Goal: Task Accomplishment & Management: Use online tool/utility

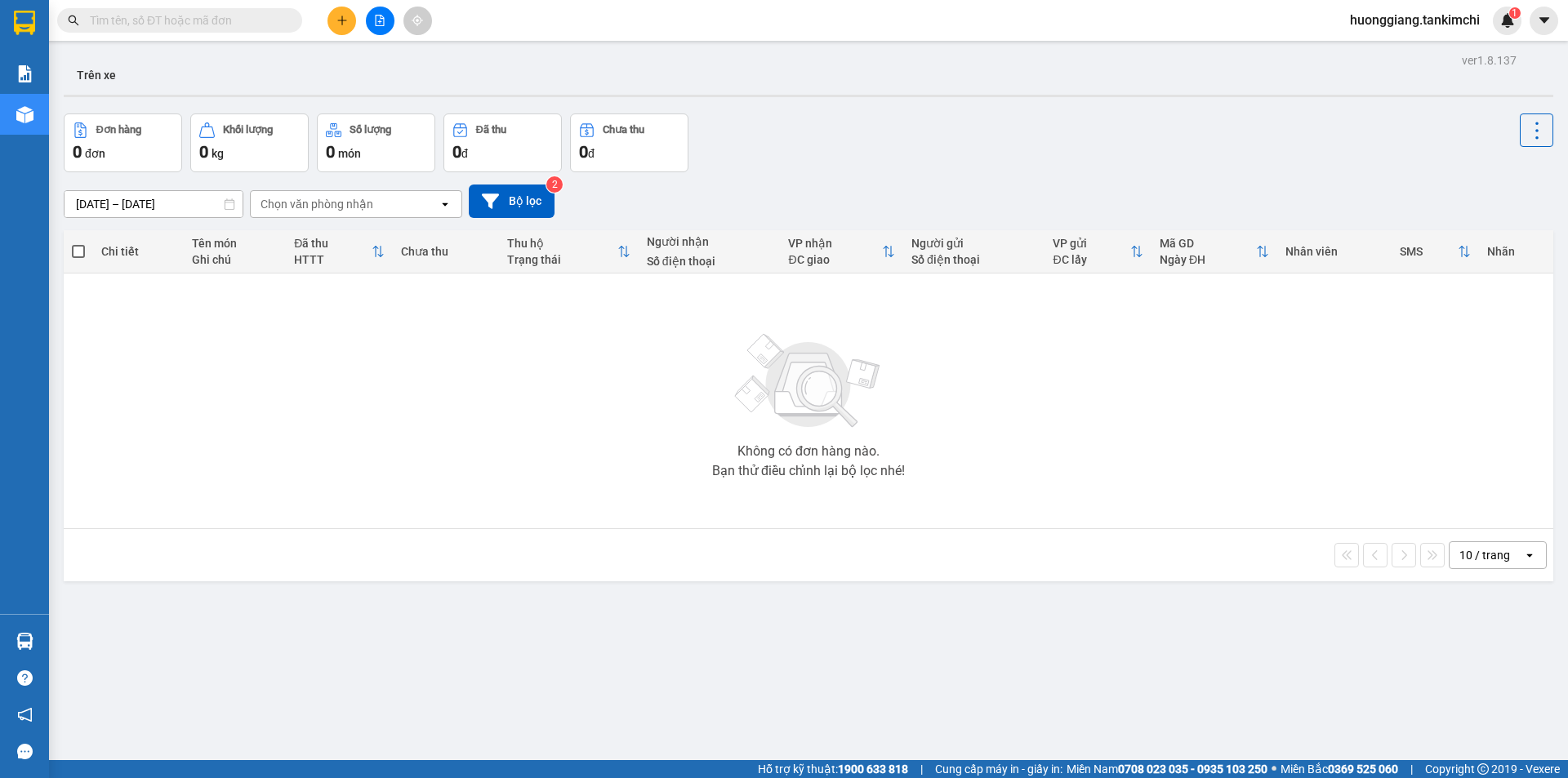
click at [208, 24] on input "text" at bounding box center [186, 20] width 193 height 18
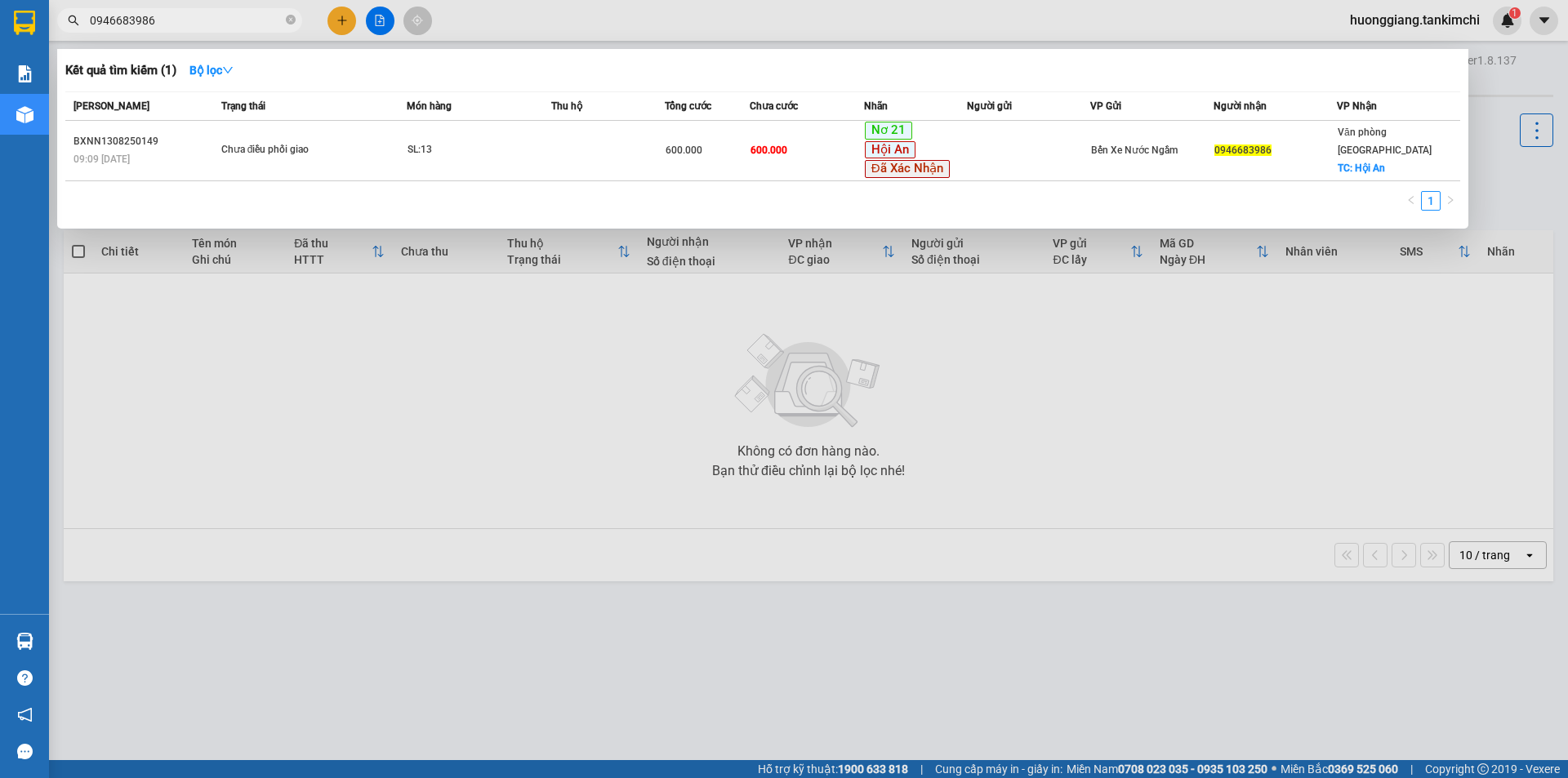
type input "0946683986"
click at [294, 17] on icon "close-circle" at bounding box center [291, 20] width 10 height 10
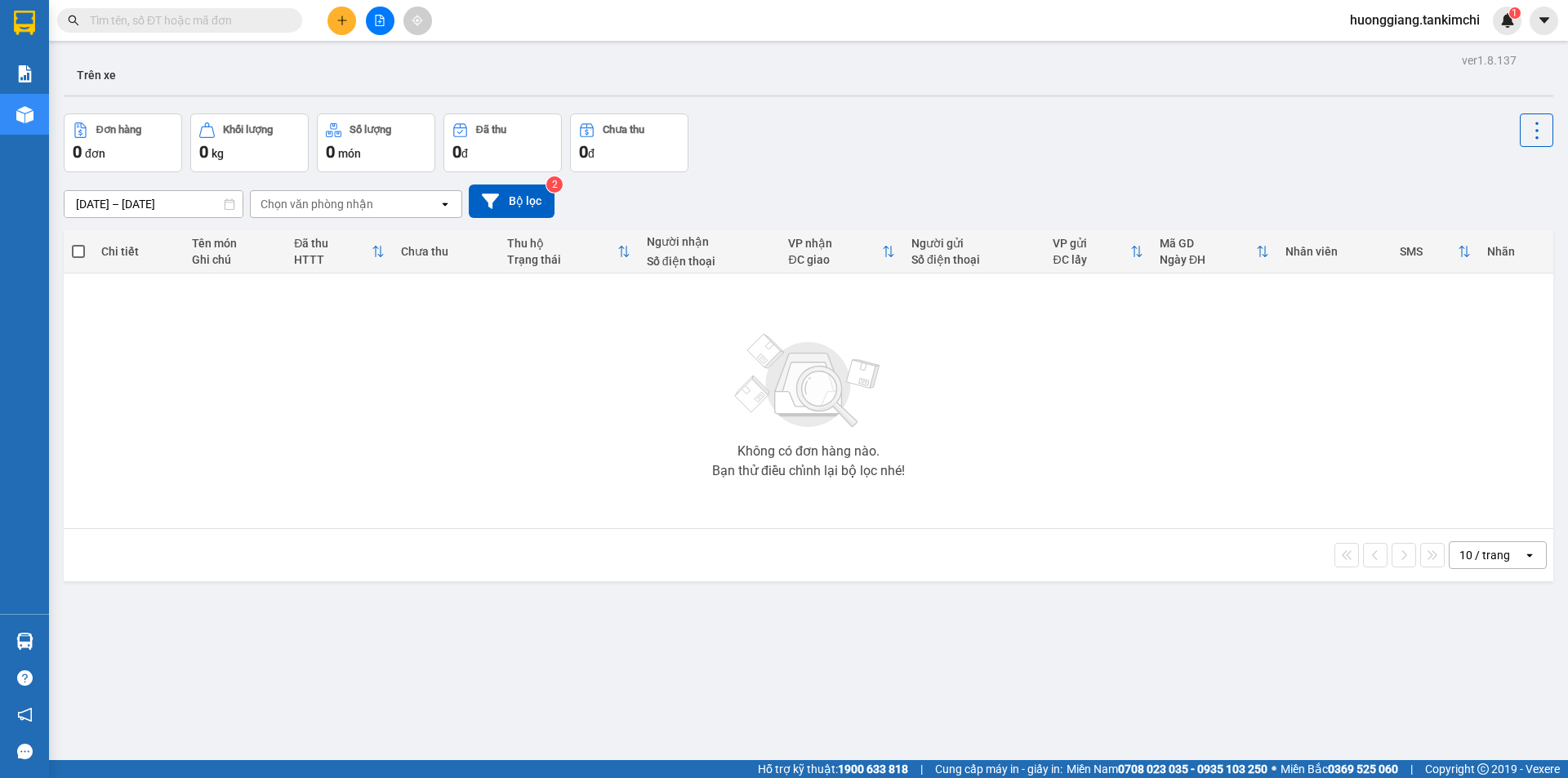
click at [216, 20] on input "text" at bounding box center [186, 20] width 193 height 18
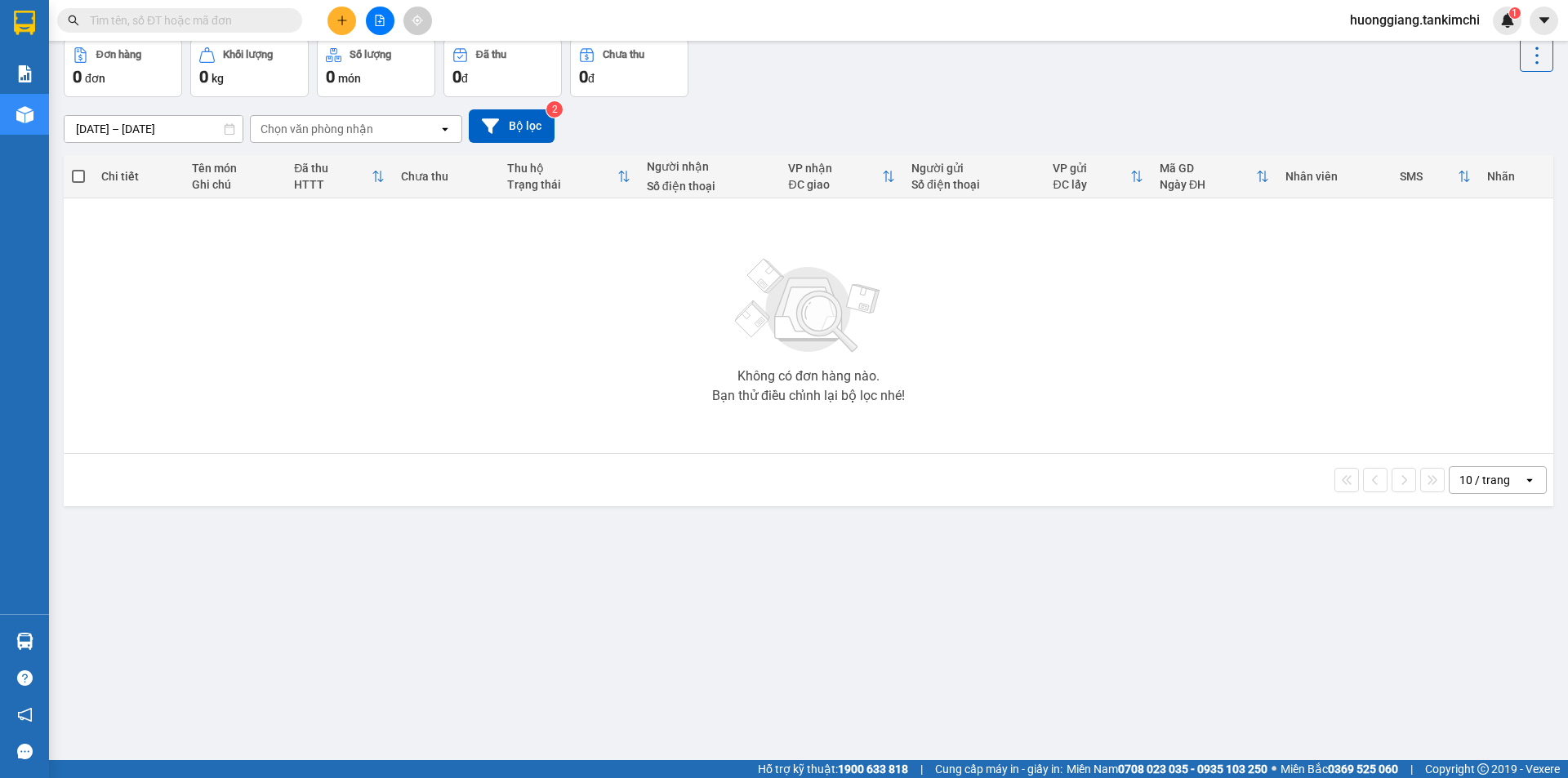
click at [217, 18] on input "text" at bounding box center [186, 20] width 193 height 18
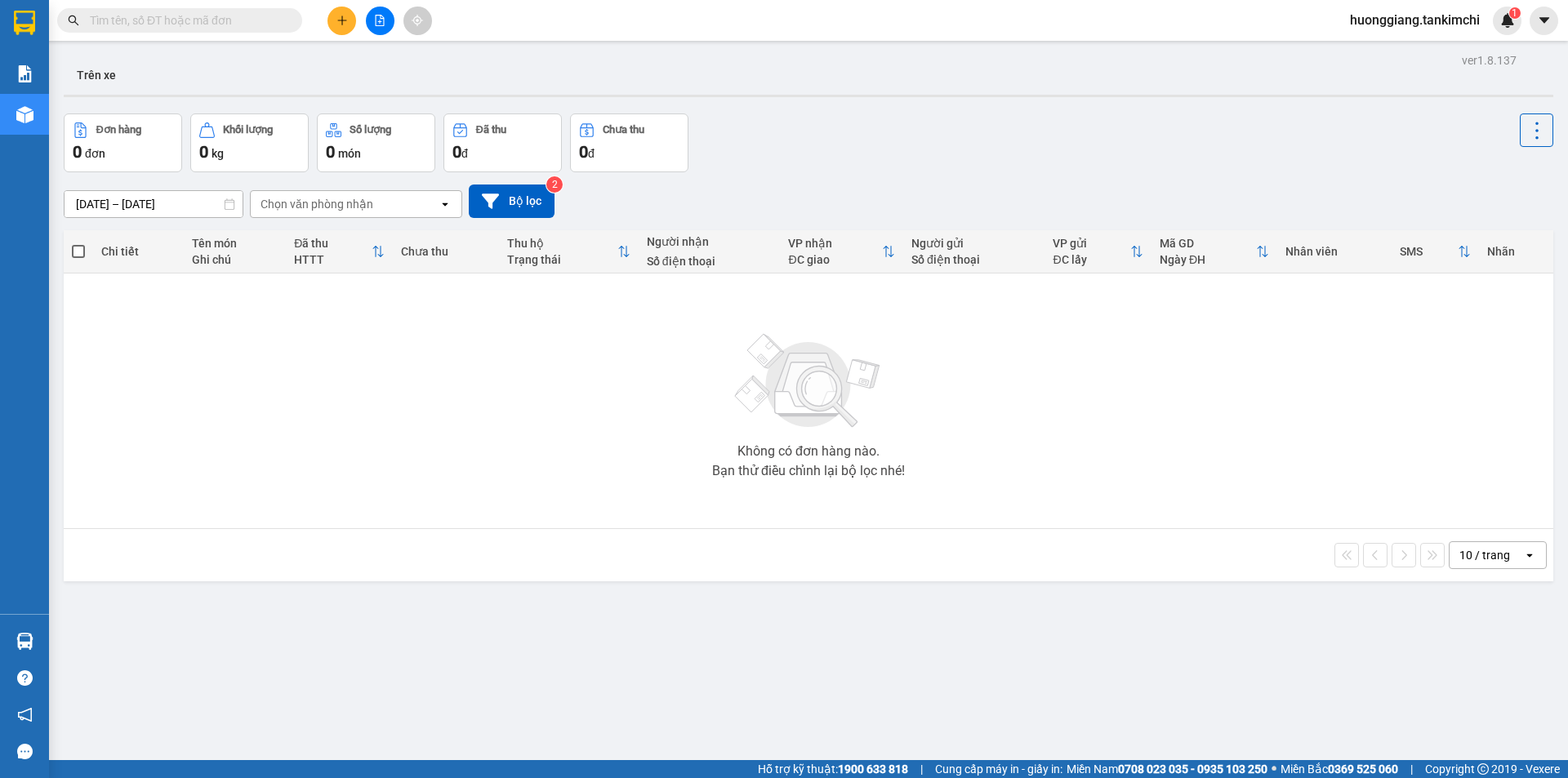
click at [241, 21] on input "text" at bounding box center [186, 20] width 193 height 18
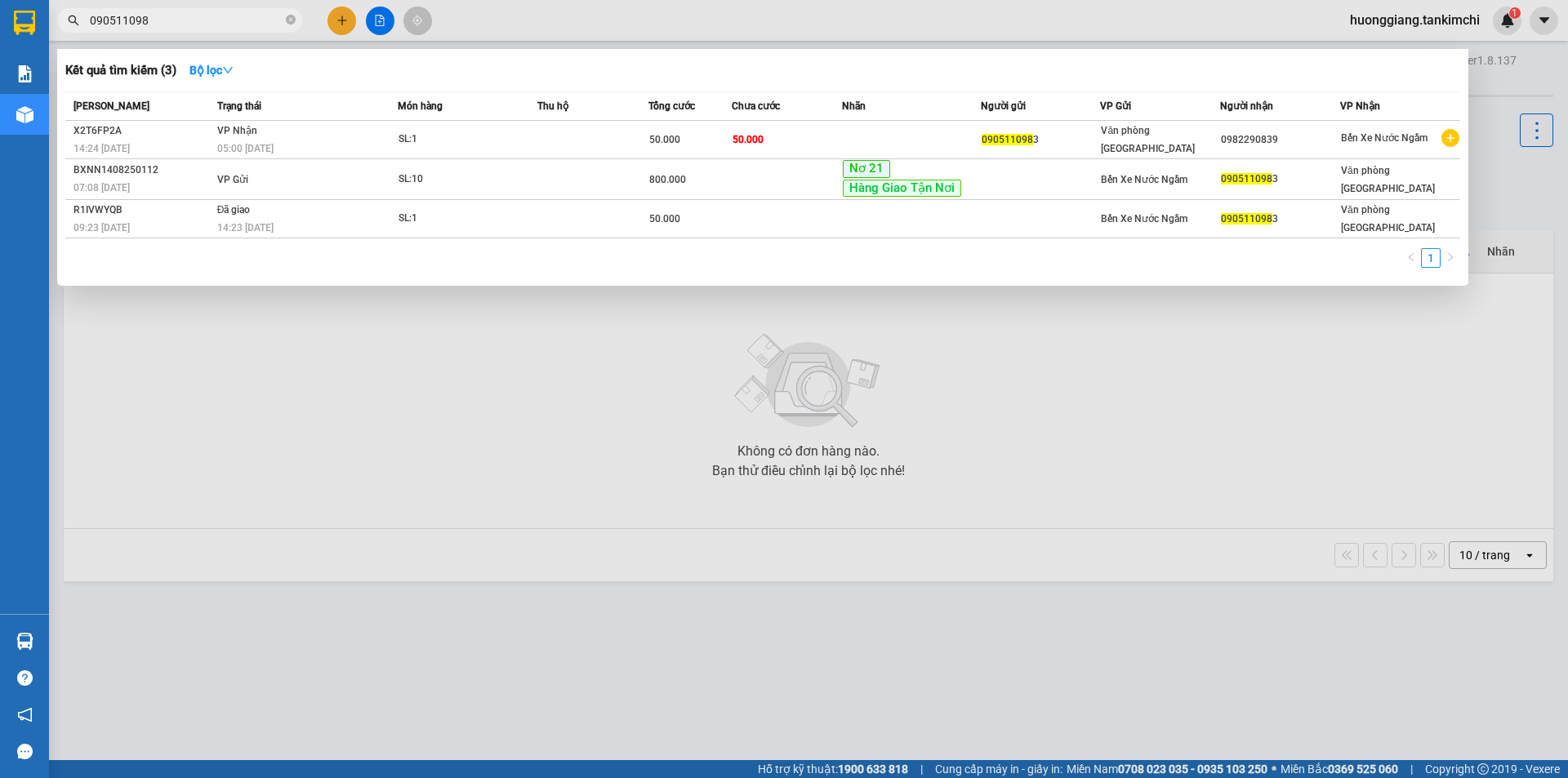
type input "0905110983"
click at [292, 20] on icon "close-circle" at bounding box center [291, 20] width 10 height 10
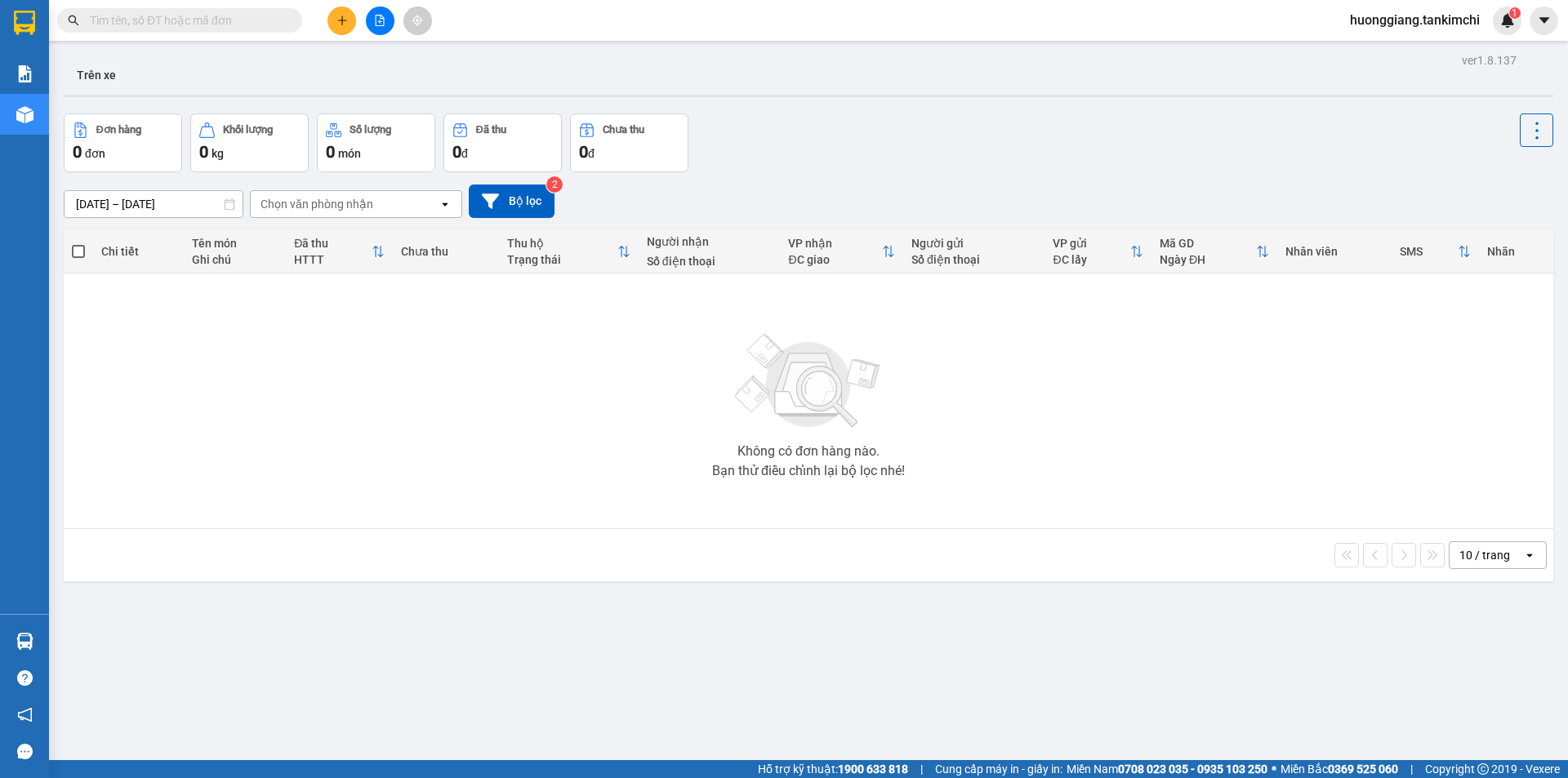
click at [184, 26] on input "text" at bounding box center [186, 20] width 193 height 18
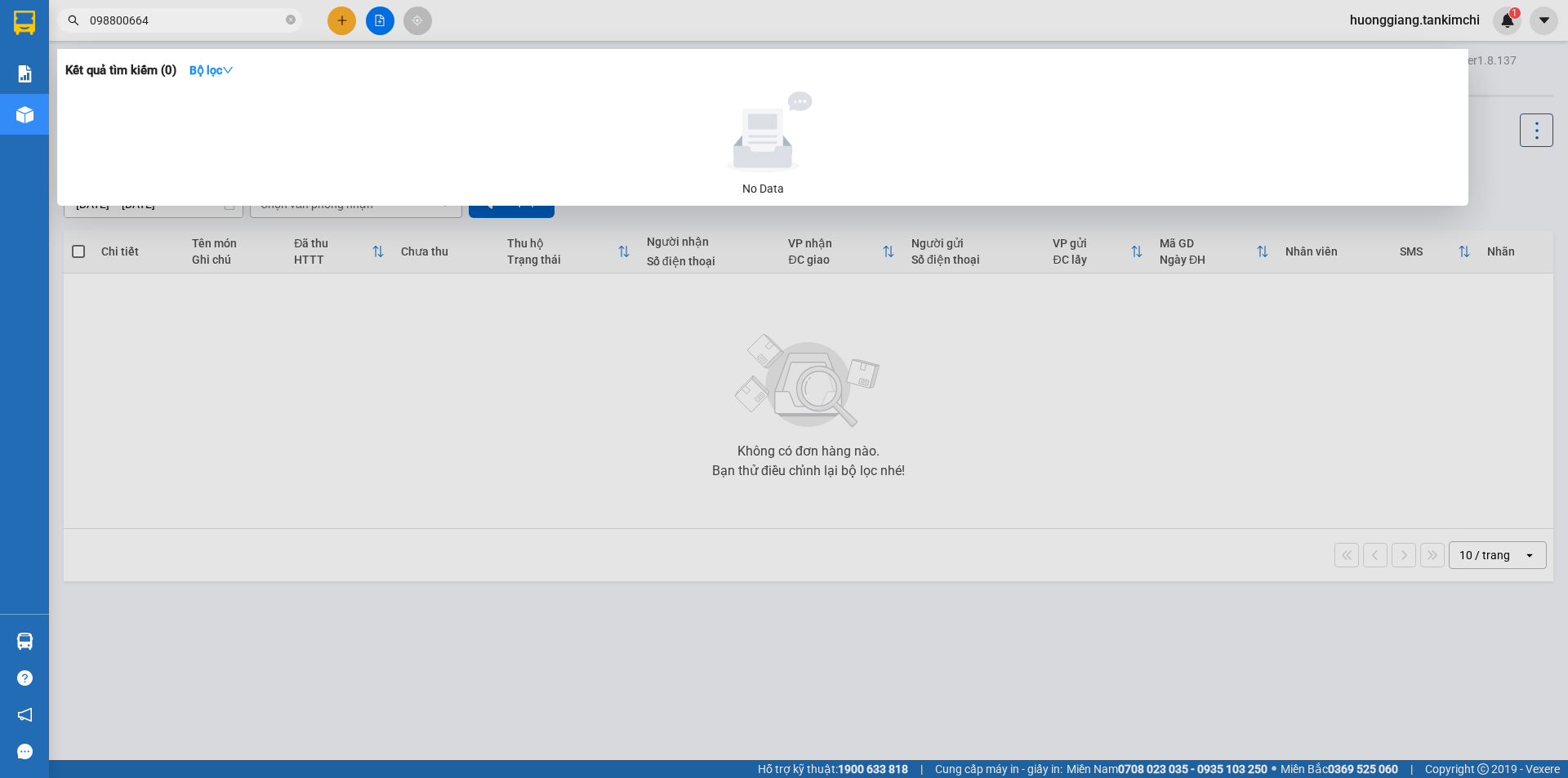
type input "0988006642"
click at [290, 18] on icon "close-circle" at bounding box center [291, 20] width 10 height 10
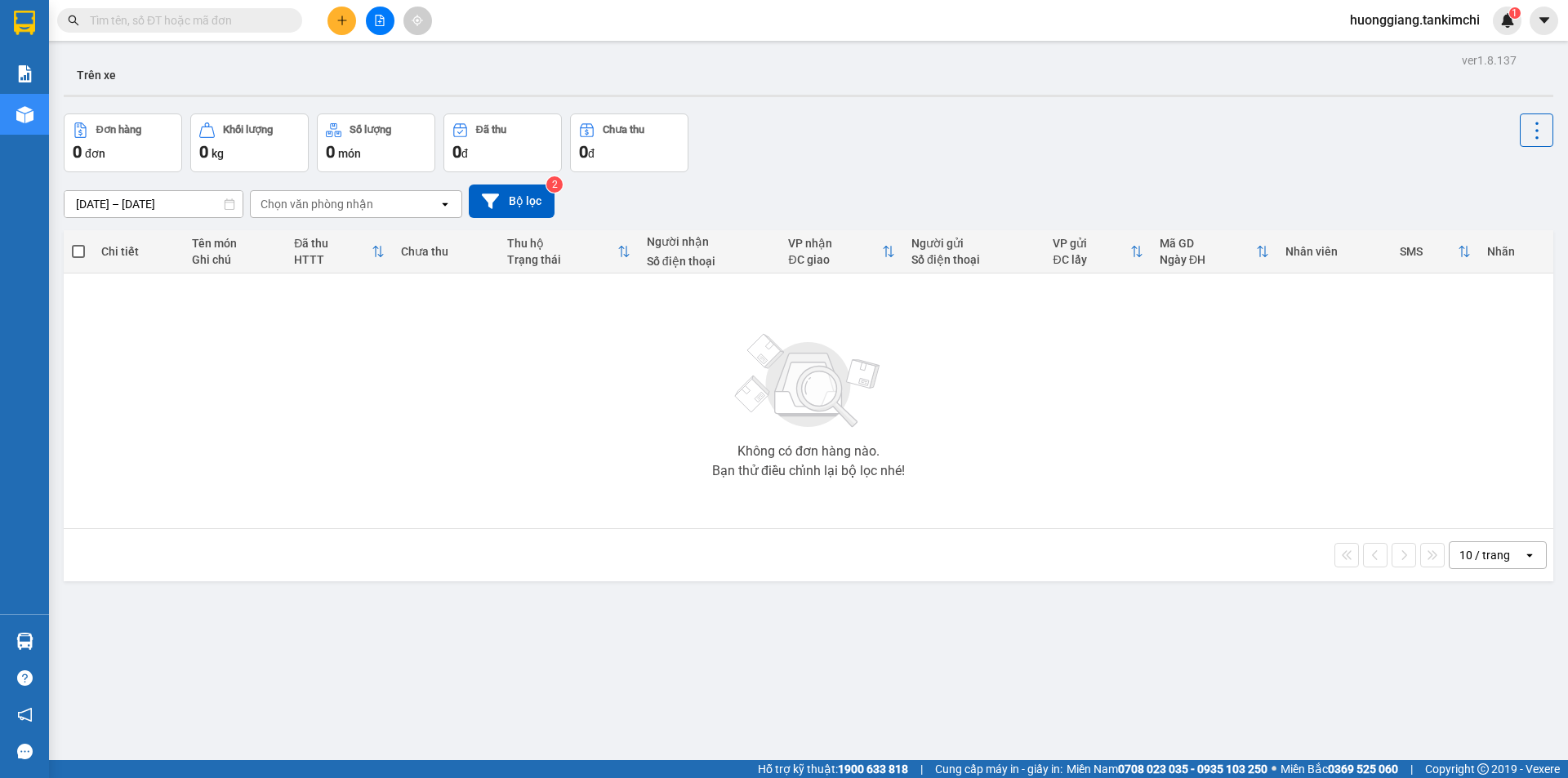
click at [228, 25] on input "text" at bounding box center [186, 20] width 193 height 18
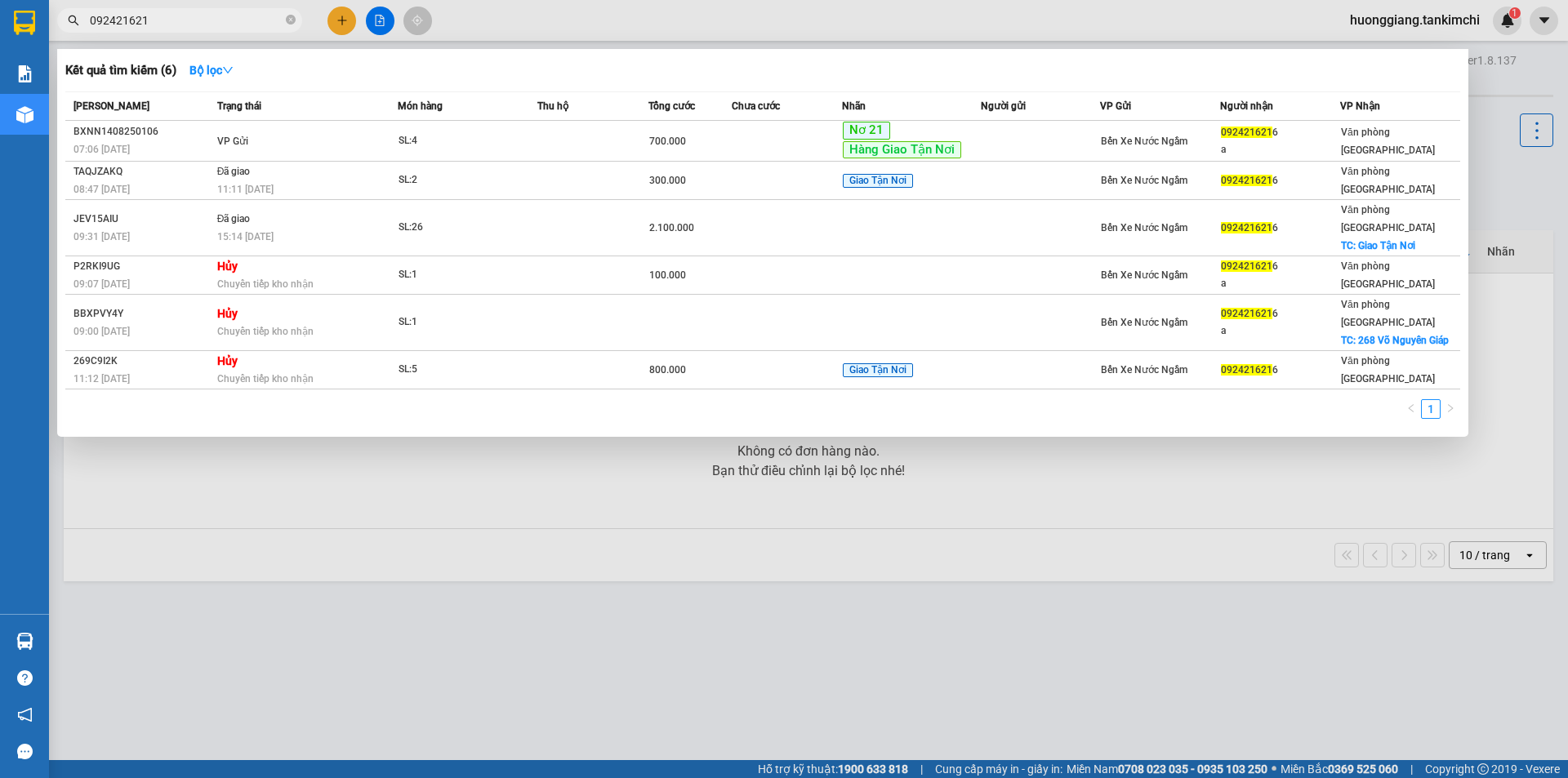
type input "0924216216"
click at [291, 19] on icon "close-circle" at bounding box center [291, 20] width 10 height 10
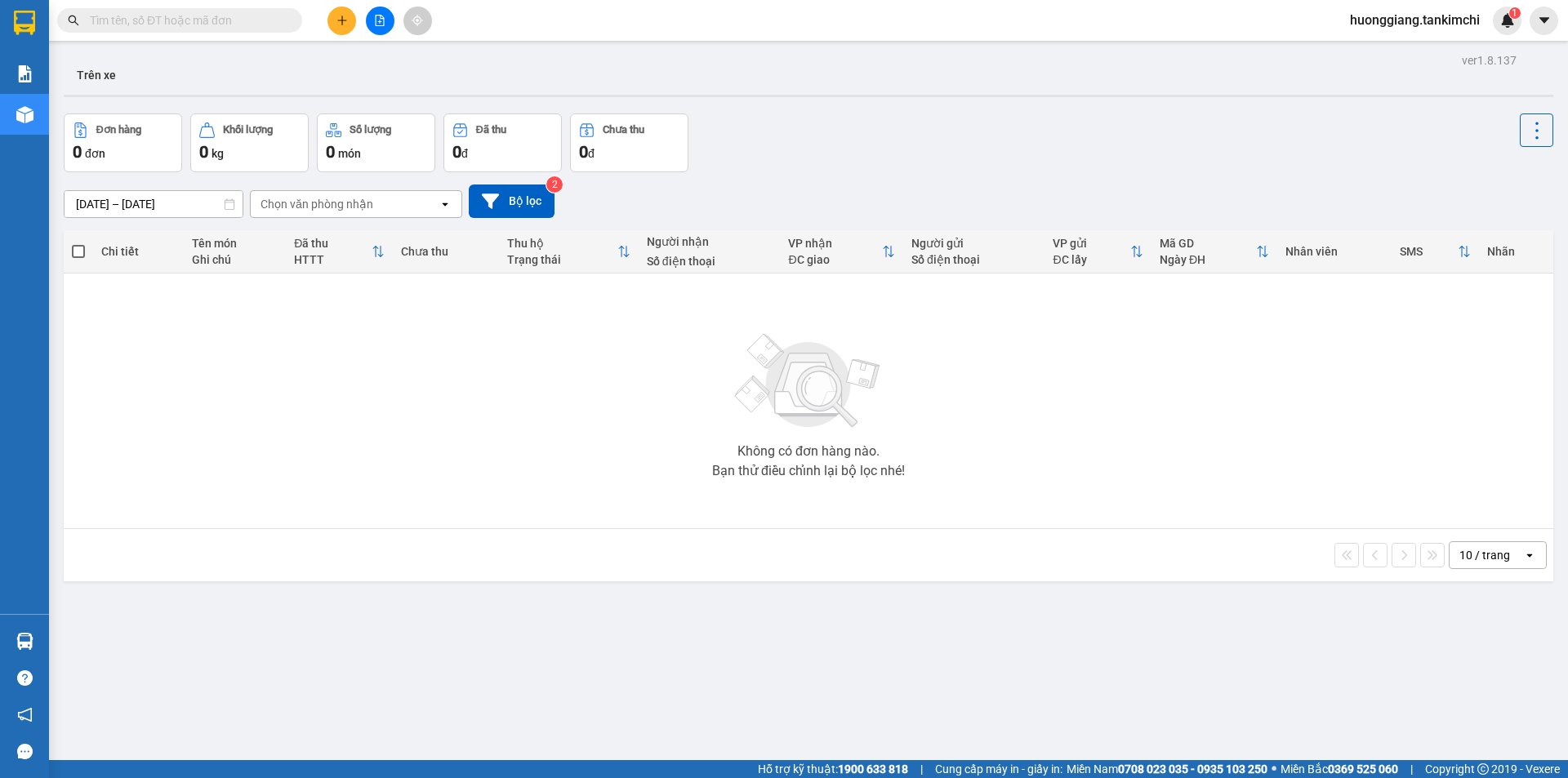
click at [220, 22] on input "text" at bounding box center [186, 20] width 193 height 18
click at [217, 24] on input "text" at bounding box center [186, 20] width 193 height 18
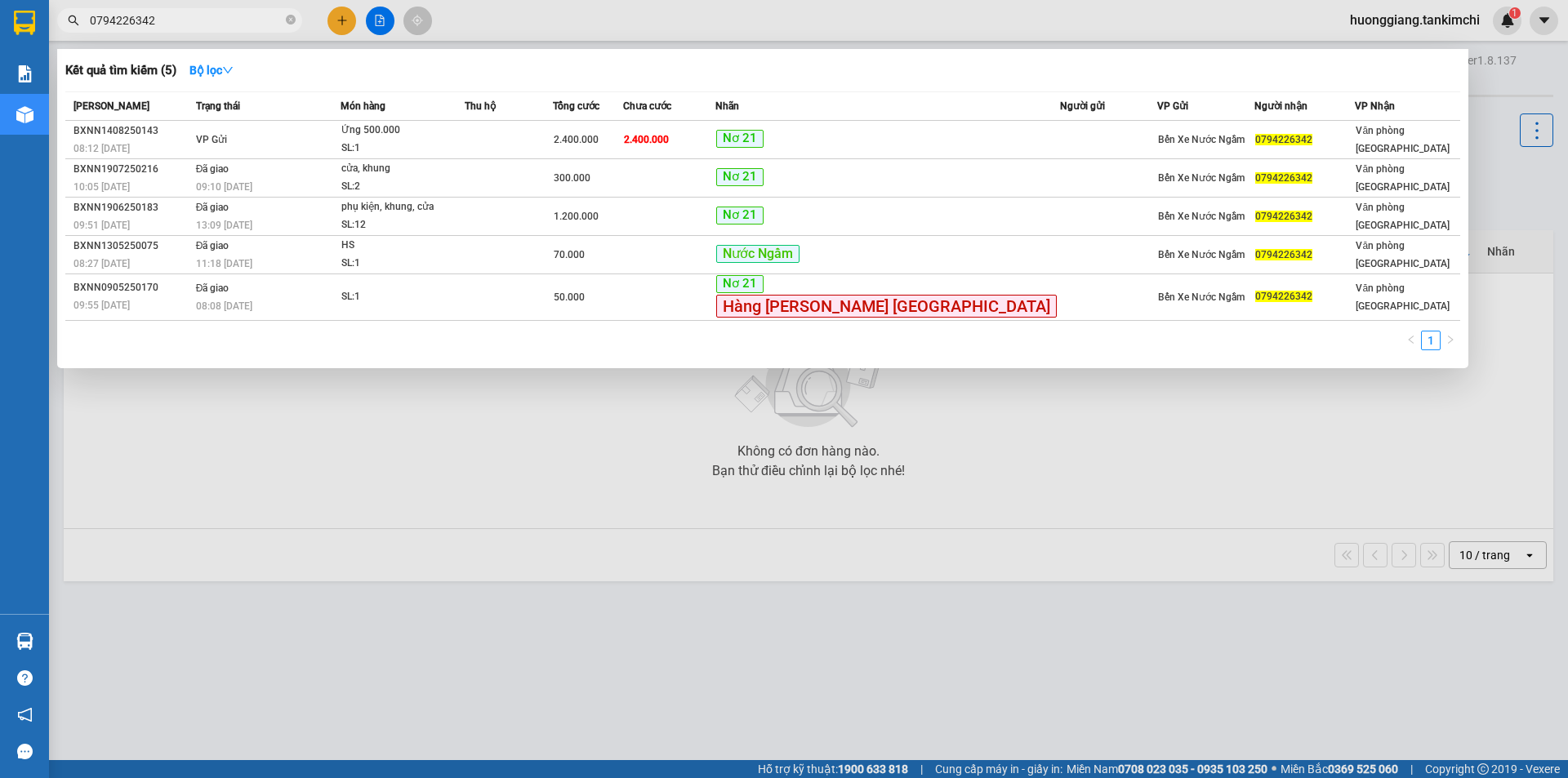
type input "0794226342"
click at [291, 19] on icon "close-circle" at bounding box center [291, 20] width 10 height 10
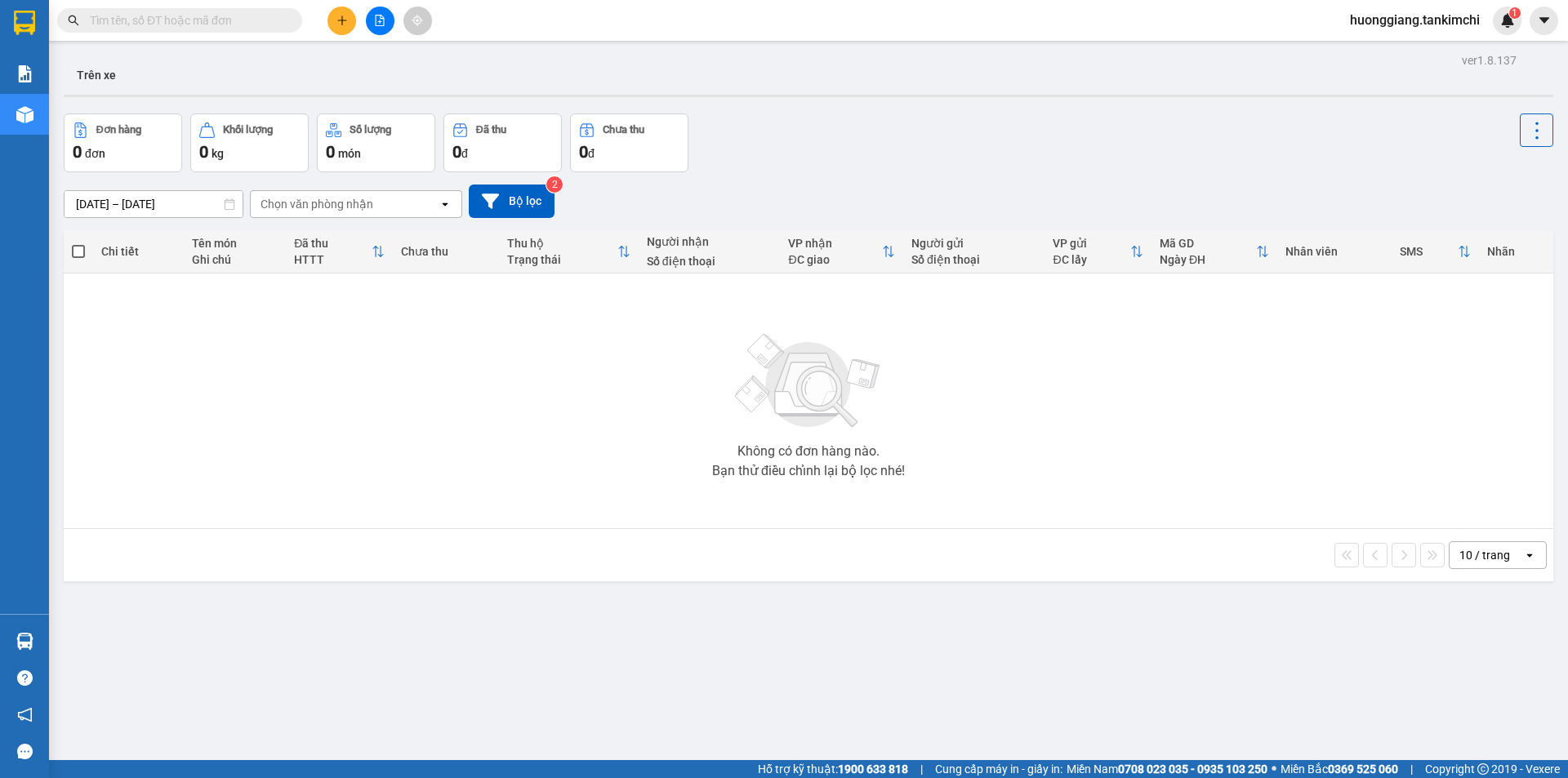
click at [205, 26] on input "text" at bounding box center [186, 20] width 193 height 18
click at [188, 20] on input "0" at bounding box center [186, 20] width 193 height 18
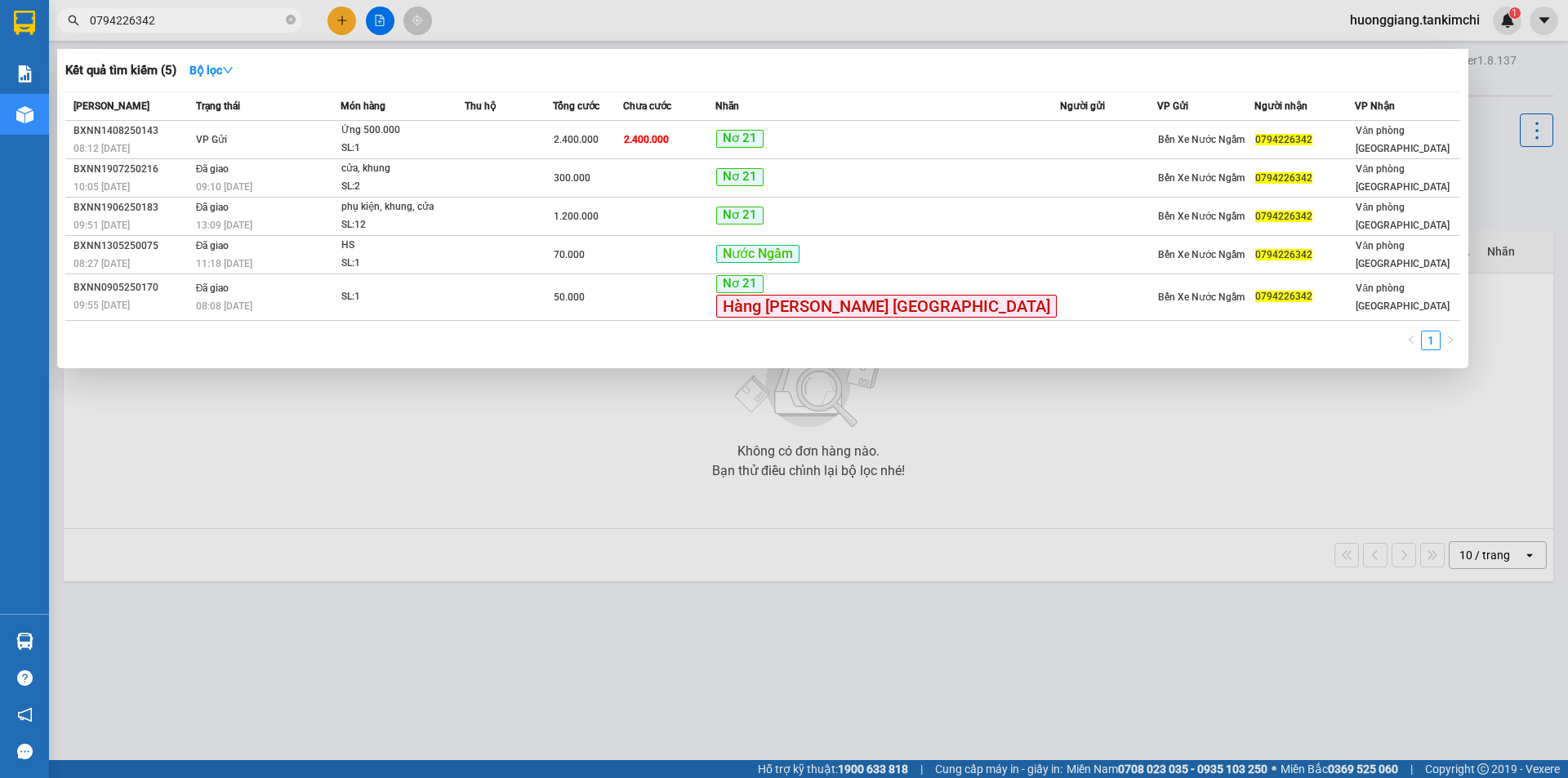
type input "0794226342"
click at [291, 18] on icon "close-circle" at bounding box center [291, 20] width 10 height 10
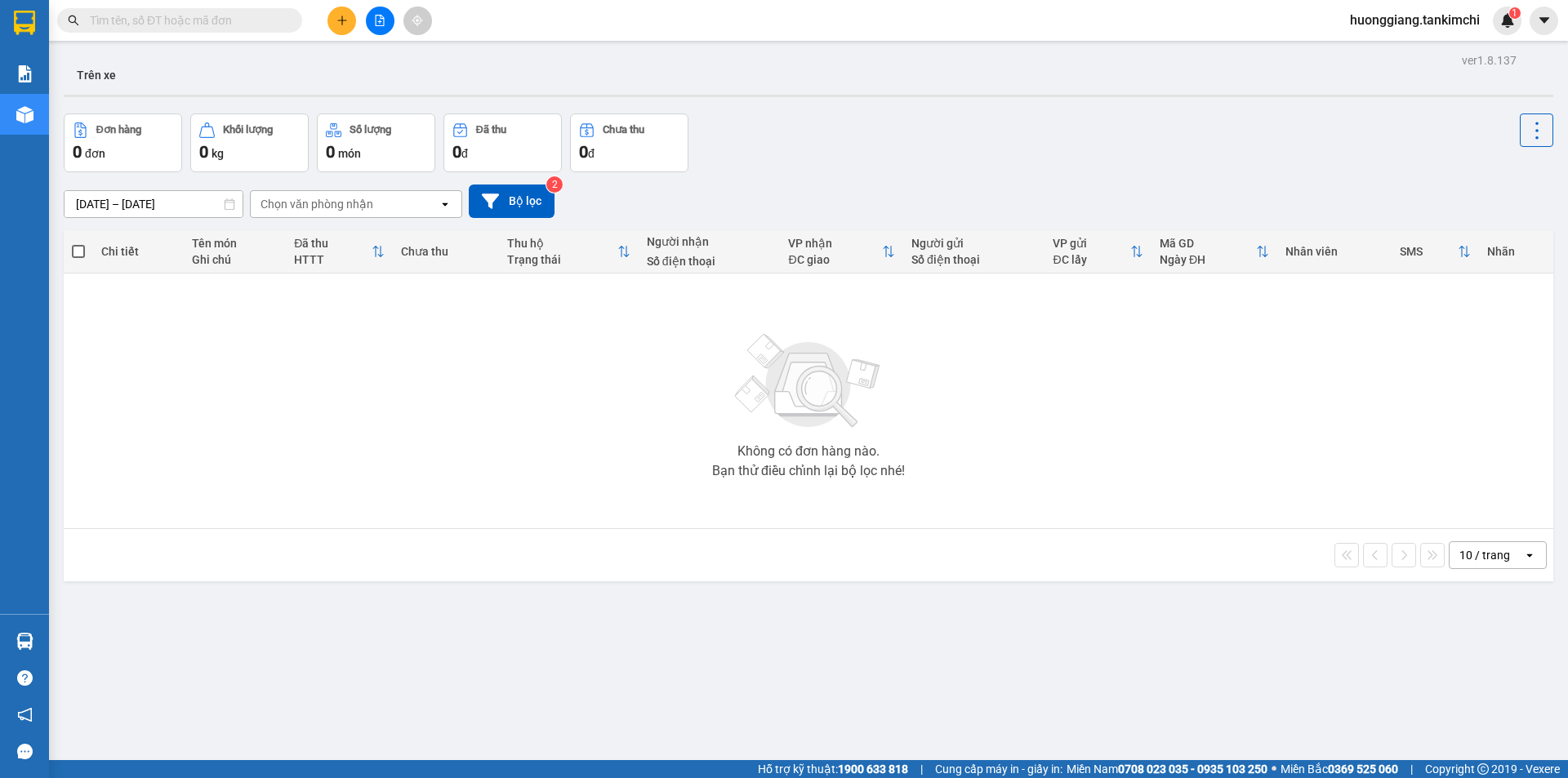
click at [240, 20] on input "text" at bounding box center [186, 20] width 193 height 18
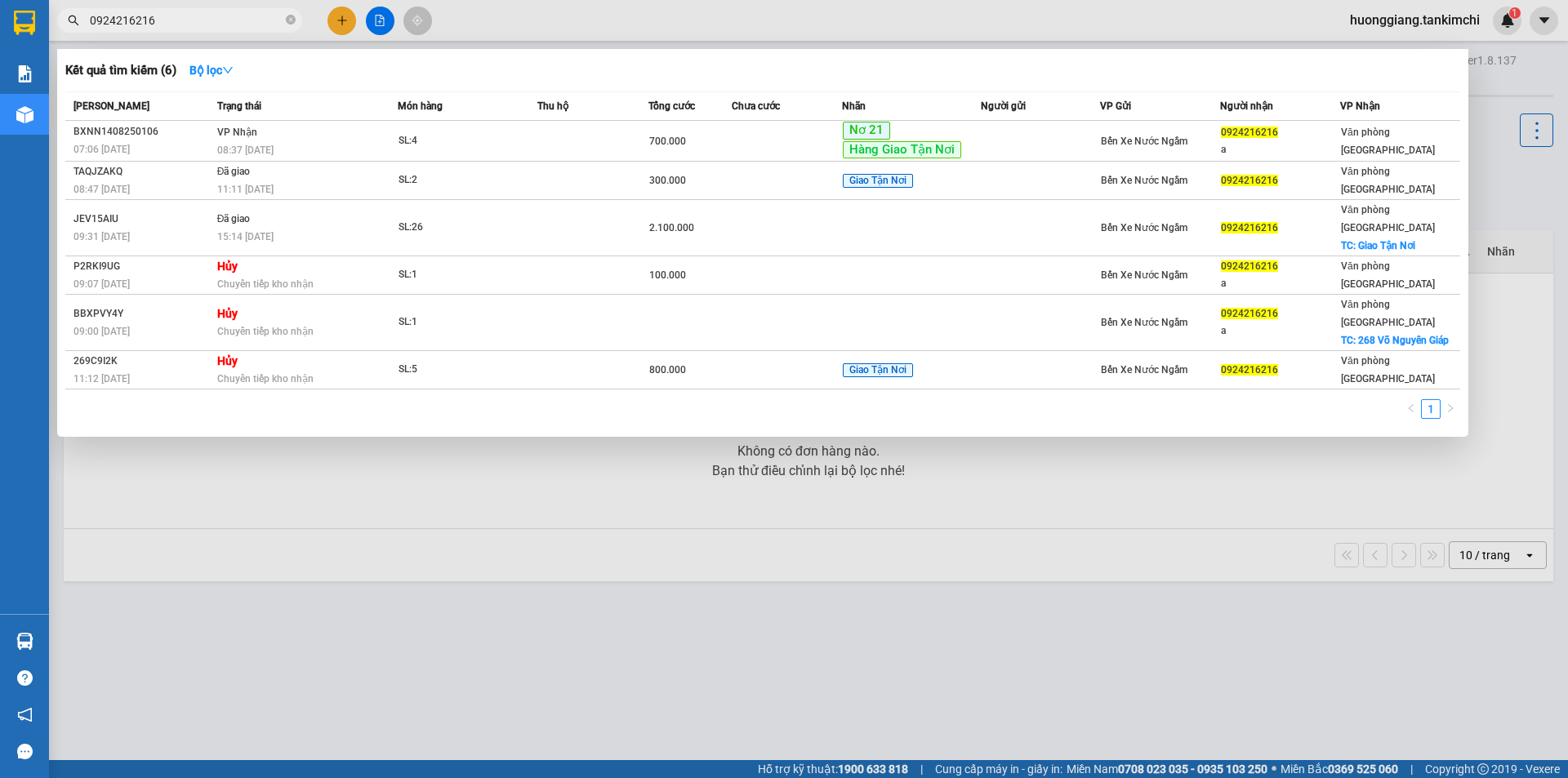
type input "0924216216"
click at [288, 20] on icon "close-circle" at bounding box center [291, 20] width 10 height 10
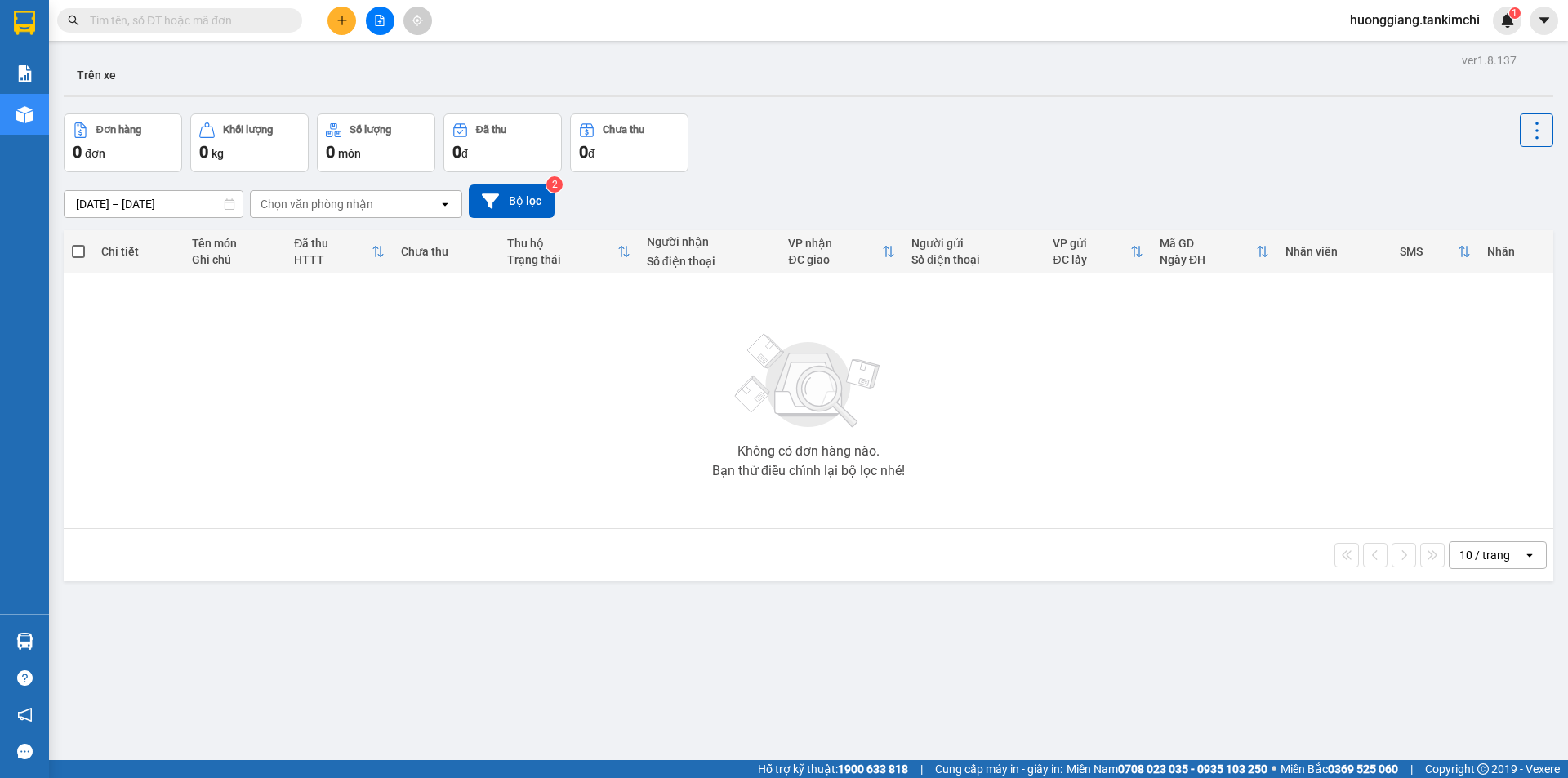
click at [232, 17] on input "text" at bounding box center [186, 20] width 193 height 18
click at [236, 17] on input "text" at bounding box center [186, 20] width 193 height 18
click at [211, 23] on input "text" at bounding box center [186, 20] width 193 height 18
click at [244, 20] on input "text" at bounding box center [186, 20] width 193 height 18
click at [193, 24] on input "text" at bounding box center [186, 20] width 193 height 18
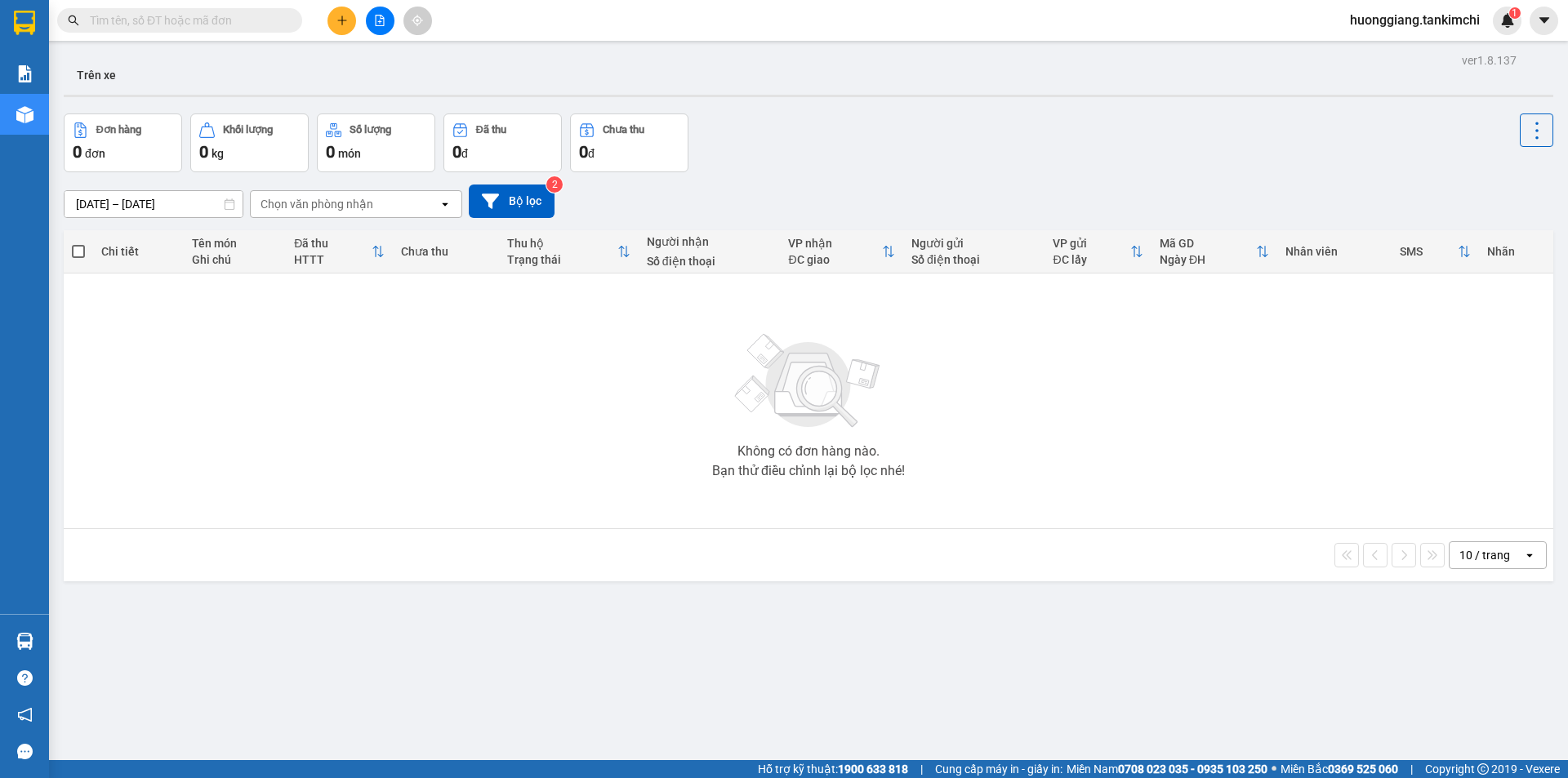
click at [203, 21] on input "text" at bounding box center [186, 20] width 193 height 18
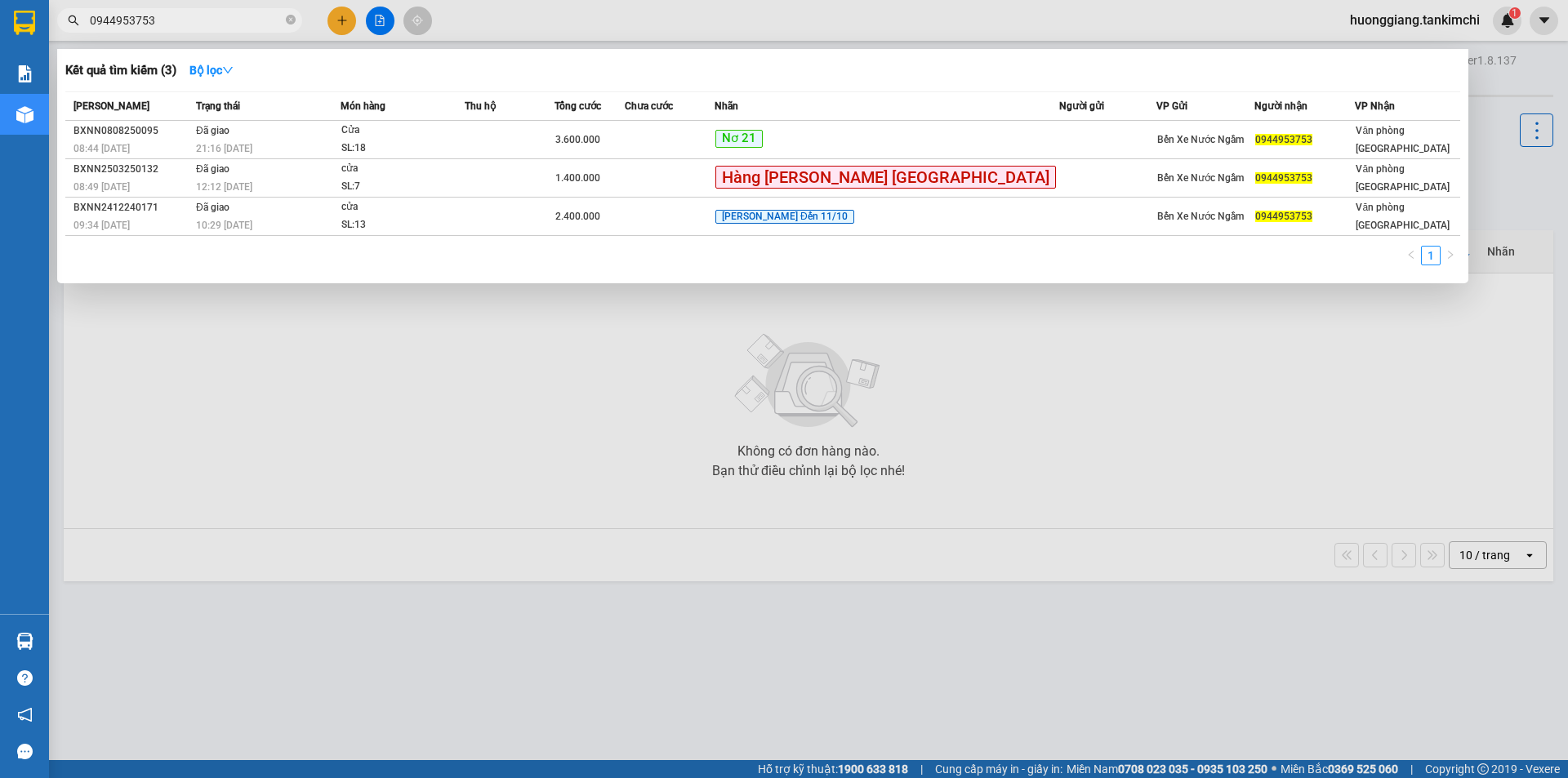
type input "0944953753"
click at [290, 24] on icon "close-circle" at bounding box center [291, 20] width 10 height 10
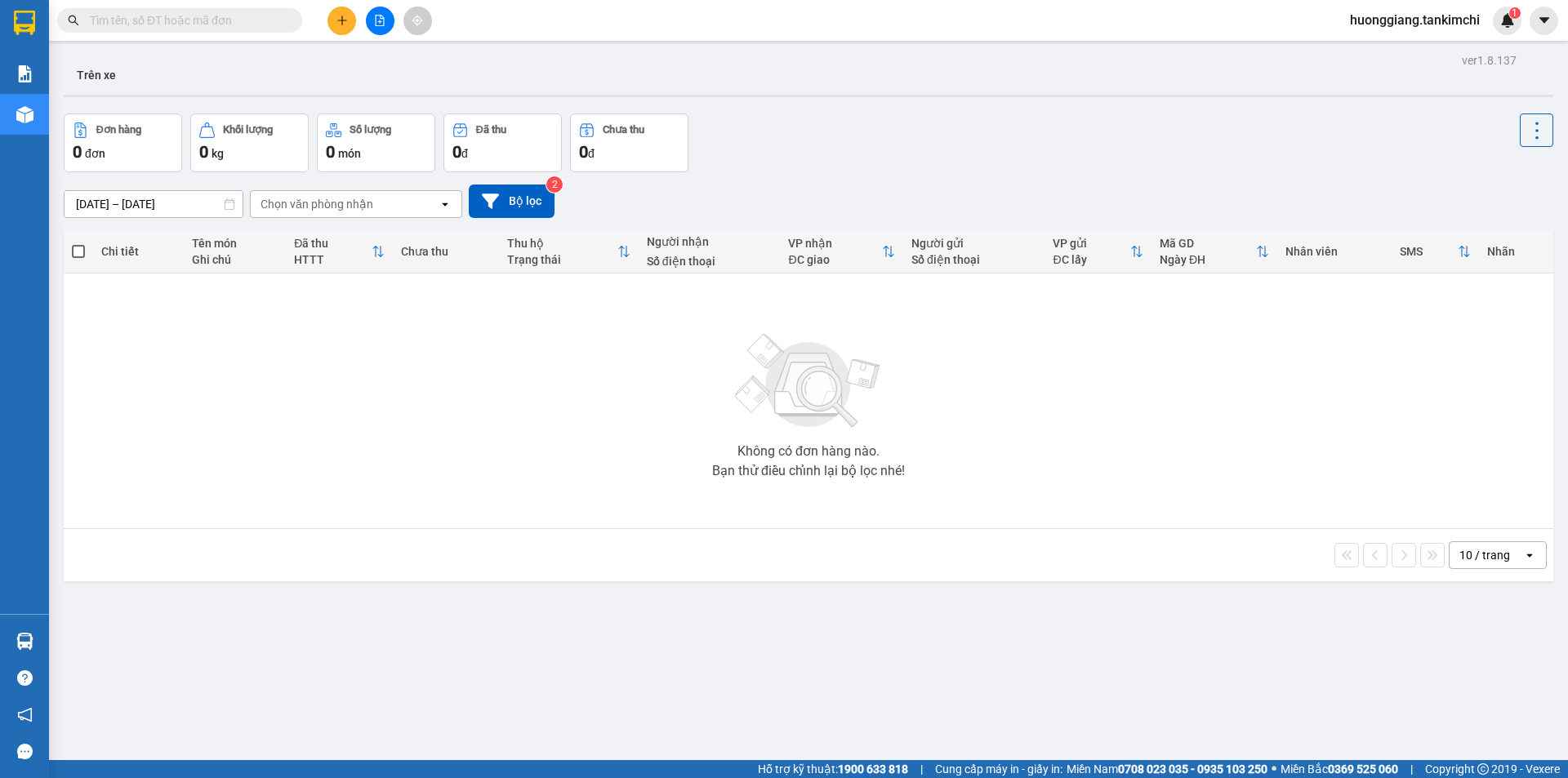
click at [276, 24] on input "text" at bounding box center [186, 20] width 193 height 18
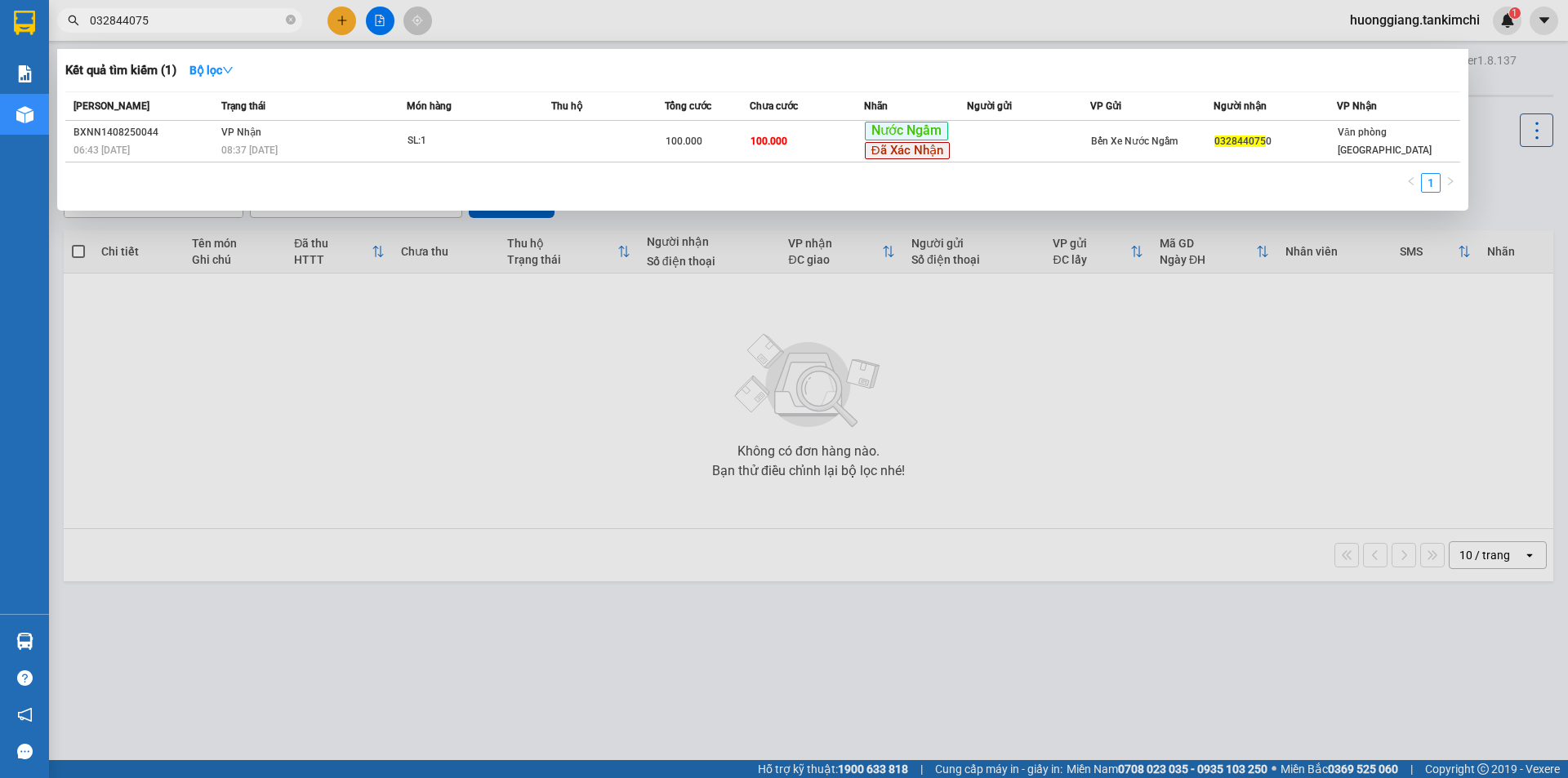
type input "0328440750"
click at [288, 20] on icon "close-circle" at bounding box center [291, 20] width 10 height 10
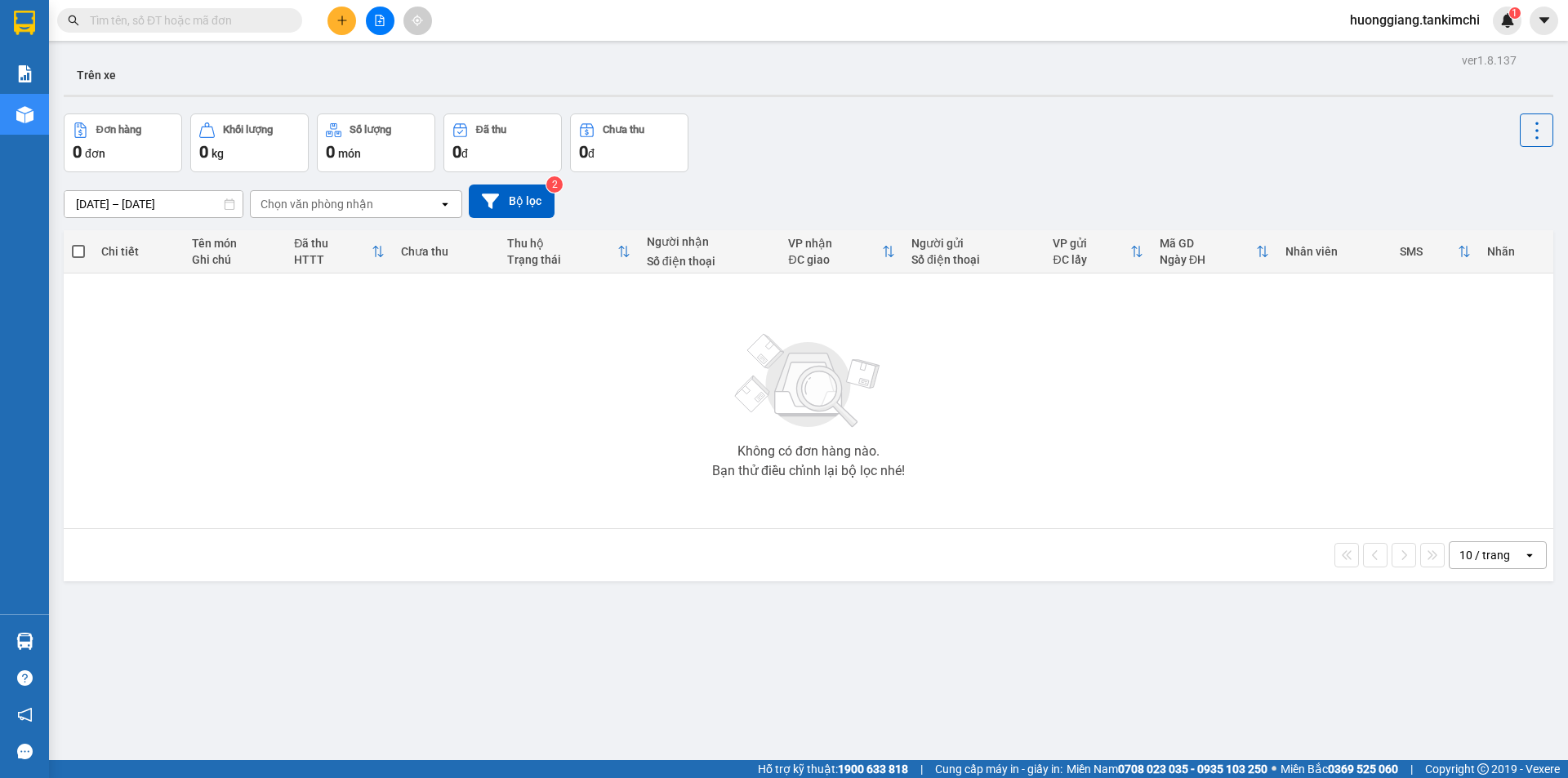
click at [205, 19] on input "text" at bounding box center [186, 20] width 193 height 18
click at [230, 20] on input "text" at bounding box center [186, 20] width 193 height 18
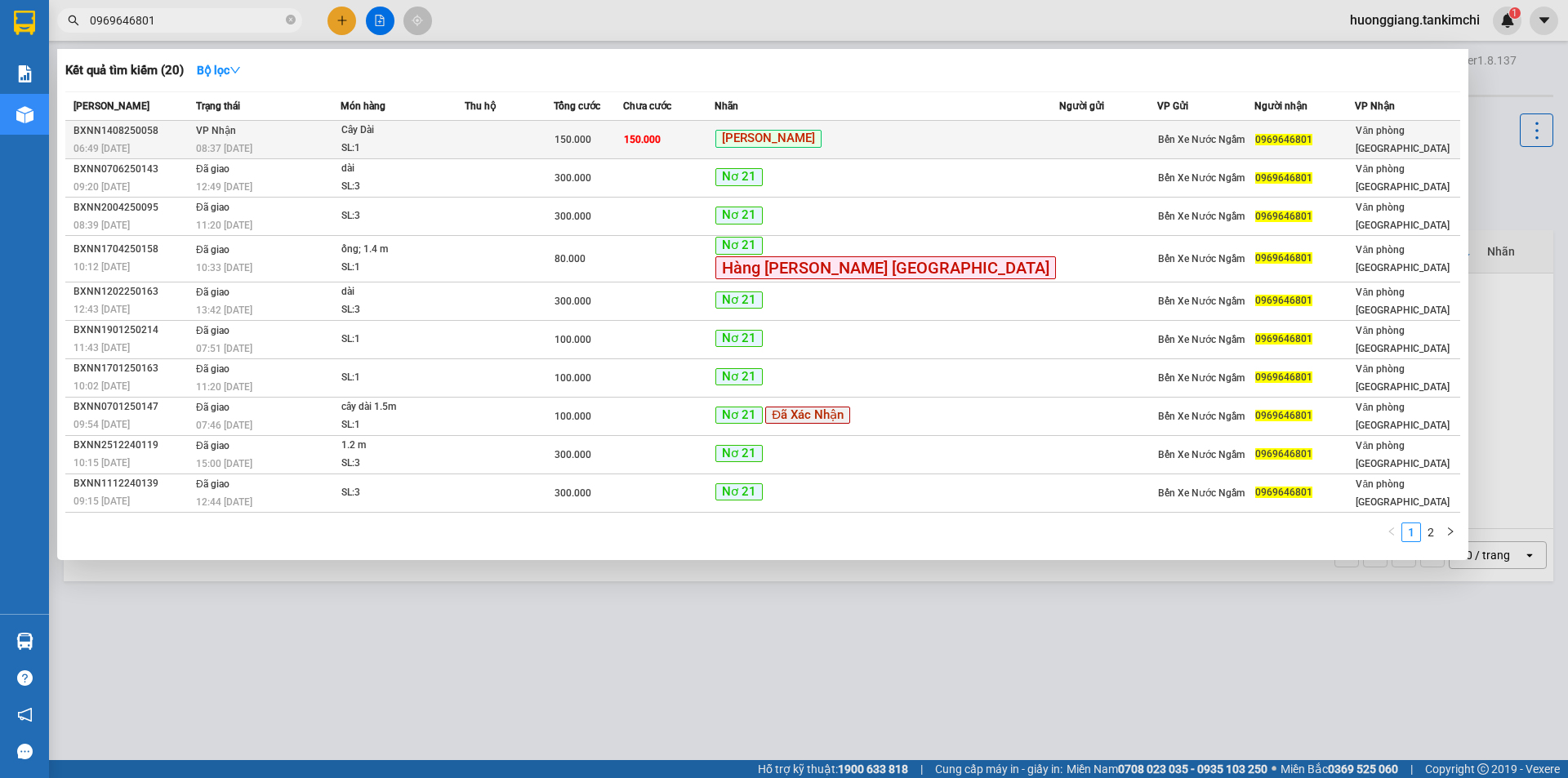
type input "0969646801"
drag, startPoint x: 776, startPoint y: 141, endPoint x: 767, endPoint y: 142, distance: 8.2
click at [714, 142] on td "150.000" at bounding box center [668, 140] width 91 height 38
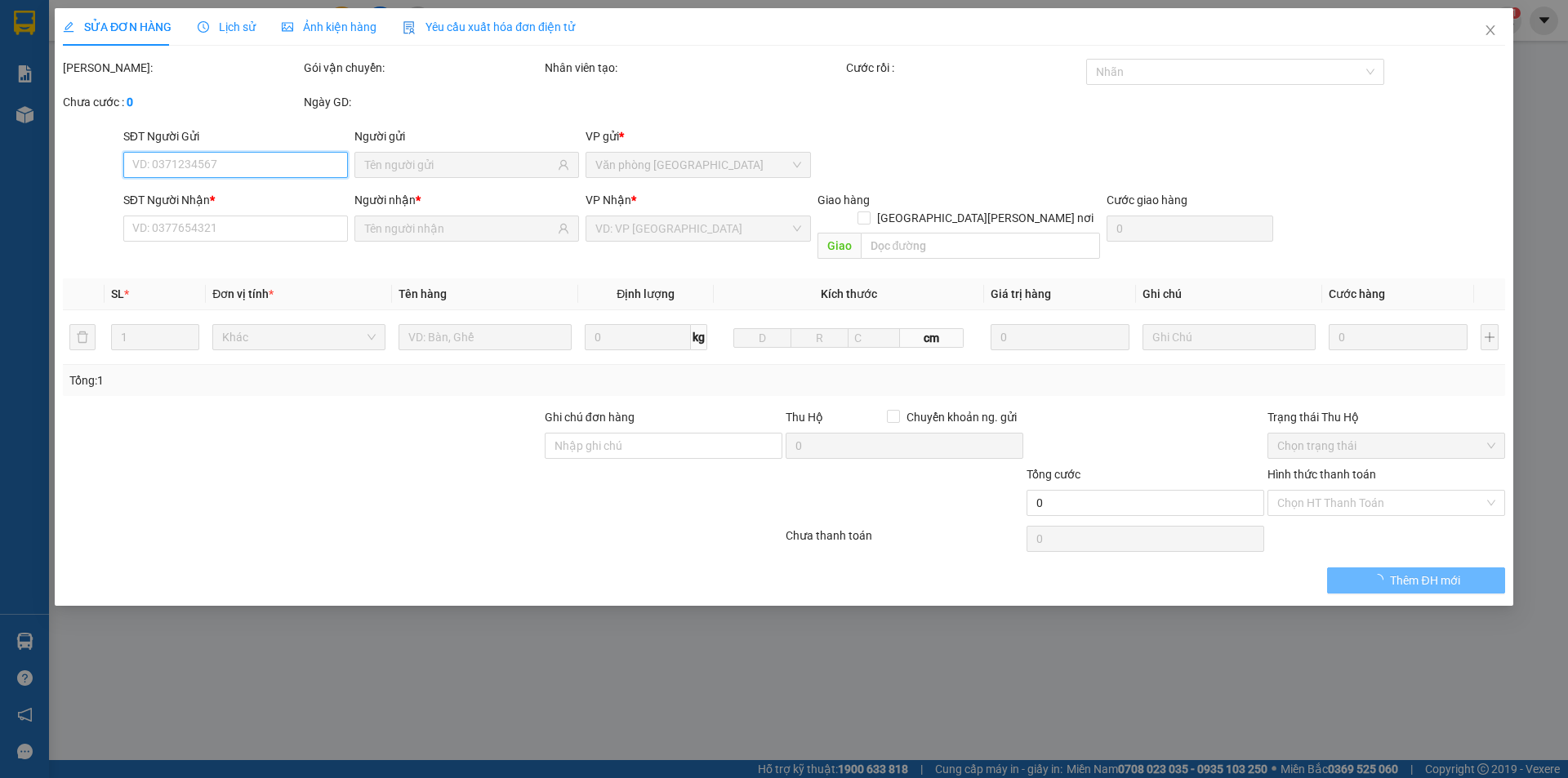
type input "0969646801"
type input "150.000"
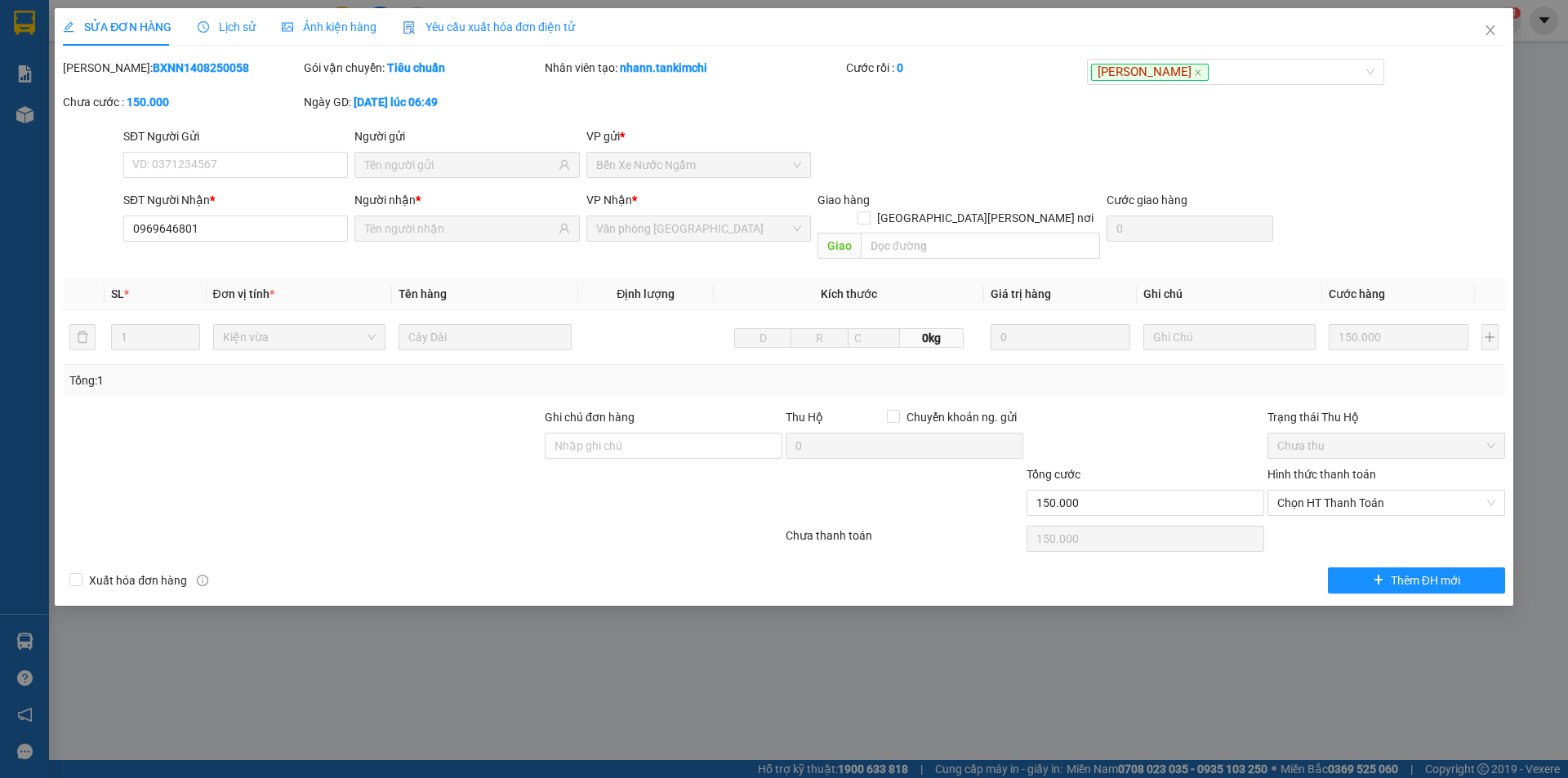
click at [241, 12] on div "Lịch sử" at bounding box center [227, 27] width 58 height 38
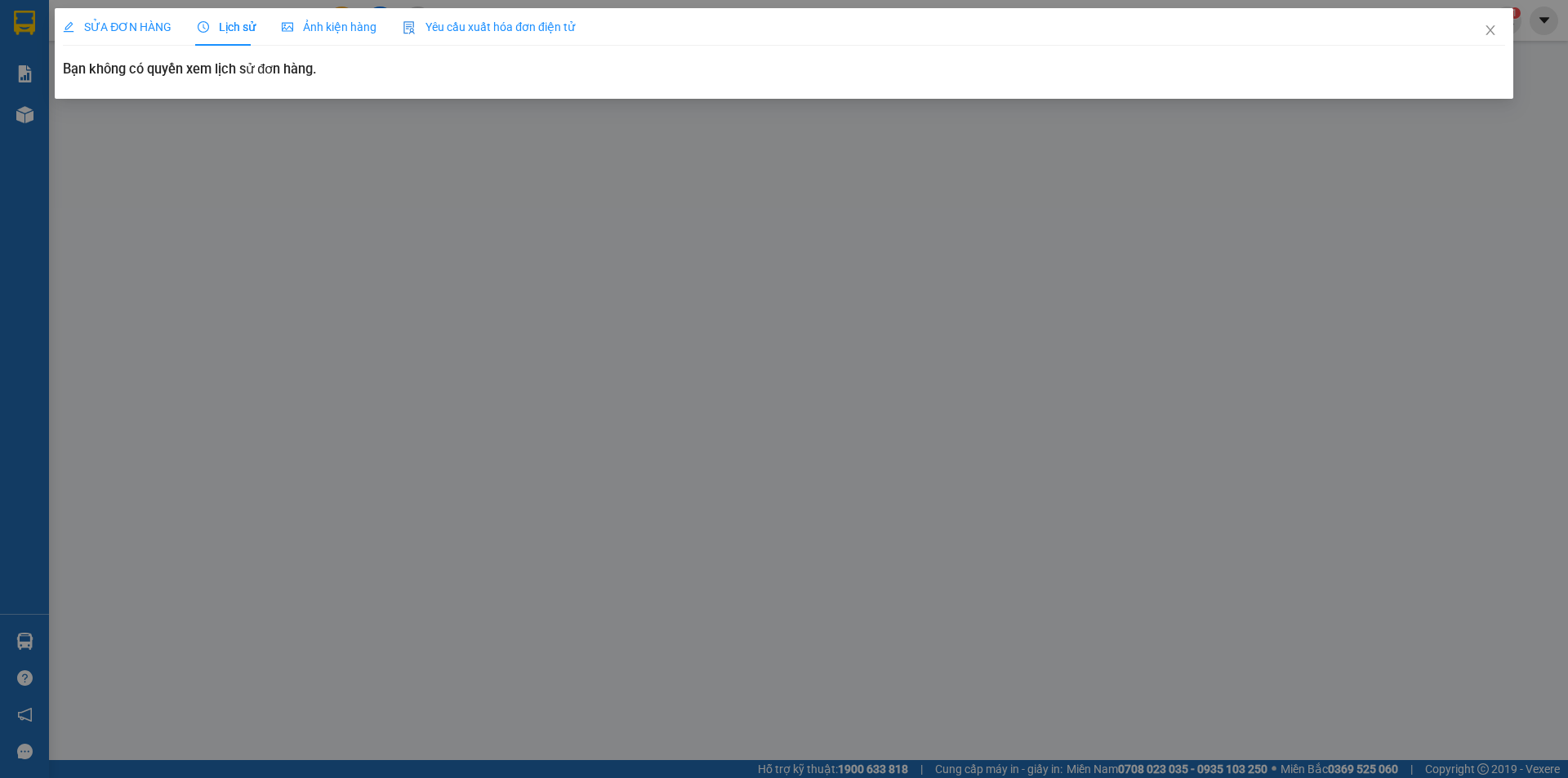
click at [231, 20] on span "Lịch sử" at bounding box center [227, 26] width 58 height 13
drag, startPoint x: 281, startPoint y: 229, endPoint x: 229, endPoint y: 216, distance: 53.3
click at [269, 233] on div "SỬA ĐƠN HÀNG Lịch sử Ảnh kiện hàng Yêu cầu xuất hóa đơn điện tử Total Paid Fee …" at bounding box center [784, 389] width 1568 height 778
click at [1489, 25] on icon "close" at bounding box center [1489, 30] width 13 height 13
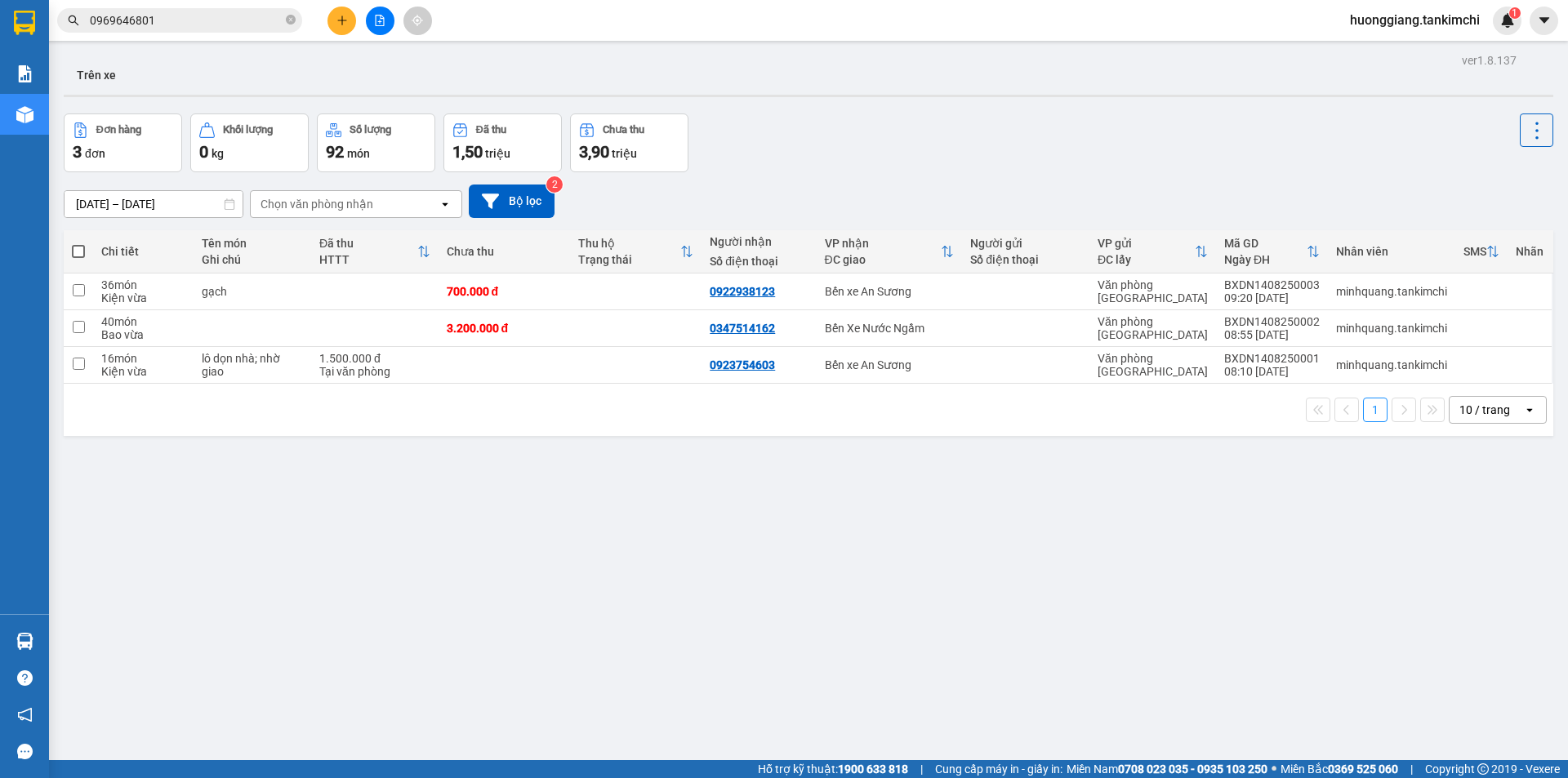
click at [224, 19] on input "0969646801" at bounding box center [186, 20] width 193 height 18
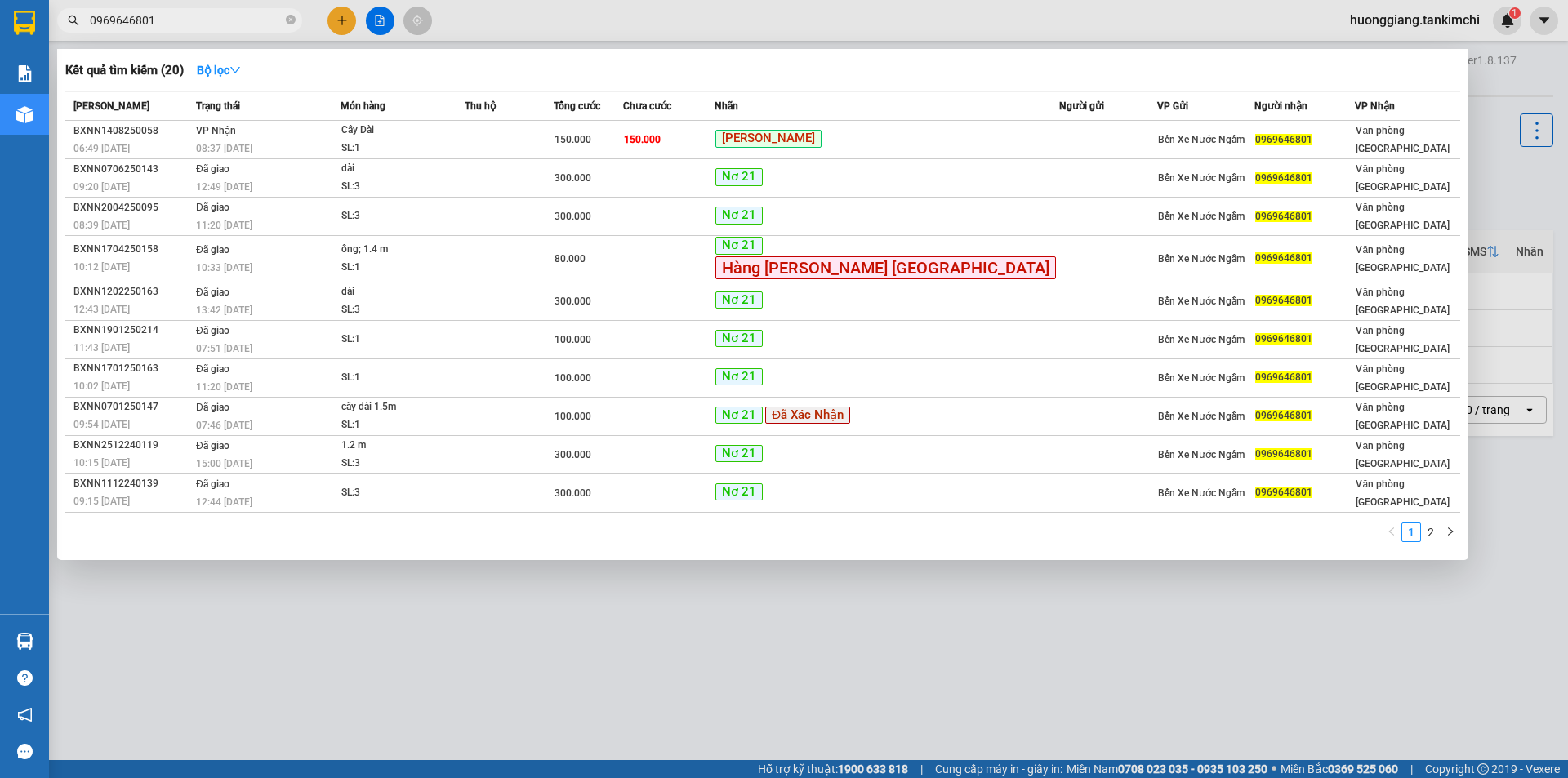
click at [1457, 22] on div at bounding box center [784, 389] width 1568 height 778
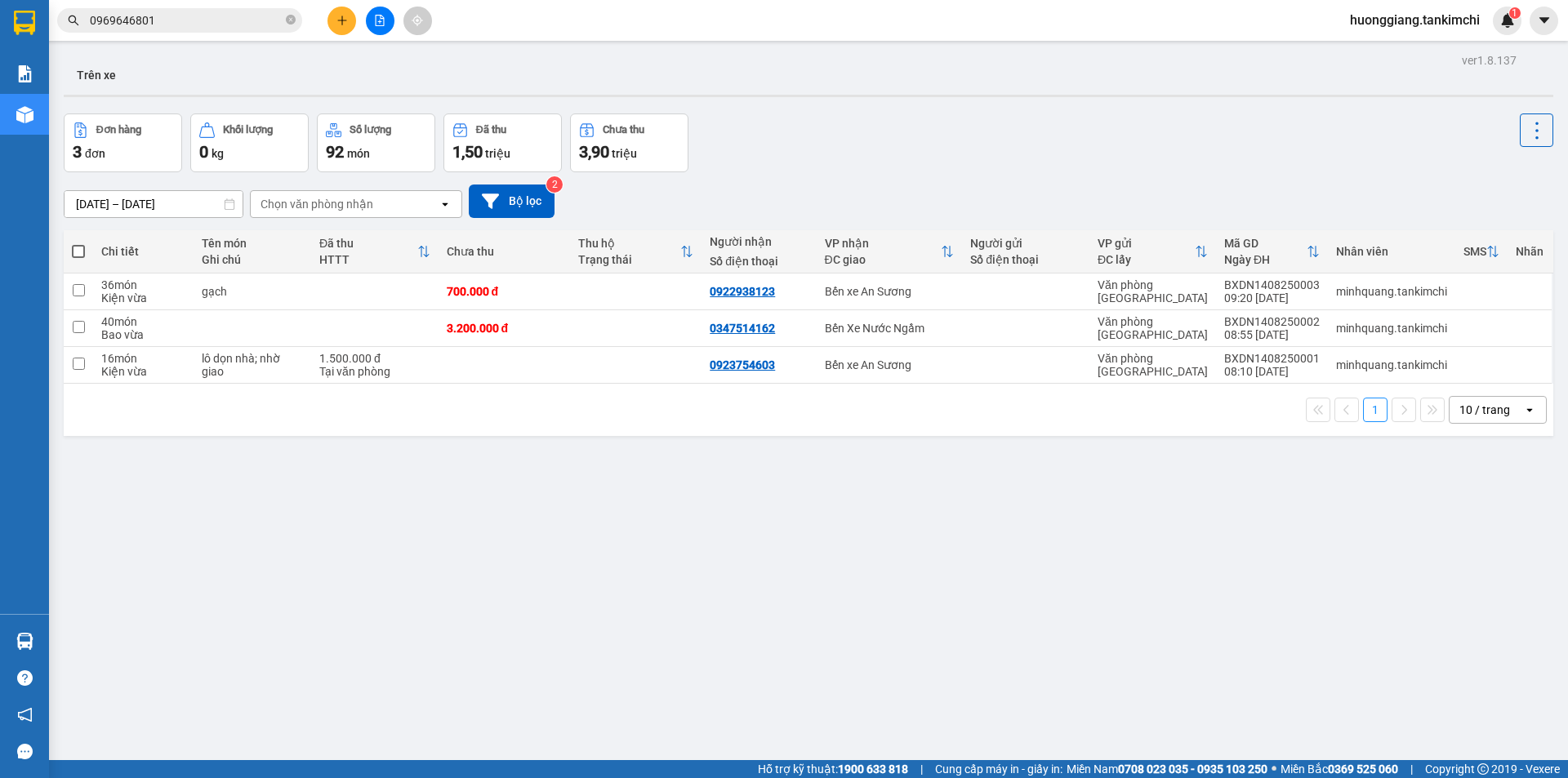
click at [1461, 15] on span "huonggiang.tankimchi" at bounding box center [1415, 20] width 156 height 20
click at [1399, 51] on span "Đăng xuất" at bounding box center [1420, 51] width 123 height 18
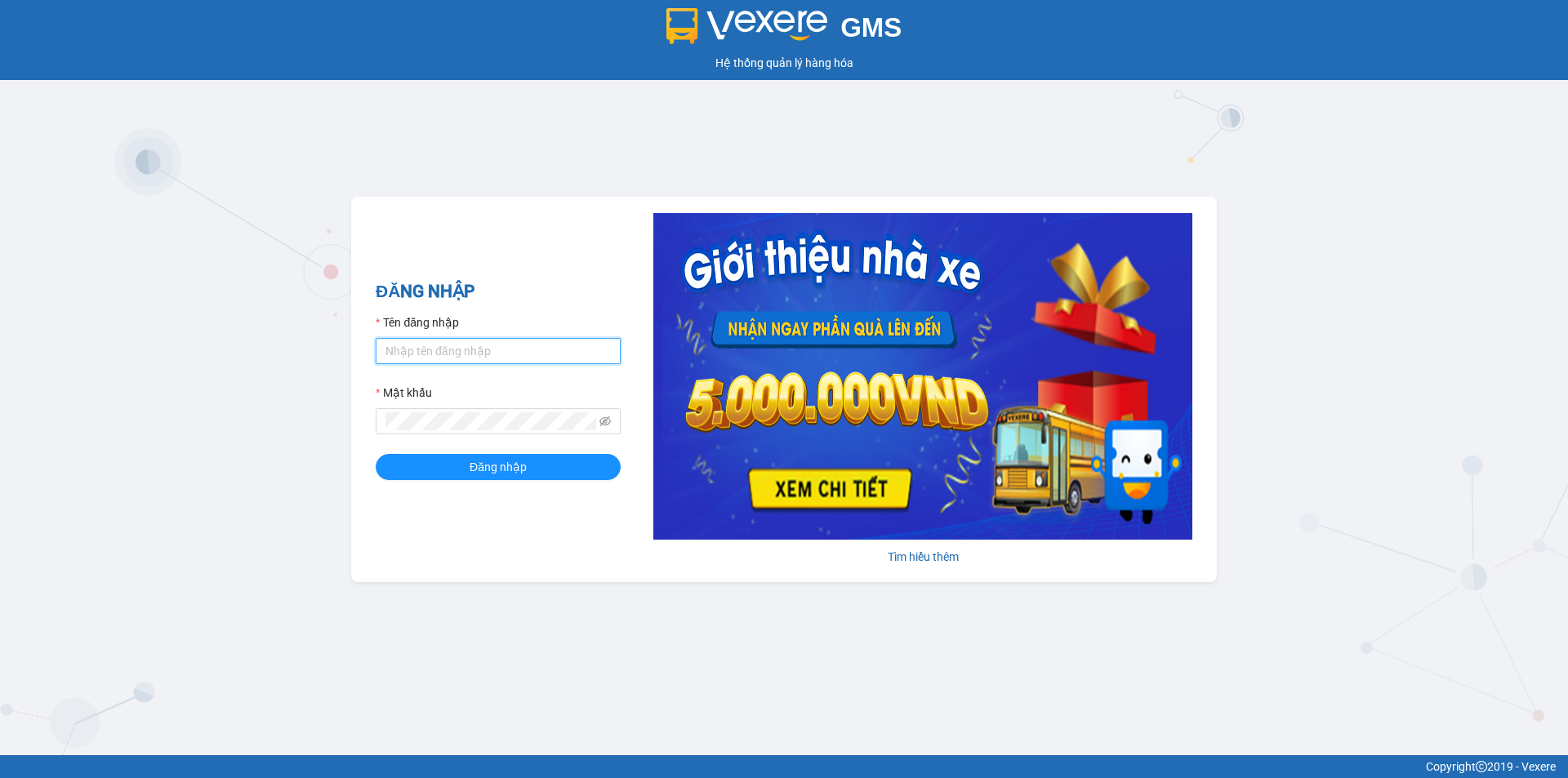
click at [450, 345] on input "Tên đăng nhập" at bounding box center [498, 351] width 245 height 26
type input "hathuyen.tankimchi"
click at [376, 454] on button "Đăng nhập" at bounding box center [498, 467] width 245 height 26
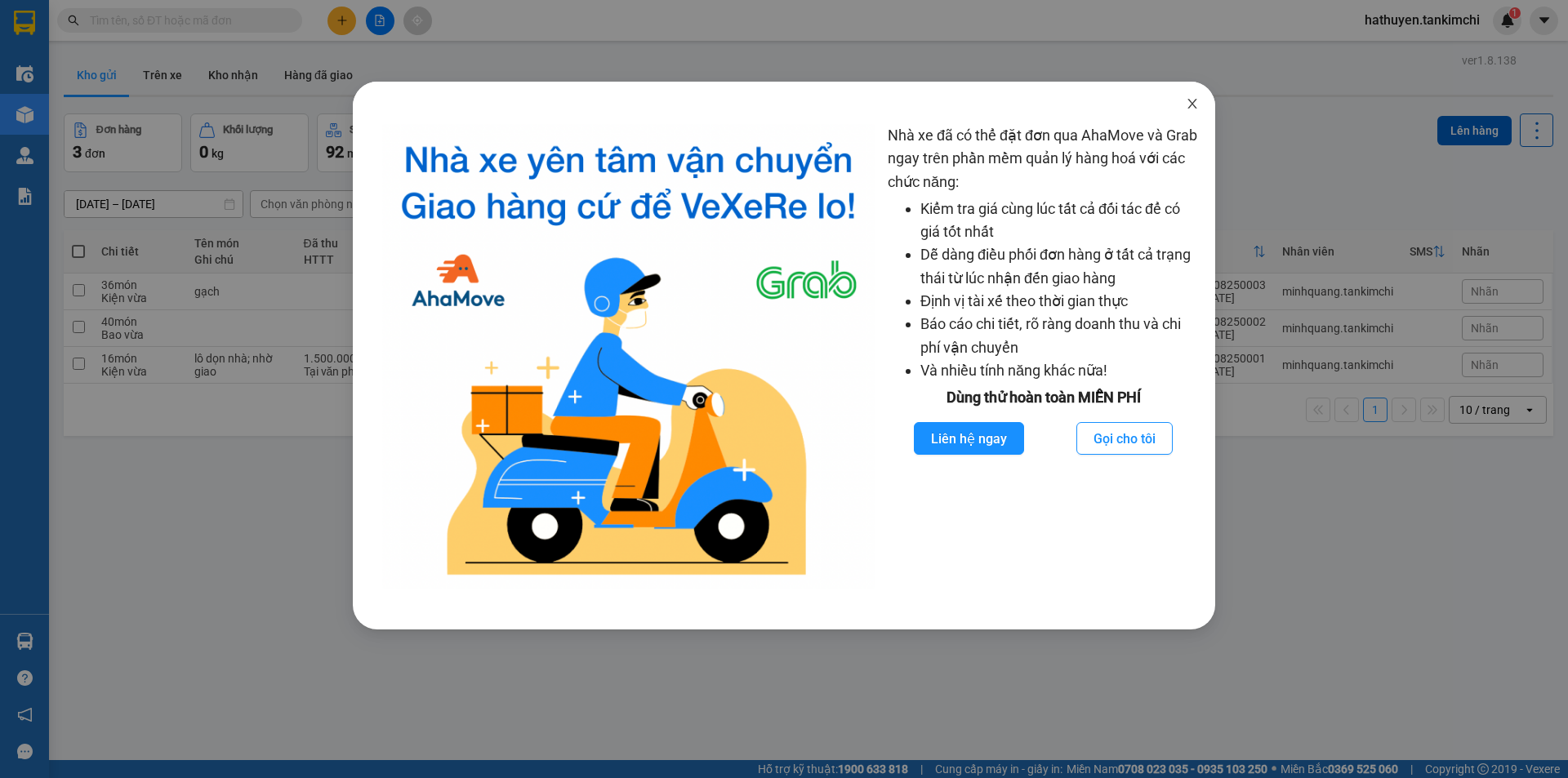
drag, startPoint x: 1196, startPoint y: 107, endPoint x: 1120, endPoint y: 107, distance: 75.9
click at [1172, 107] on span "Close" at bounding box center [1192, 105] width 46 height 46
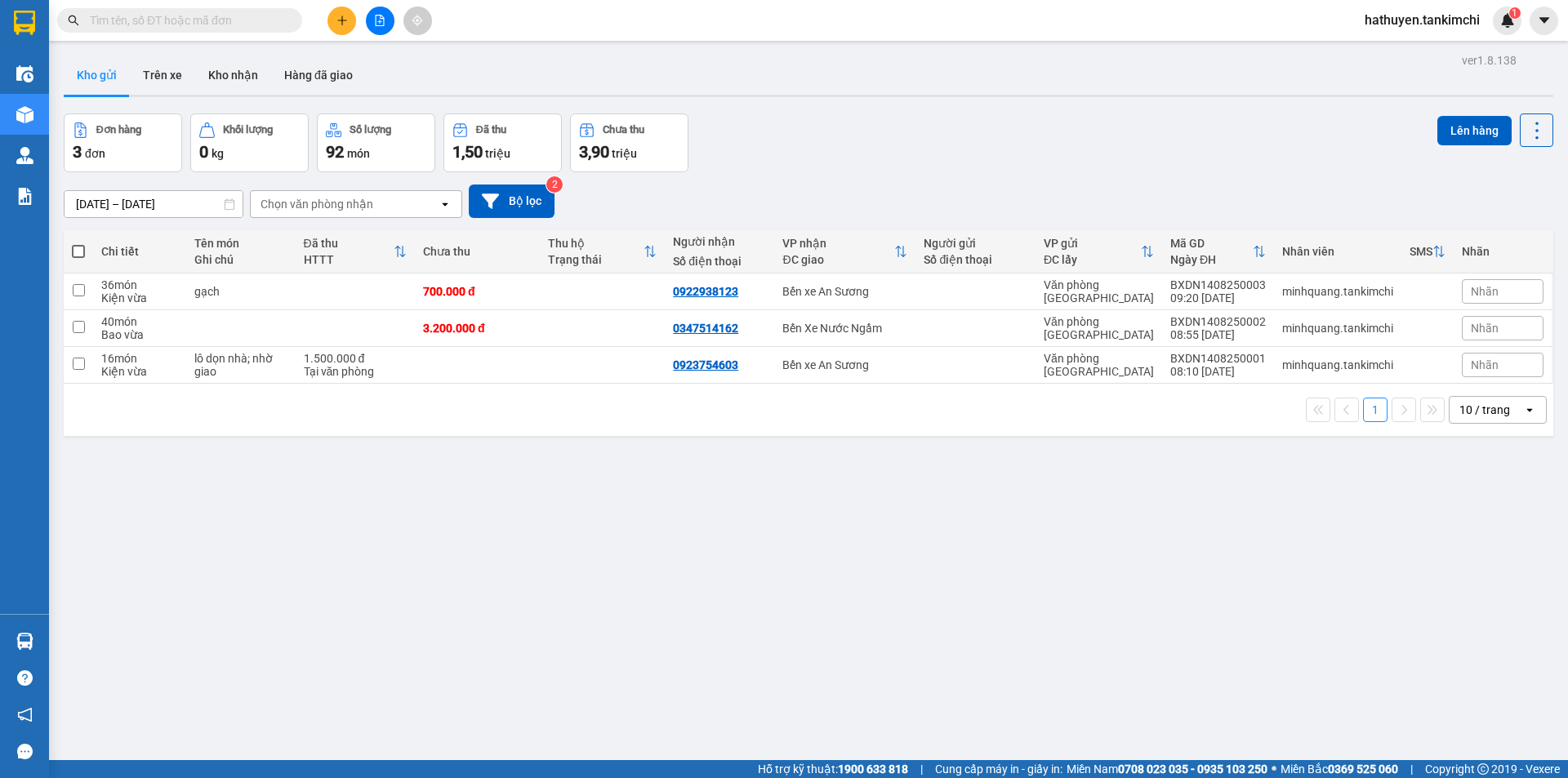
click at [145, 18] on input "text" at bounding box center [186, 20] width 193 height 18
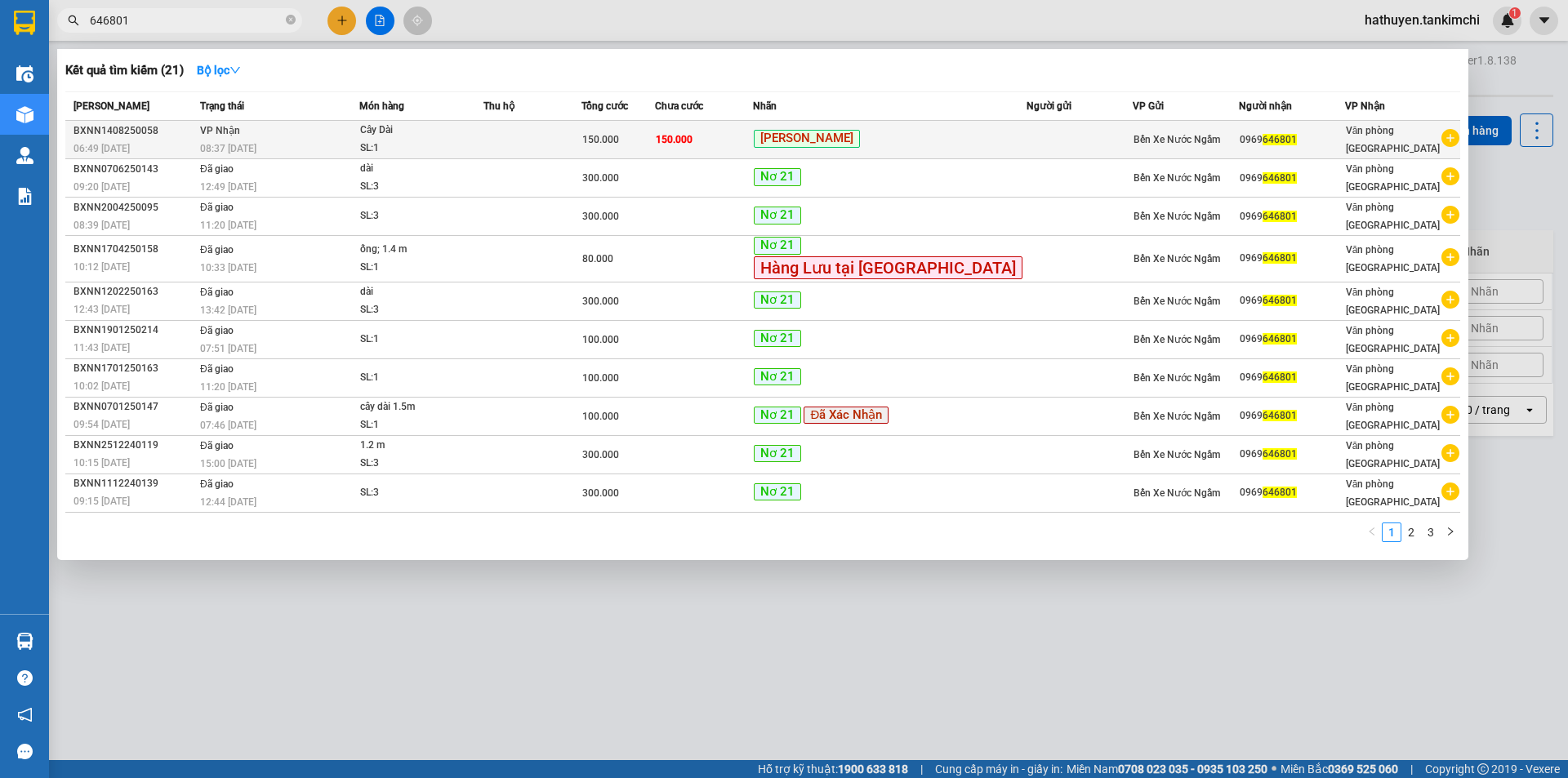
type input "646801"
click at [483, 153] on div "SL: 1" at bounding box center [421, 149] width 122 height 18
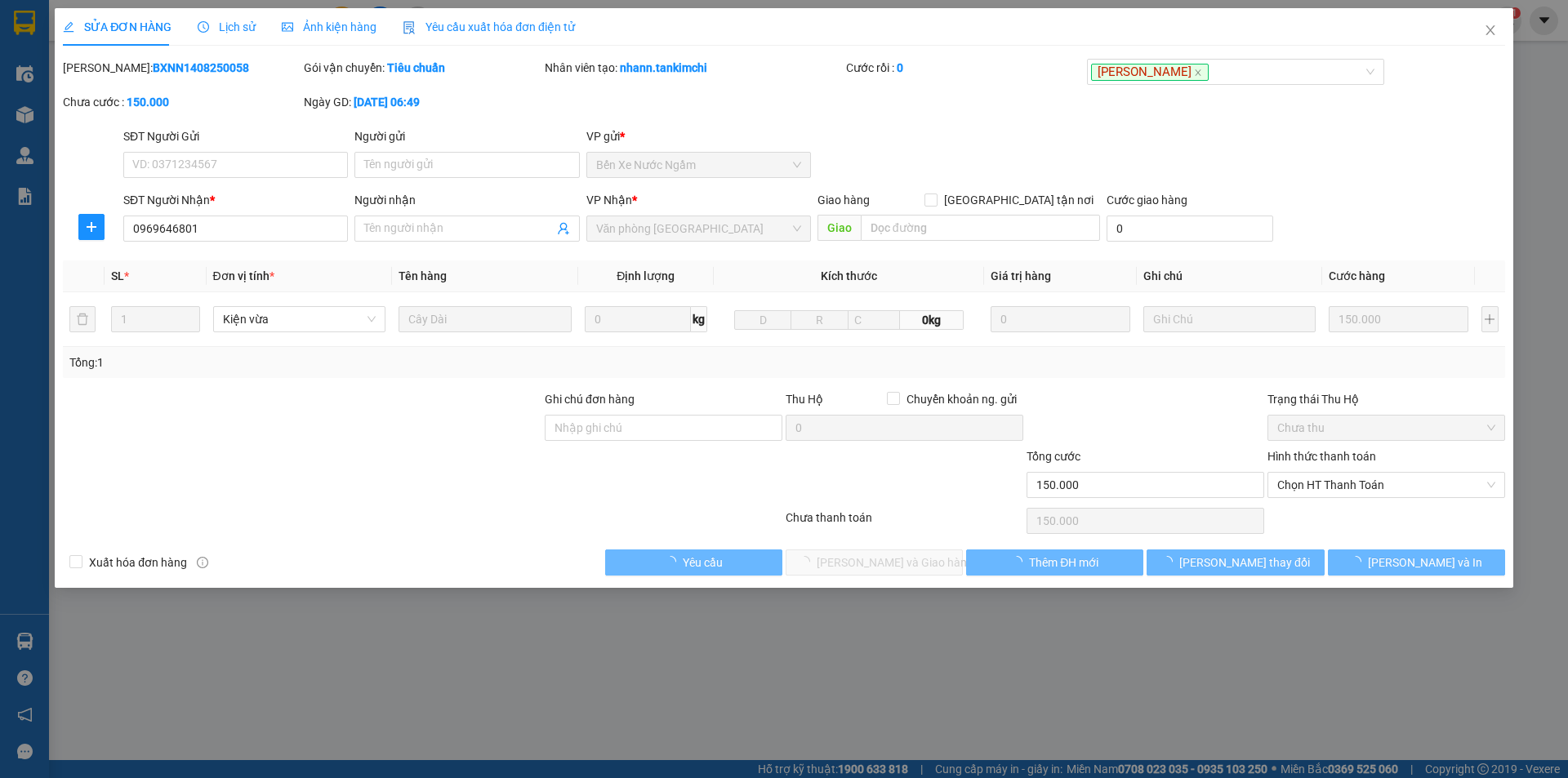
type input "0969646801"
type input "150.000"
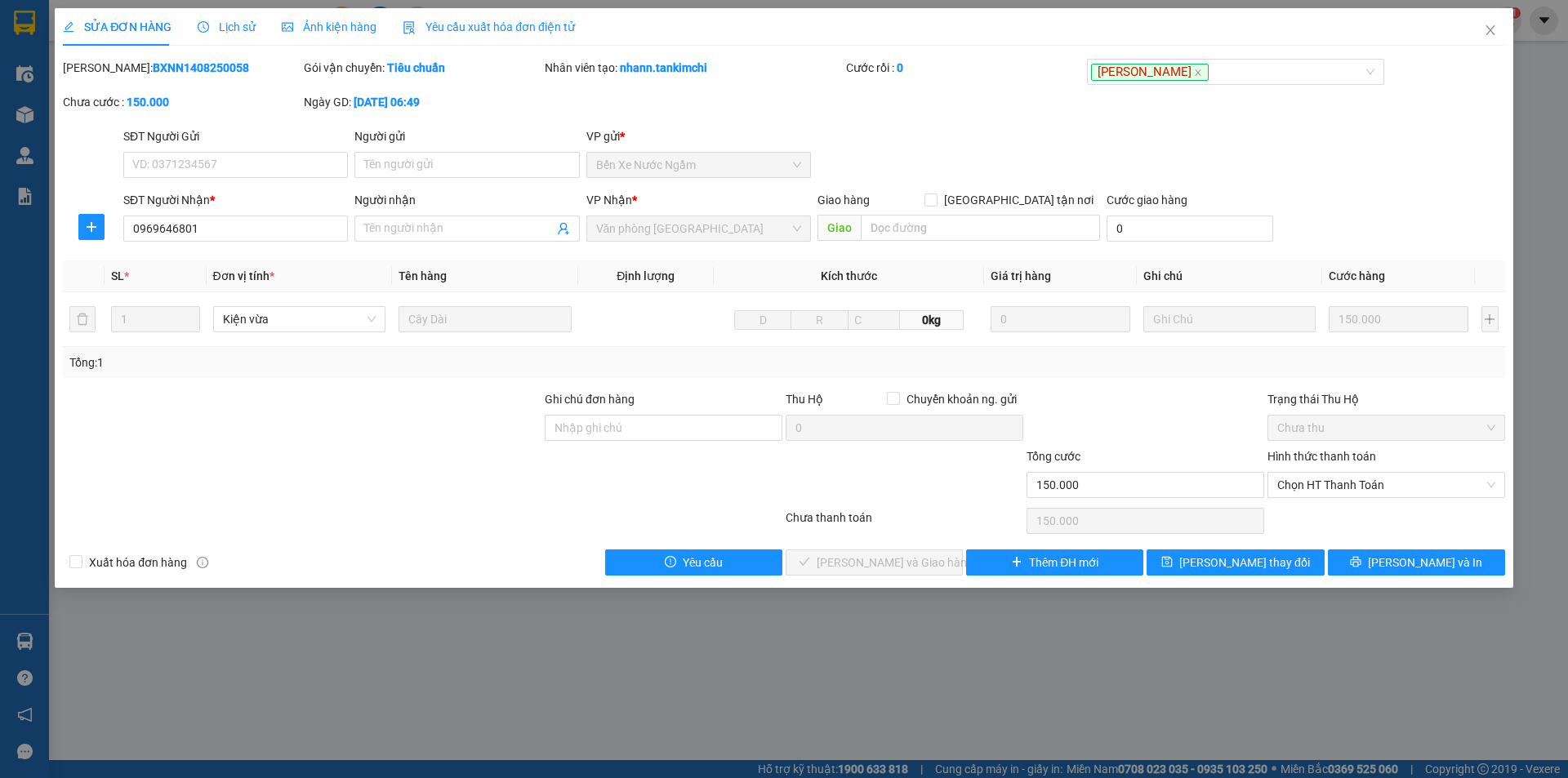
click at [243, 31] on span "Lịch sử" at bounding box center [227, 26] width 58 height 13
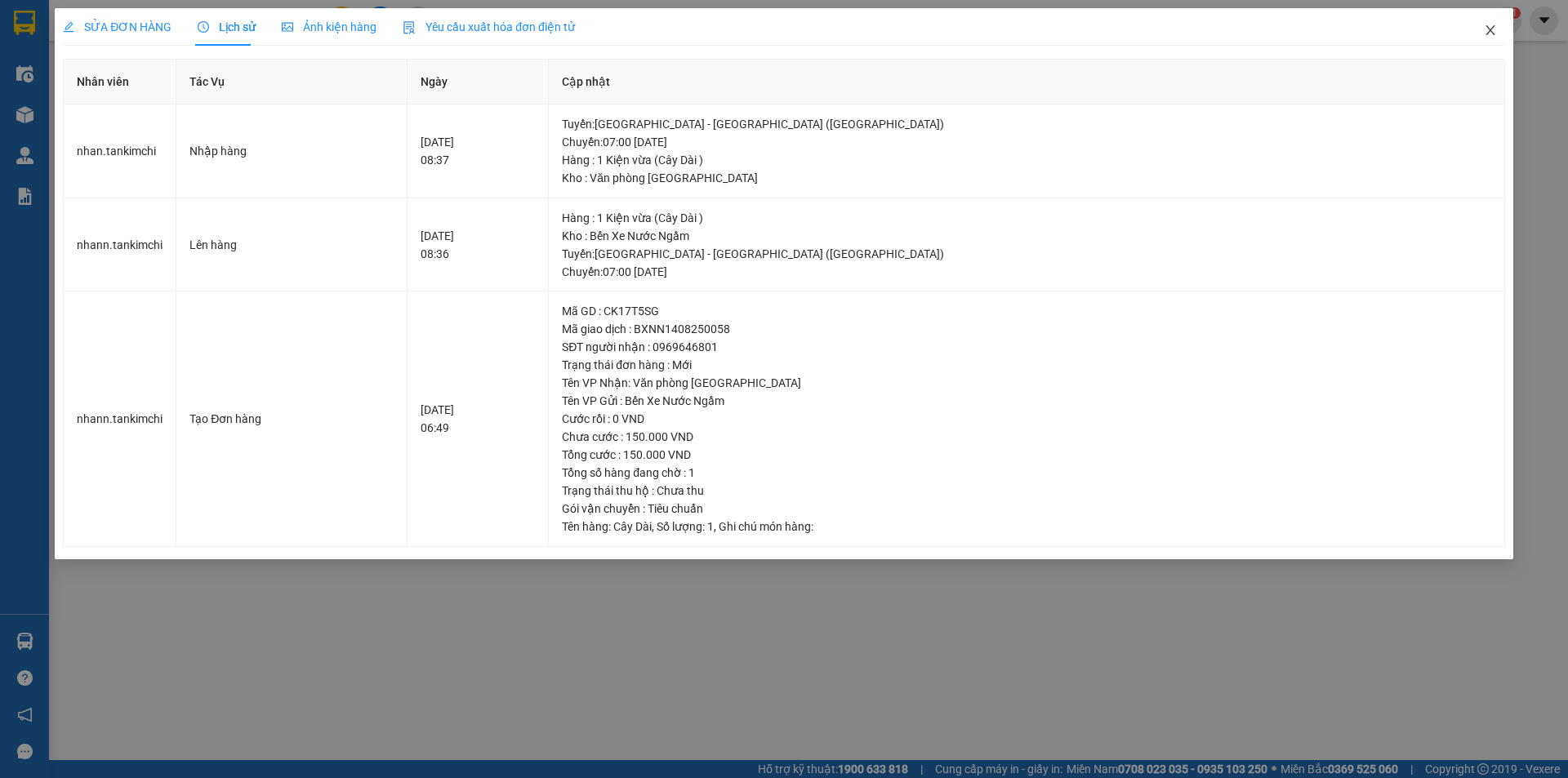
click at [1481, 30] on span "Close" at bounding box center [1490, 31] width 46 height 46
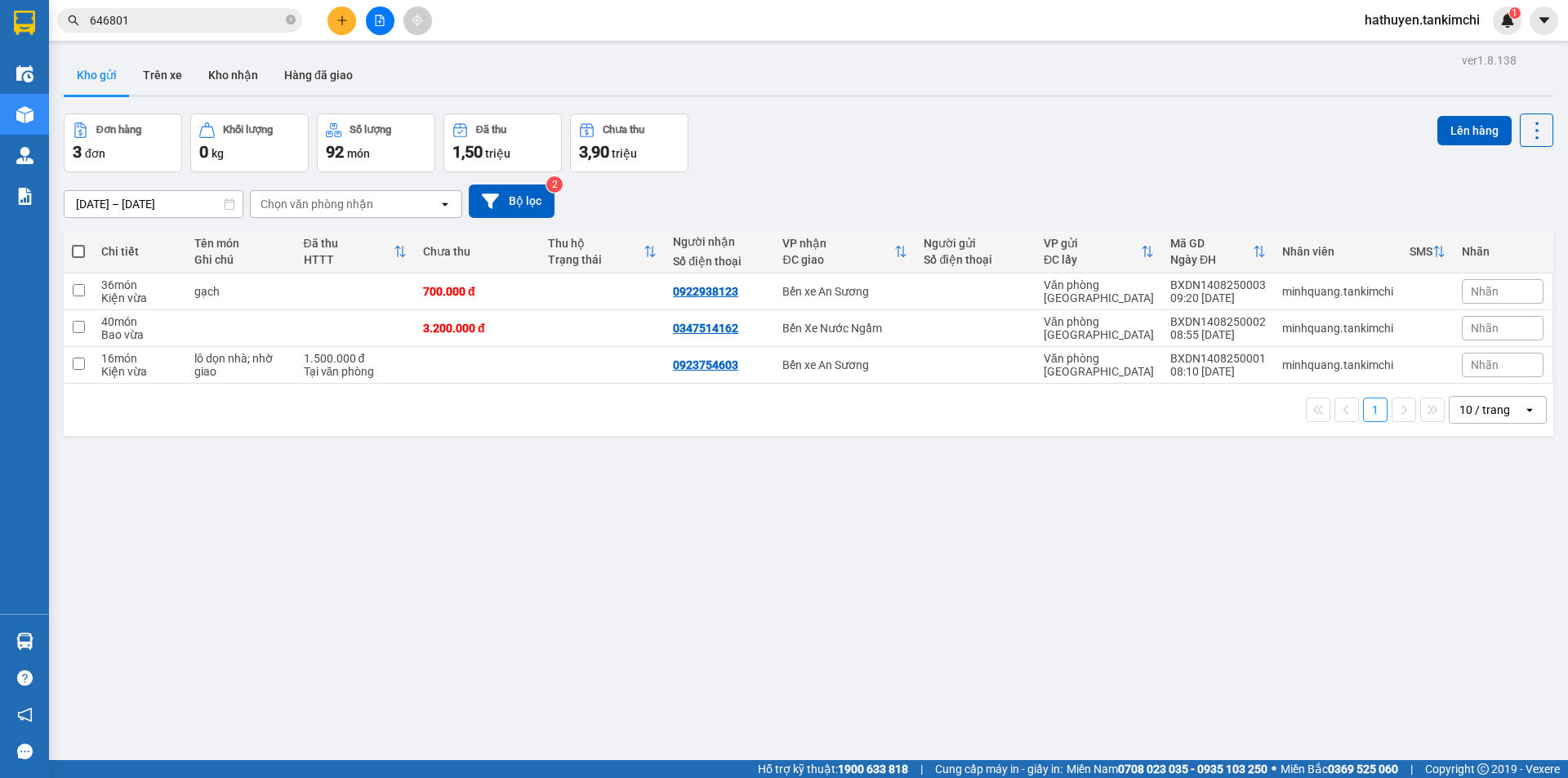
drag, startPoint x: 177, startPoint y: 12, endPoint x: 271, endPoint y: 43, distance: 98.9
click at [203, 20] on input "646801" at bounding box center [186, 20] width 193 height 18
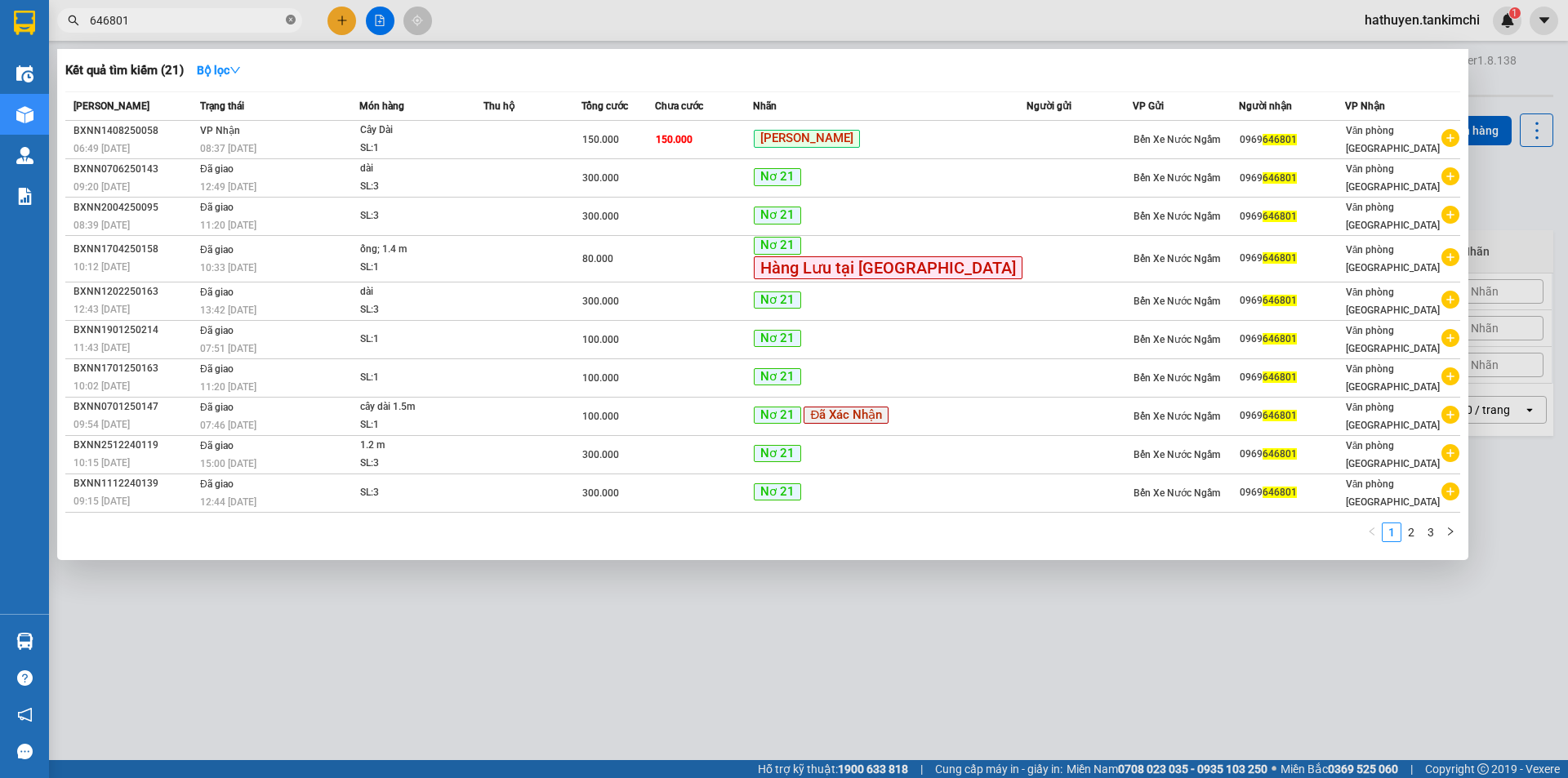
click at [286, 24] on span "646801" at bounding box center [179, 20] width 245 height 24
click at [288, 22] on icon "close-circle" at bounding box center [291, 20] width 10 height 10
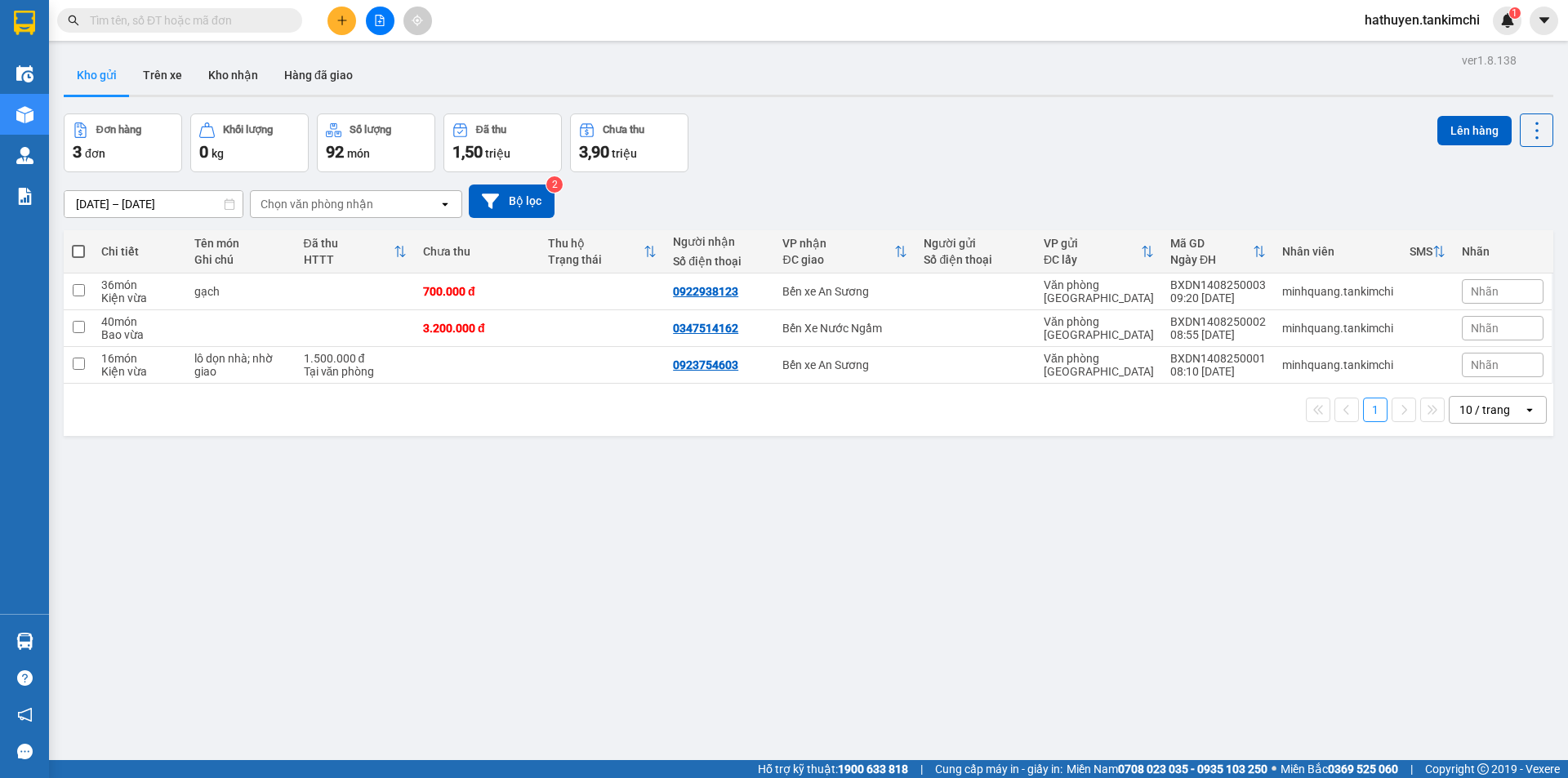
click at [796, 86] on div "Kho gửi Trên xe Kho nhận Hàng đã giao" at bounding box center [808, 77] width 1489 height 43
click at [173, 14] on input "text" at bounding box center [186, 20] width 193 height 18
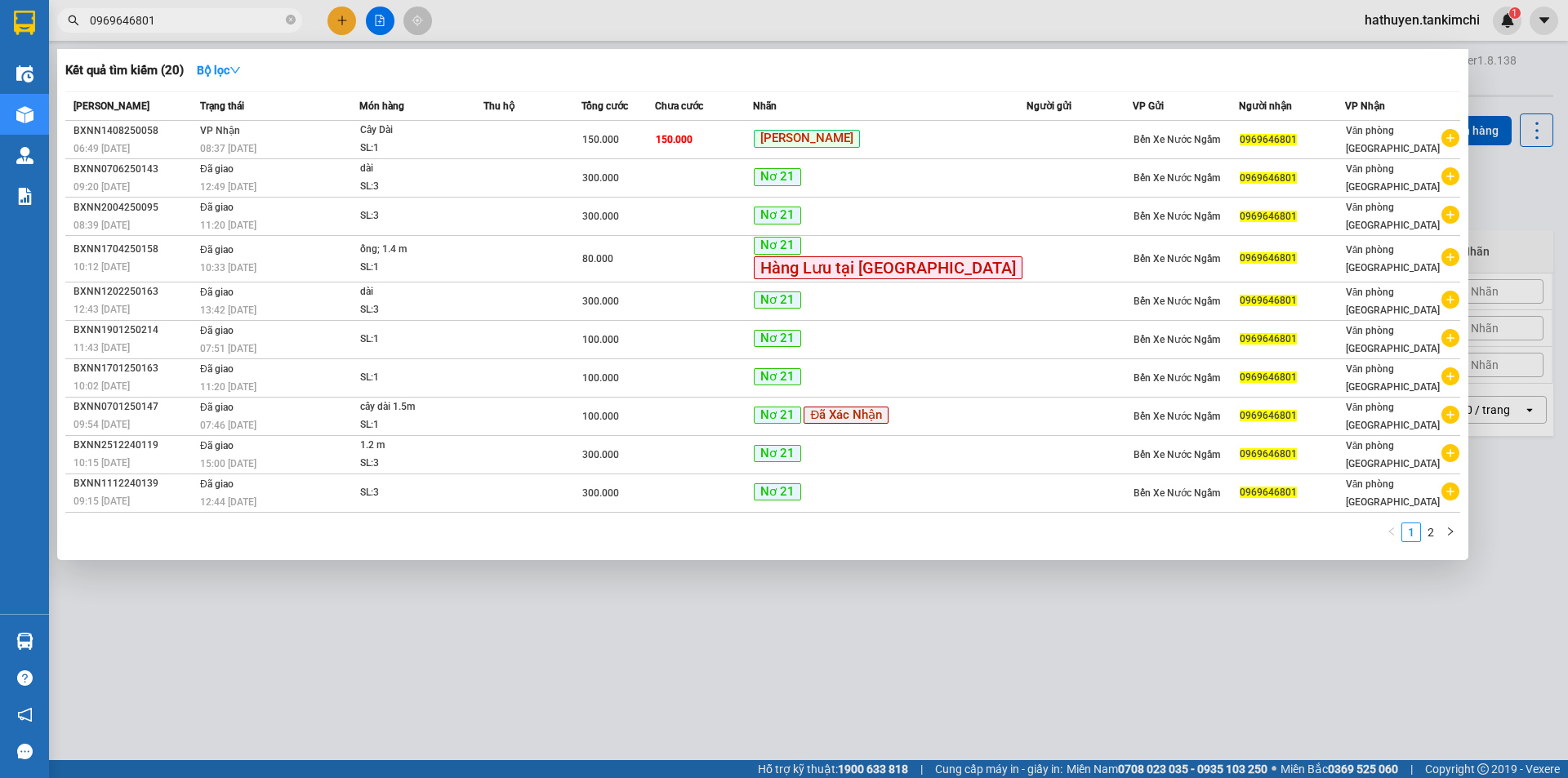
type input "0969646801"
click at [1541, 21] on div at bounding box center [784, 389] width 1568 height 778
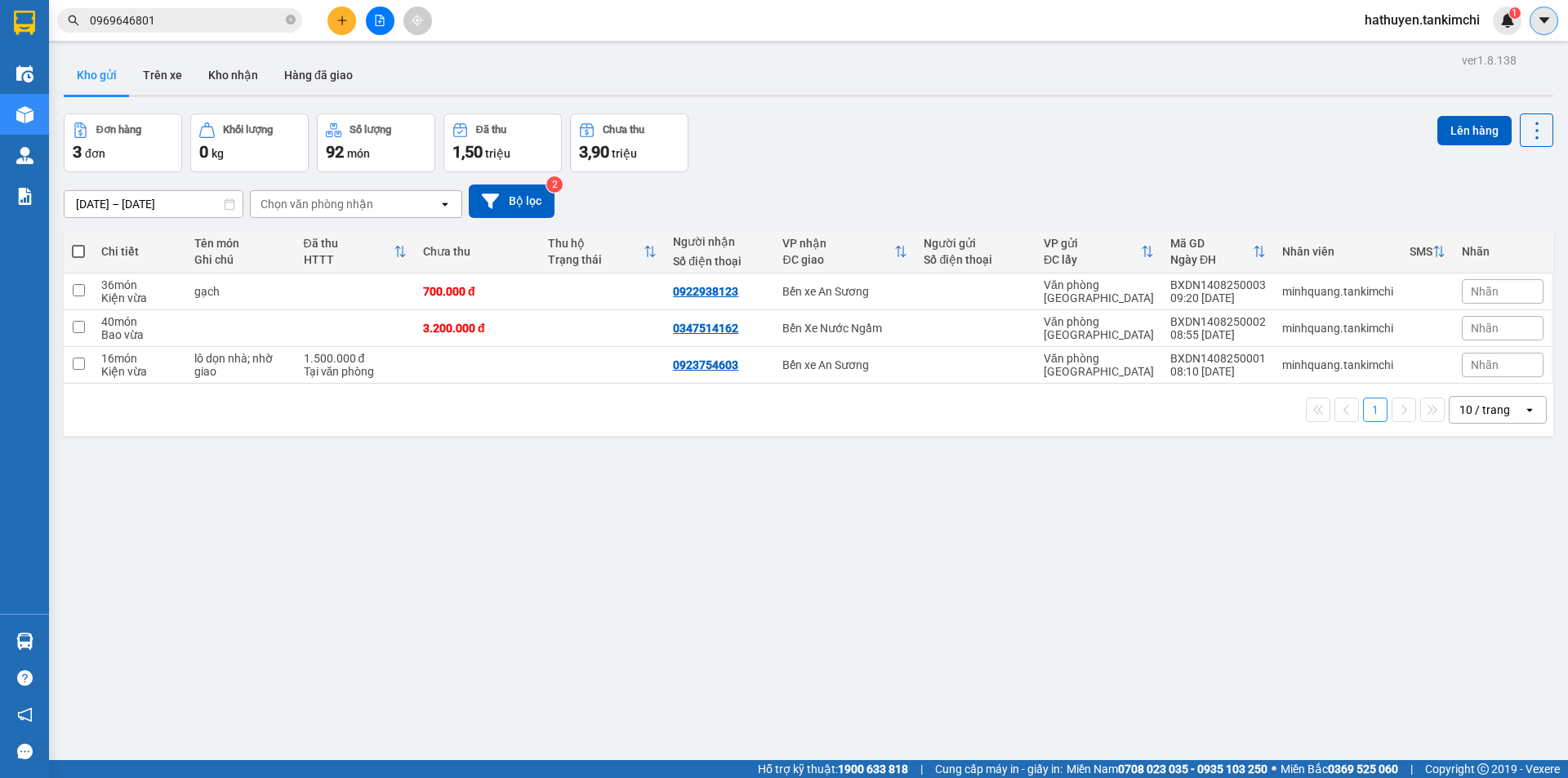
click at [1546, 15] on icon "caret-down" at bounding box center [1544, 20] width 15 height 15
click at [1504, 19] on img at bounding box center [1507, 20] width 15 height 15
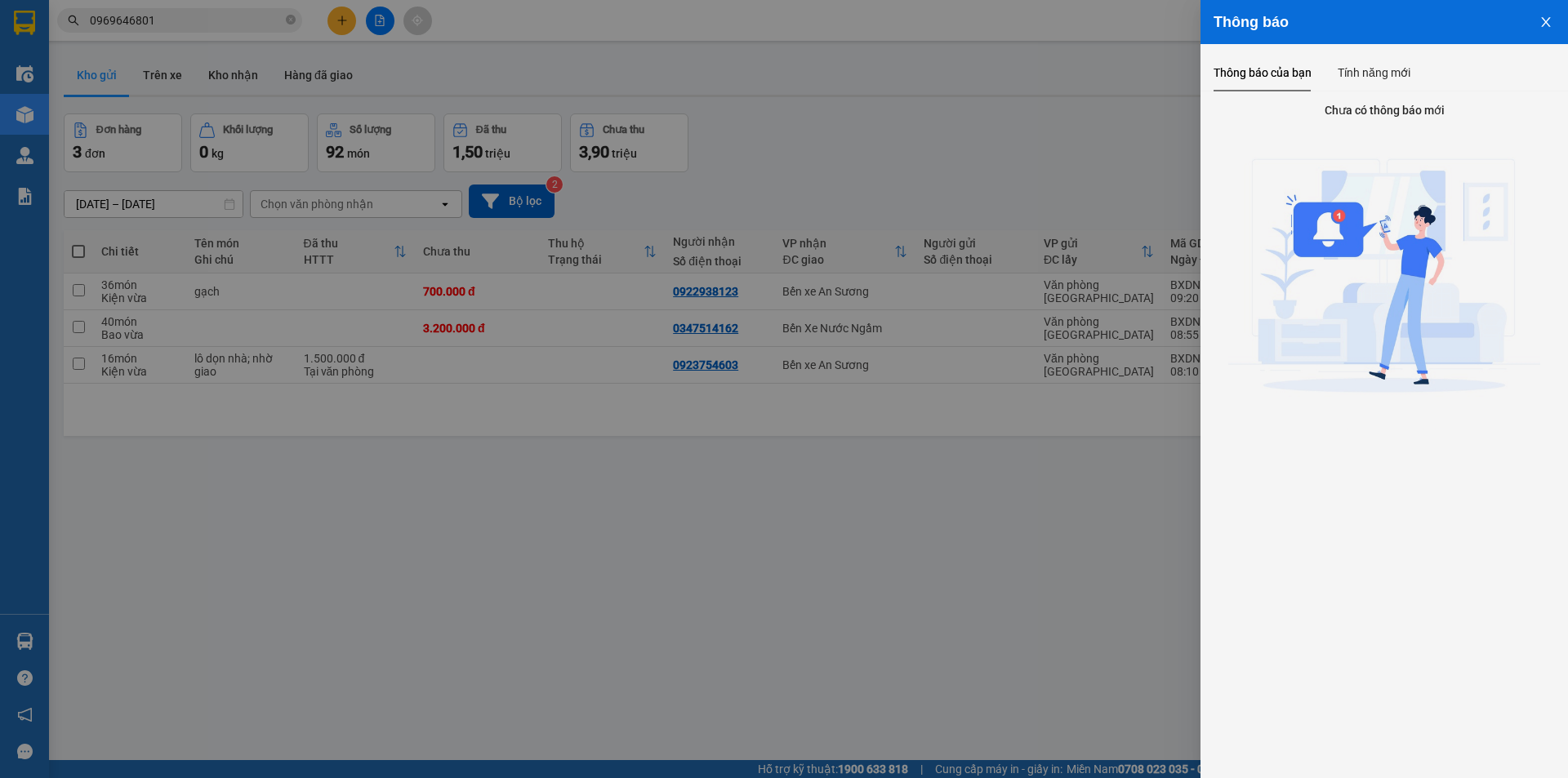
drag, startPoint x: 1087, startPoint y: 142, endPoint x: 1221, endPoint y: 80, distance: 148.3
click at [1088, 141] on div at bounding box center [784, 389] width 1568 height 778
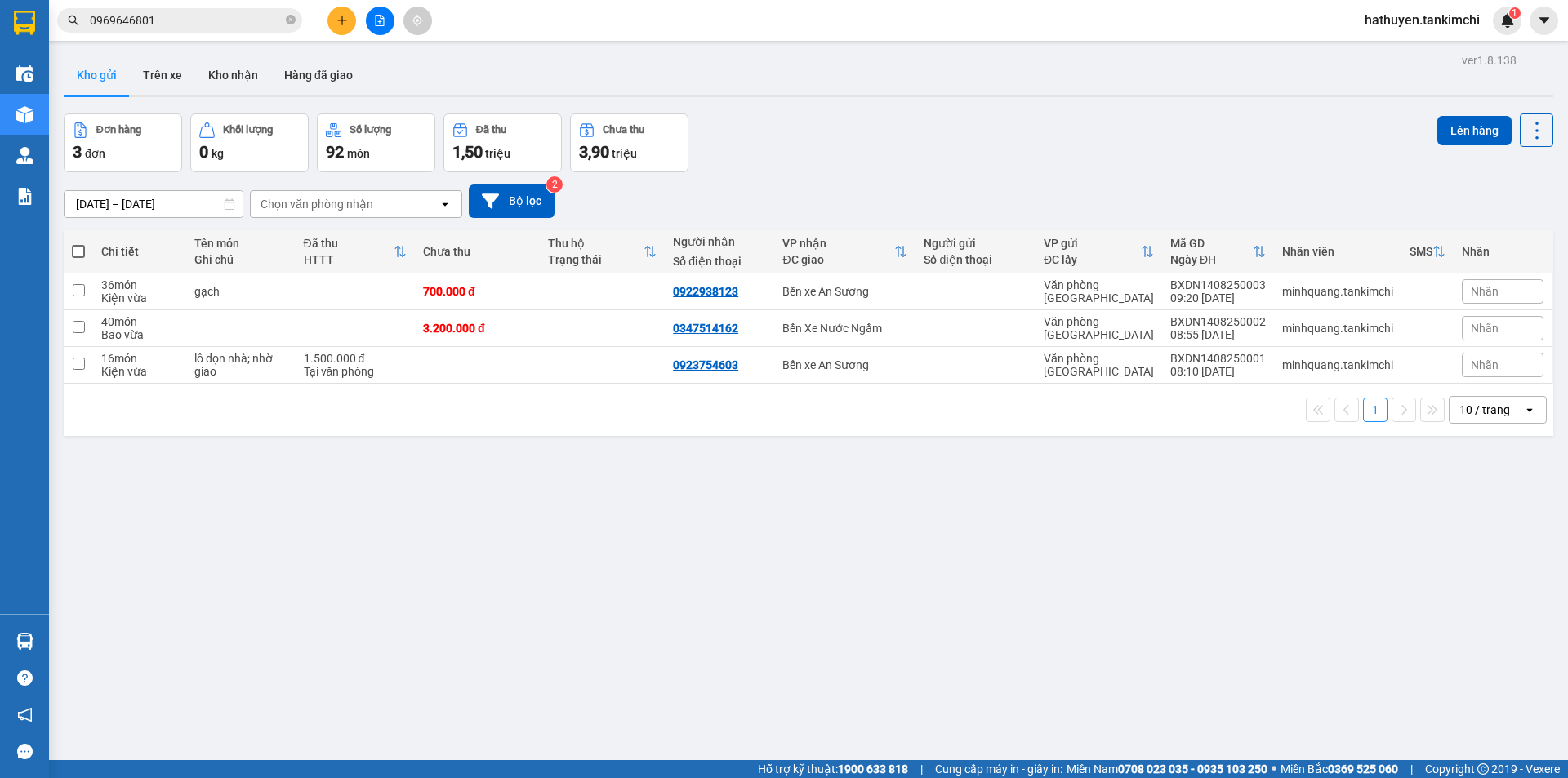
click at [1439, 21] on span "hathuyen.tankimchi" at bounding box center [1421, 20] width 141 height 20
click at [1405, 50] on span "Đăng xuất" at bounding box center [1429, 51] width 107 height 18
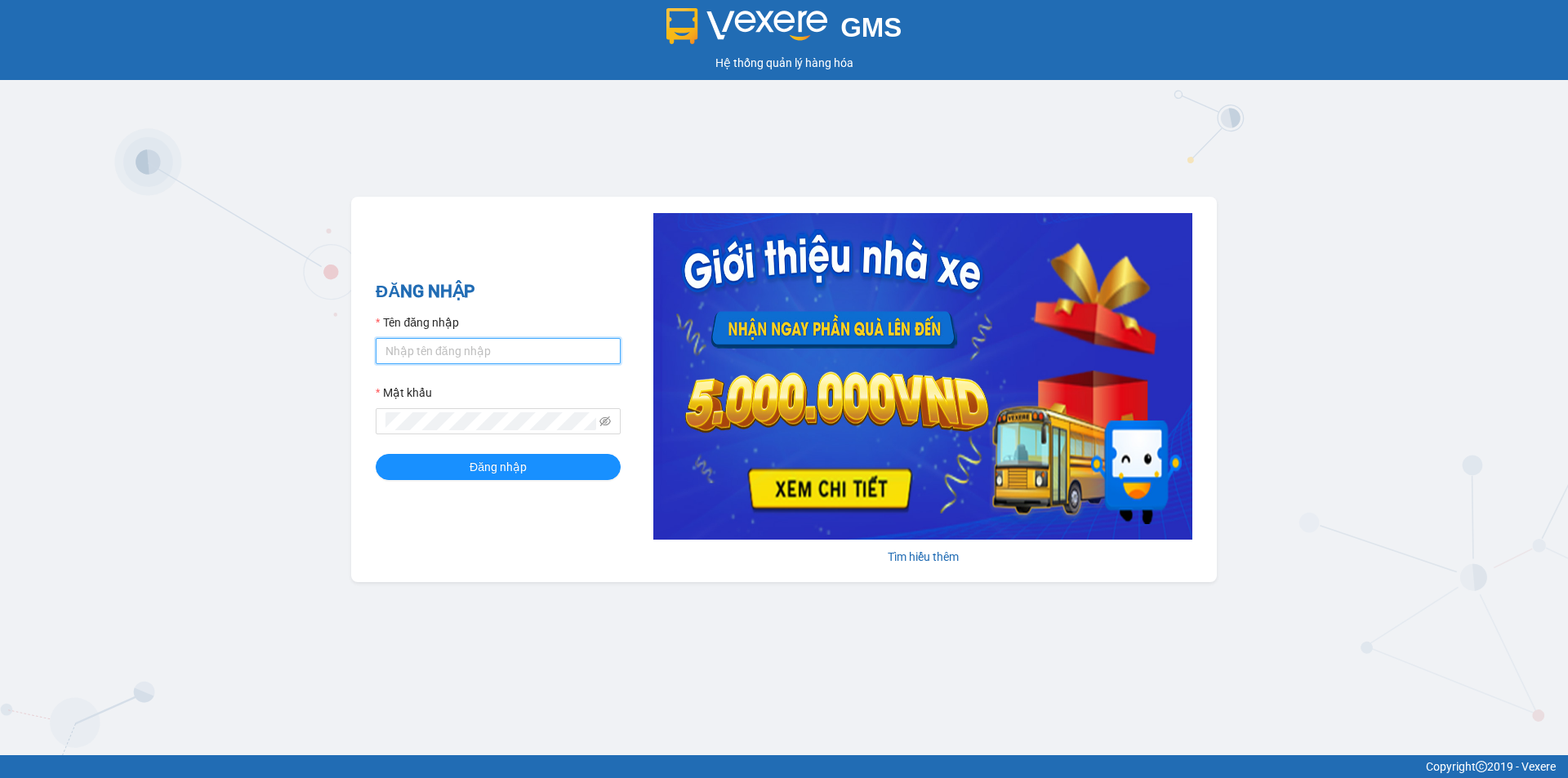
click at [440, 355] on input "Tên đăng nhập" at bounding box center [498, 351] width 245 height 26
type input "huonggiang.tankimchi"
click at [448, 411] on div "Mật khẩu" at bounding box center [498, 409] width 245 height 51
click at [376, 454] on button "Đăng nhập" at bounding box center [498, 467] width 245 height 26
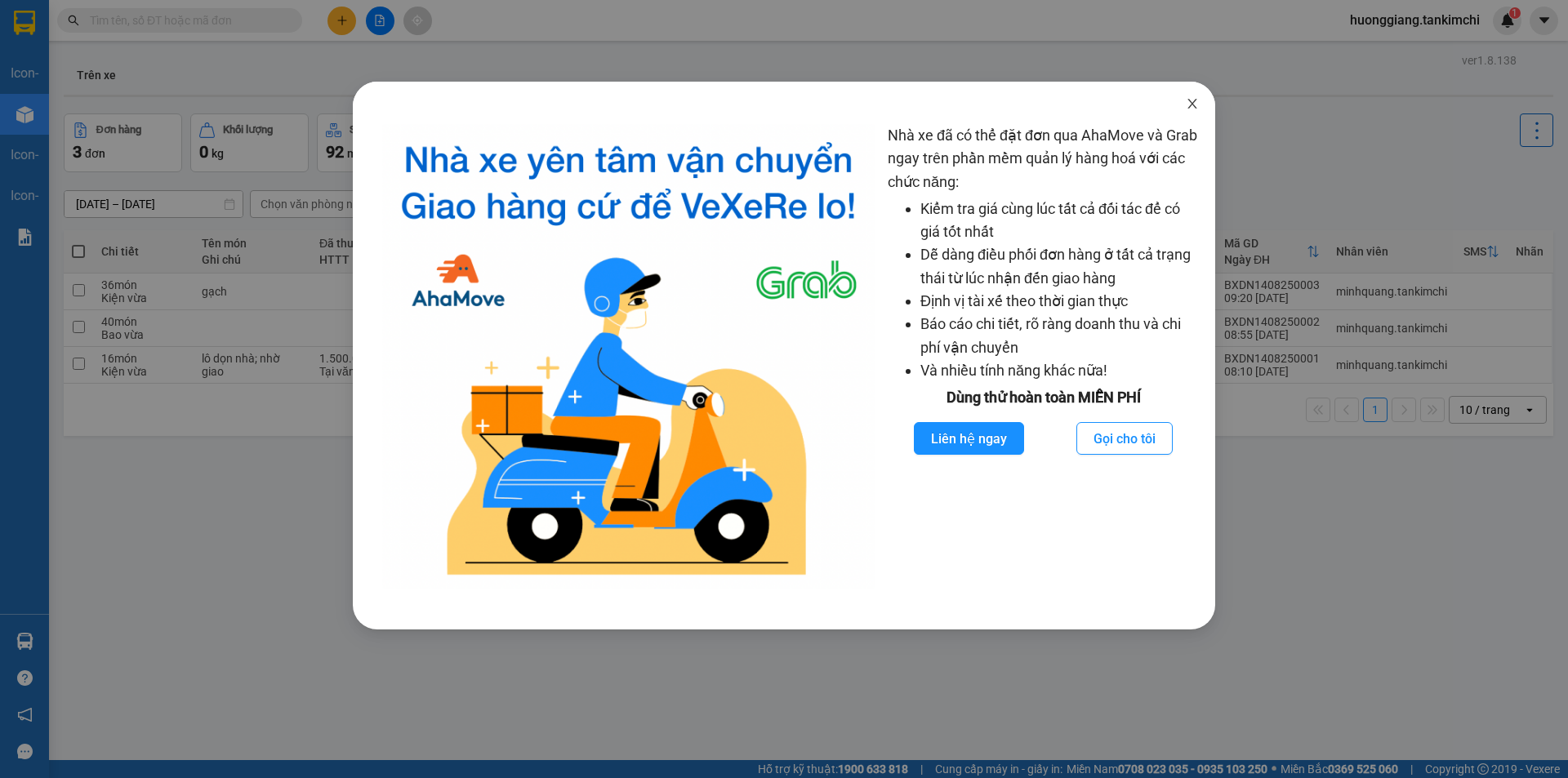
click at [1190, 103] on icon "close" at bounding box center [1191, 103] width 13 height 13
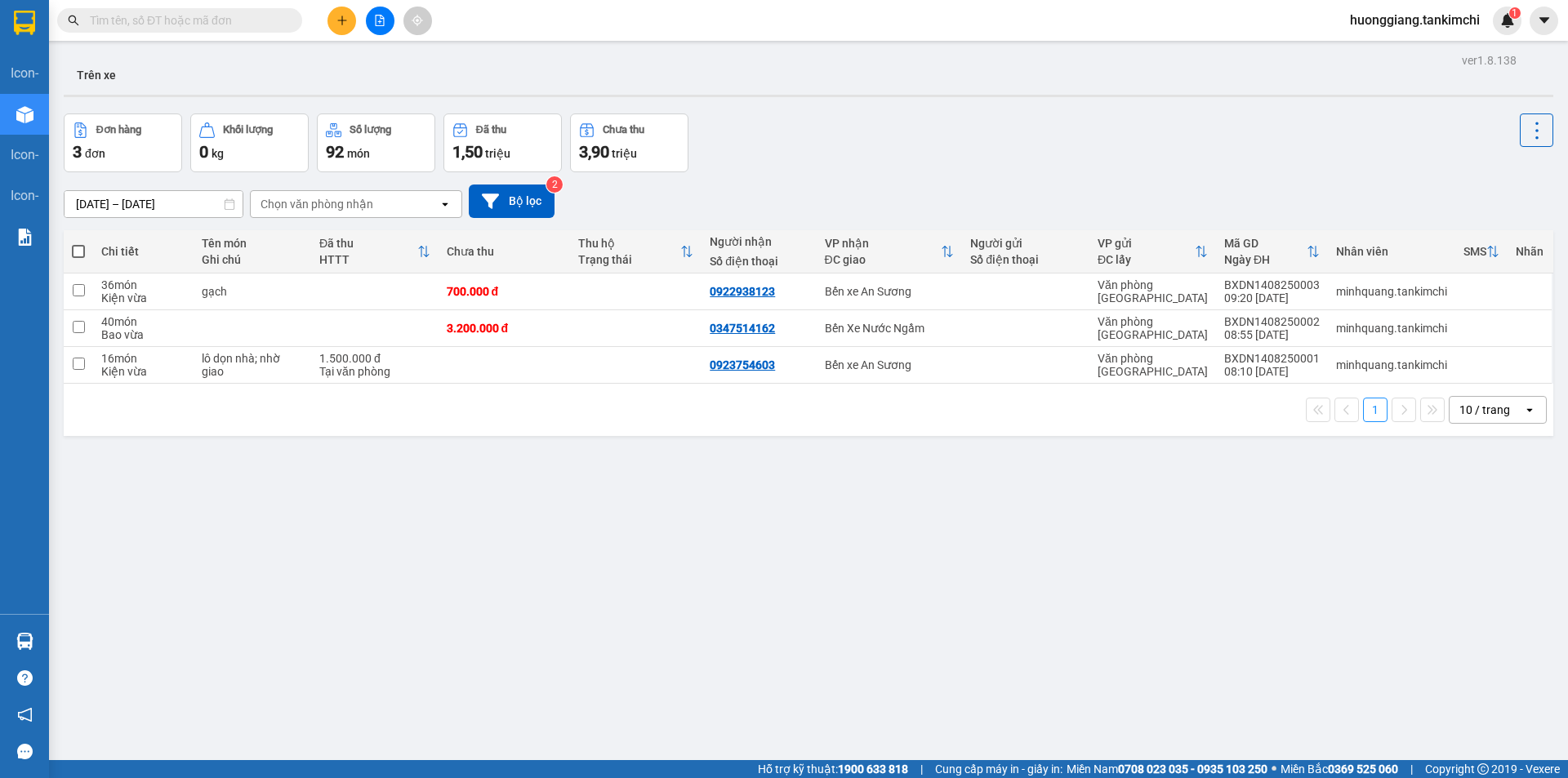
click at [197, 18] on input "text" at bounding box center [186, 20] width 193 height 18
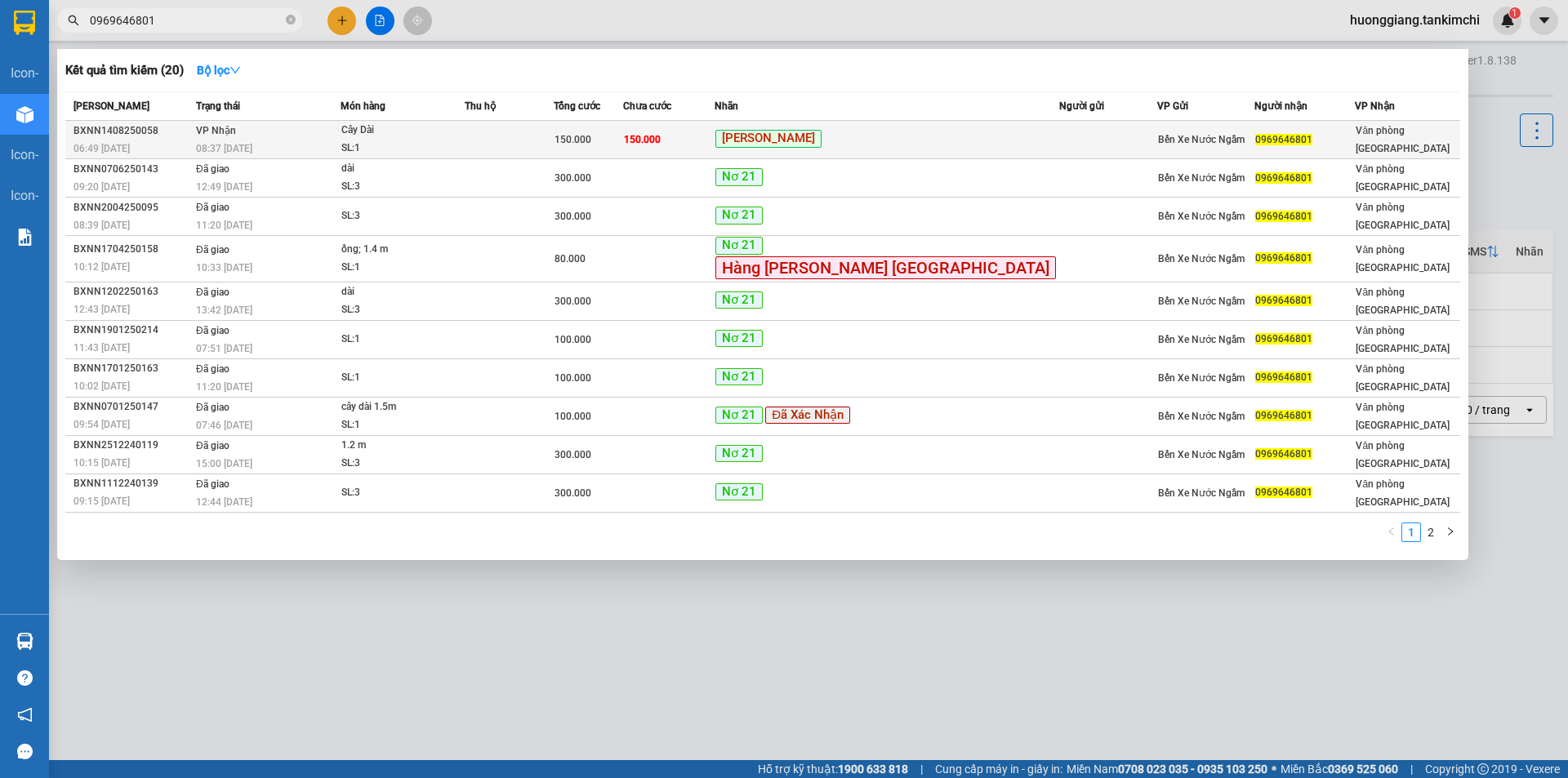
type input "0969646801"
click at [554, 145] on td at bounding box center [509, 140] width 89 height 38
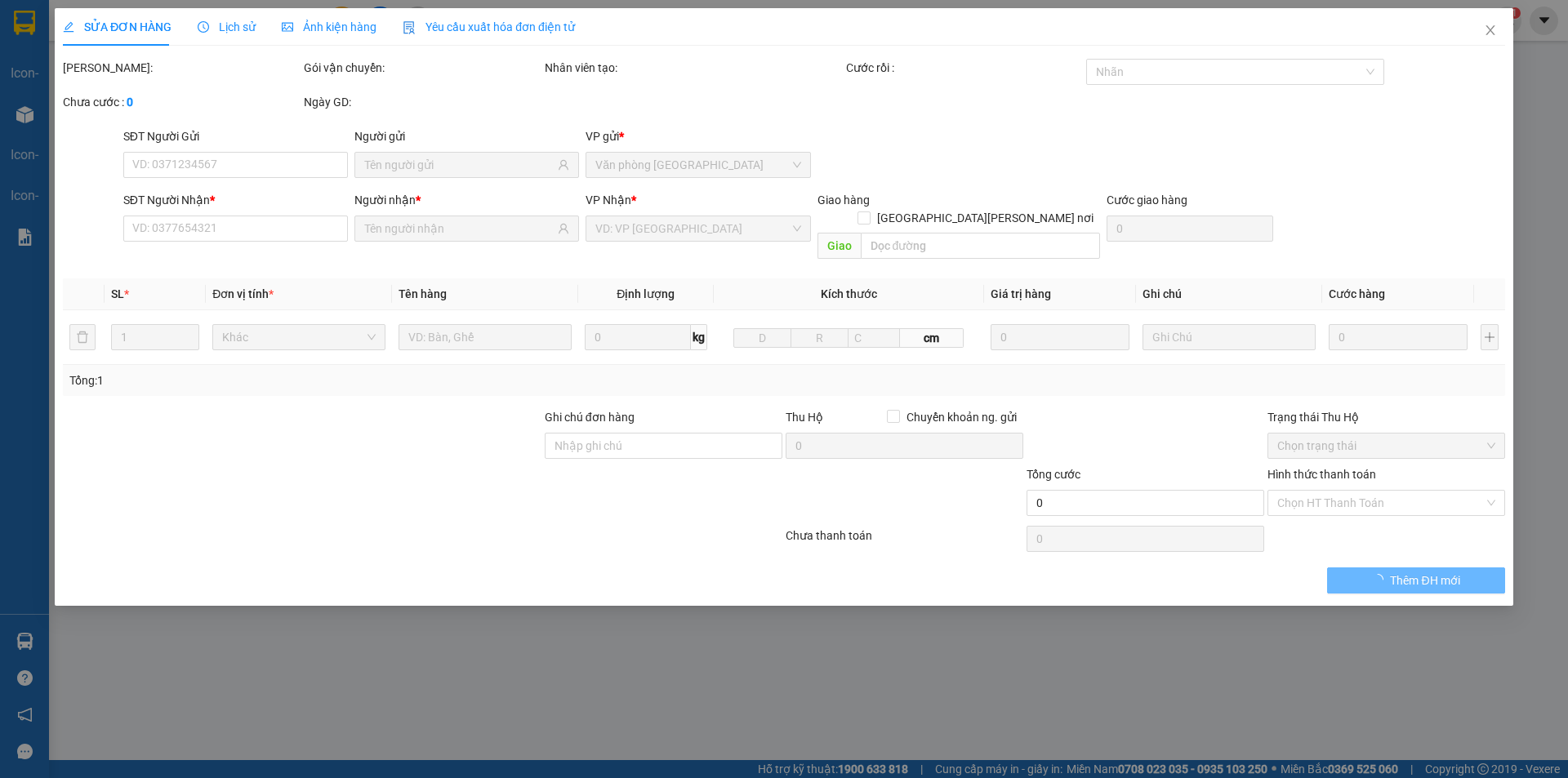
type input "0969646801"
type input "150.000"
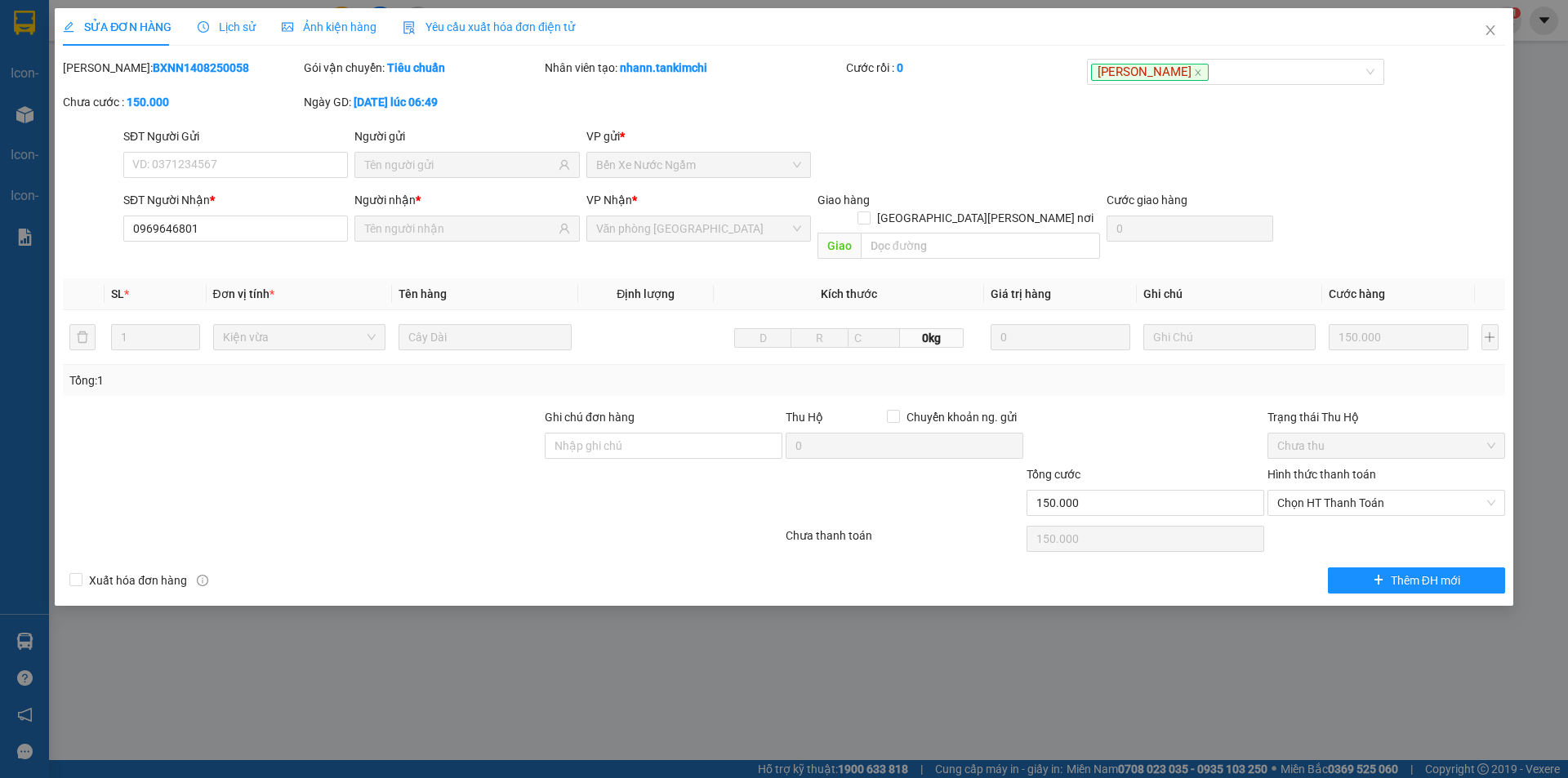
click at [240, 29] on span "Lịch sử" at bounding box center [227, 26] width 58 height 13
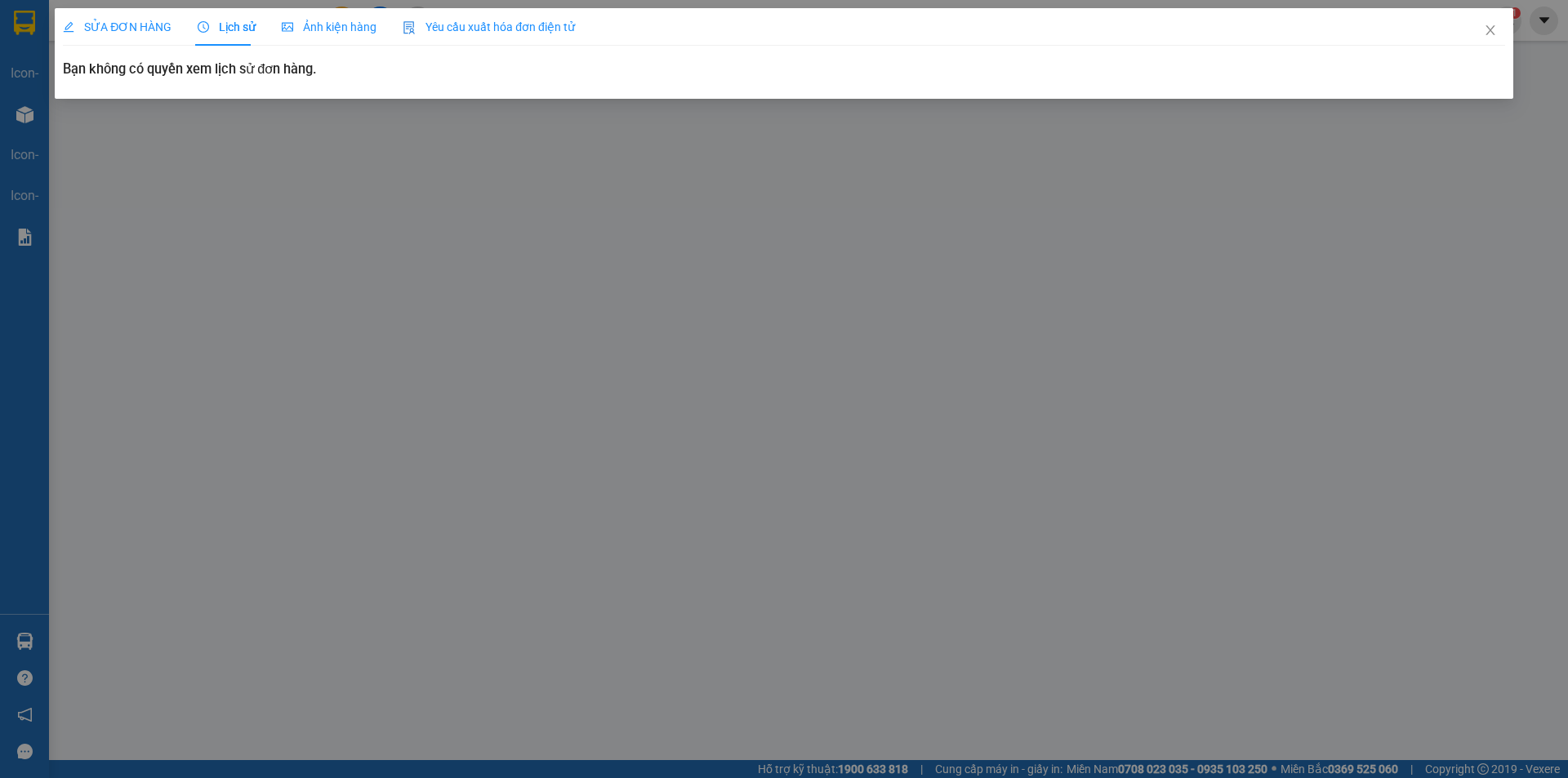
click at [332, 23] on span "Ảnh kiện hàng" at bounding box center [329, 26] width 95 height 13
click at [503, 20] on span "Yêu cầu xuất hóa đơn điện tử" at bounding box center [489, 26] width 172 height 13
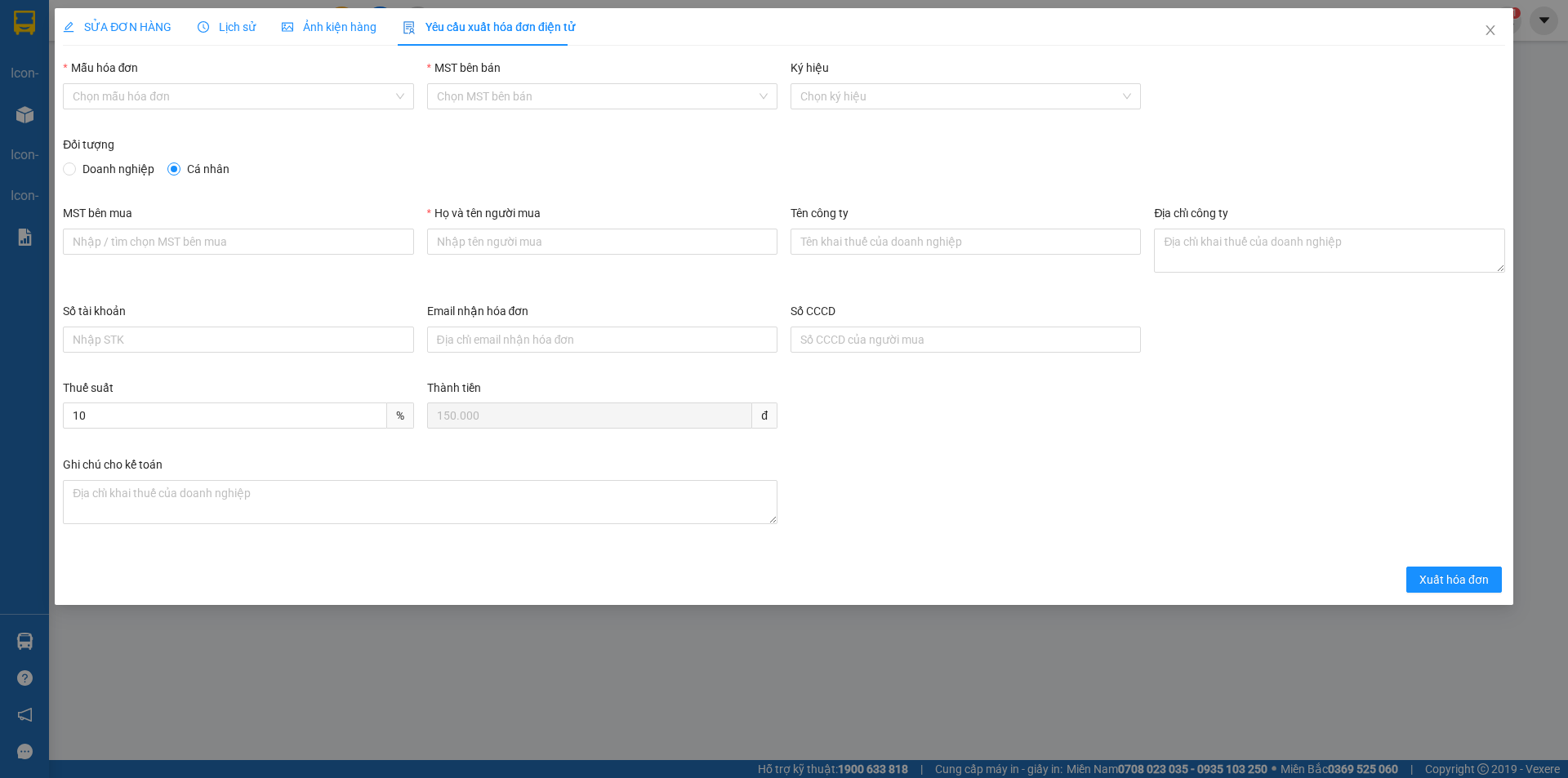
click at [234, 27] on span "Lịch sử" at bounding box center [227, 26] width 58 height 13
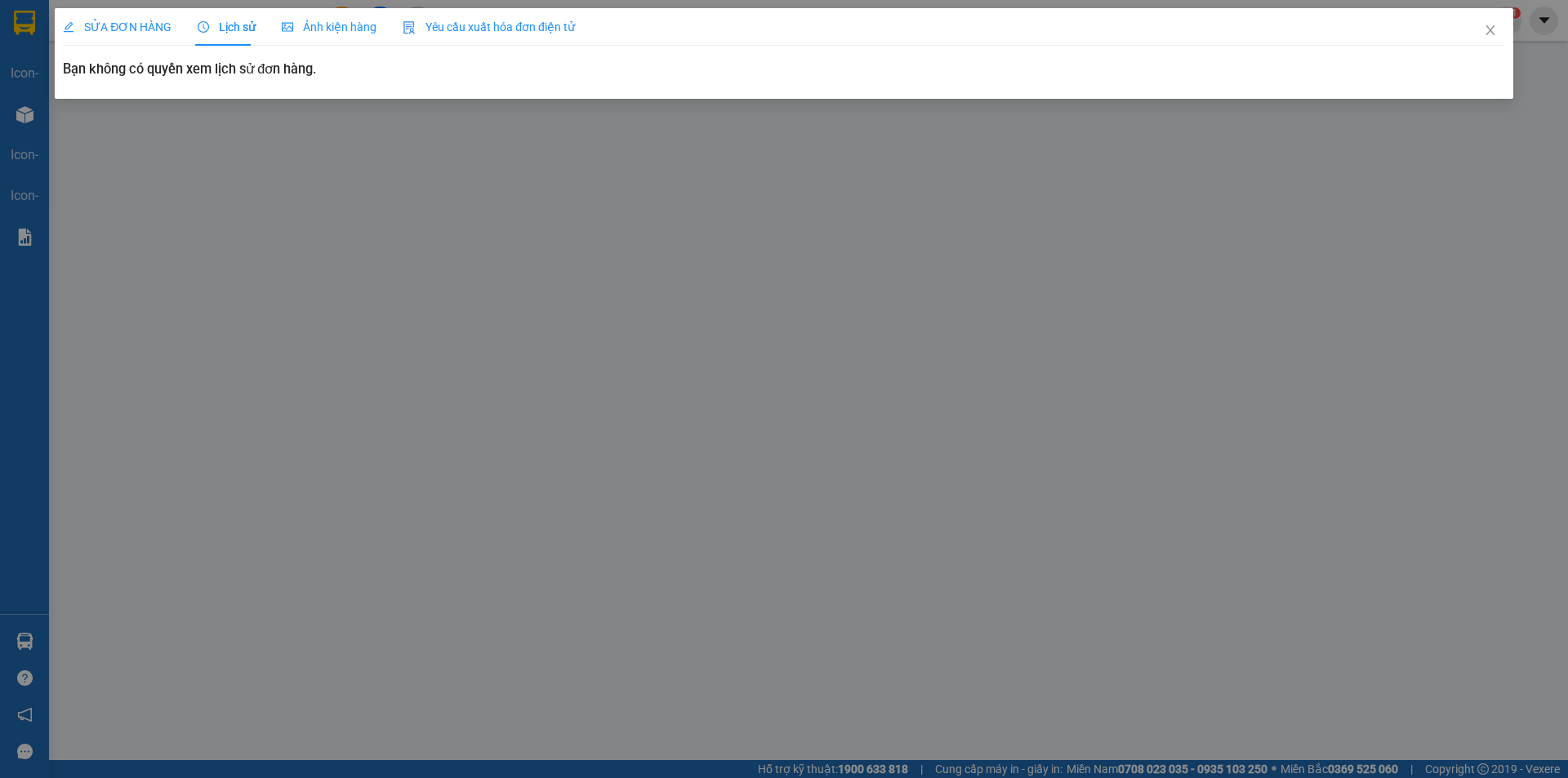
click at [119, 22] on span "SỬA ĐƠN HÀNG" at bounding box center [117, 26] width 109 height 13
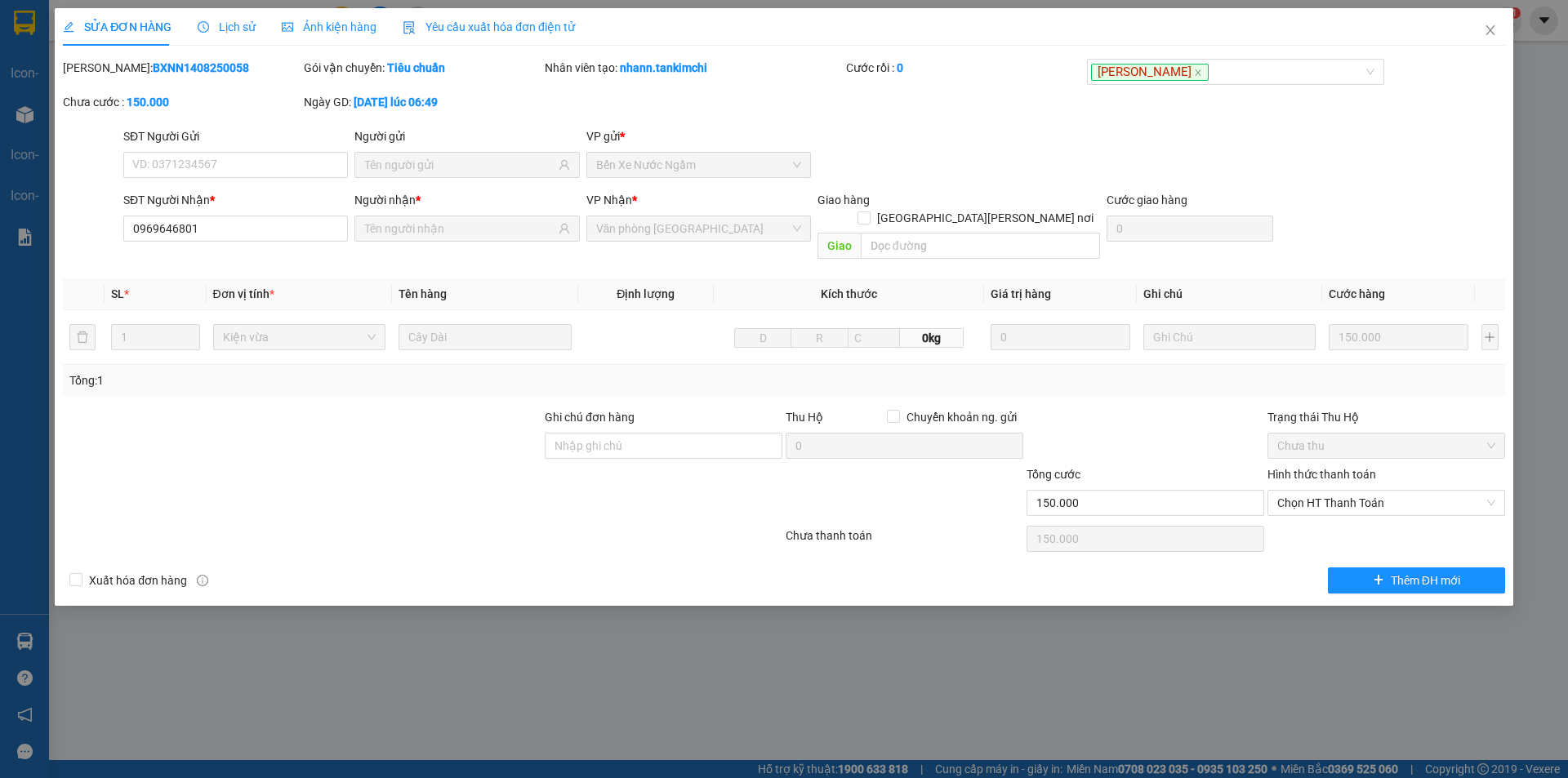
click at [228, 24] on span "Lịch sử" at bounding box center [227, 26] width 58 height 13
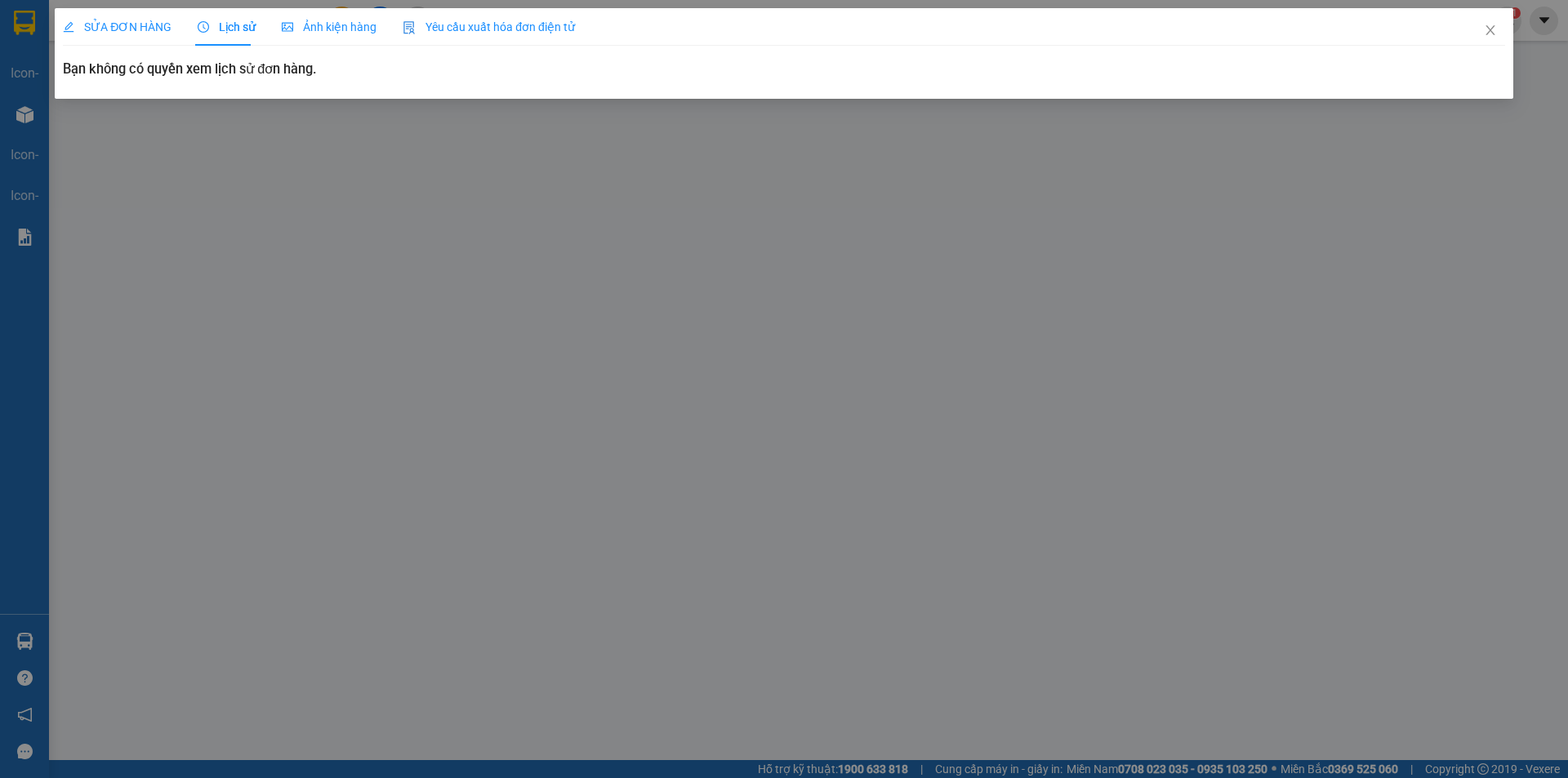
click at [147, 31] on span "SỬA ĐƠN HÀNG" at bounding box center [117, 26] width 109 height 13
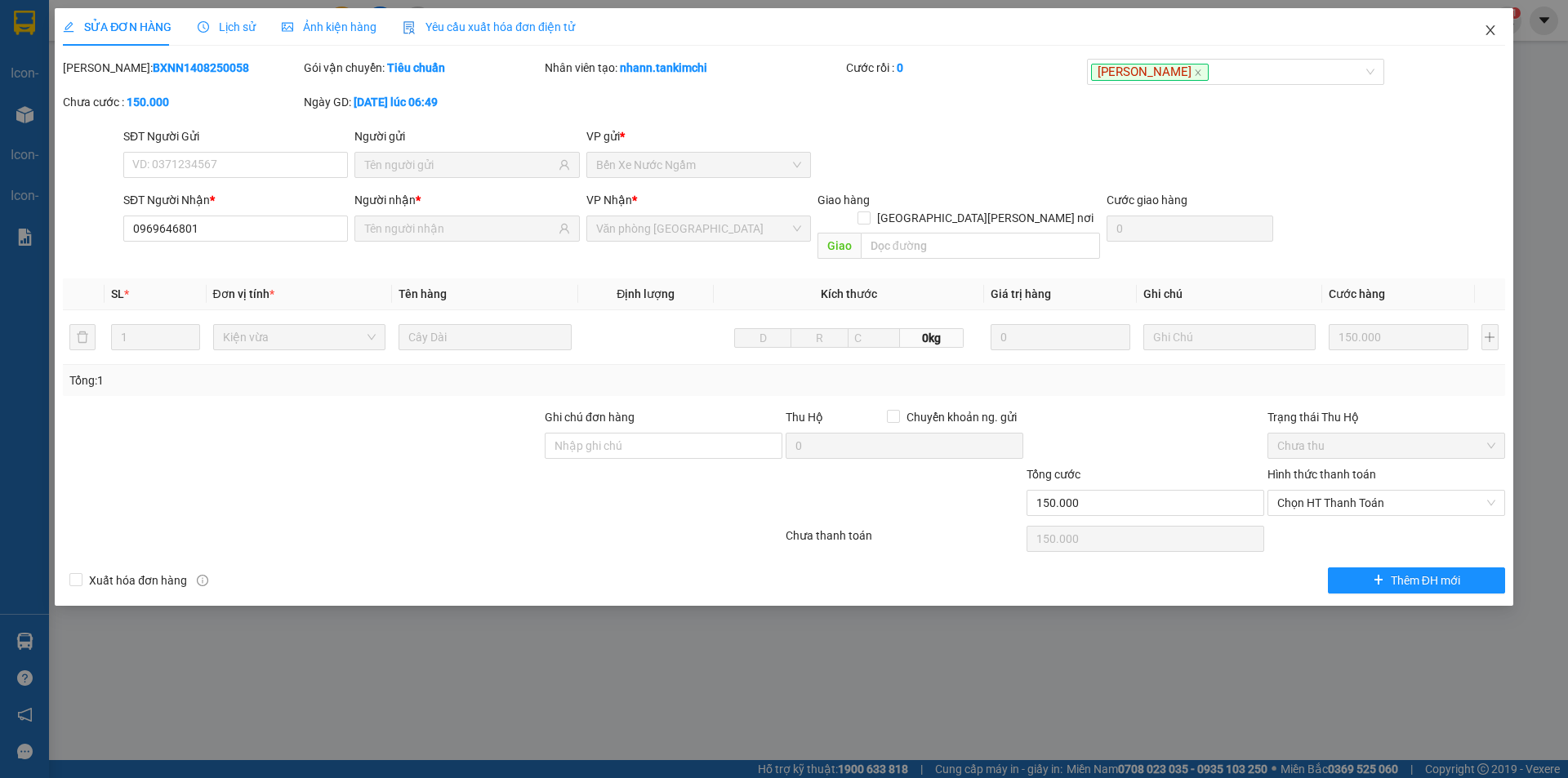
drag, startPoint x: 1490, startPoint y: 27, endPoint x: 590, endPoint y: 8, distance: 899.9
click at [1489, 27] on icon "close" at bounding box center [1489, 30] width 13 height 13
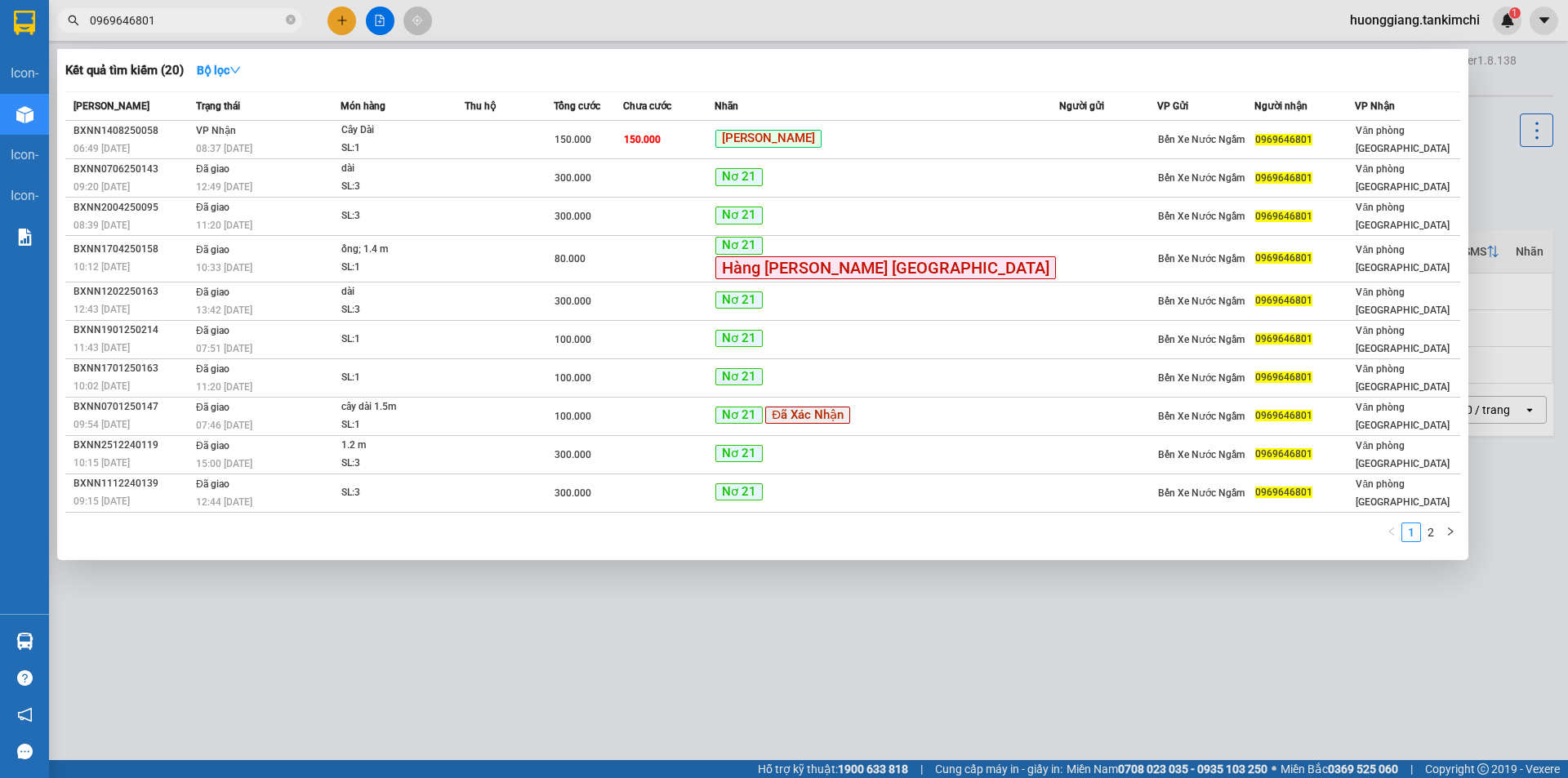
click at [179, 24] on input "0969646801" at bounding box center [186, 20] width 193 height 18
click at [301, 132] on td "VP Nhận 08:37 - 14/08" at bounding box center [266, 140] width 149 height 38
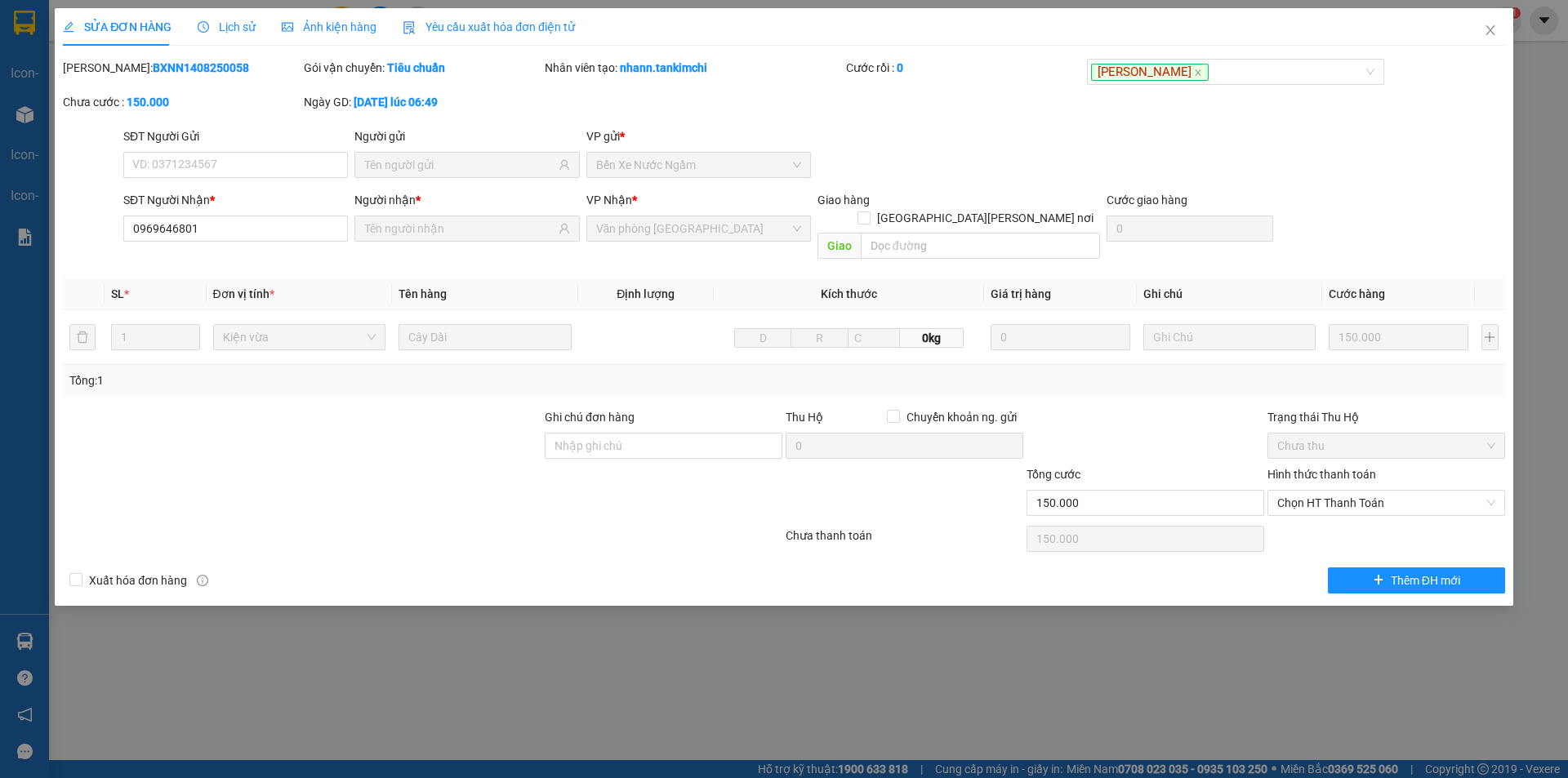
click at [235, 30] on span "Lịch sử" at bounding box center [227, 26] width 58 height 13
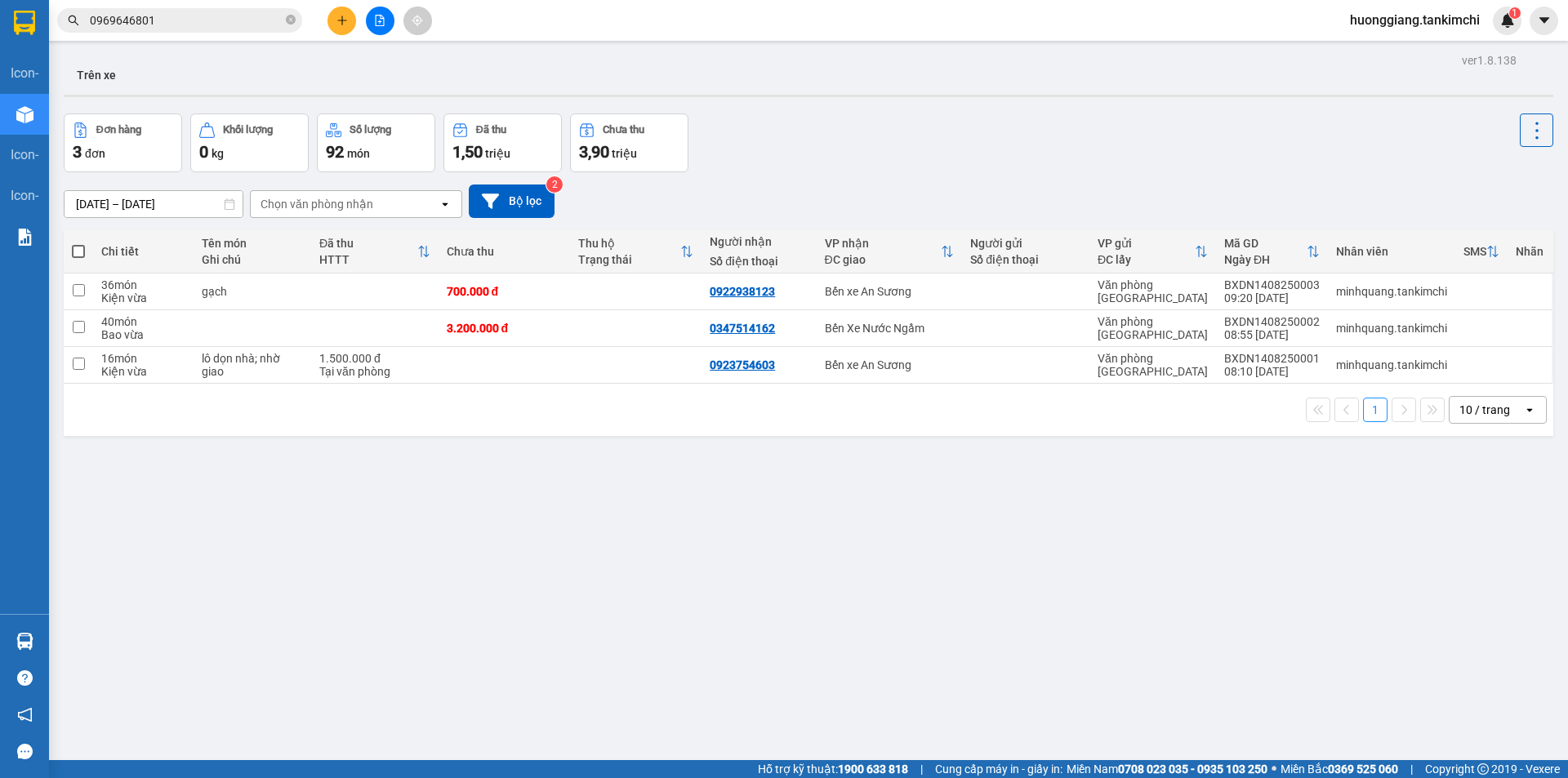
click at [230, 16] on input "0969646801" at bounding box center [186, 20] width 193 height 18
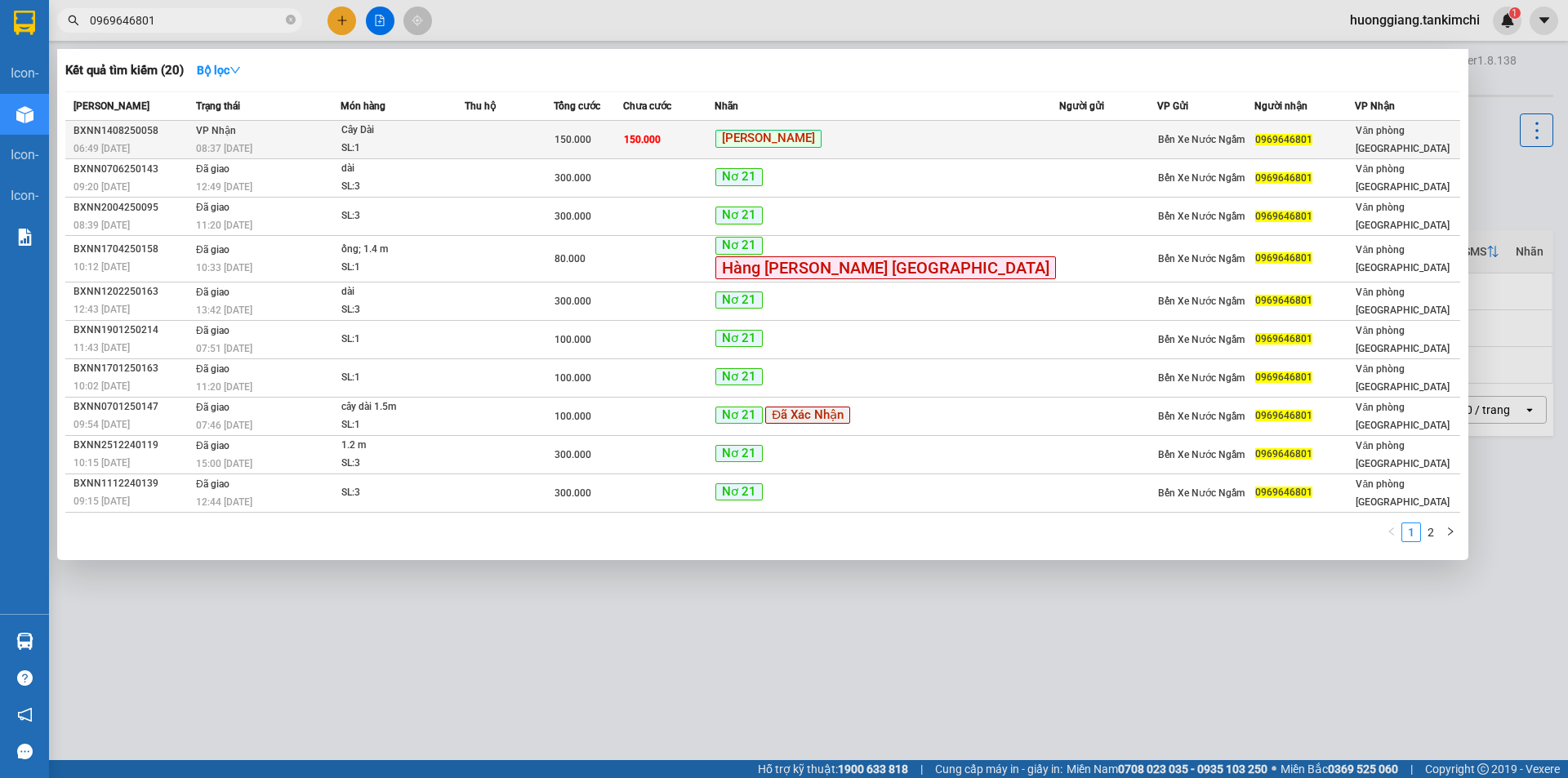
click at [1059, 133] on td at bounding box center [1107, 140] width 97 height 38
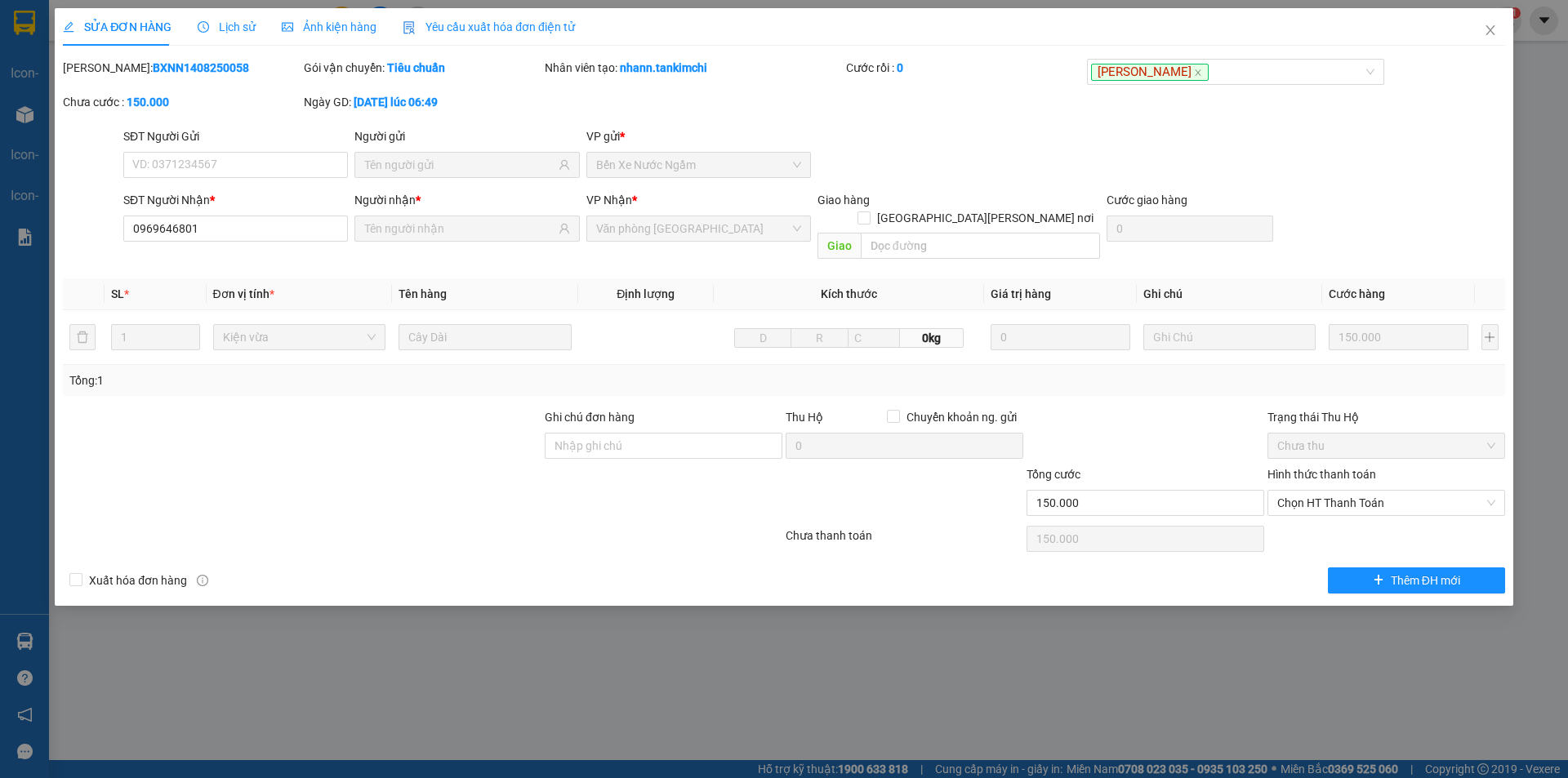
click at [222, 26] on span "Lịch sử" at bounding box center [227, 26] width 58 height 13
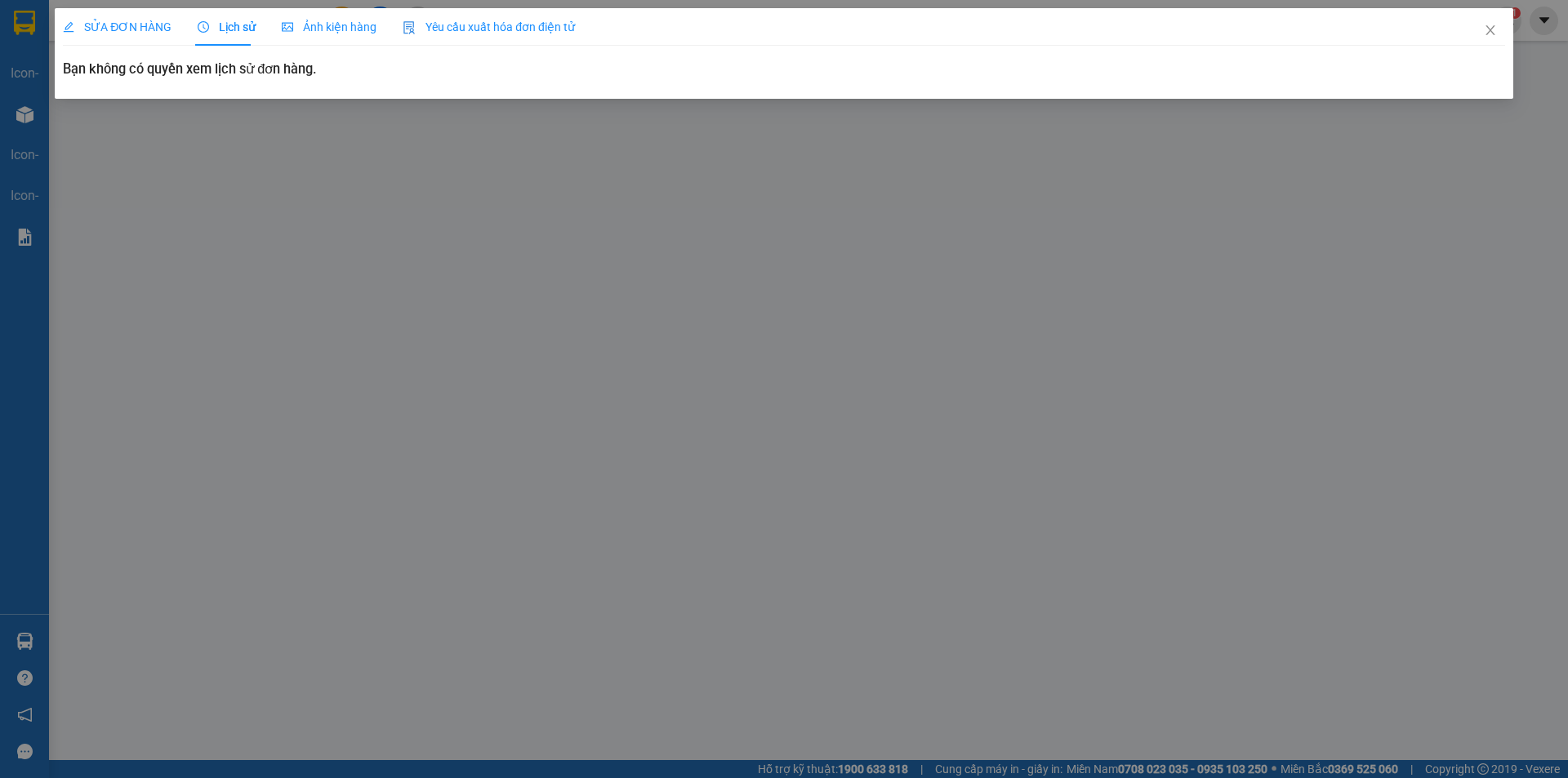
click at [228, 73] on h3 "Bạn không có quyền xem lịch sử đơn hàng." at bounding box center [784, 69] width 1442 height 21
click at [238, 29] on span "Lịch sử" at bounding box center [227, 26] width 58 height 13
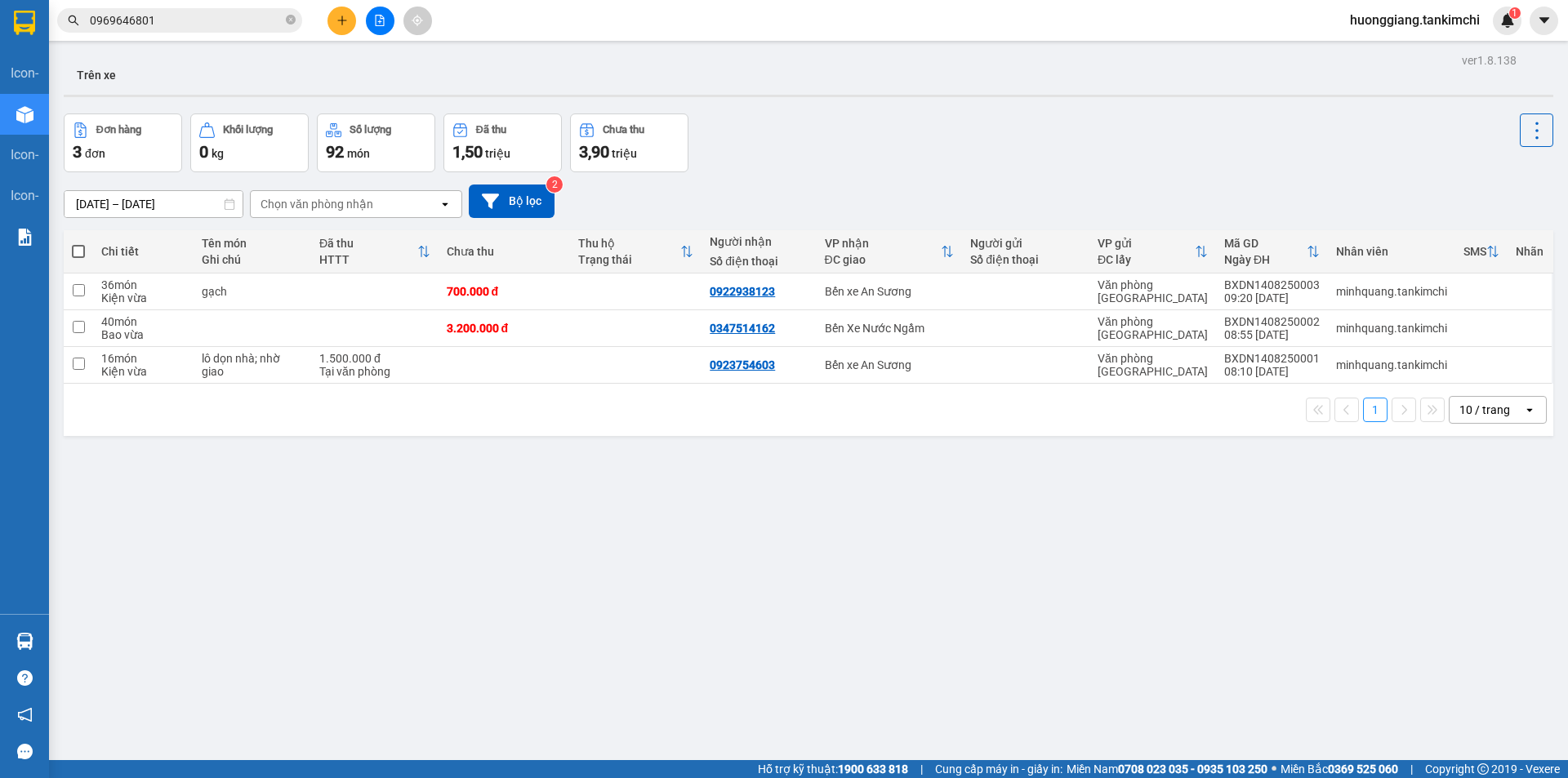
click at [1456, 24] on span "huonggiang.tankimchi" at bounding box center [1415, 20] width 156 height 20
click at [1239, 16] on div "Kết quả tìm kiếm ( 20 ) Bộ lọc Mã ĐH Trạng thái Món hàng Thu hộ Tổng cước Chưa …" at bounding box center [784, 20] width 1568 height 41
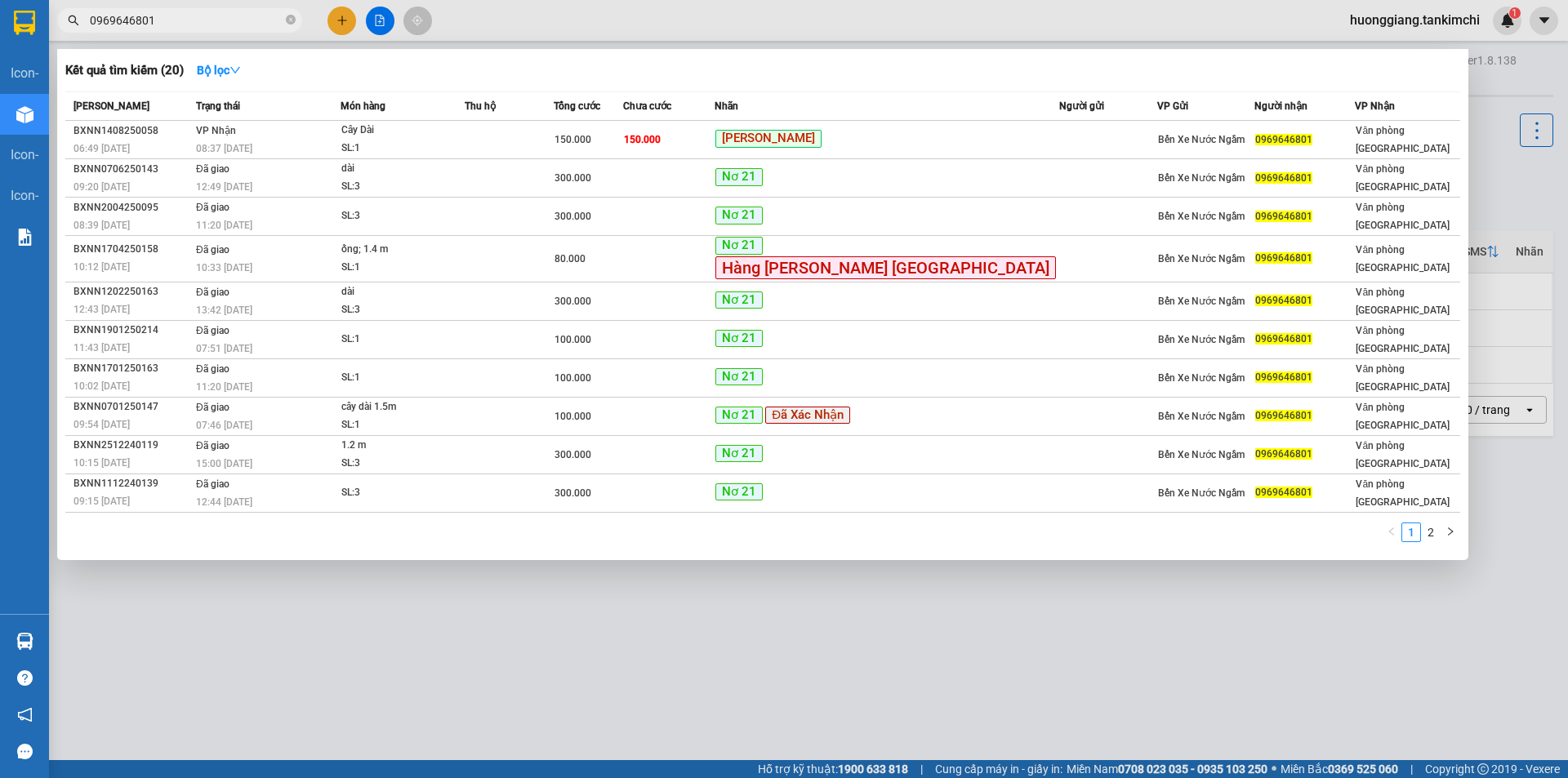
click at [82, 18] on span "0969646801" at bounding box center [179, 20] width 245 height 24
drag, startPoint x: 90, startPoint y: 18, endPoint x: 139, endPoint y: 27, distance: 49.8
click at [151, 27] on input "0969646801" at bounding box center [186, 20] width 193 height 18
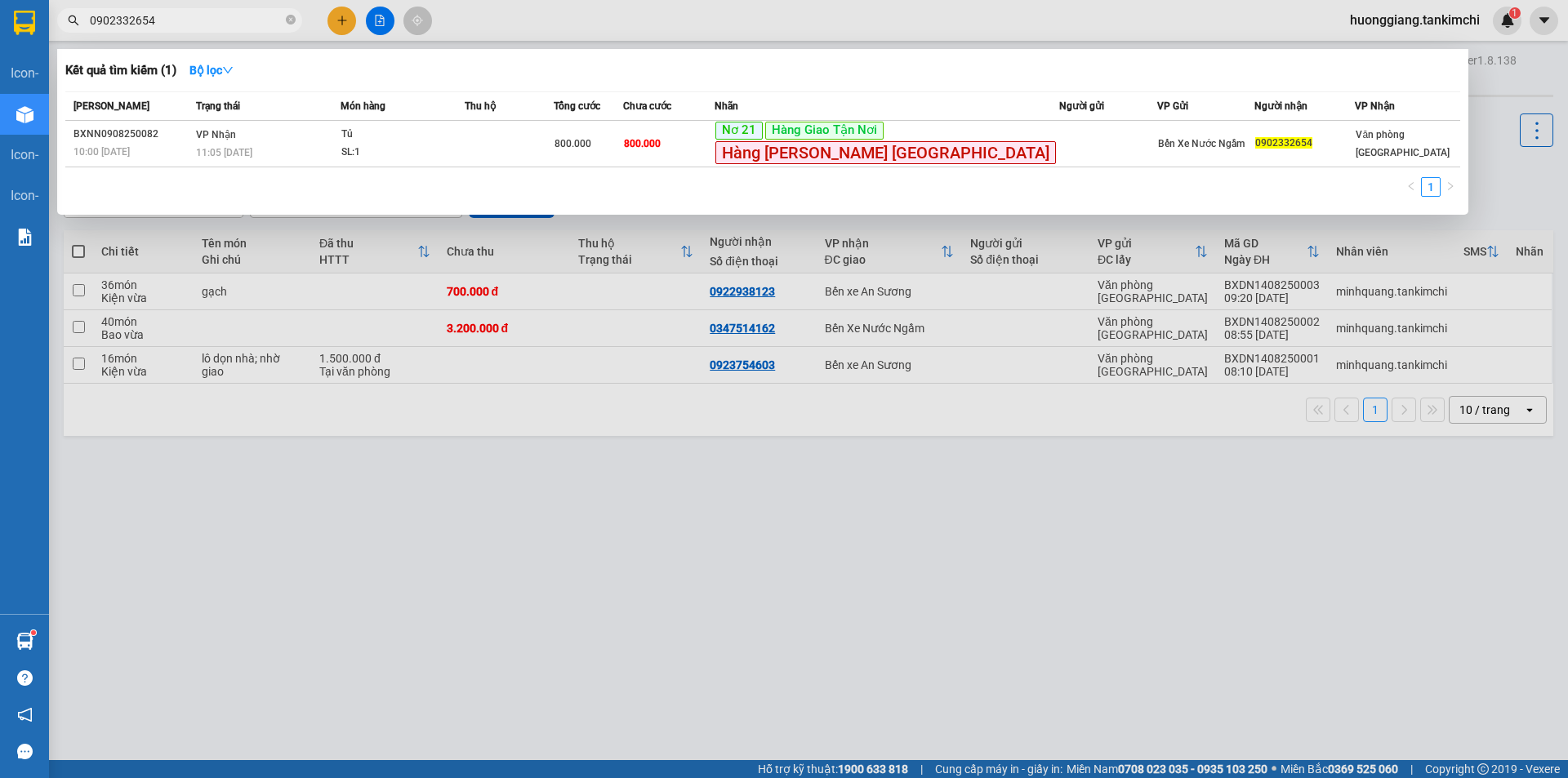
type input "0902332654"
click at [132, 23] on input "0902332654" at bounding box center [186, 20] width 193 height 18
click at [292, 18] on icon "close-circle" at bounding box center [291, 20] width 10 height 10
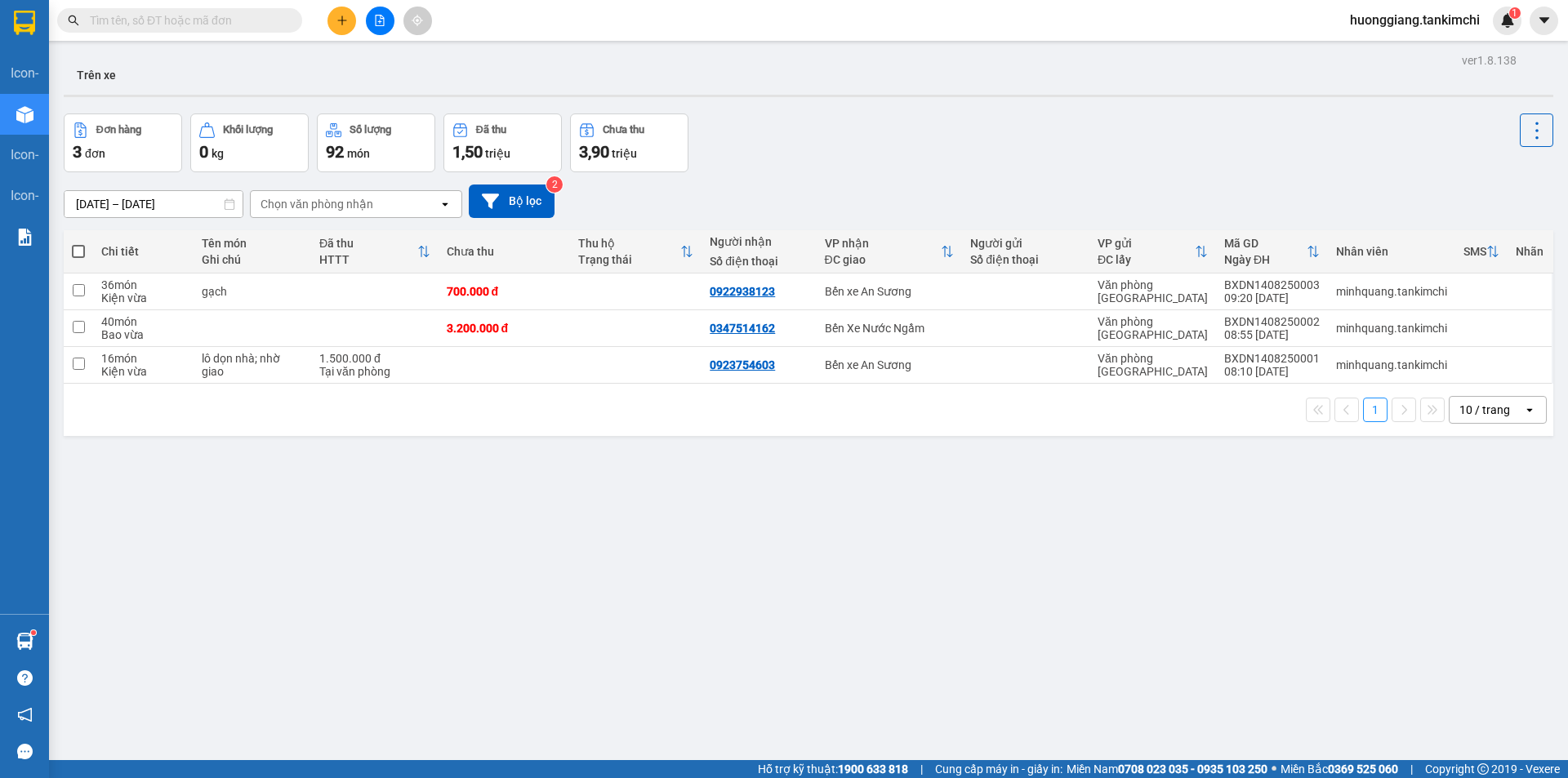
click at [210, 24] on input "text" at bounding box center [186, 20] width 193 height 18
click at [218, 24] on input "text" at bounding box center [186, 20] width 193 height 18
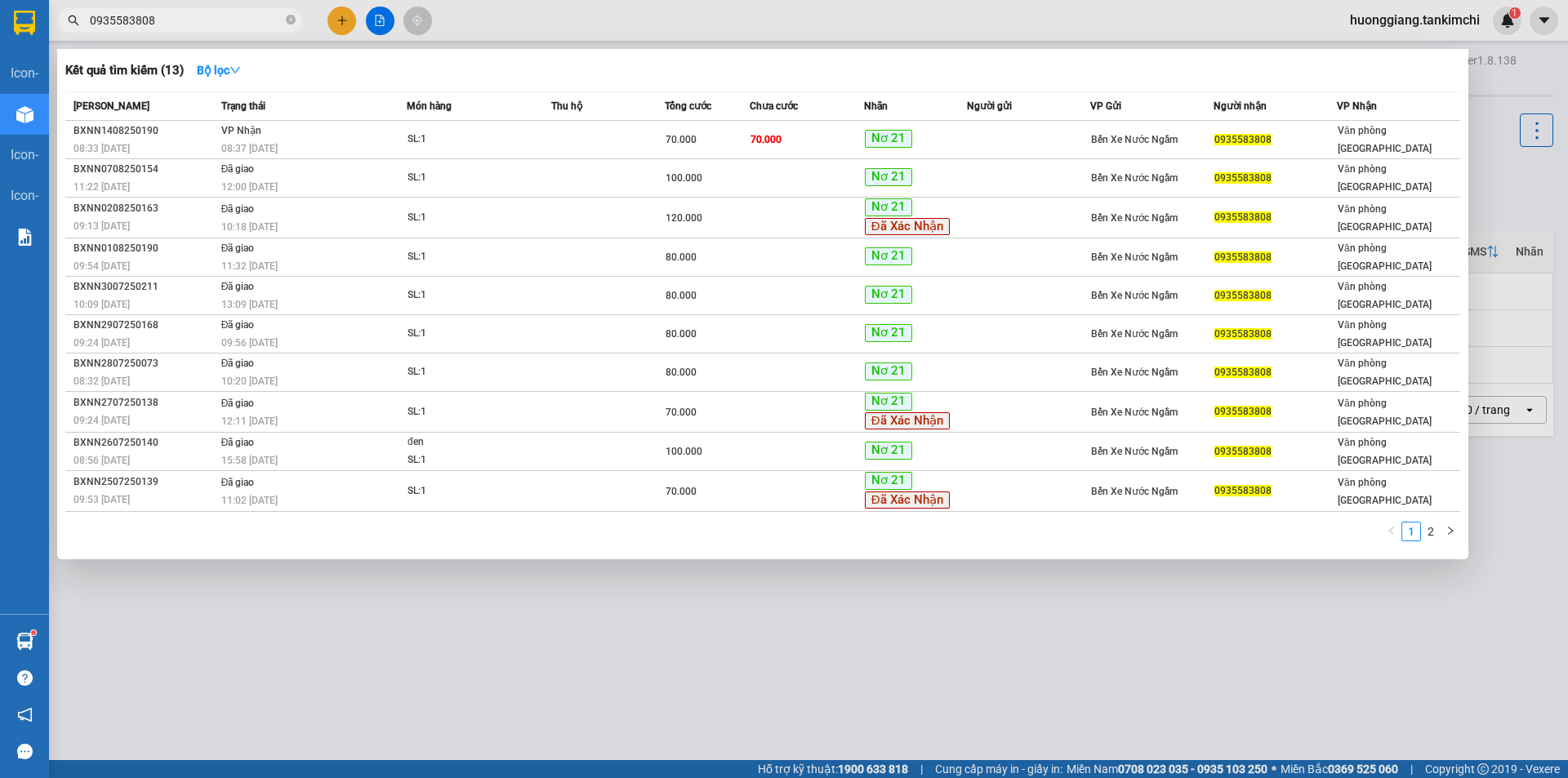
type input "0935583808"
click at [291, 22] on icon "close-circle" at bounding box center [291, 20] width 10 height 10
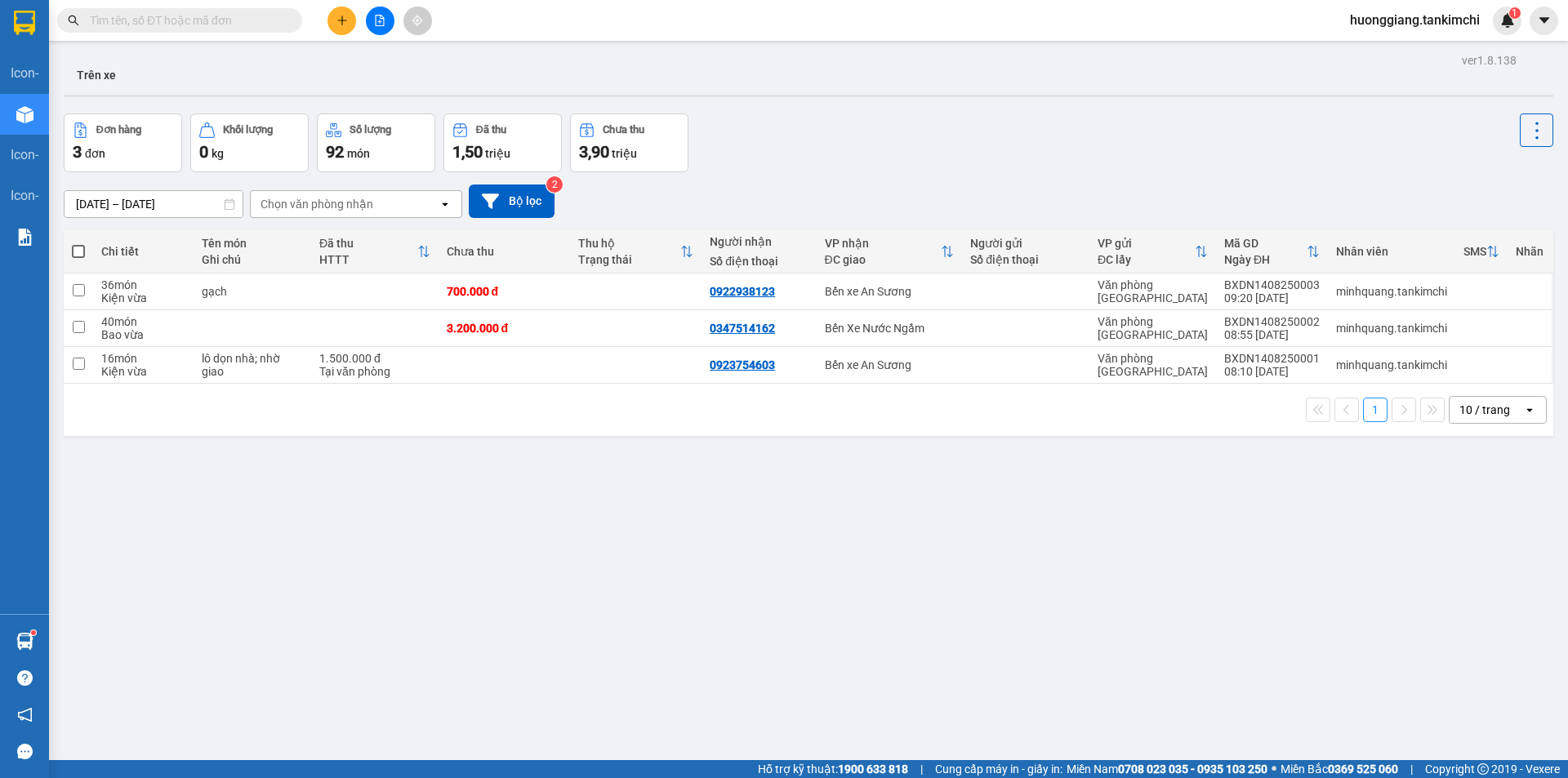
click at [232, 21] on input "text" at bounding box center [186, 20] width 193 height 18
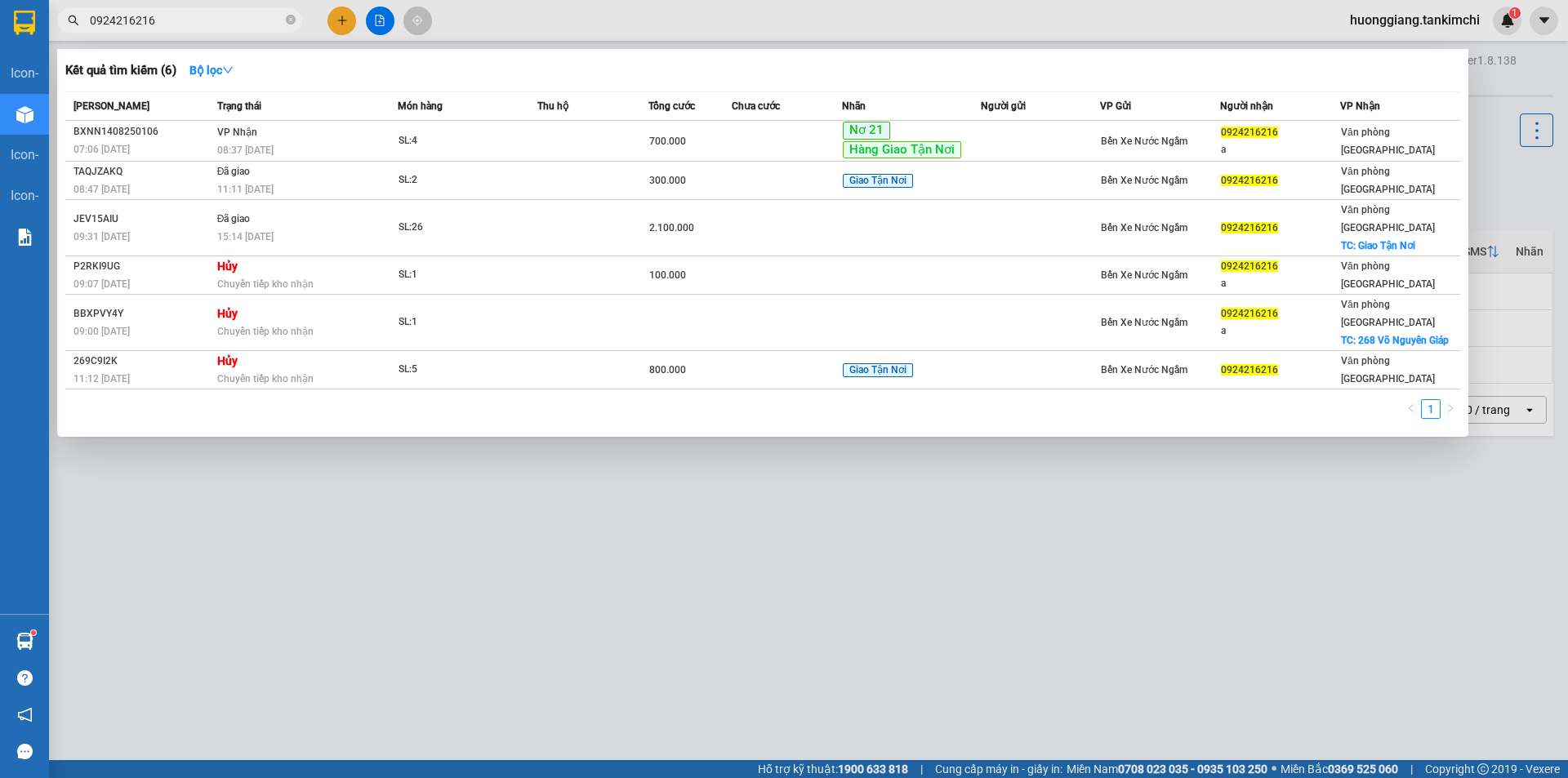
type input "0924216216"
click at [647, 543] on div at bounding box center [784, 389] width 1568 height 778
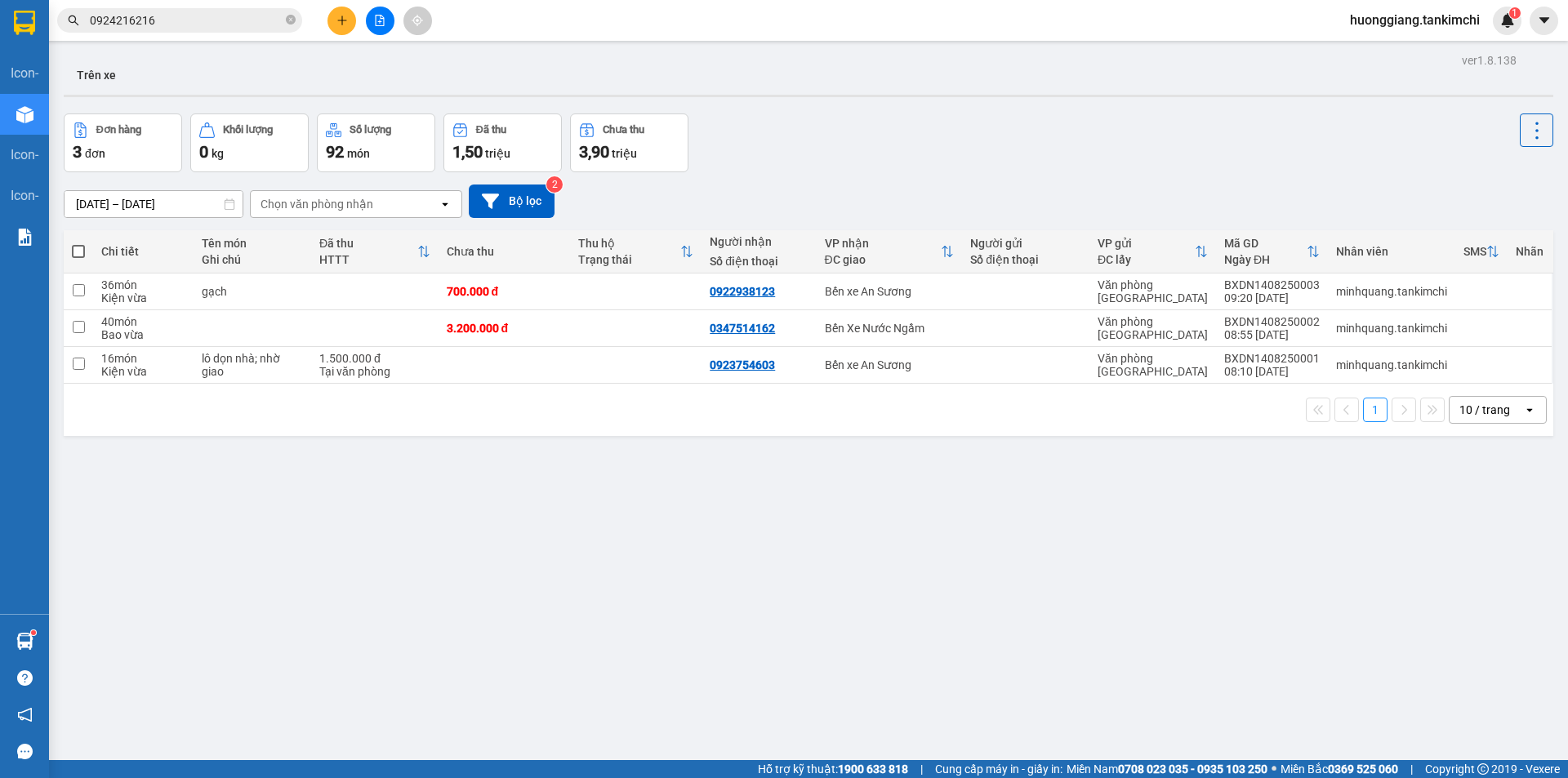
click at [184, 25] on input "0924216216" at bounding box center [186, 20] width 193 height 18
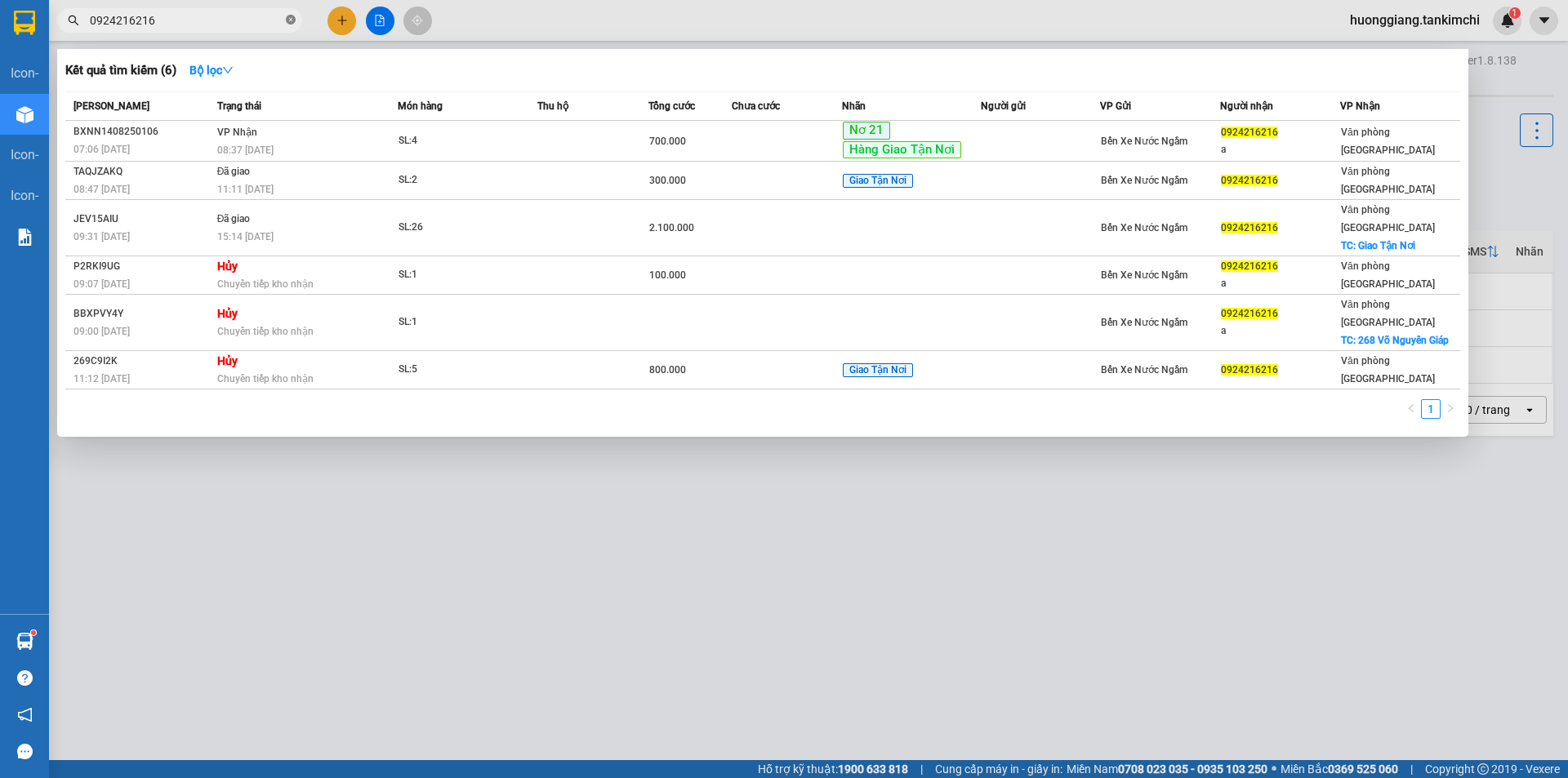
click at [287, 21] on icon "close-circle" at bounding box center [291, 20] width 10 height 10
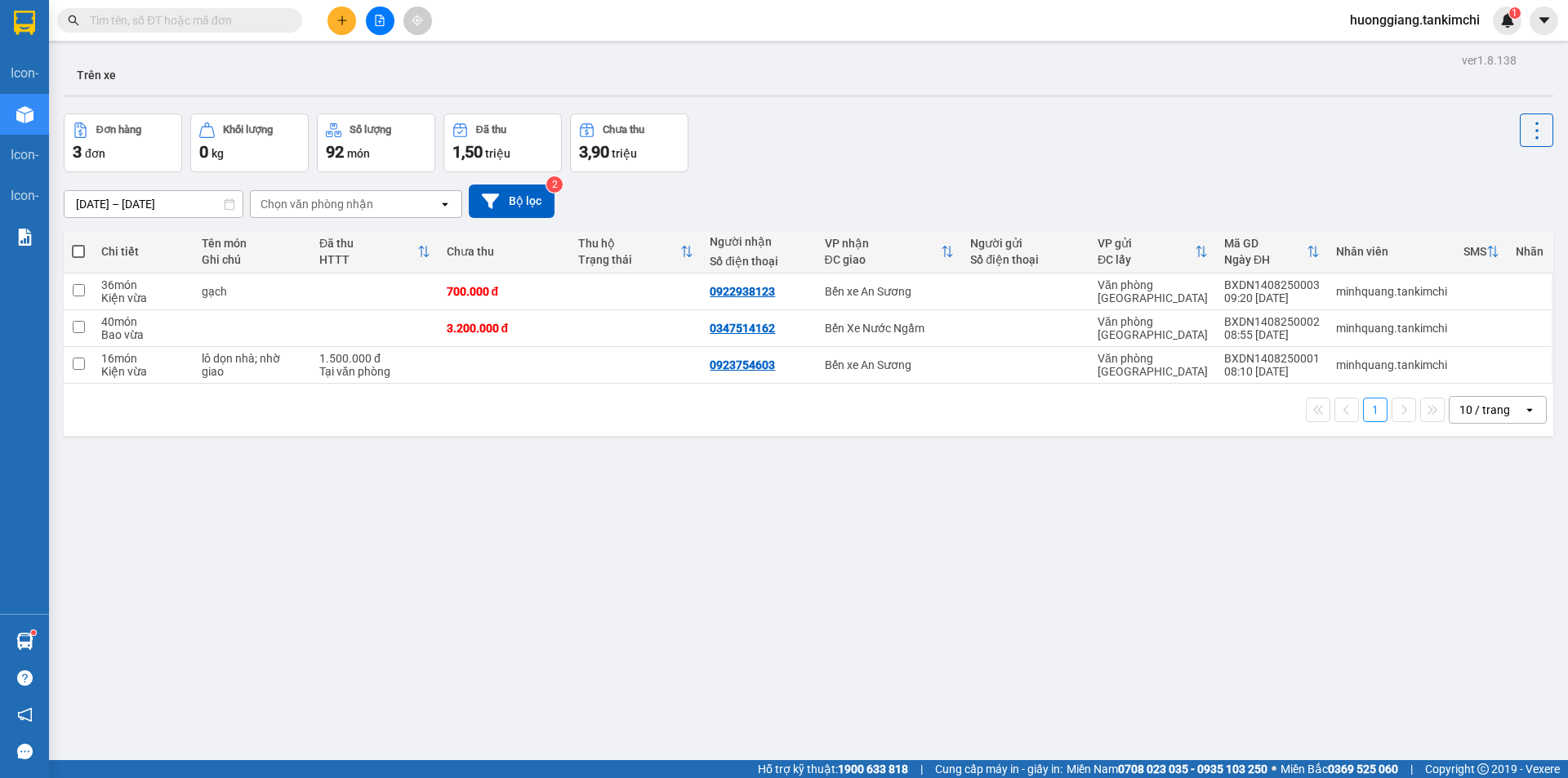
click at [223, 24] on input "text" at bounding box center [186, 20] width 193 height 18
click at [238, 21] on input "text" at bounding box center [186, 20] width 193 height 18
click at [238, 16] on input "text" at bounding box center [186, 20] width 193 height 18
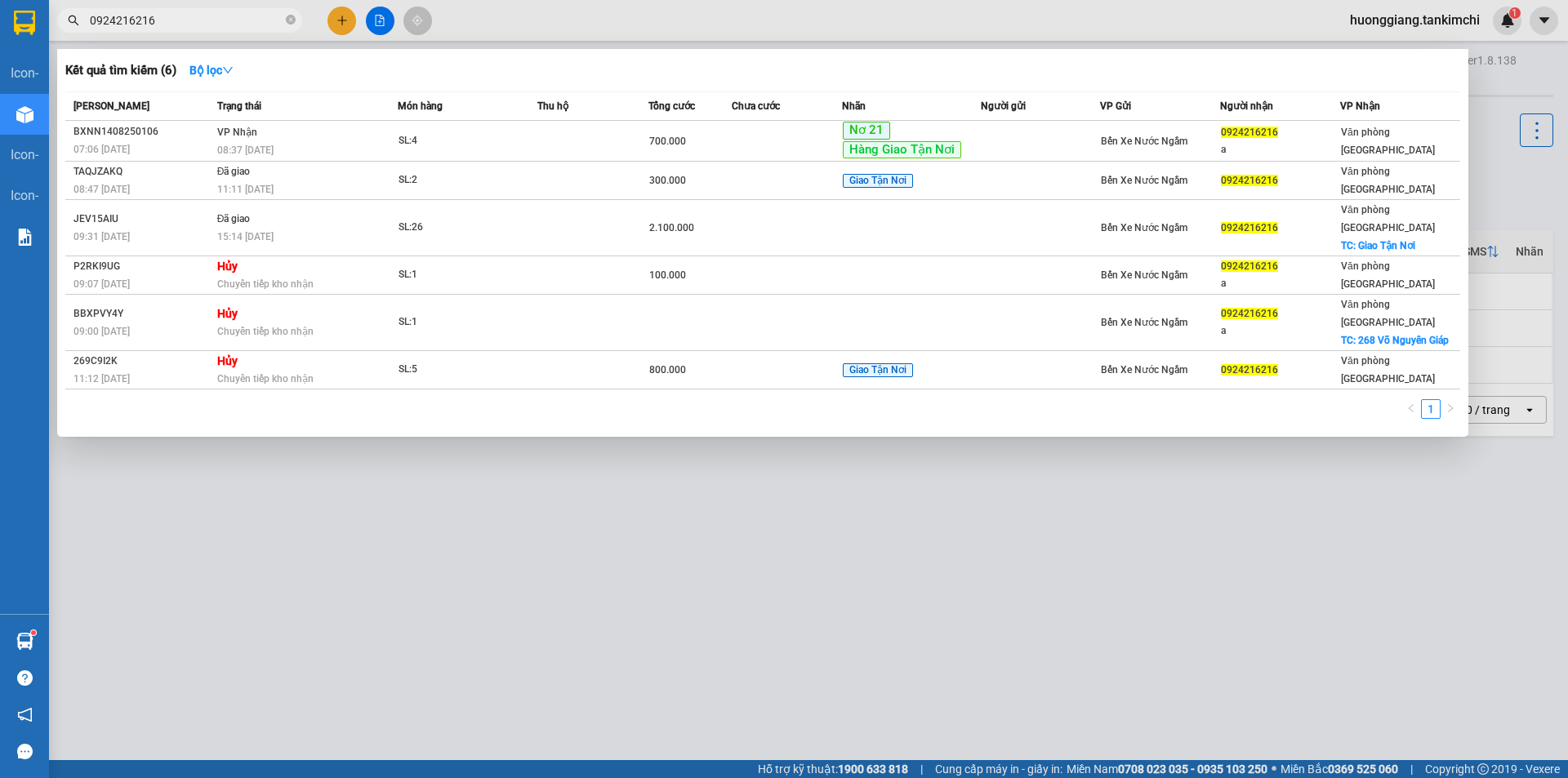
type input "0924216216"
click at [289, 18] on icon "close-circle" at bounding box center [291, 20] width 10 height 10
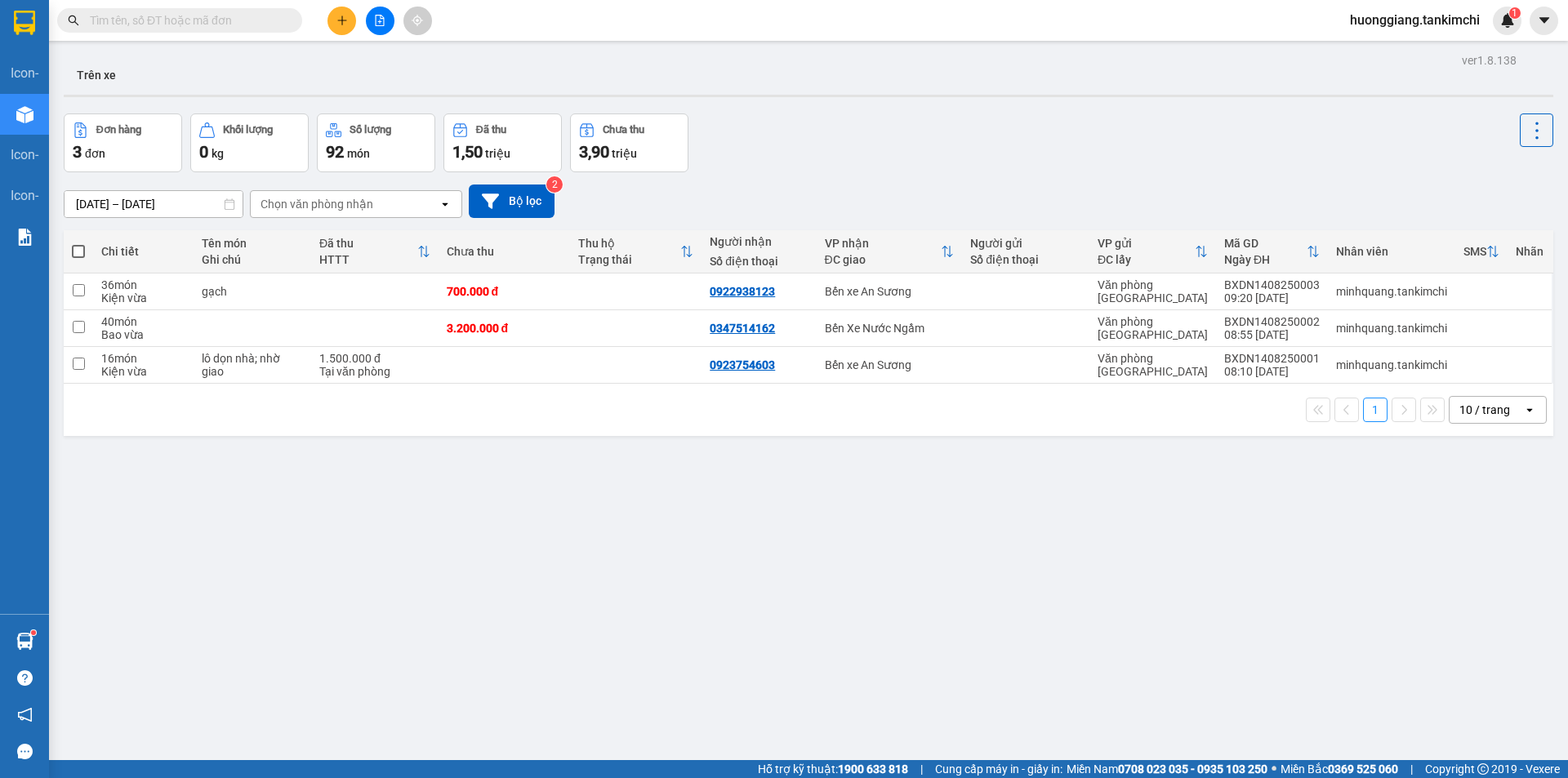
click at [229, 17] on input "text" at bounding box center [186, 20] width 193 height 18
click at [201, 26] on input "text" at bounding box center [186, 20] width 193 height 18
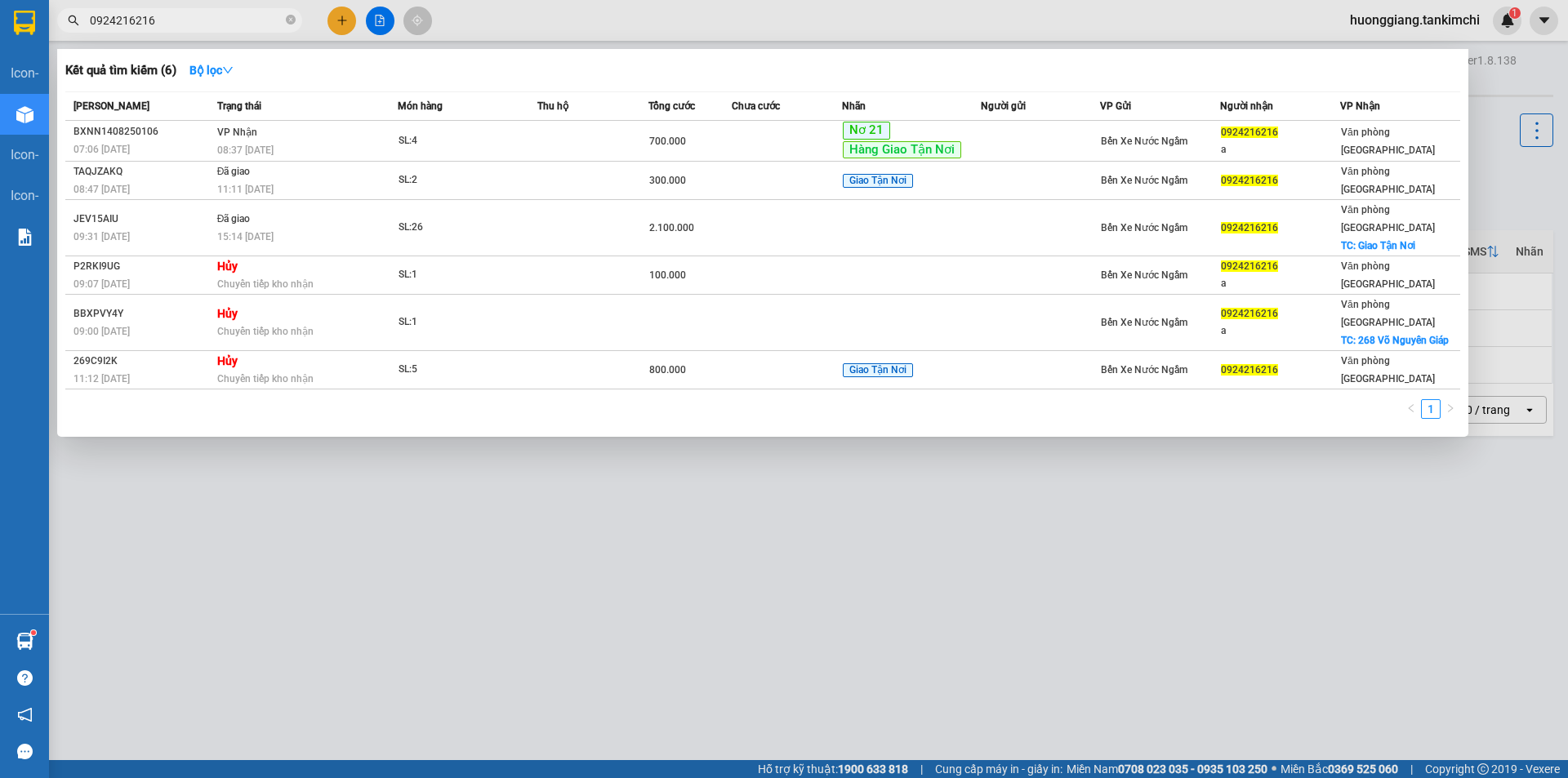
type input "0924216216"
click at [289, 18] on icon "close-circle" at bounding box center [291, 20] width 10 height 10
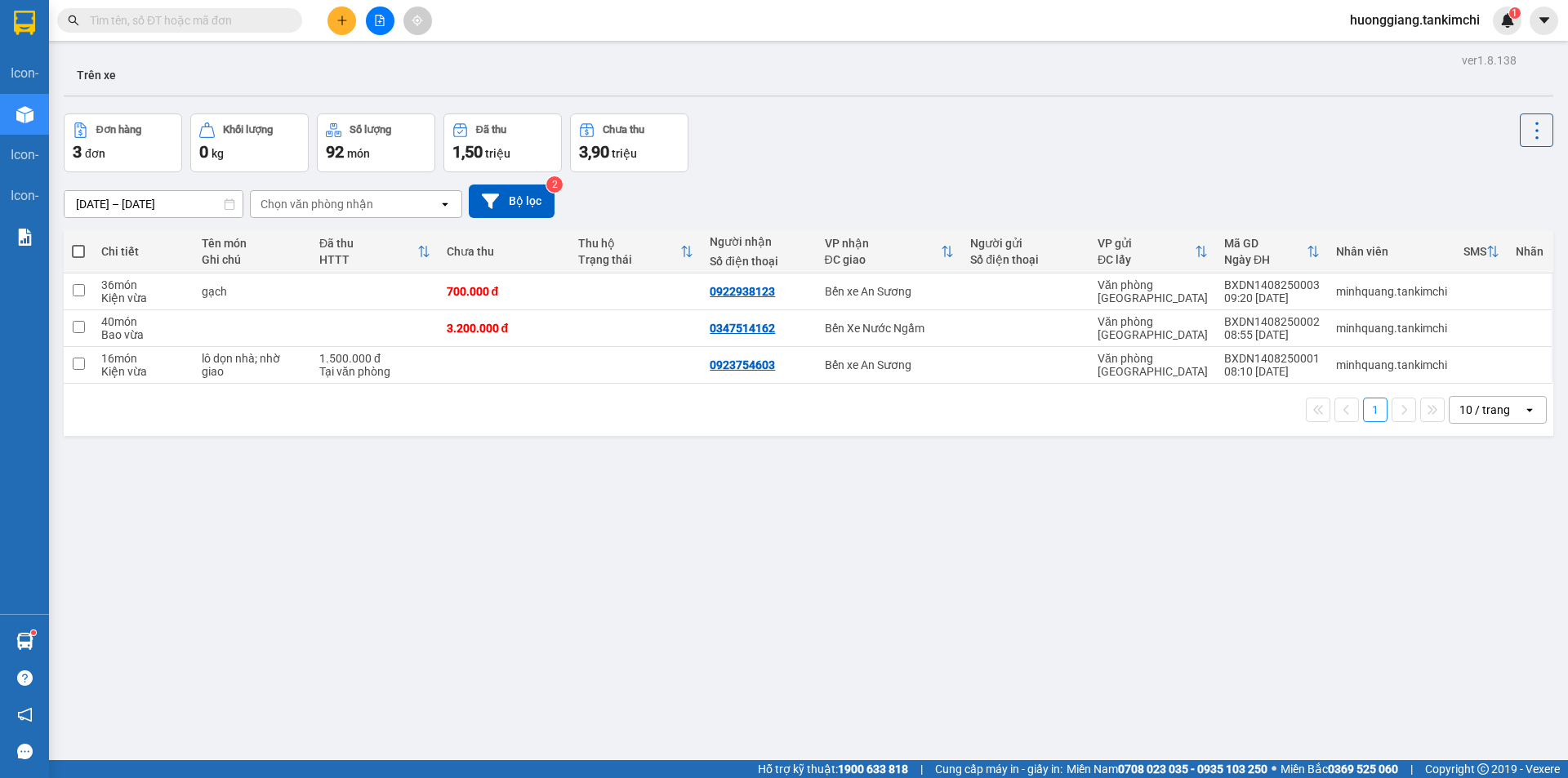
click at [225, 24] on input "text" at bounding box center [186, 20] width 193 height 18
click at [224, 24] on input "text" at bounding box center [186, 20] width 193 height 18
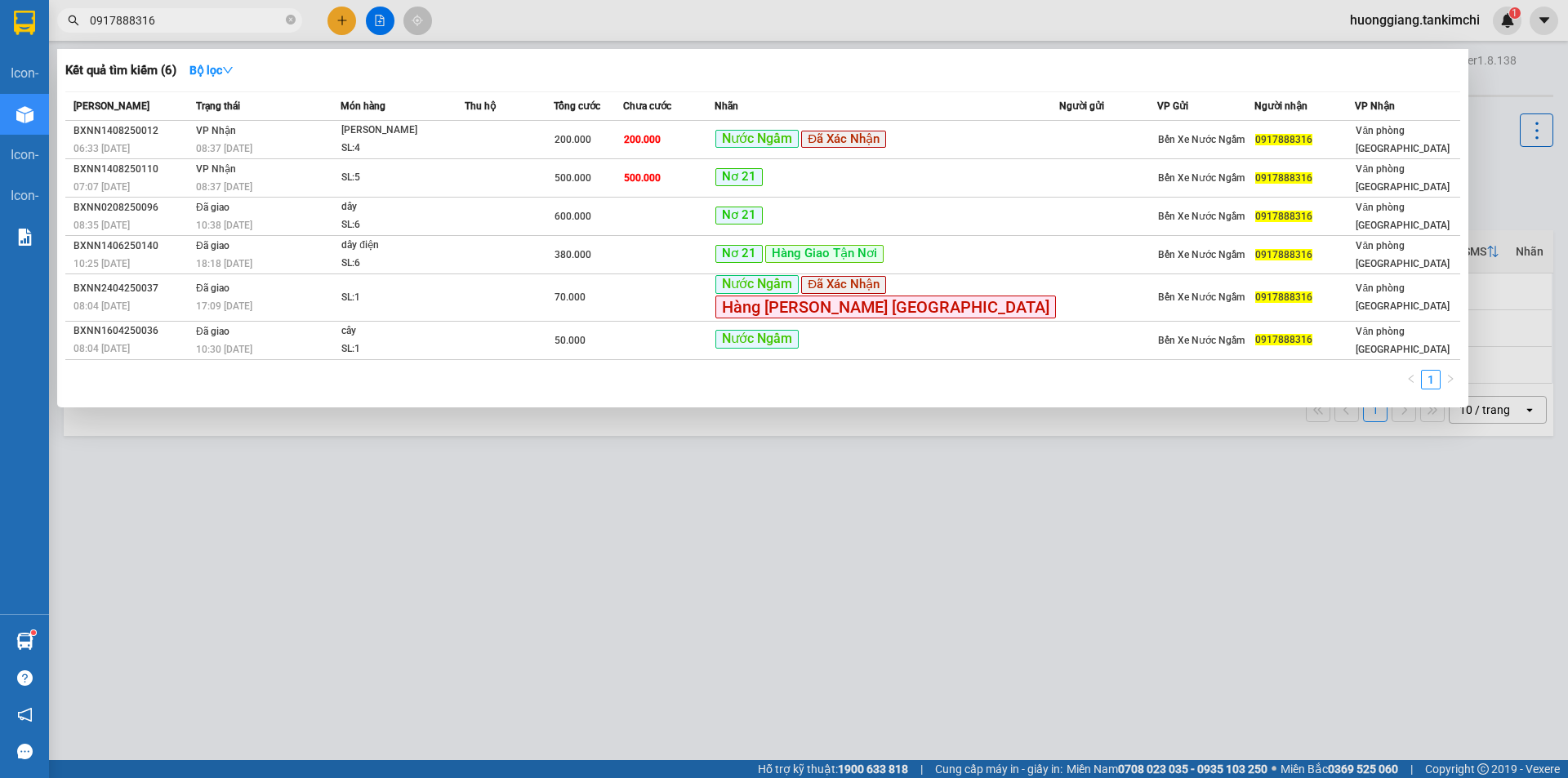
type input "0917888316"
click at [292, 20] on icon "close-circle" at bounding box center [291, 20] width 10 height 10
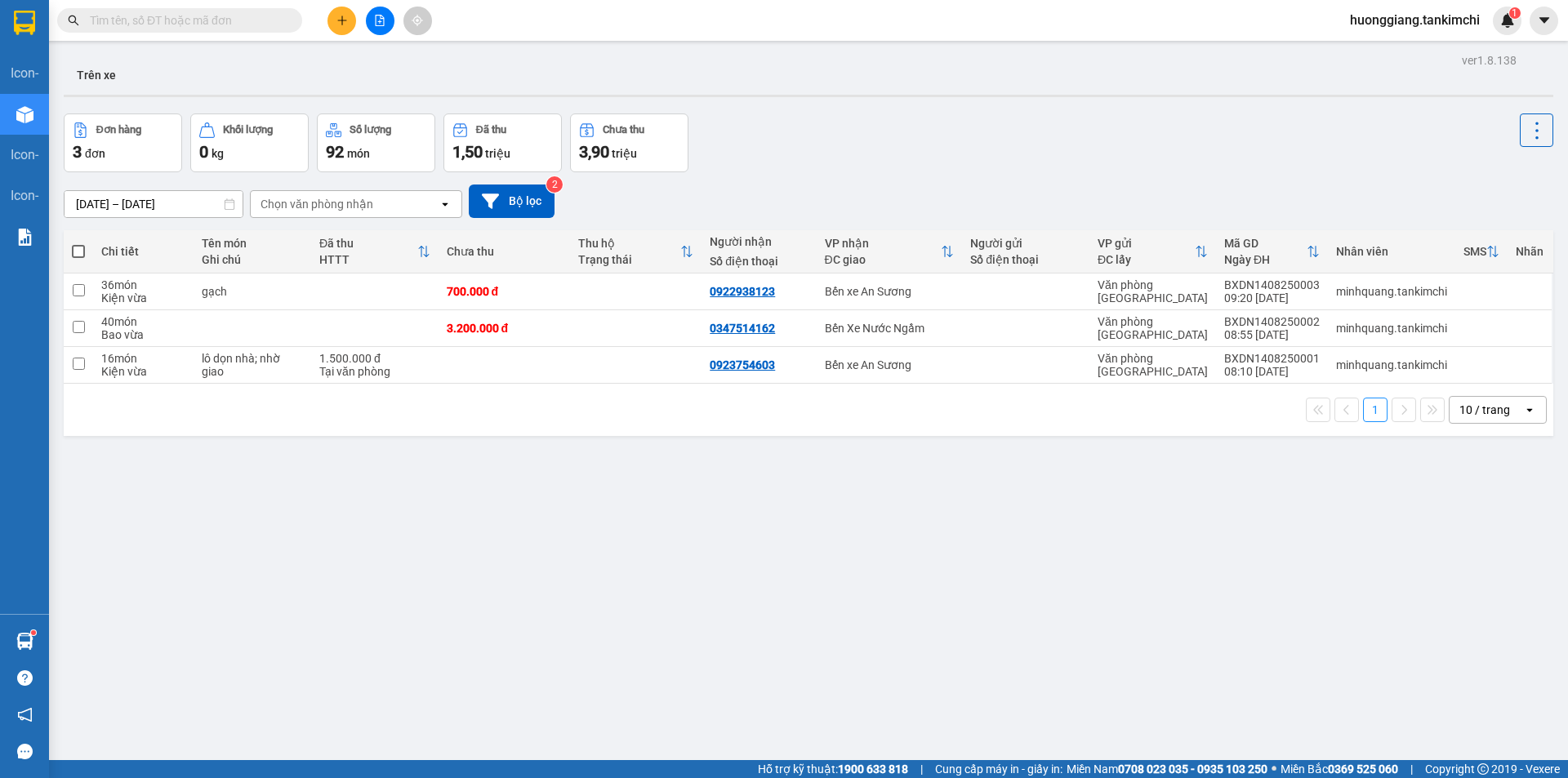
click at [225, 25] on input "text" at bounding box center [186, 20] width 193 height 18
click at [237, 21] on input "text" at bounding box center [186, 20] width 193 height 18
type input "0"
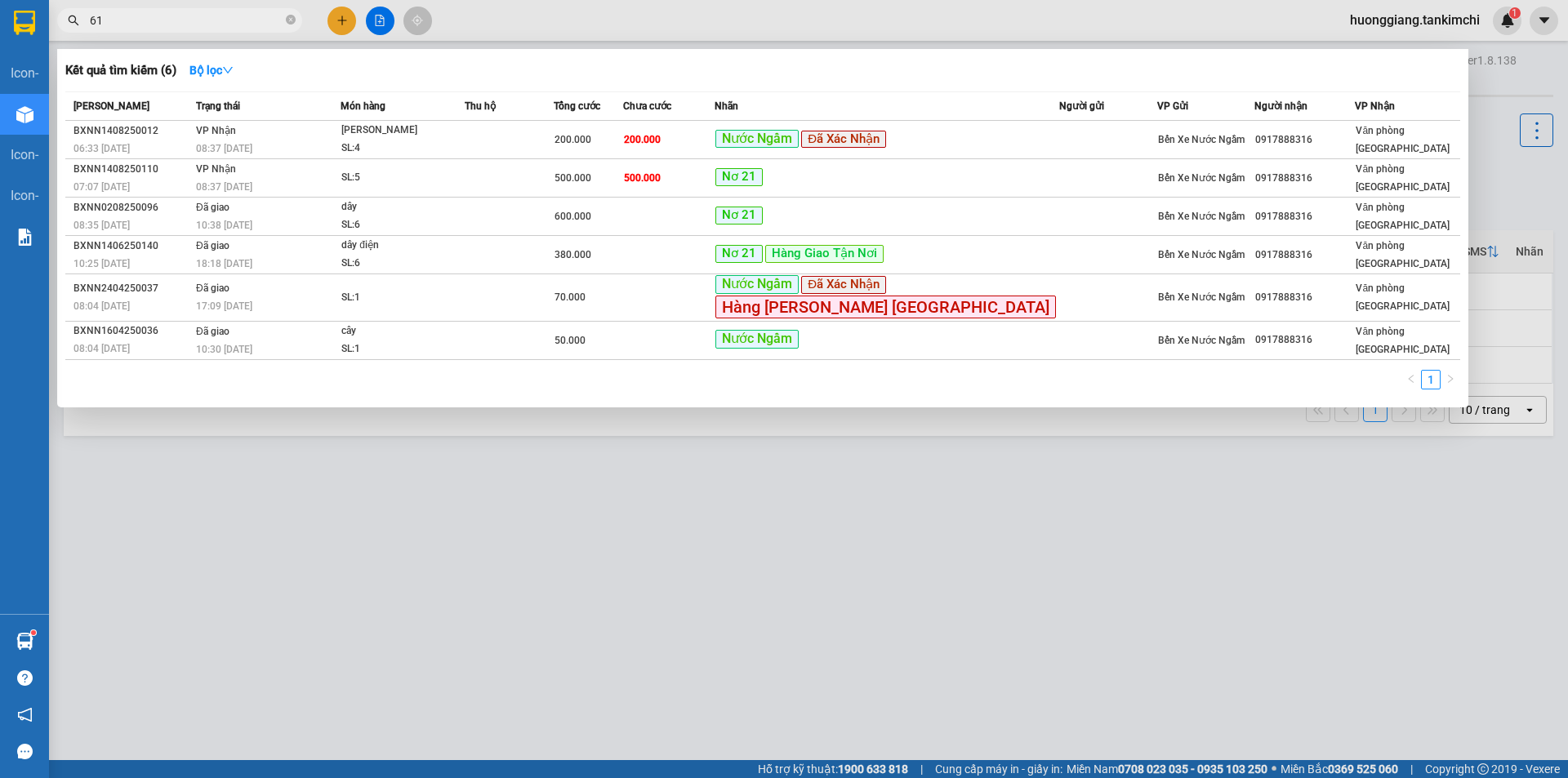
type input "612"
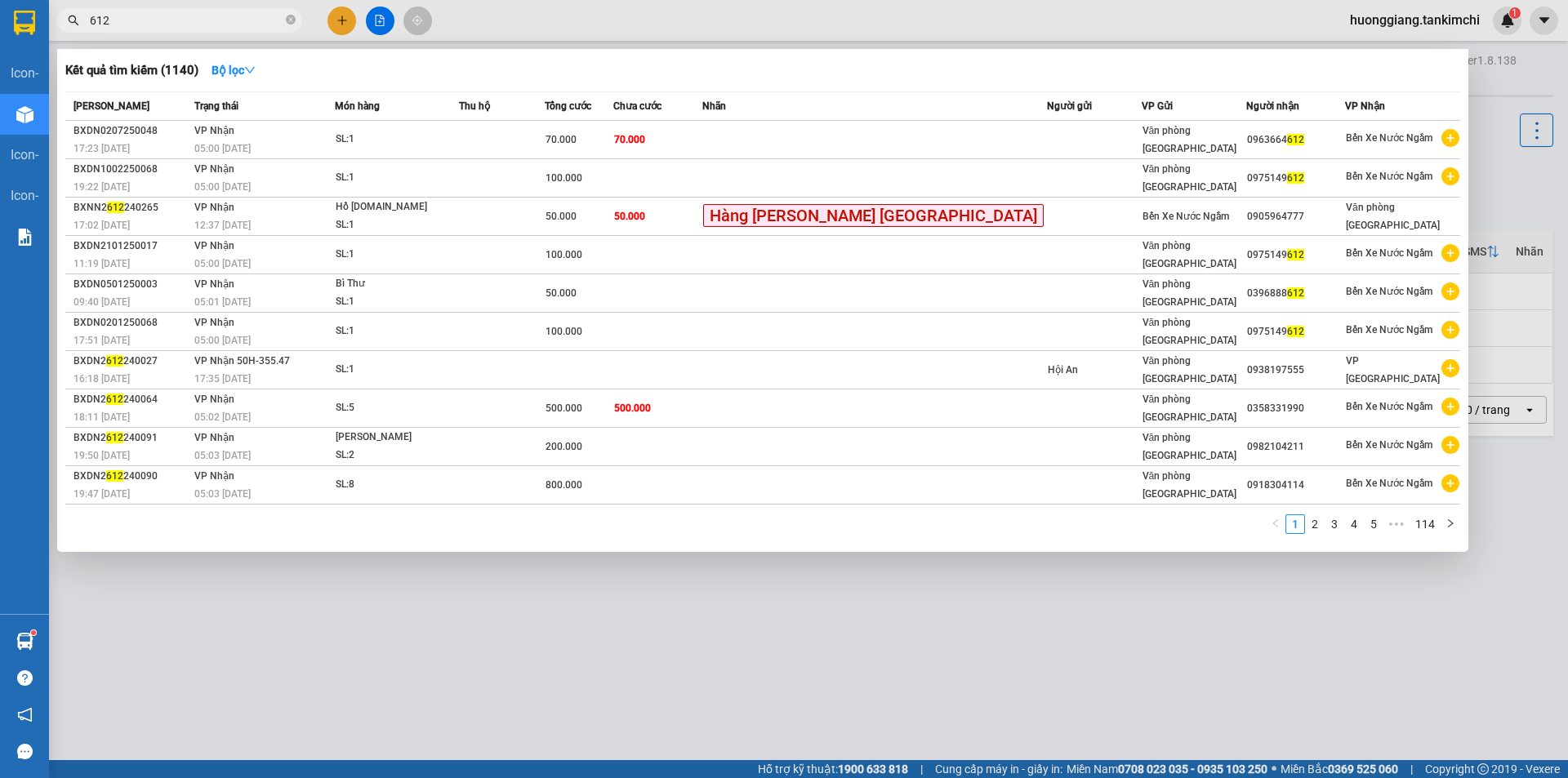
drag, startPoint x: 287, startPoint y: 22, endPoint x: 278, endPoint y: 22, distance: 9.0
click at [287, 21] on icon "close-circle" at bounding box center [291, 20] width 10 height 10
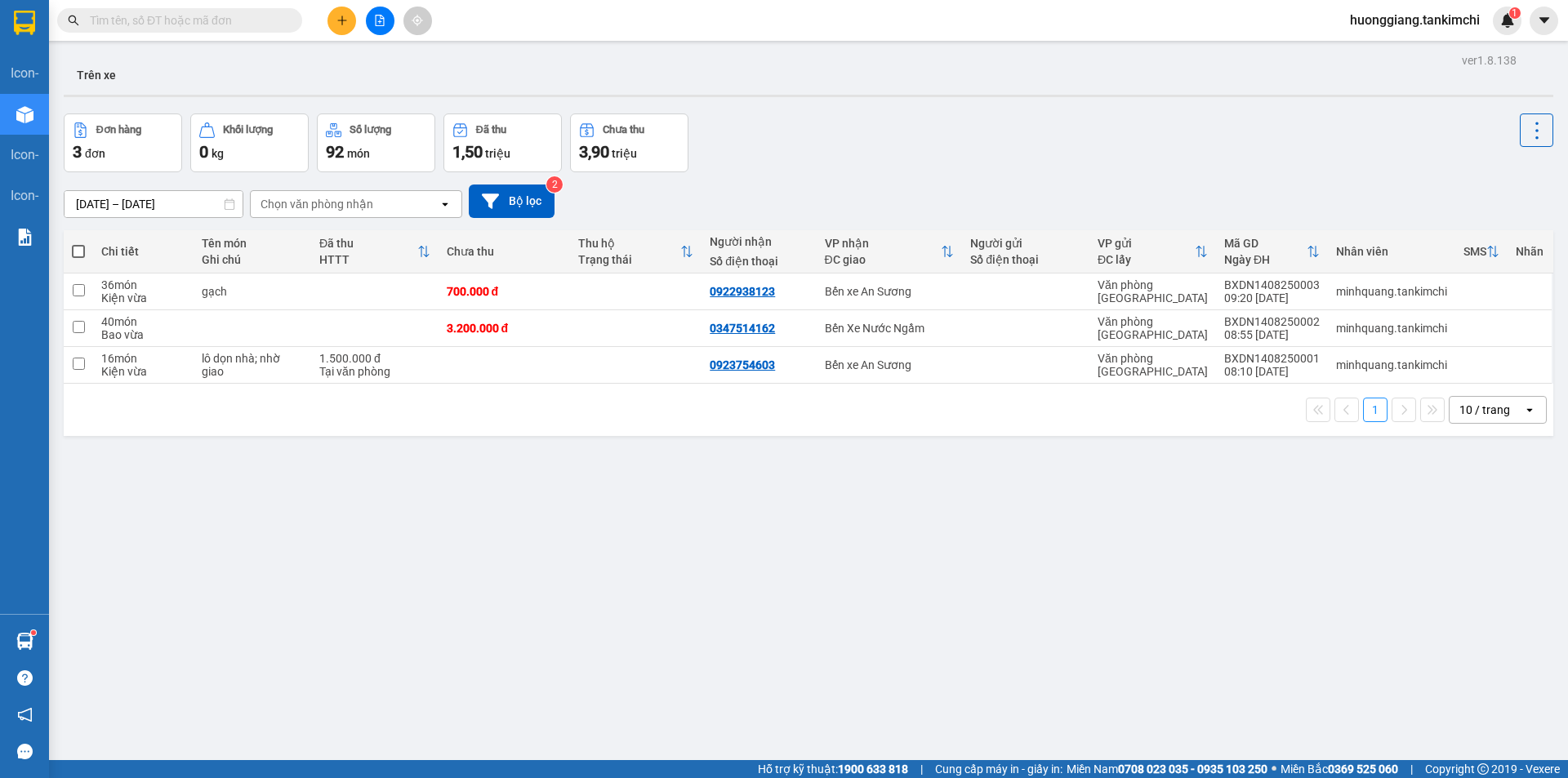
click at [202, 22] on input "text" at bounding box center [186, 20] width 193 height 18
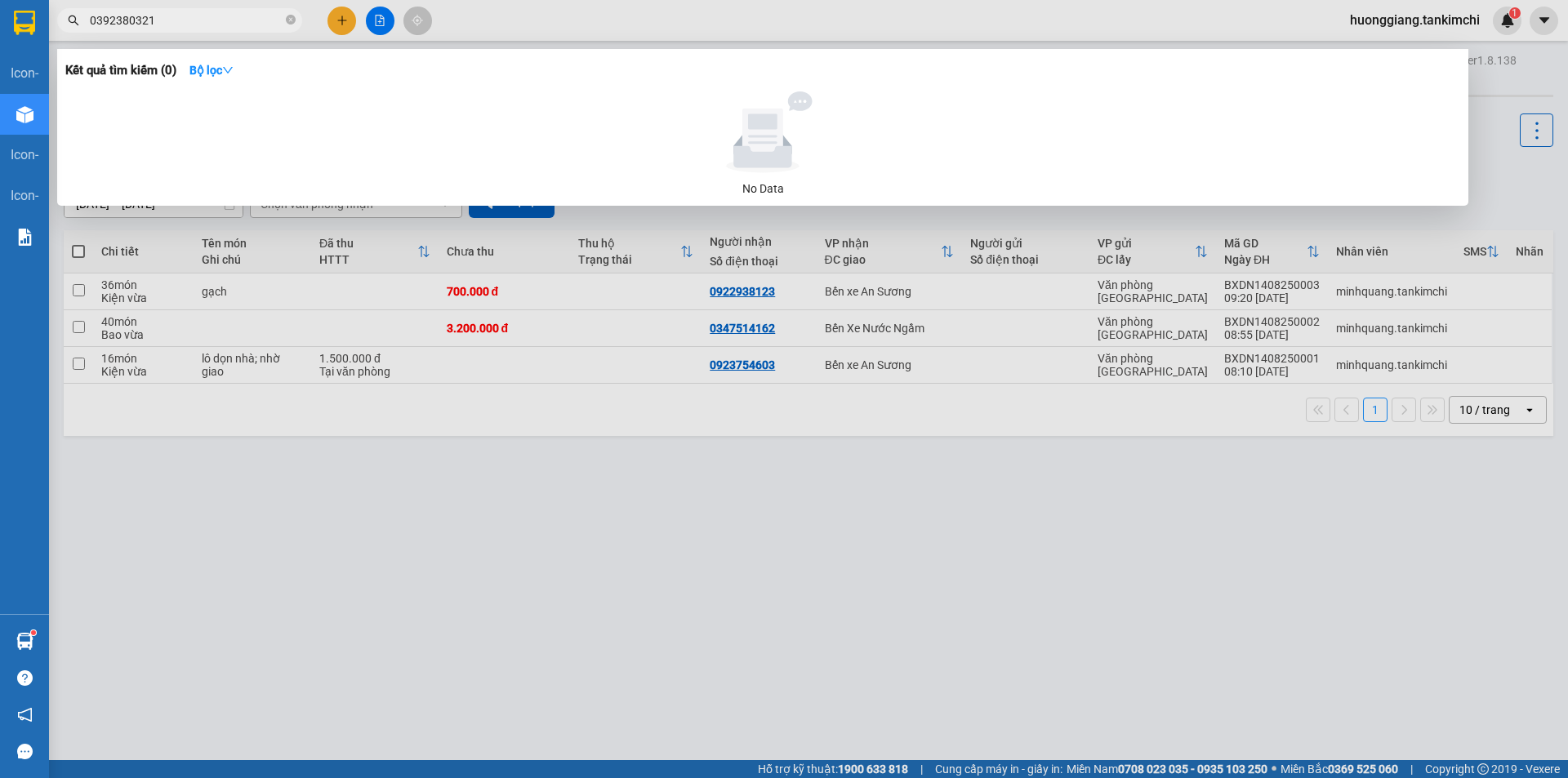
click at [139, 22] on input "0392380321" at bounding box center [186, 20] width 193 height 18
type input "0392380621"
click at [126, 24] on input "0392380621" at bounding box center [186, 20] width 193 height 18
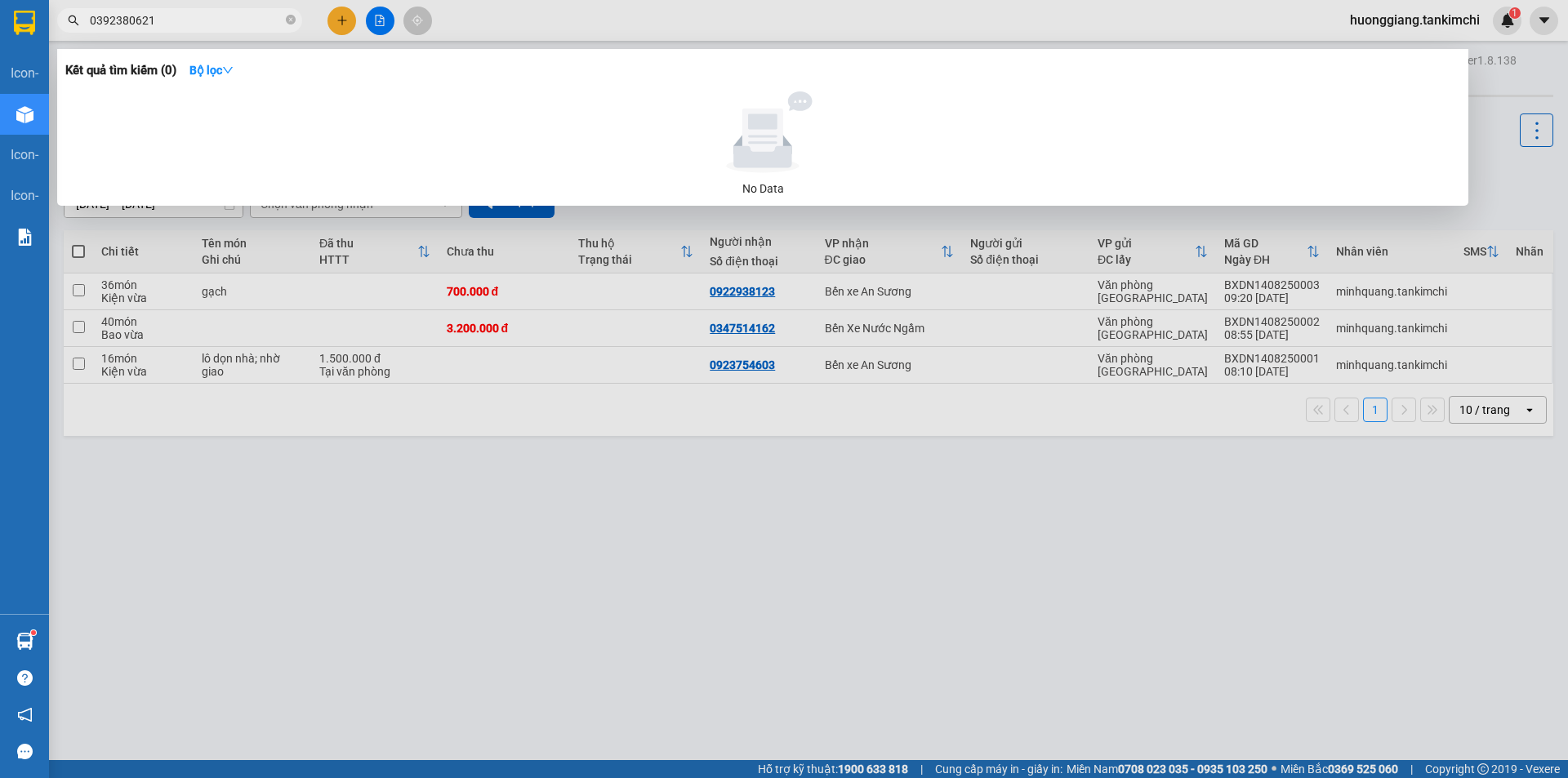
click at [170, 21] on input "0392380621" at bounding box center [186, 20] width 193 height 18
click at [133, 26] on input "0392380621" at bounding box center [186, 20] width 193 height 18
click at [293, 22] on icon "close-circle" at bounding box center [291, 20] width 10 height 10
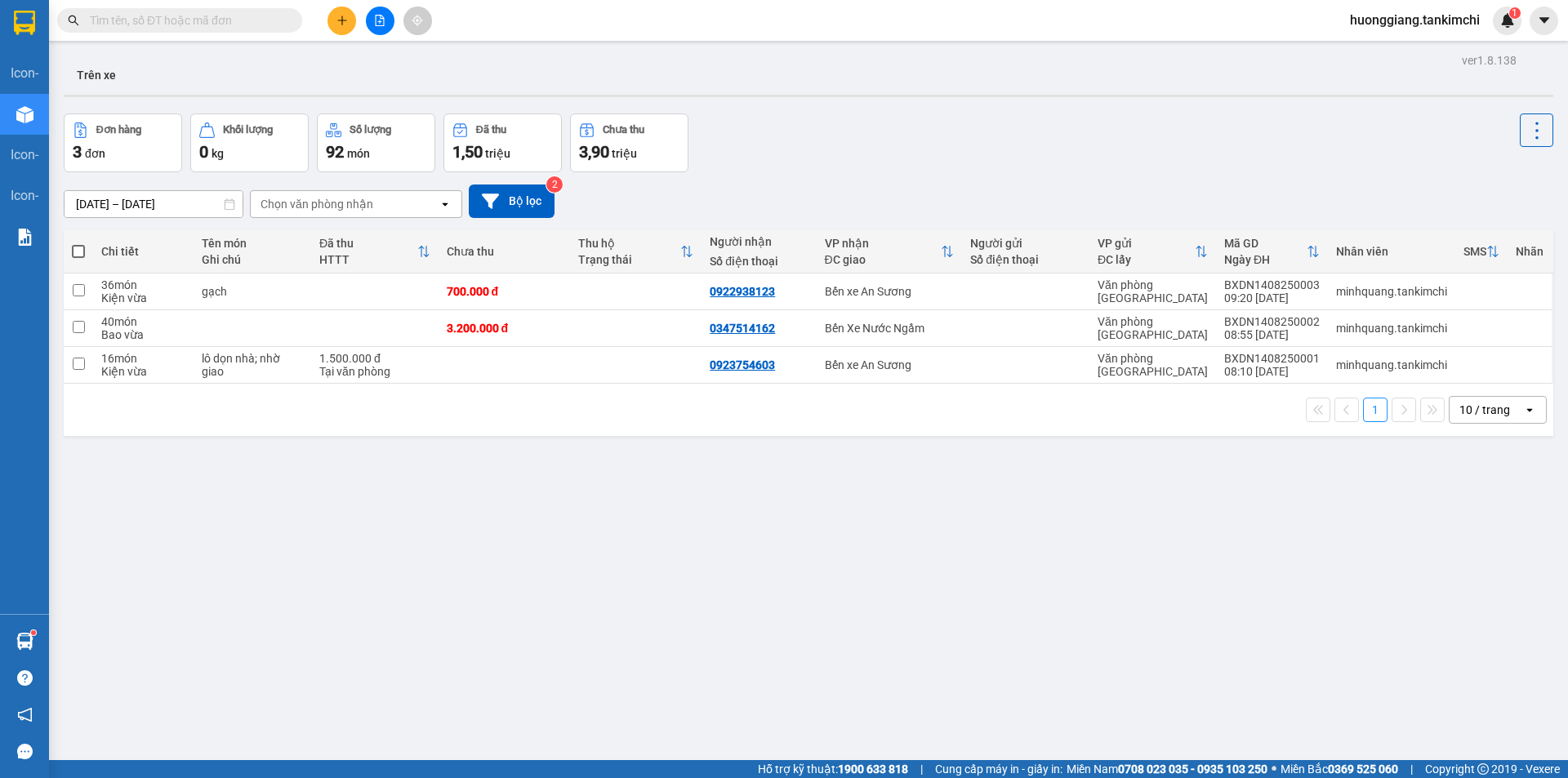
click at [243, 18] on input "text" at bounding box center [186, 20] width 193 height 18
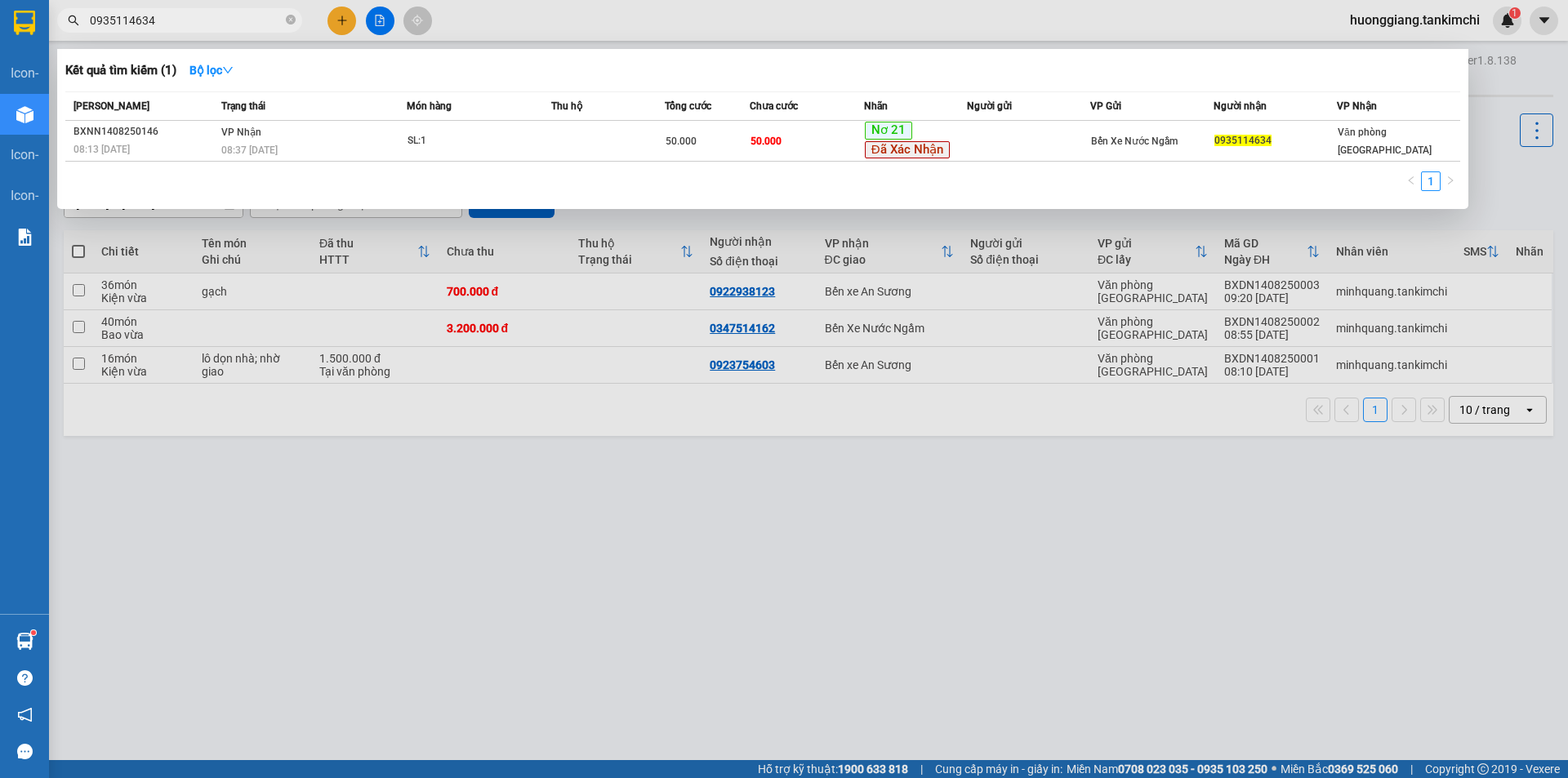
type input "0935114634"
click at [290, 20] on icon "close-circle" at bounding box center [291, 20] width 10 height 10
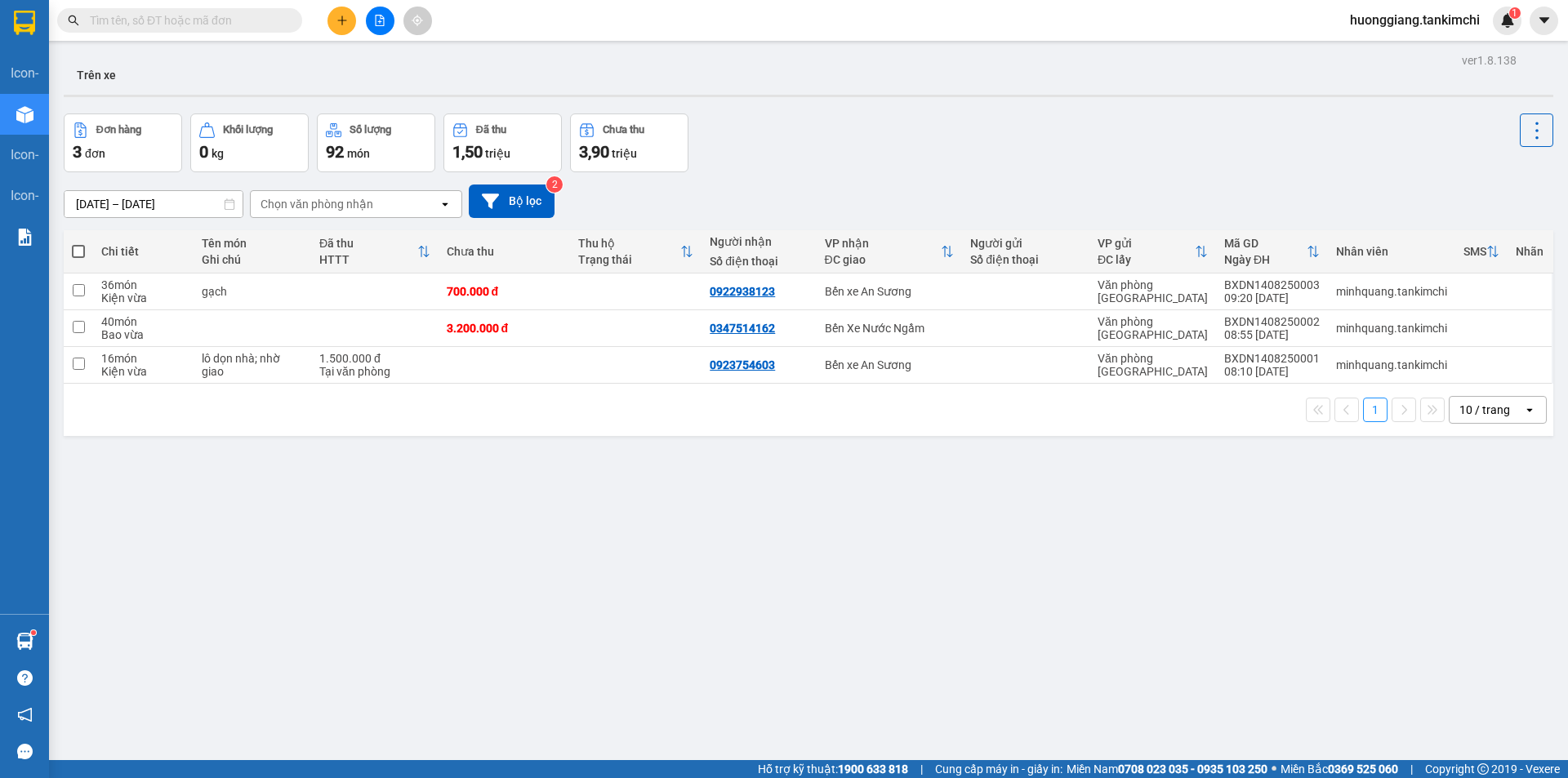
click at [197, 21] on input "text" at bounding box center [186, 20] width 193 height 18
click at [189, 15] on input "text" at bounding box center [186, 20] width 193 height 18
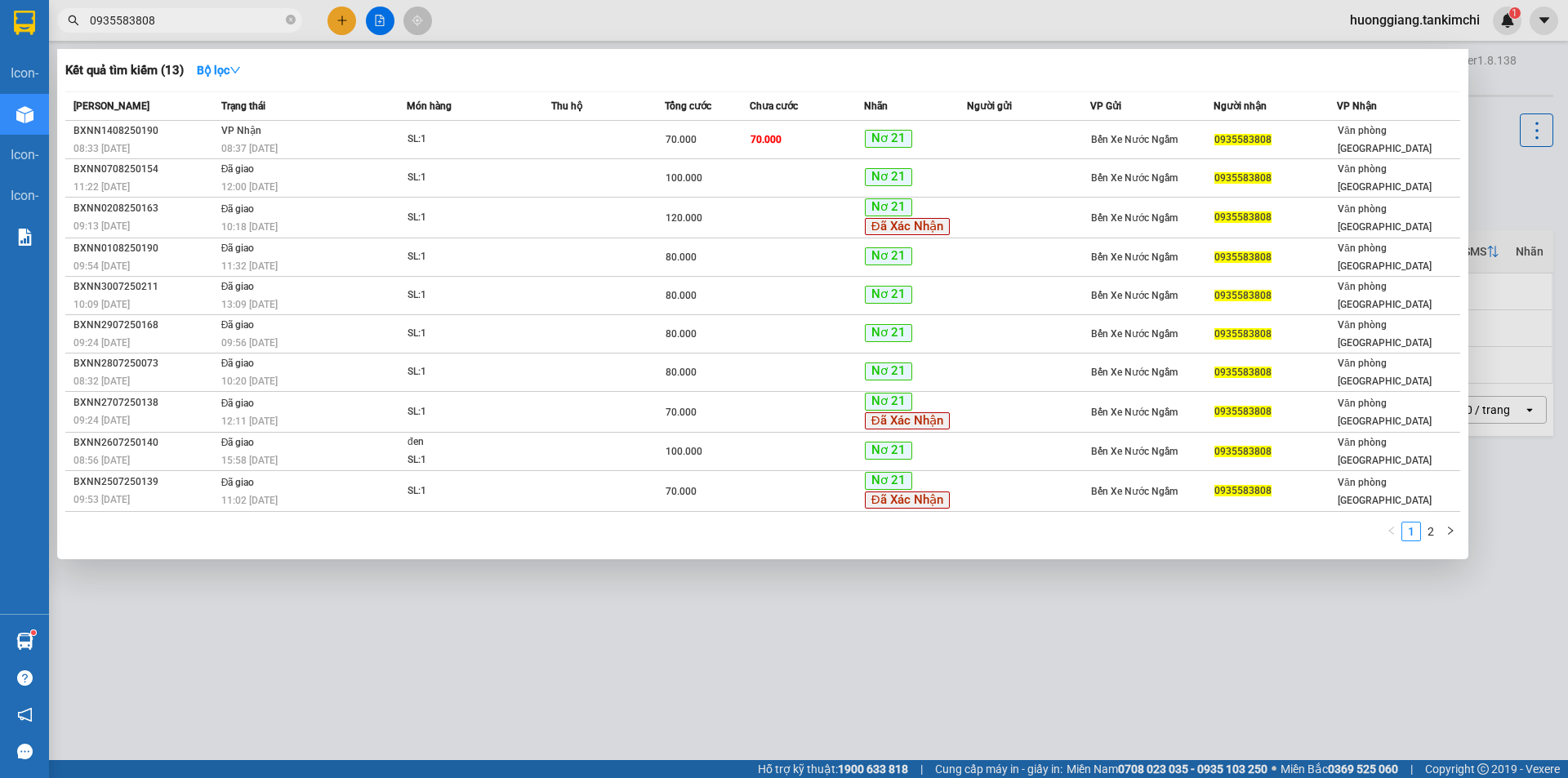
type input "0935583808"
click at [193, 15] on input "0935583808" at bounding box center [186, 20] width 193 height 18
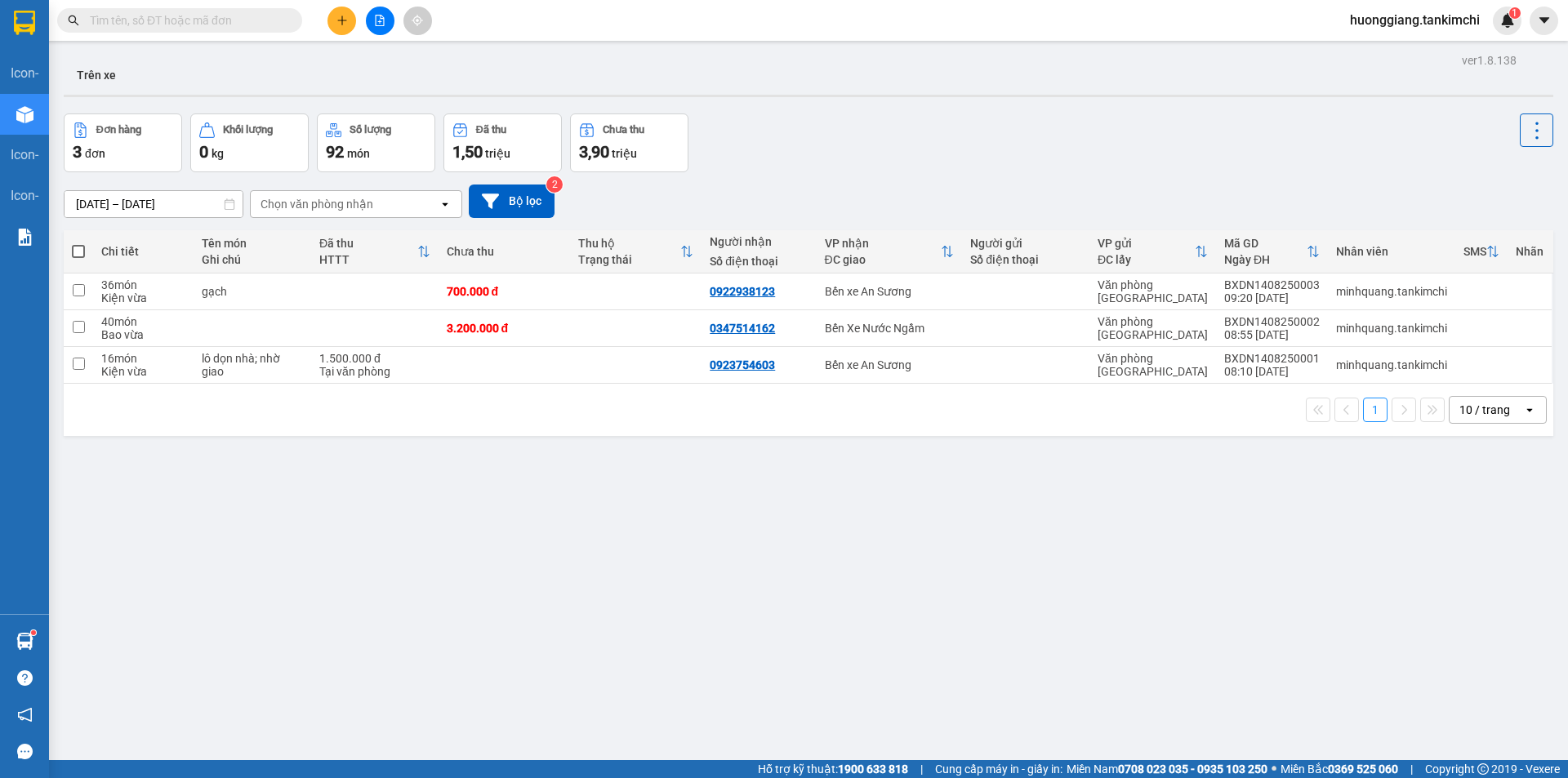
click at [248, 23] on input "text" at bounding box center [186, 20] width 193 height 18
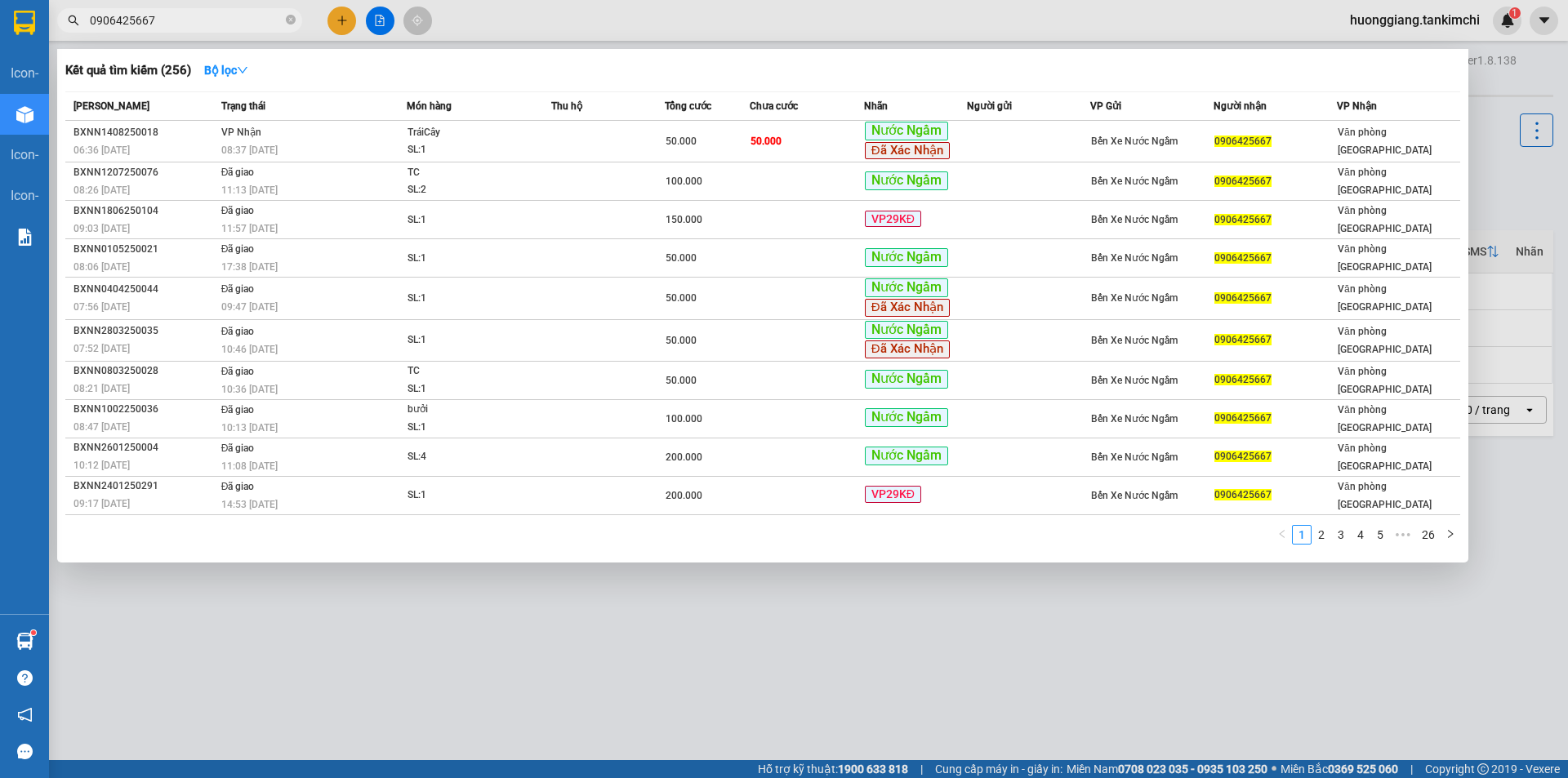
type input "0906425667"
click at [289, 18] on icon "close-circle" at bounding box center [291, 20] width 10 height 10
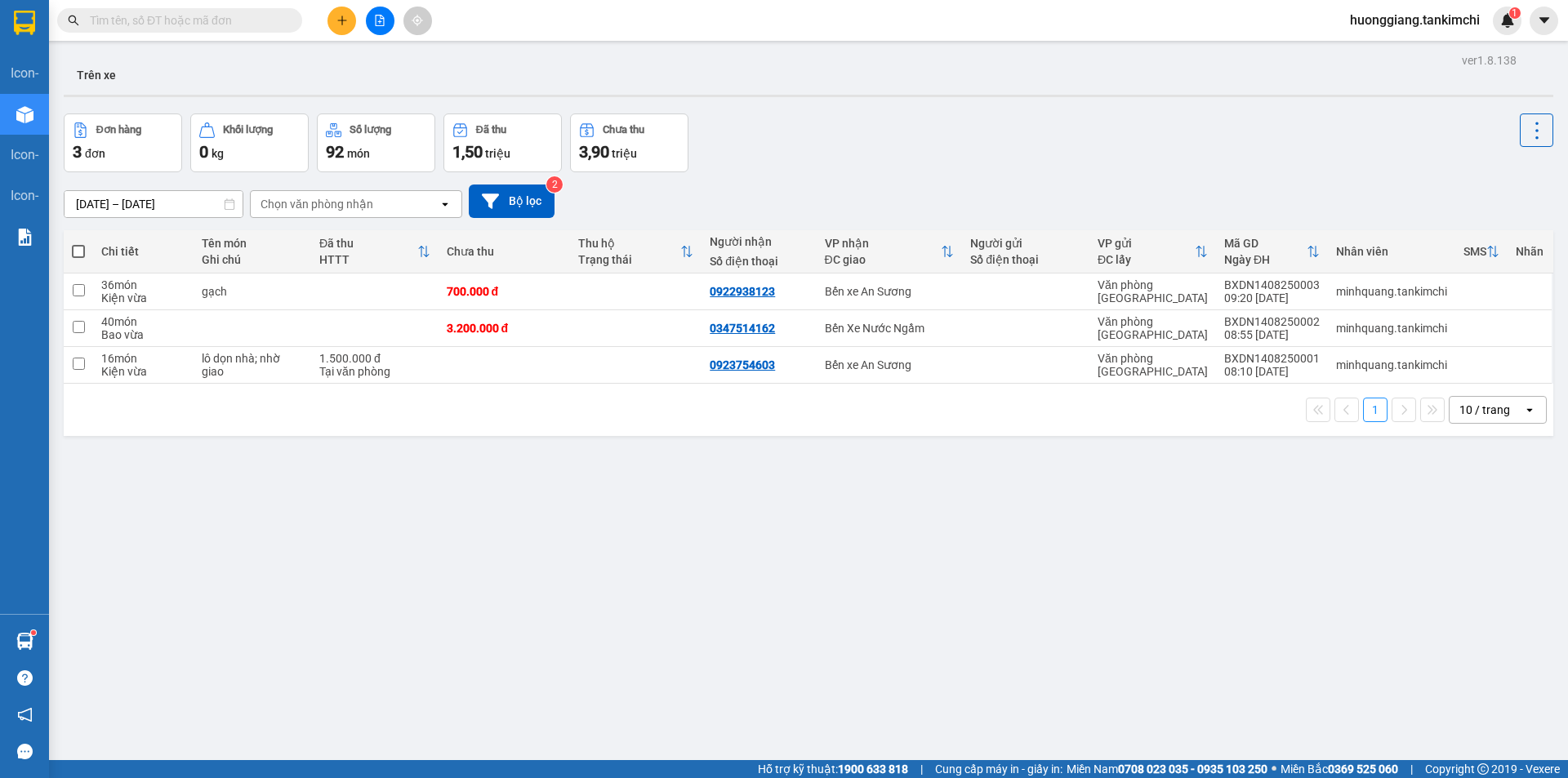
click at [211, 24] on input "text" at bounding box center [186, 20] width 193 height 18
click at [227, 11] on span at bounding box center [179, 20] width 245 height 24
click at [229, 13] on input "text" at bounding box center [186, 20] width 193 height 18
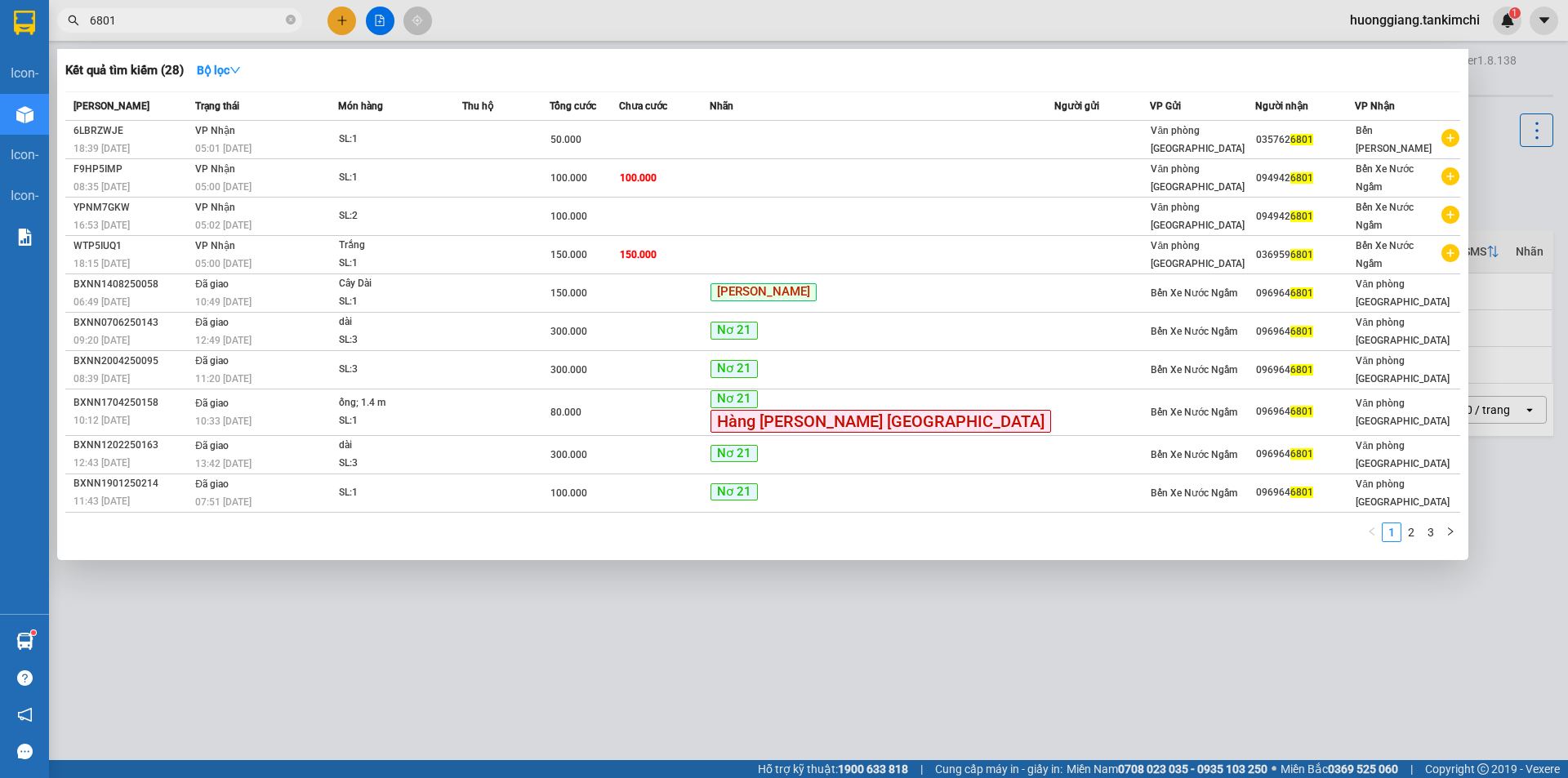
type input "6801"
click at [293, 22] on icon "close-circle" at bounding box center [291, 20] width 10 height 10
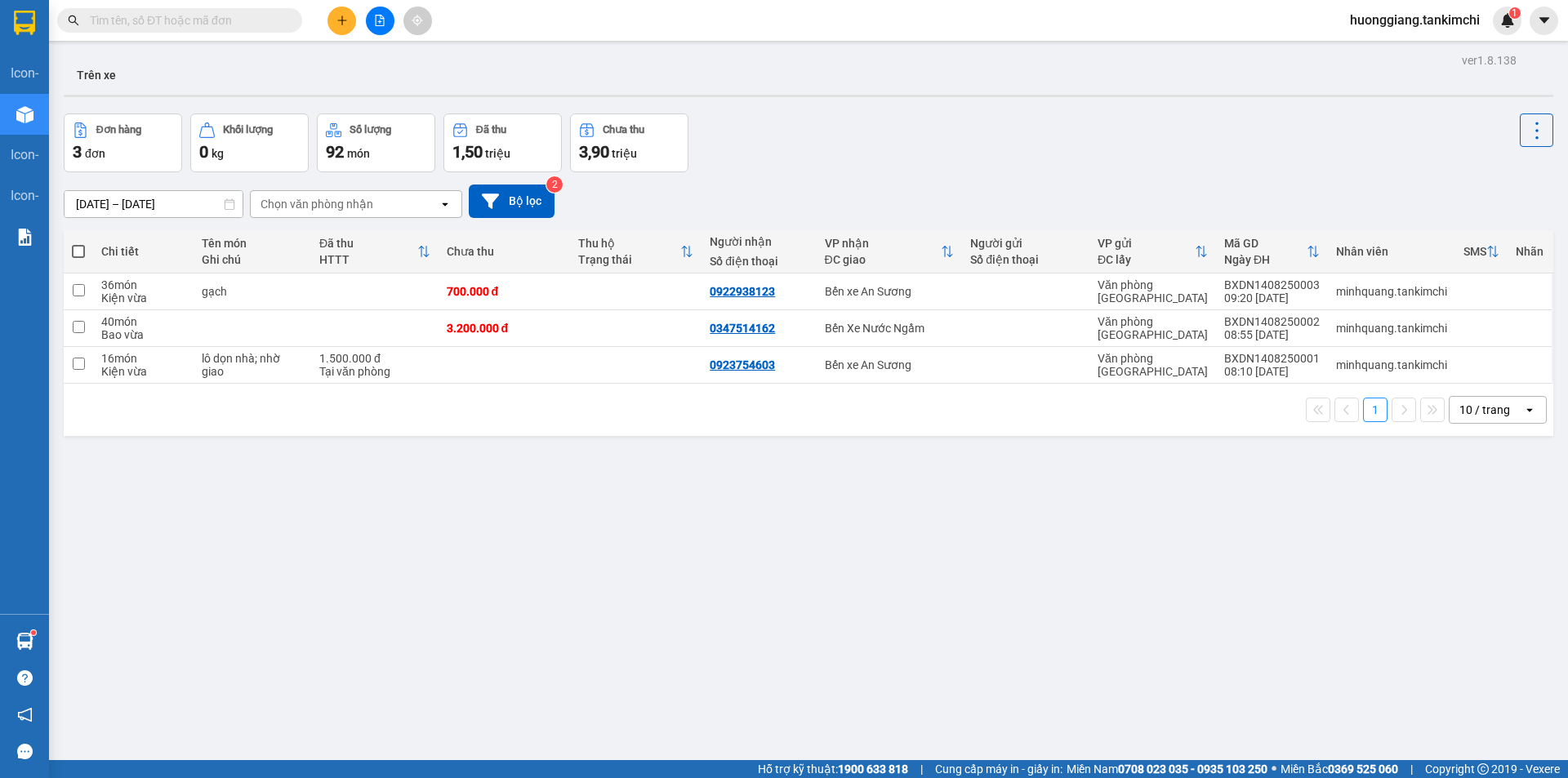
click at [213, 20] on input "text" at bounding box center [186, 20] width 193 height 18
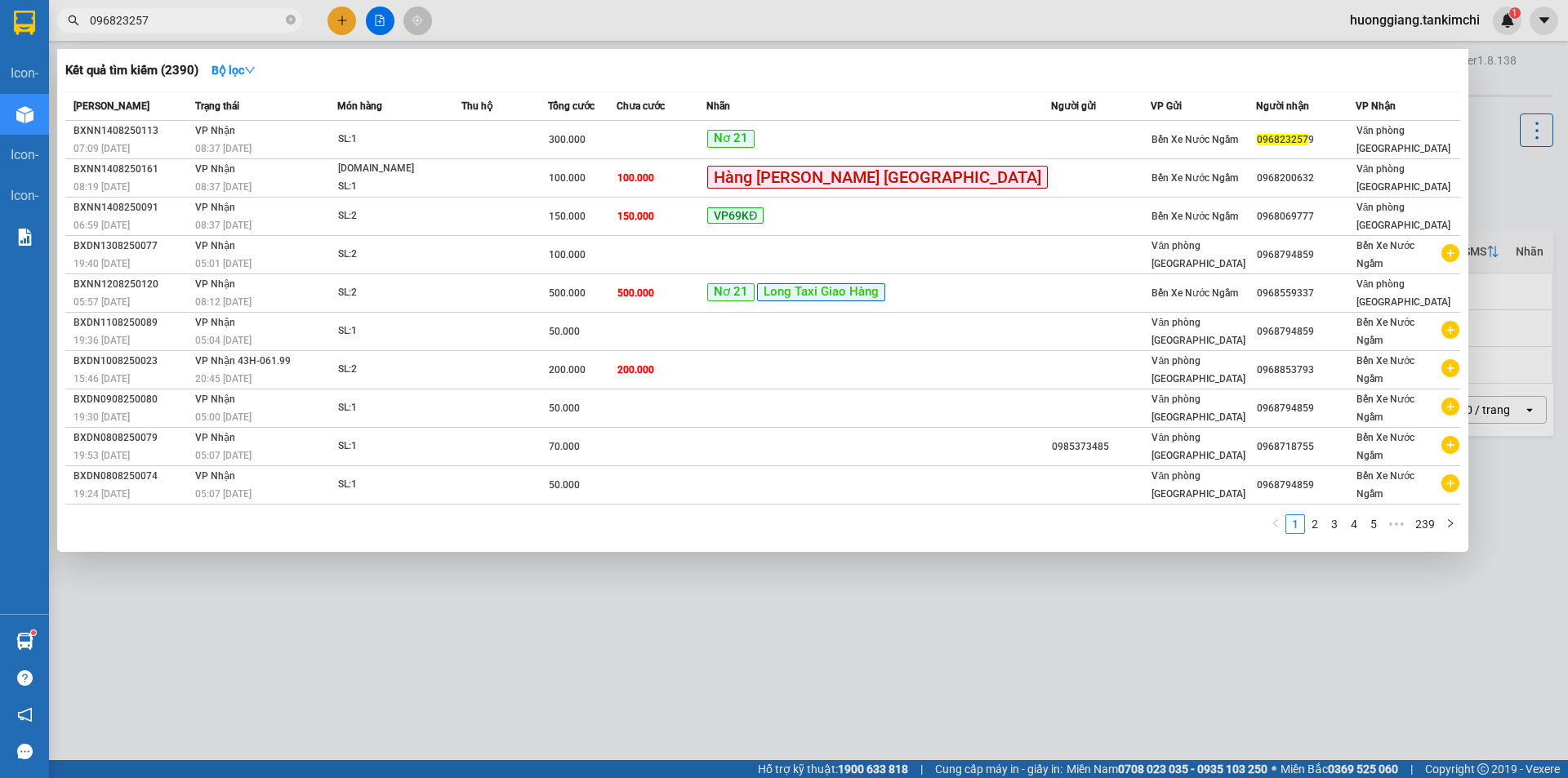
type input "0968232579"
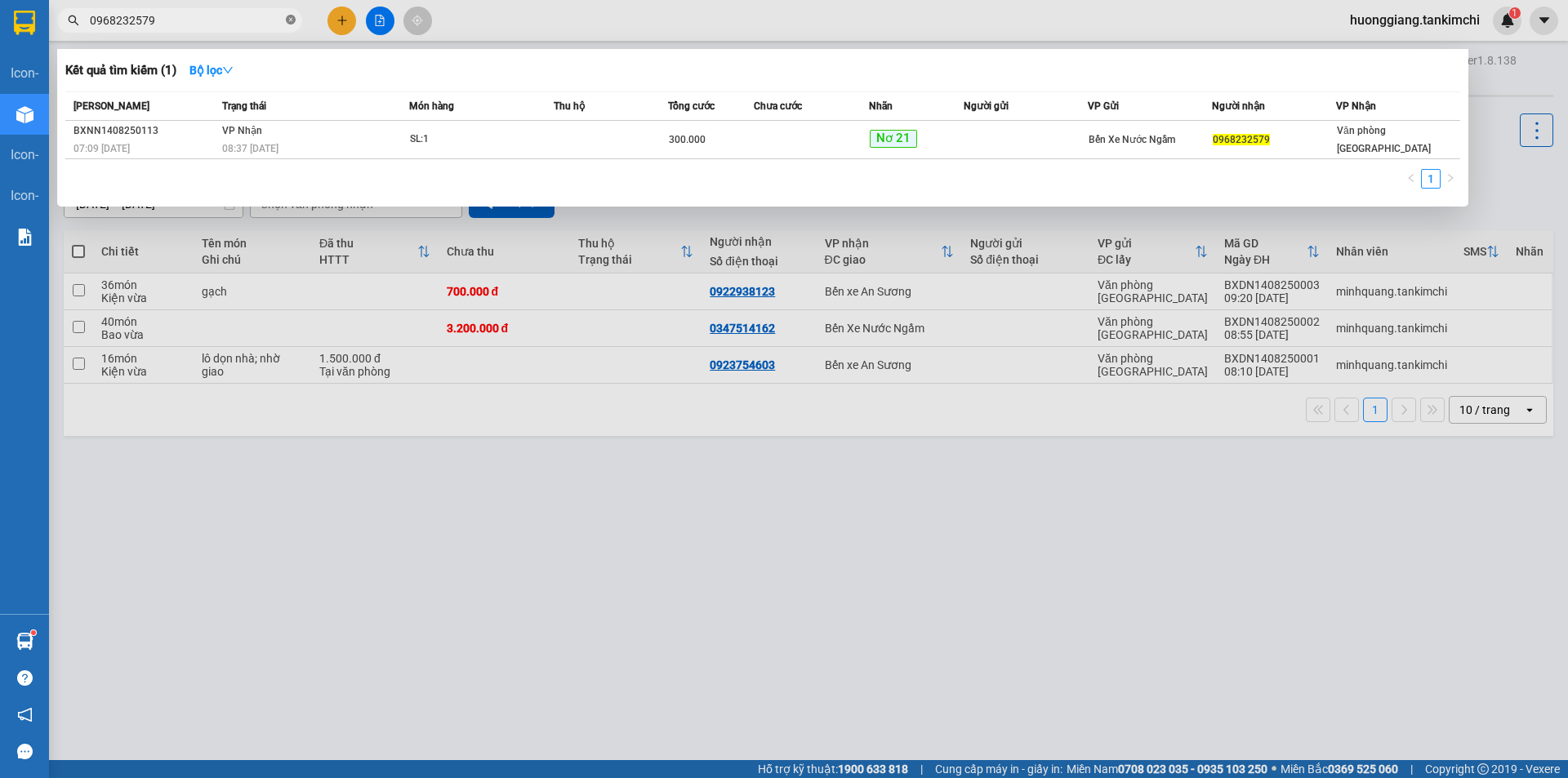
click at [291, 20] on icon "close-circle" at bounding box center [291, 20] width 10 height 10
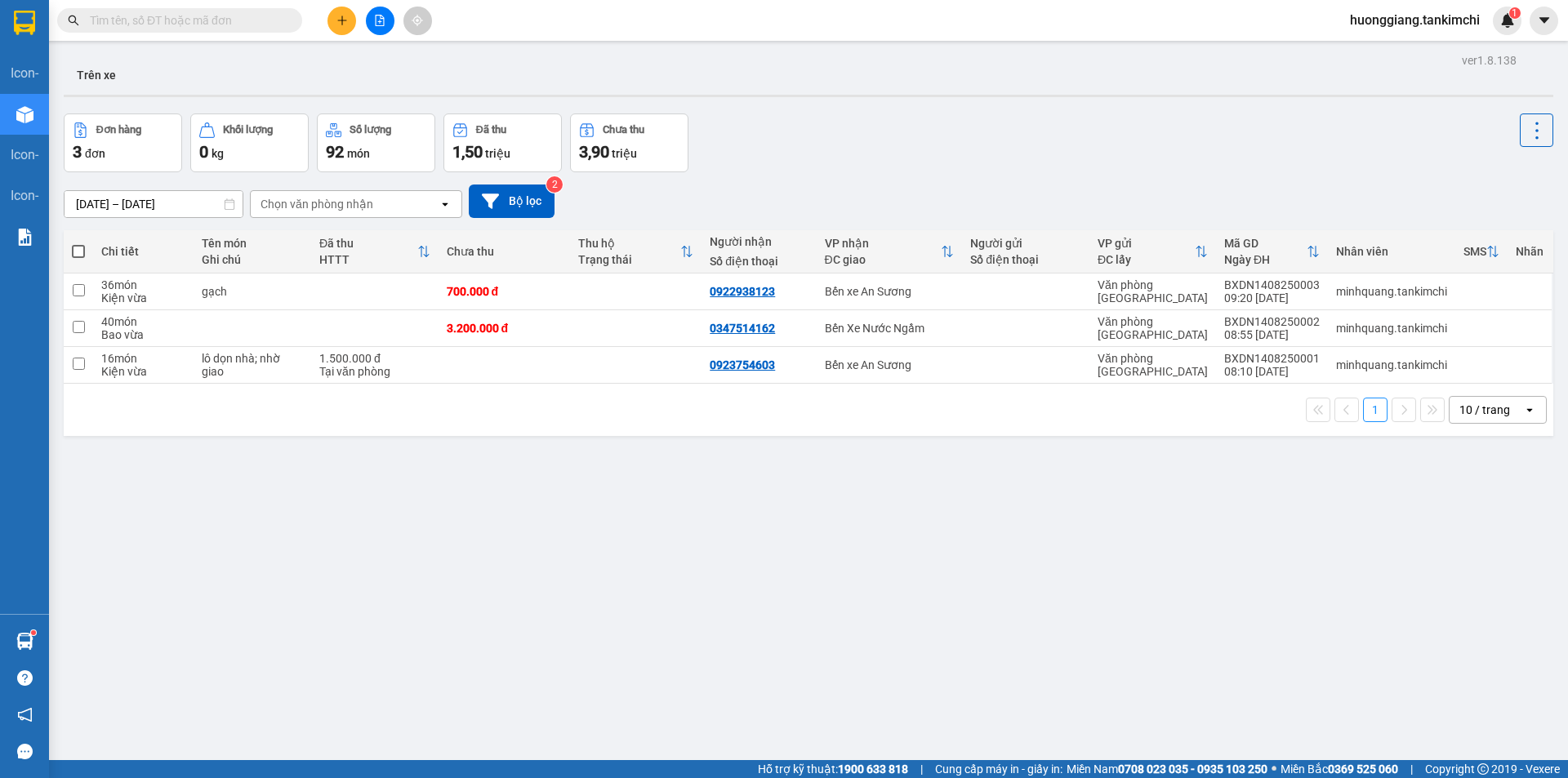
click at [240, 20] on input "text" at bounding box center [186, 20] width 193 height 18
click at [193, 22] on input "text" at bounding box center [186, 20] width 193 height 18
click at [205, 21] on input "text" at bounding box center [186, 20] width 193 height 18
click at [232, 17] on input "text" at bounding box center [186, 20] width 193 height 18
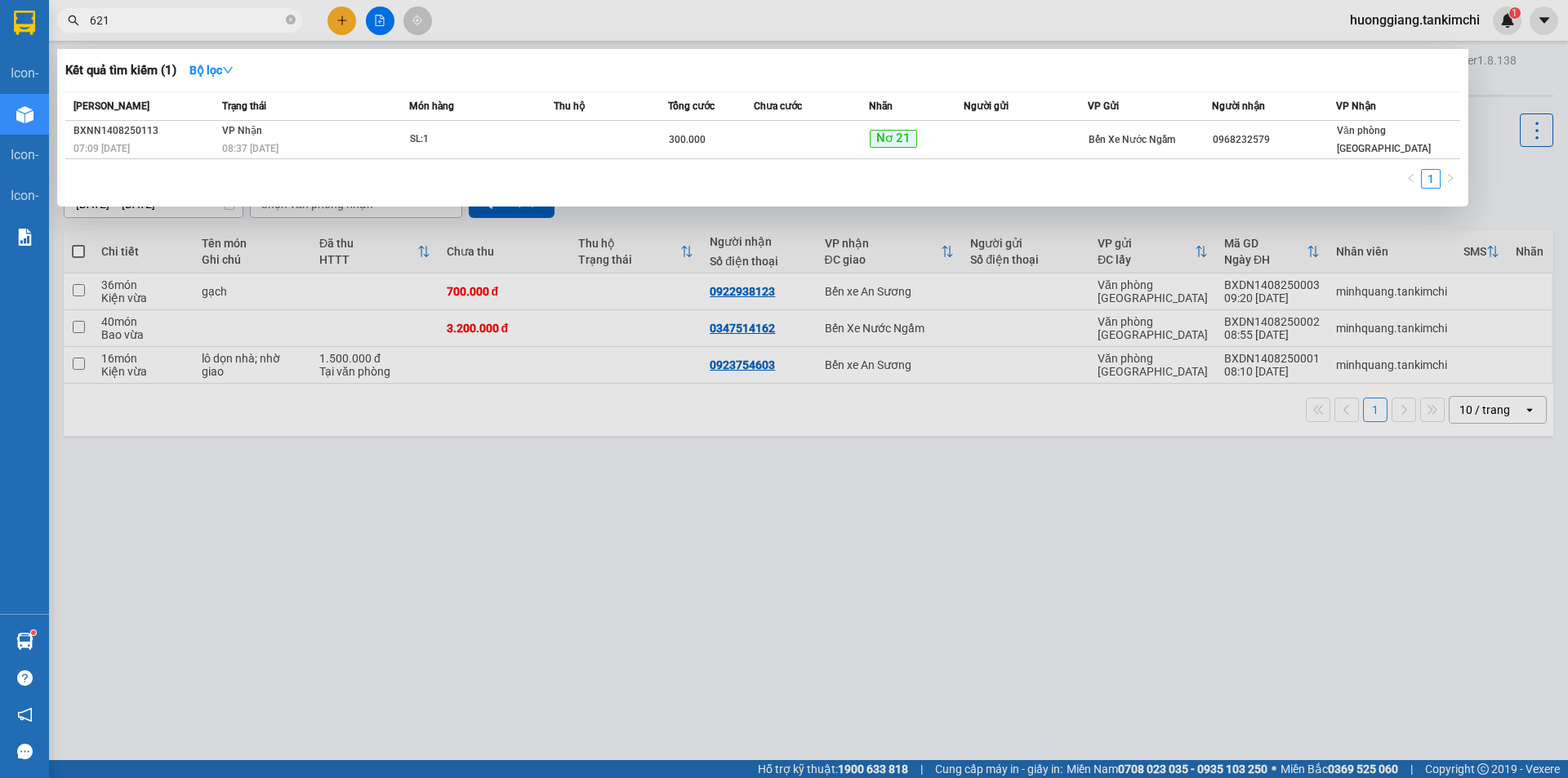
type input "6216"
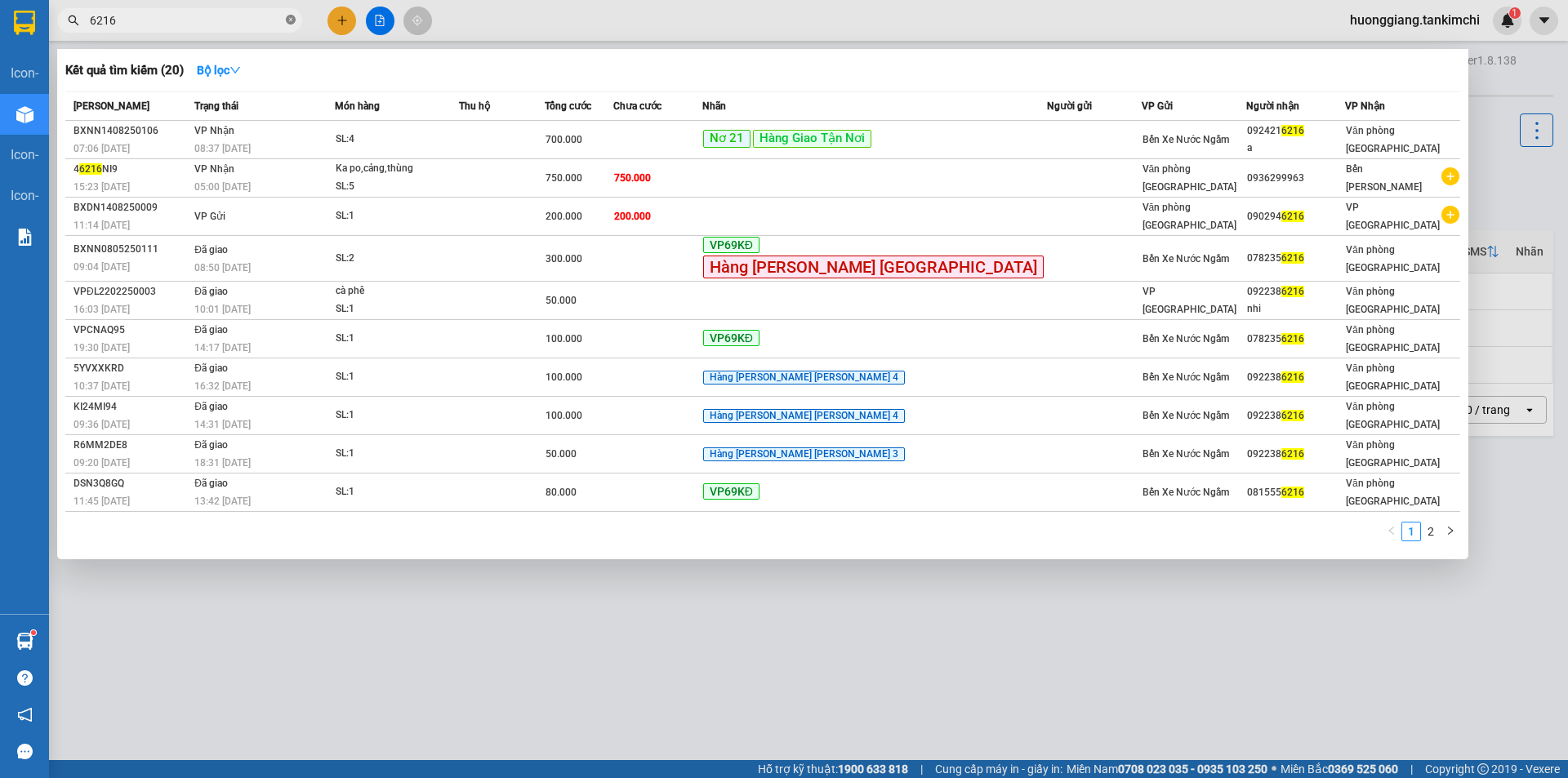
click at [288, 18] on icon "close-circle" at bounding box center [291, 20] width 10 height 10
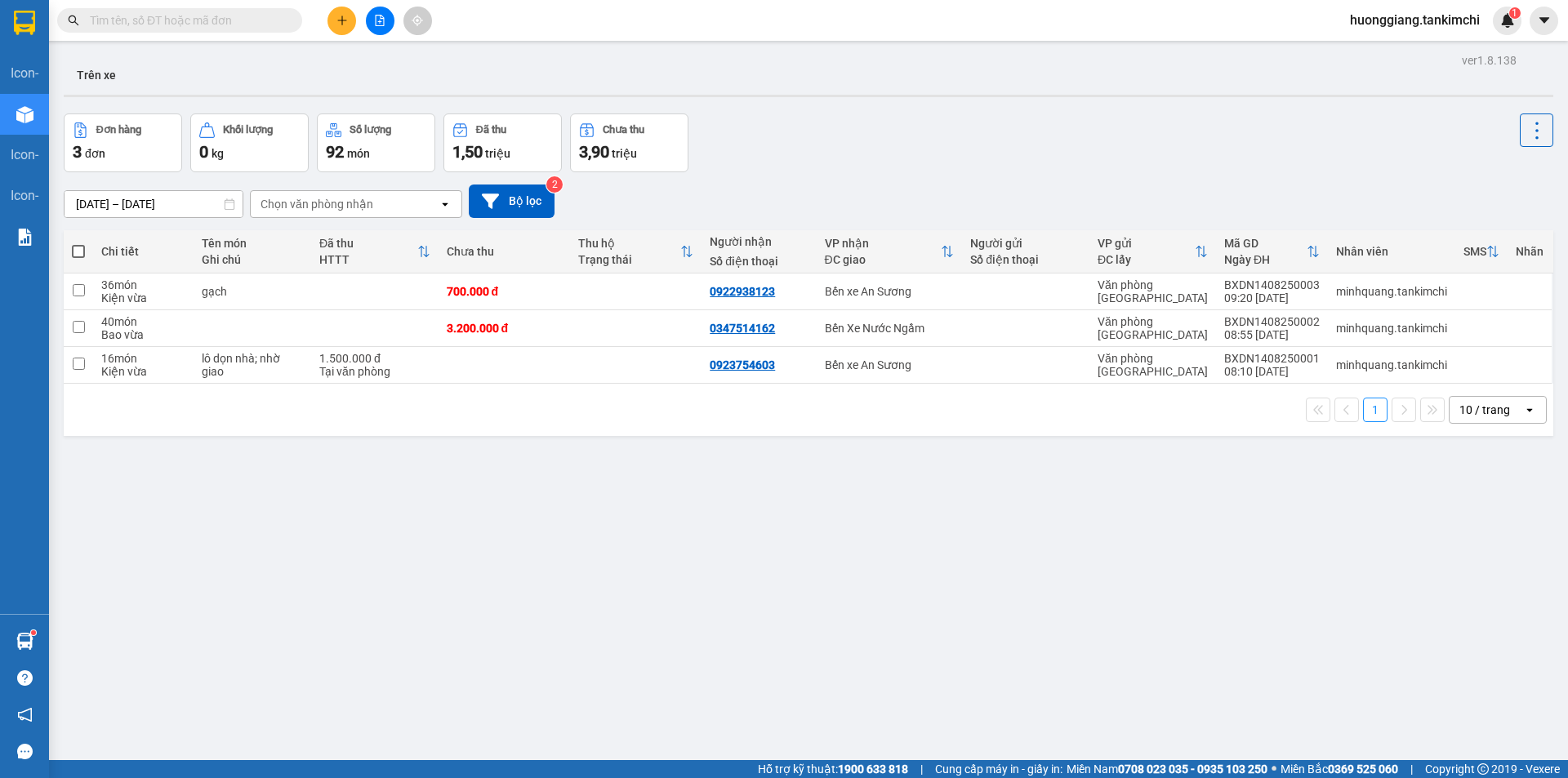
click at [235, 16] on input "text" at bounding box center [186, 20] width 193 height 18
click at [214, 19] on input "text" at bounding box center [186, 20] width 193 height 18
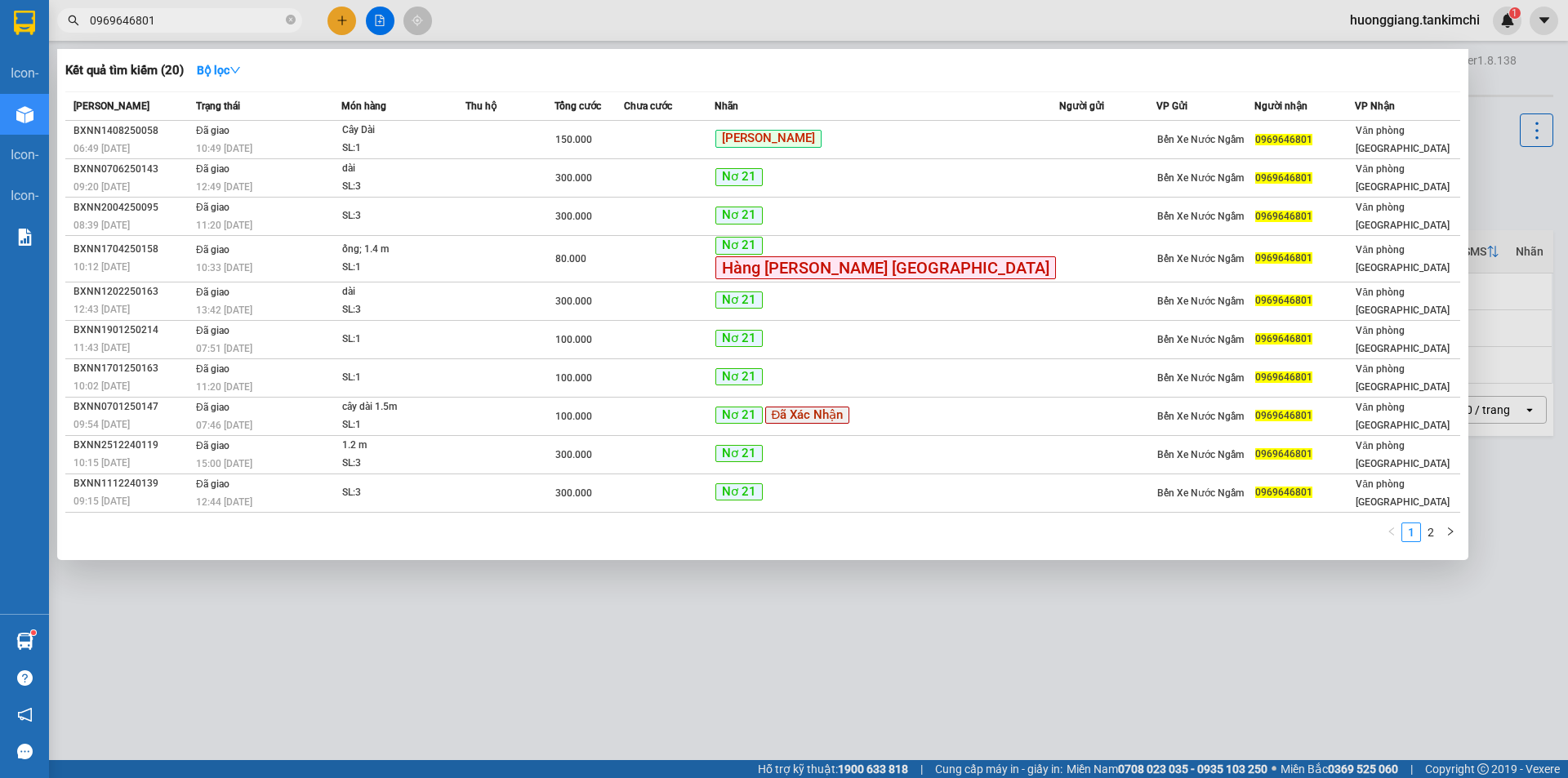
type input "0969646801"
click at [293, 18] on icon "close-circle" at bounding box center [291, 20] width 10 height 10
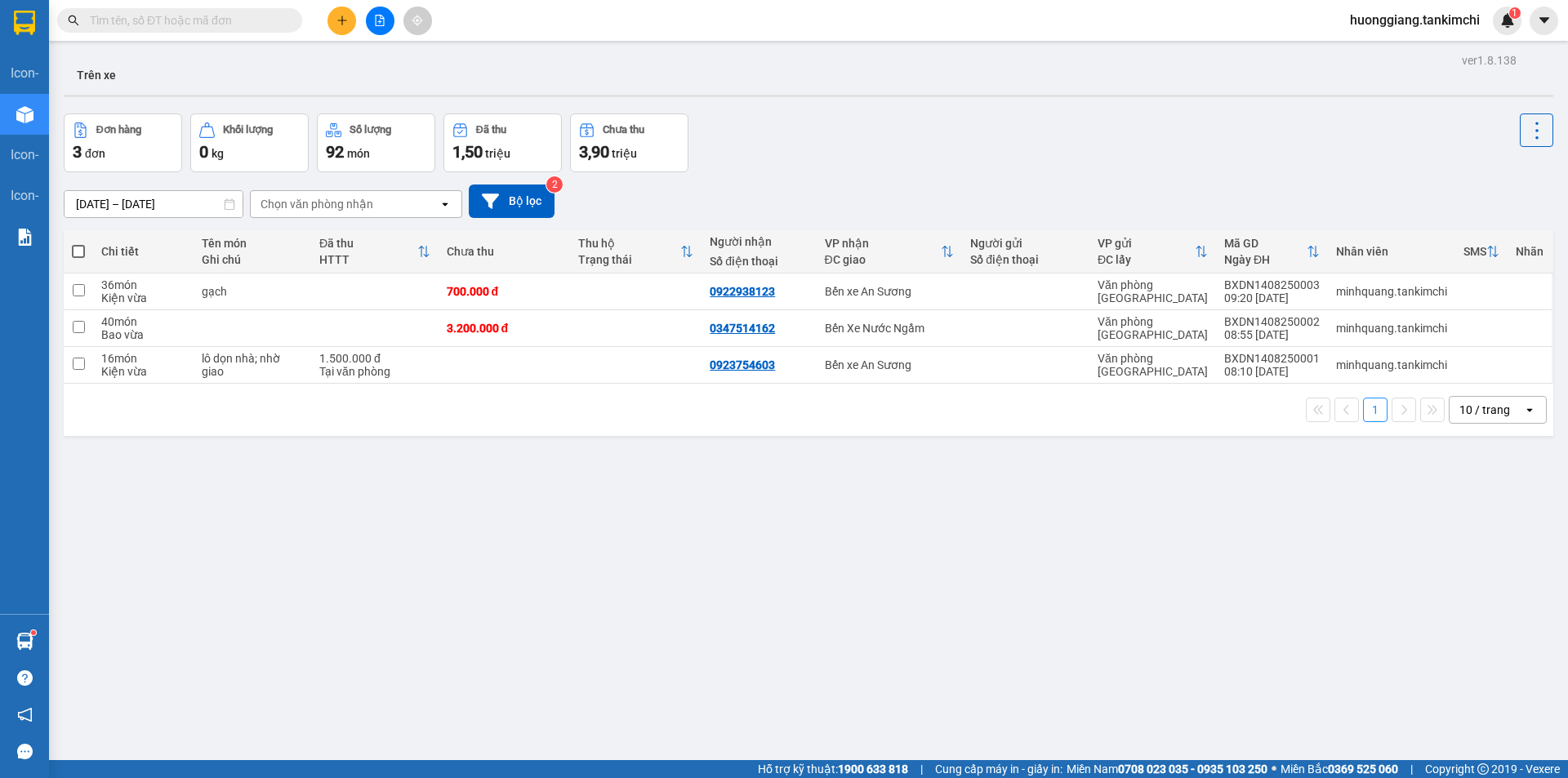
click at [222, 18] on input "text" at bounding box center [186, 20] width 193 height 18
click at [198, 16] on input "0" at bounding box center [186, 20] width 193 height 18
type input "0"
click at [291, 17] on icon "close-circle" at bounding box center [291, 20] width 10 height 10
click at [227, 17] on input "text" at bounding box center [186, 20] width 193 height 18
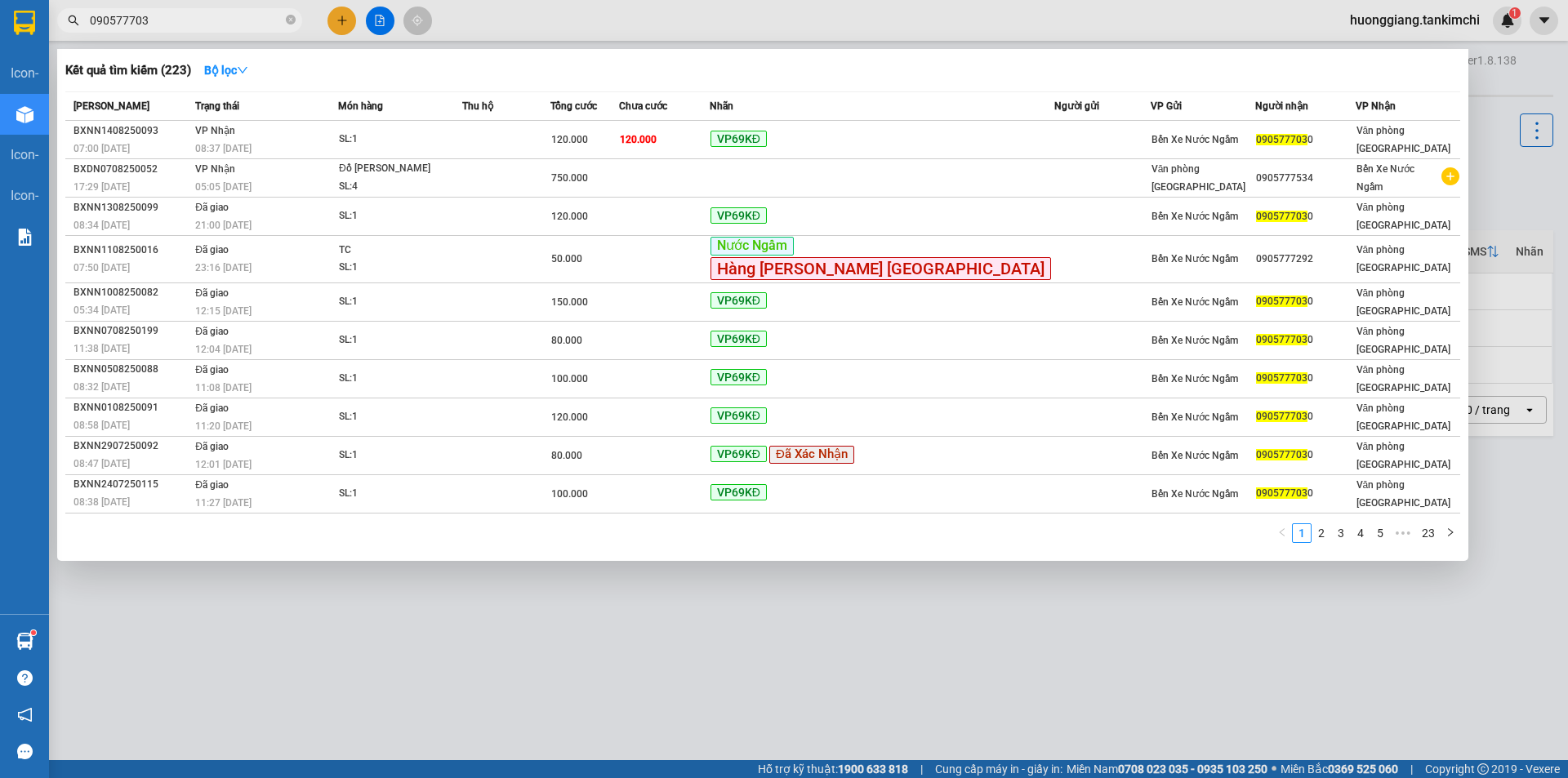
type input "0905777030"
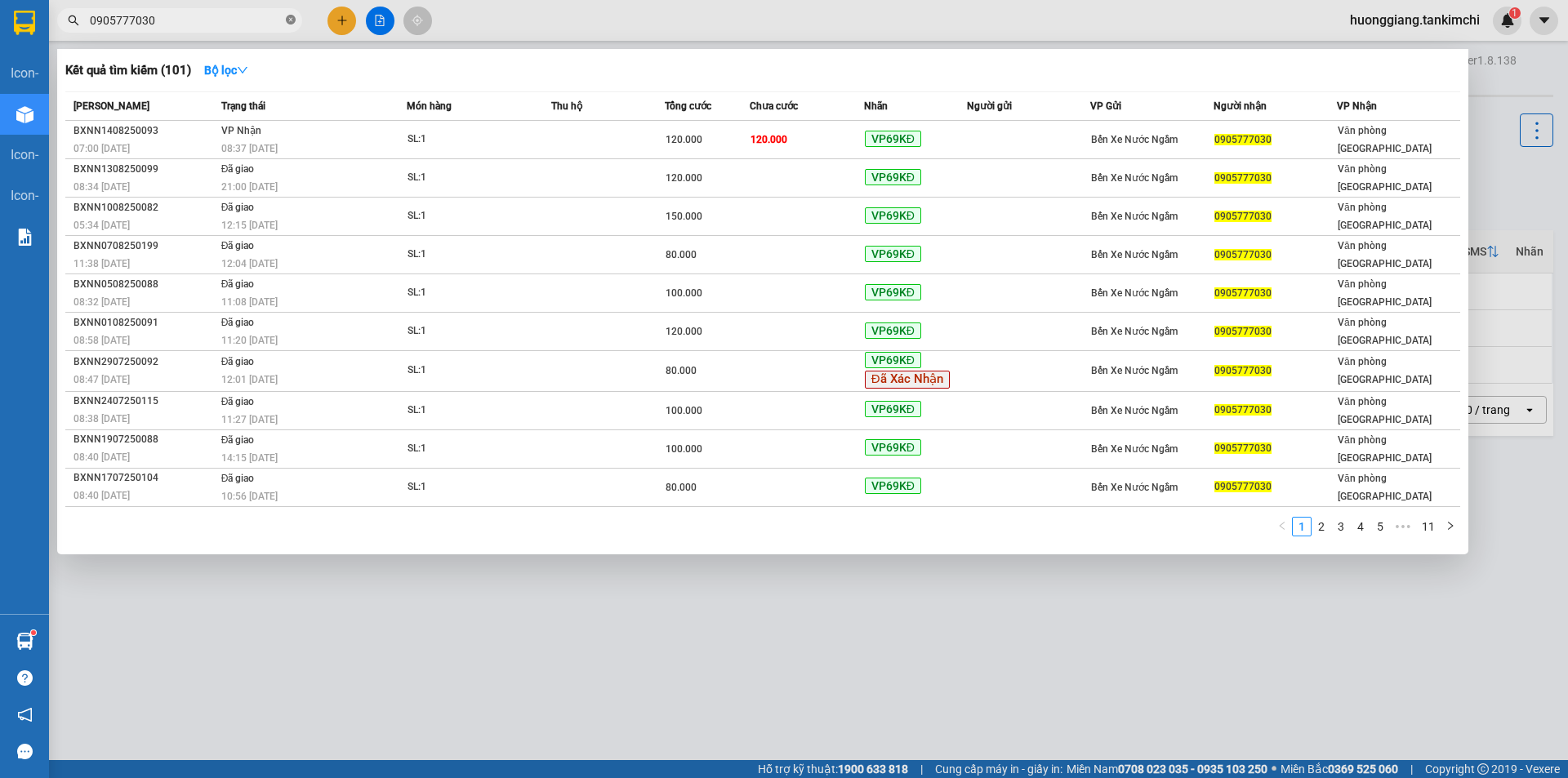
click at [292, 20] on icon "close-circle" at bounding box center [291, 20] width 10 height 10
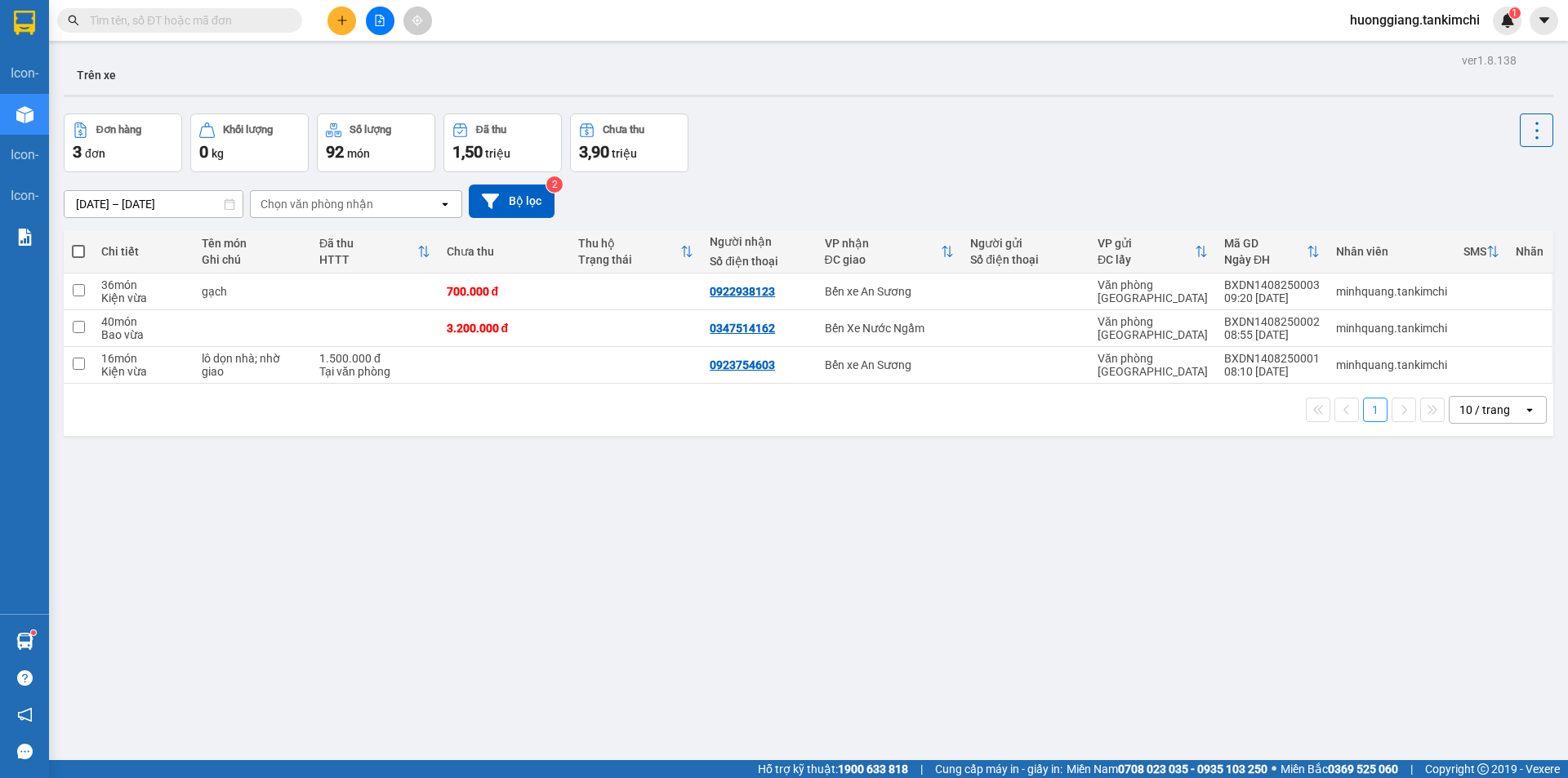
click at [229, 24] on input "text" at bounding box center [186, 20] width 193 height 18
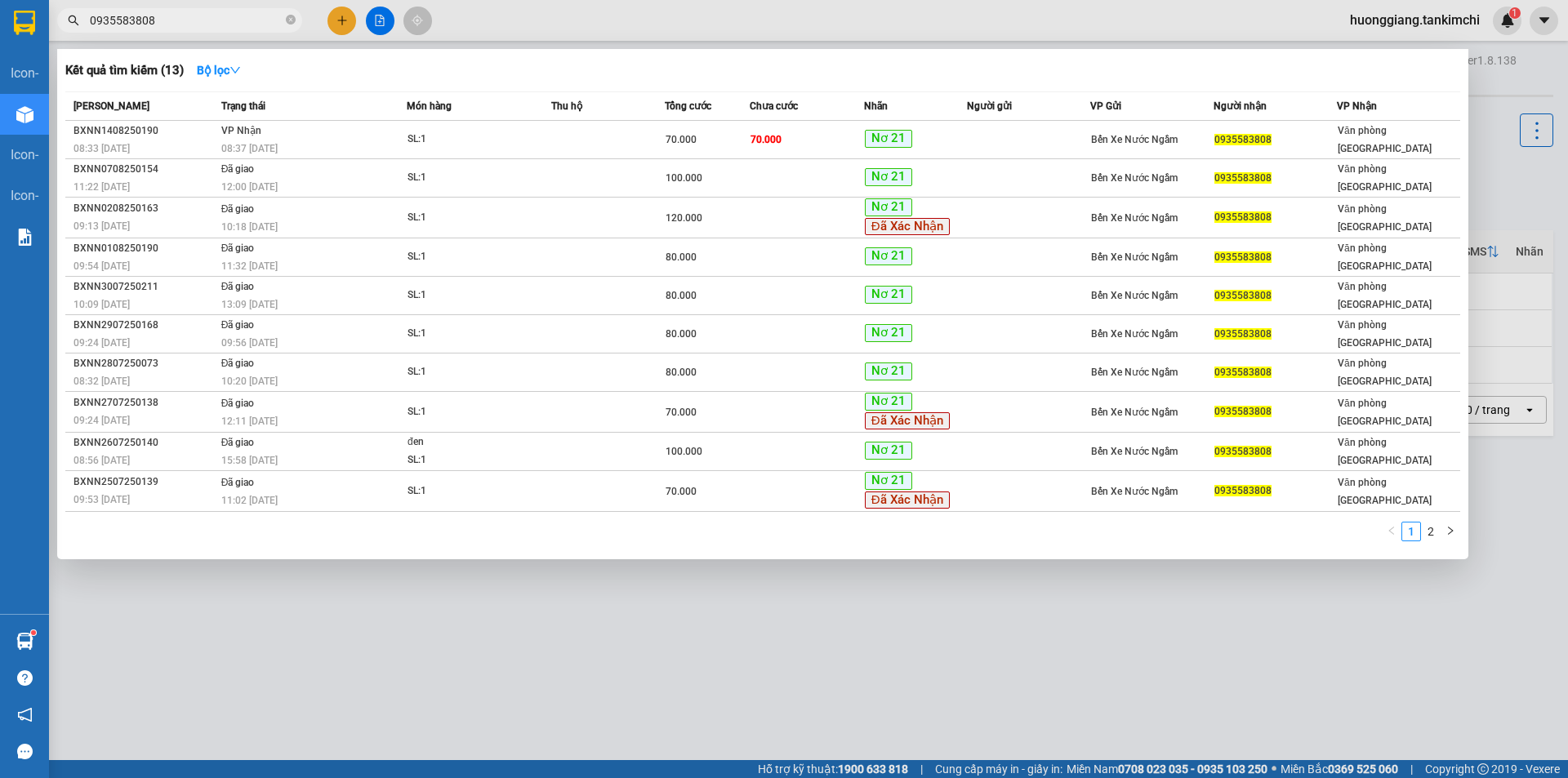
type input "0935583808"
click at [287, 20] on icon "close-circle" at bounding box center [291, 20] width 10 height 10
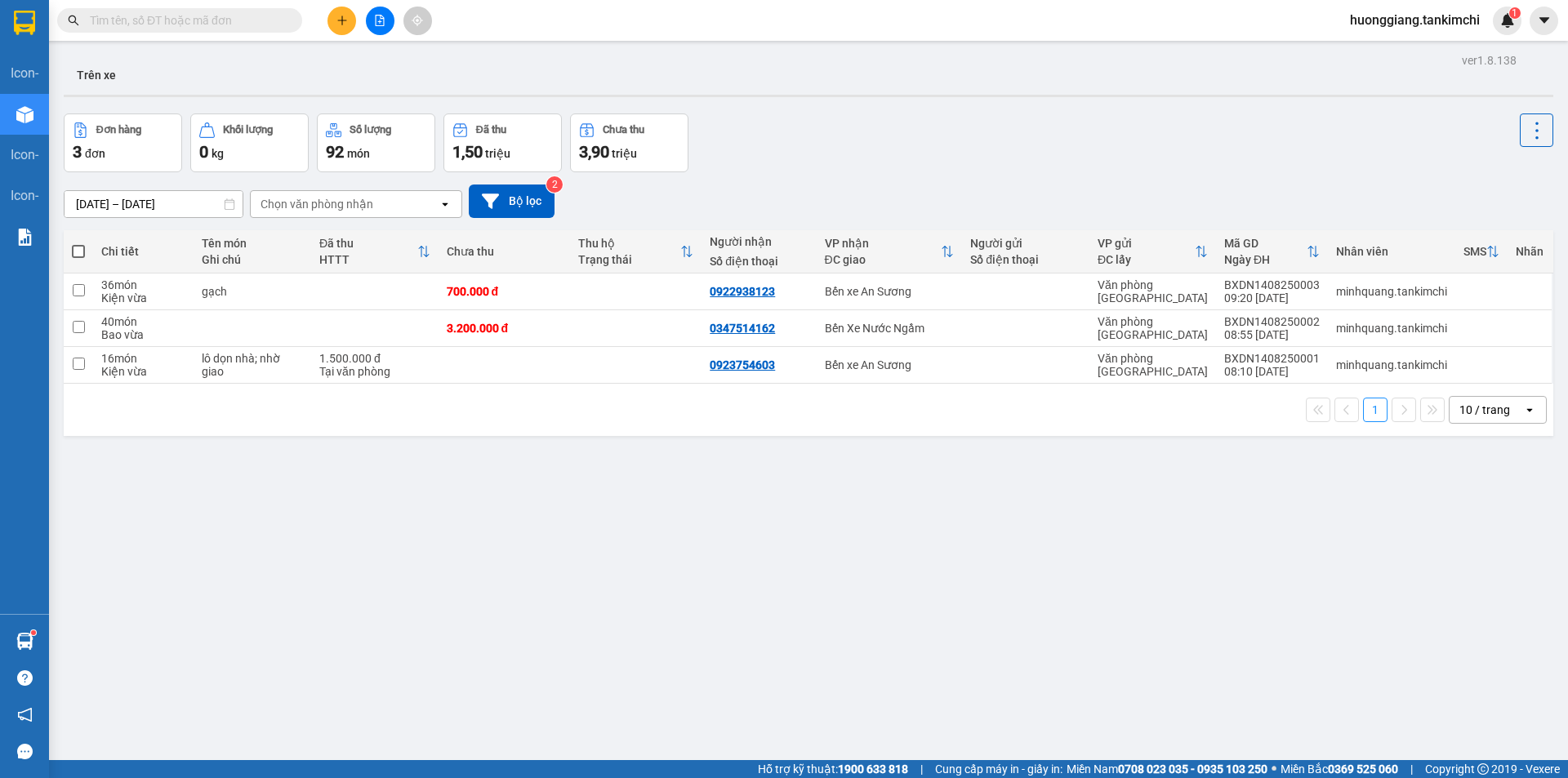
click at [229, 25] on input "text" at bounding box center [186, 20] width 193 height 18
click at [196, 17] on input "text" at bounding box center [186, 20] width 193 height 18
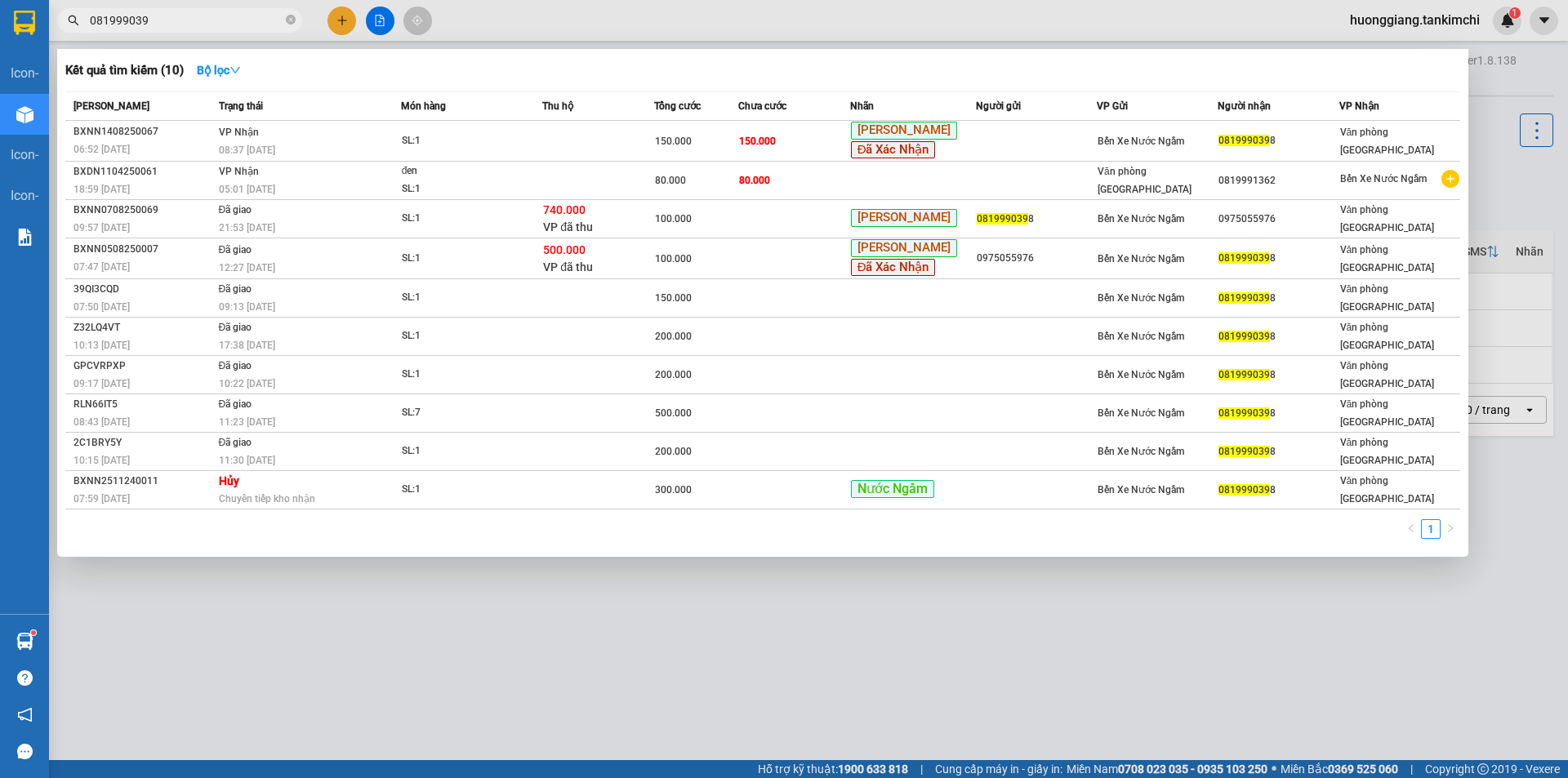
type input "0819990398"
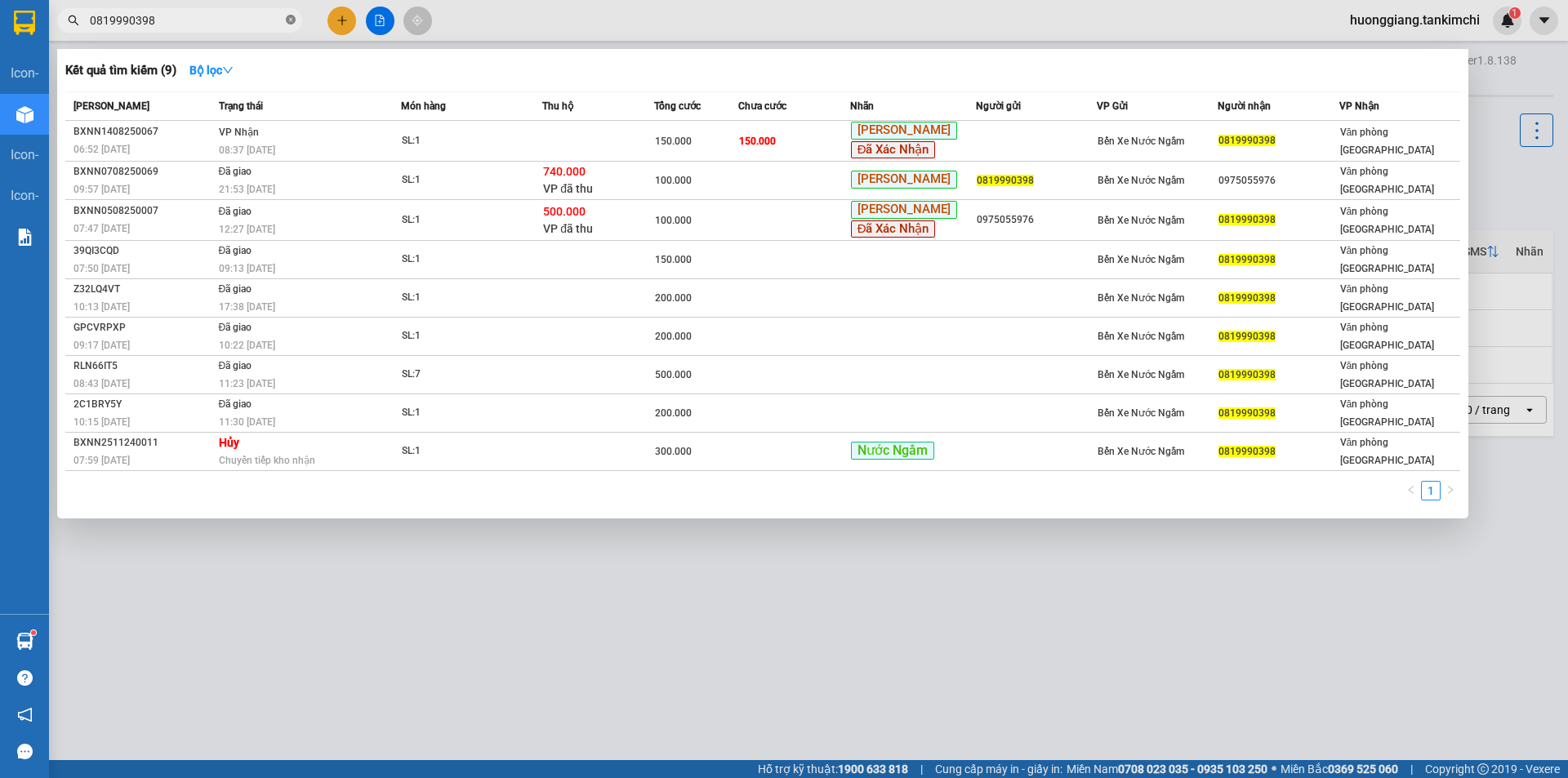
click at [288, 18] on icon "close-circle" at bounding box center [291, 20] width 10 height 10
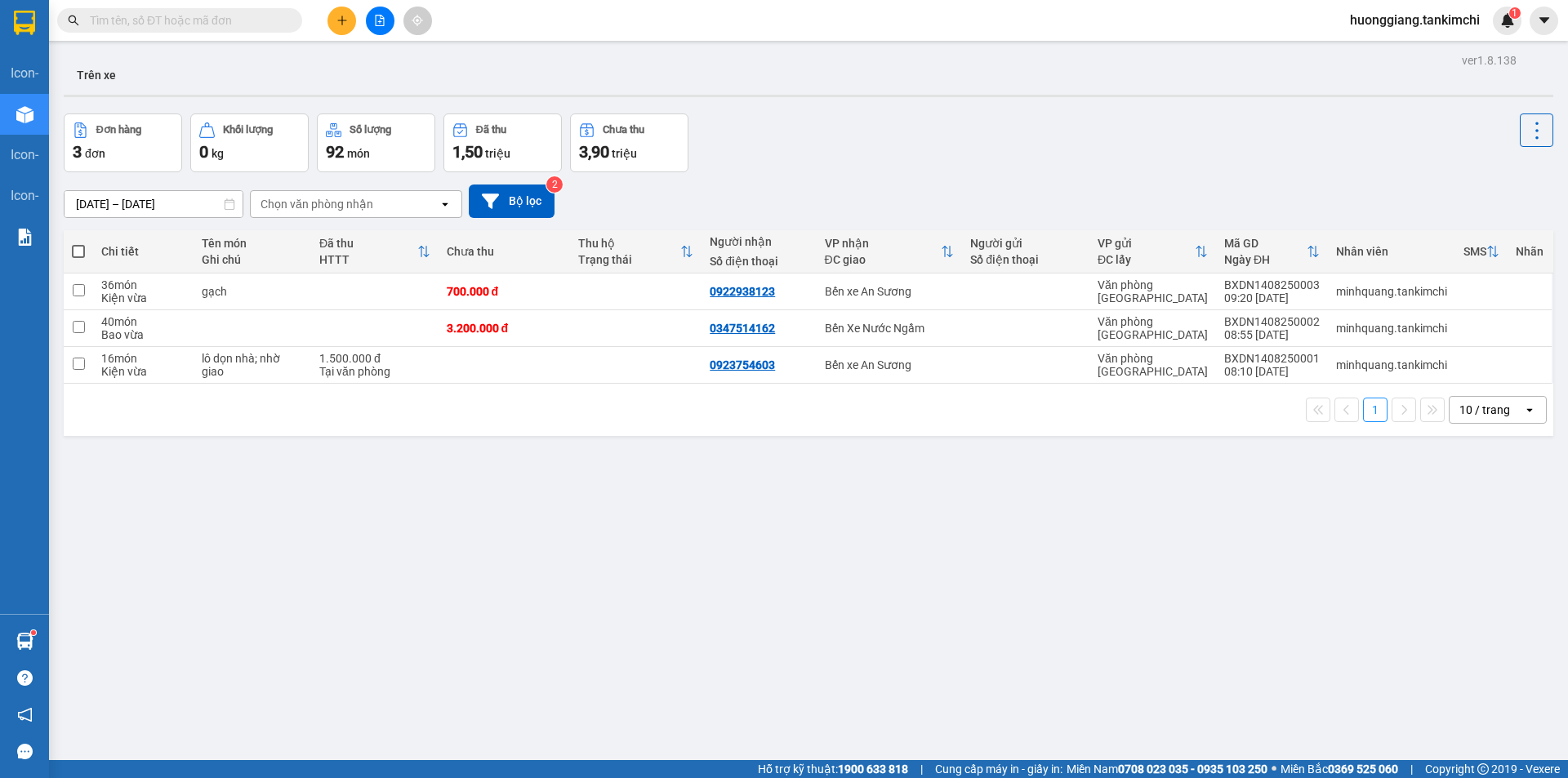
click at [226, 20] on input "text" at bounding box center [186, 20] width 193 height 18
click at [238, 17] on input "text" at bounding box center [186, 20] width 193 height 18
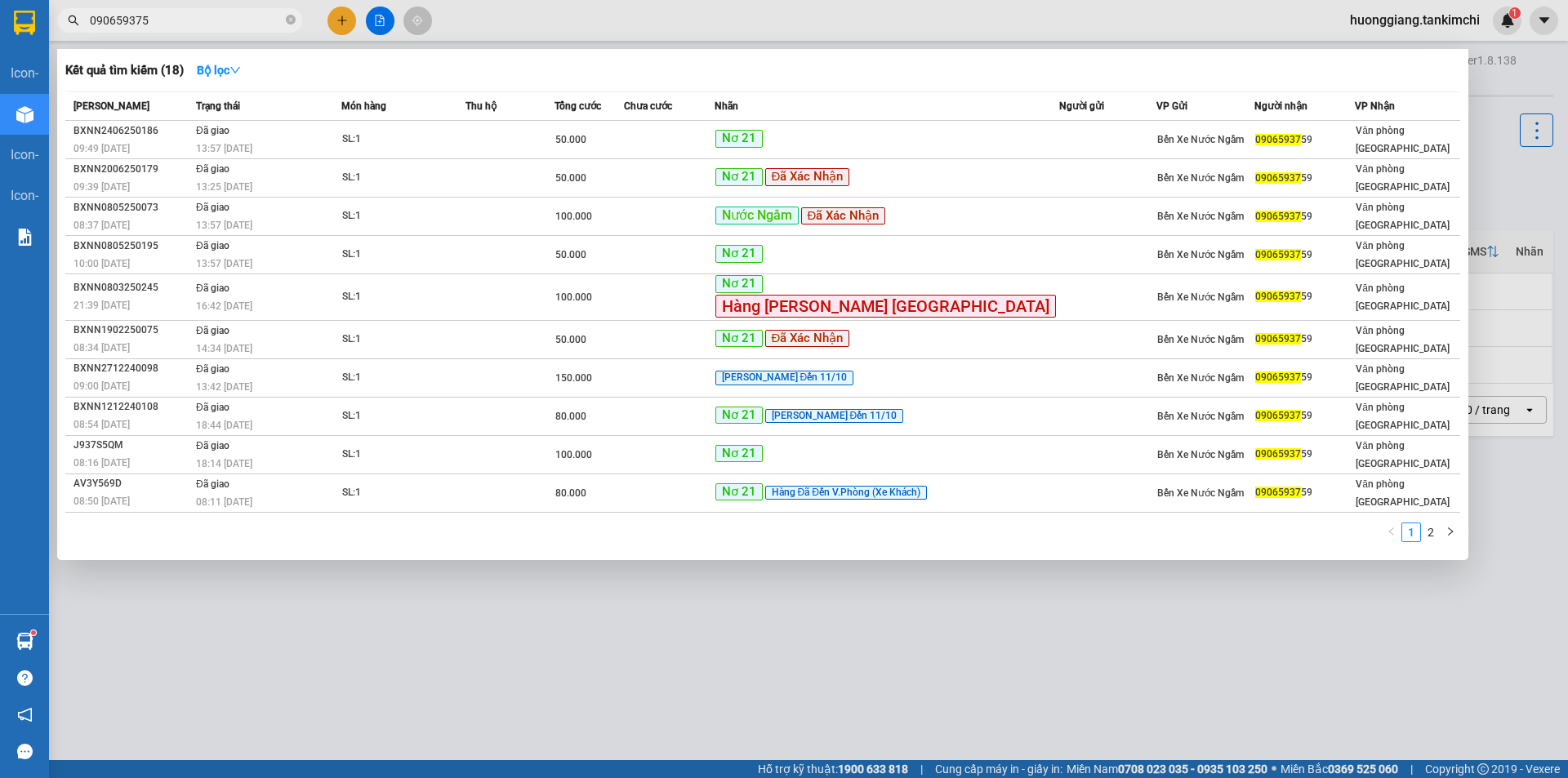
type input "0906593759"
click at [179, 19] on input "0906593759" at bounding box center [186, 20] width 193 height 18
click at [199, 19] on input "0906593759" at bounding box center [186, 20] width 193 height 18
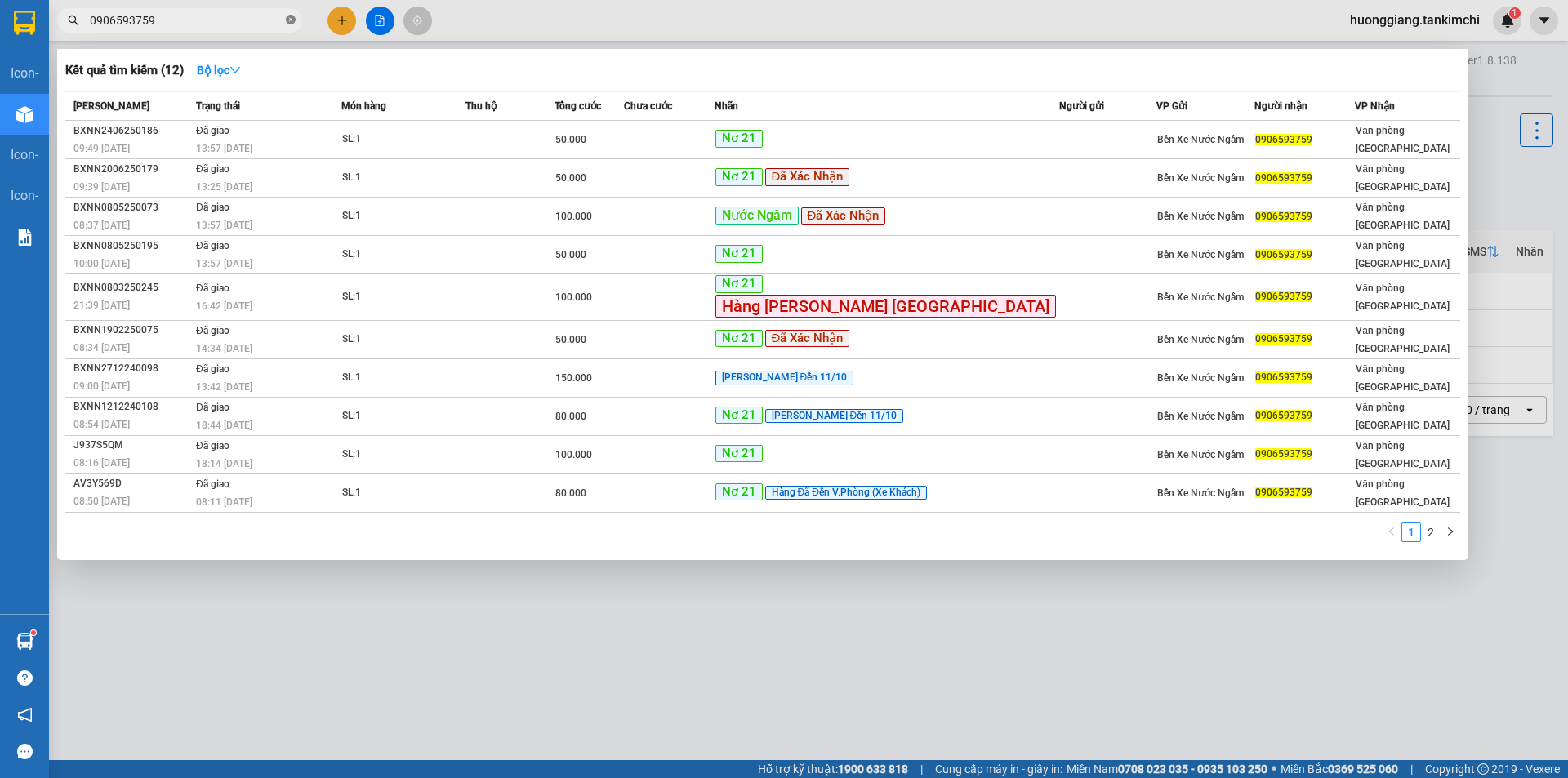
click at [288, 22] on icon "close-circle" at bounding box center [291, 20] width 10 height 10
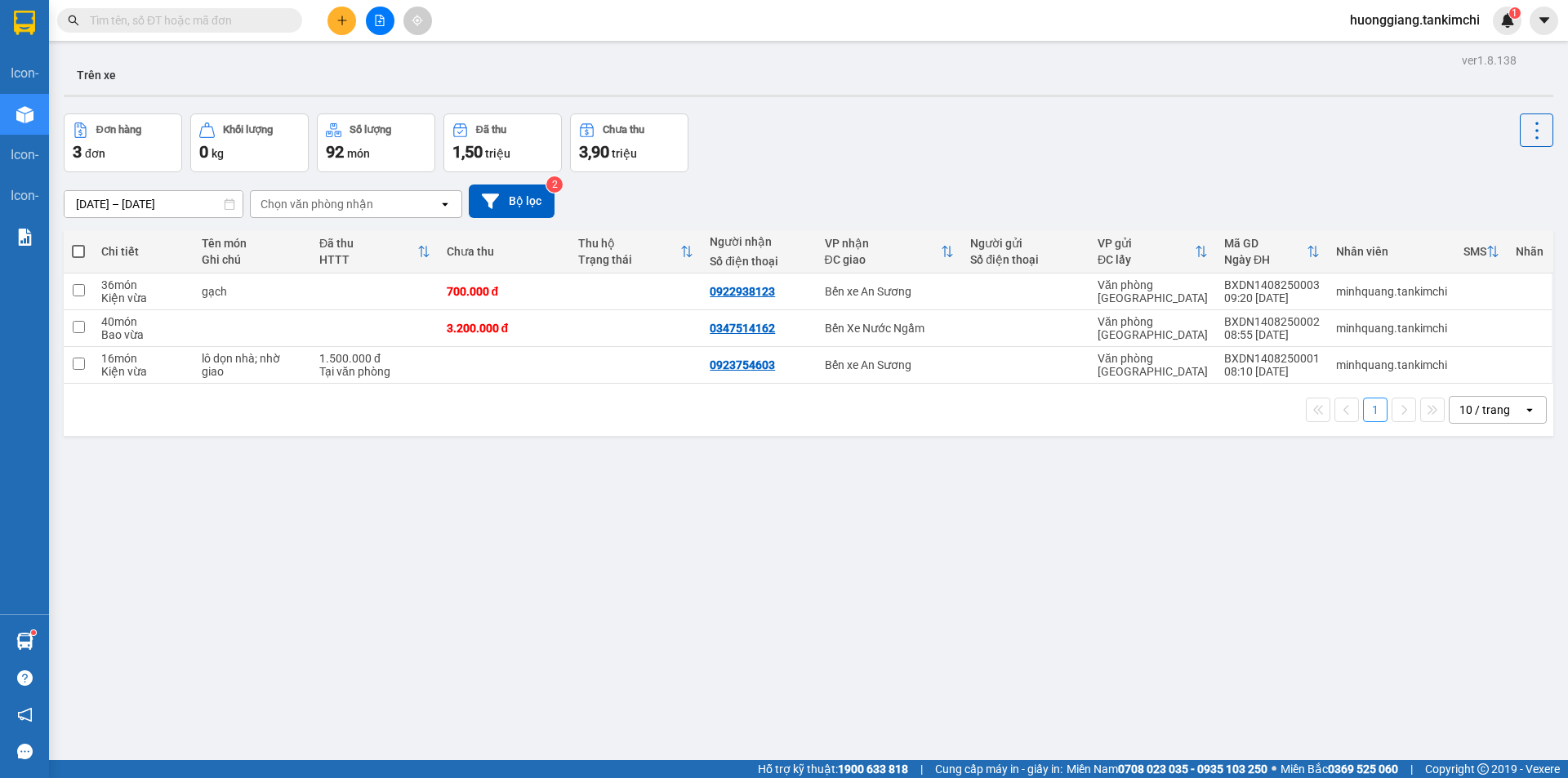
click at [216, 26] on input "text" at bounding box center [186, 20] width 193 height 18
click at [216, 24] on input "text" at bounding box center [186, 20] width 193 height 18
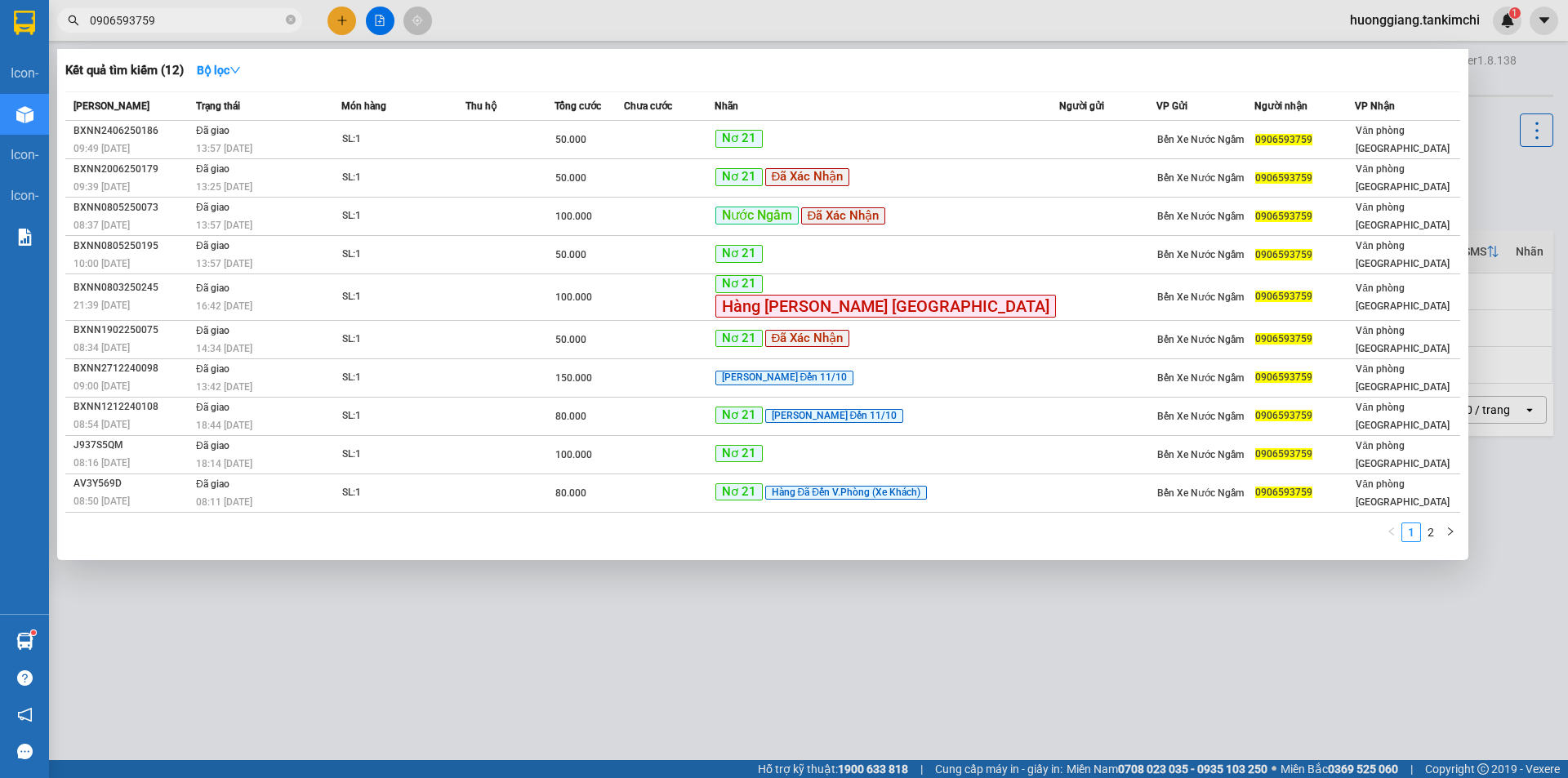
type input "0906593759"
click at [290, 21] on icon "close-circle" at bounding box center [291, 20] width 10 height 10
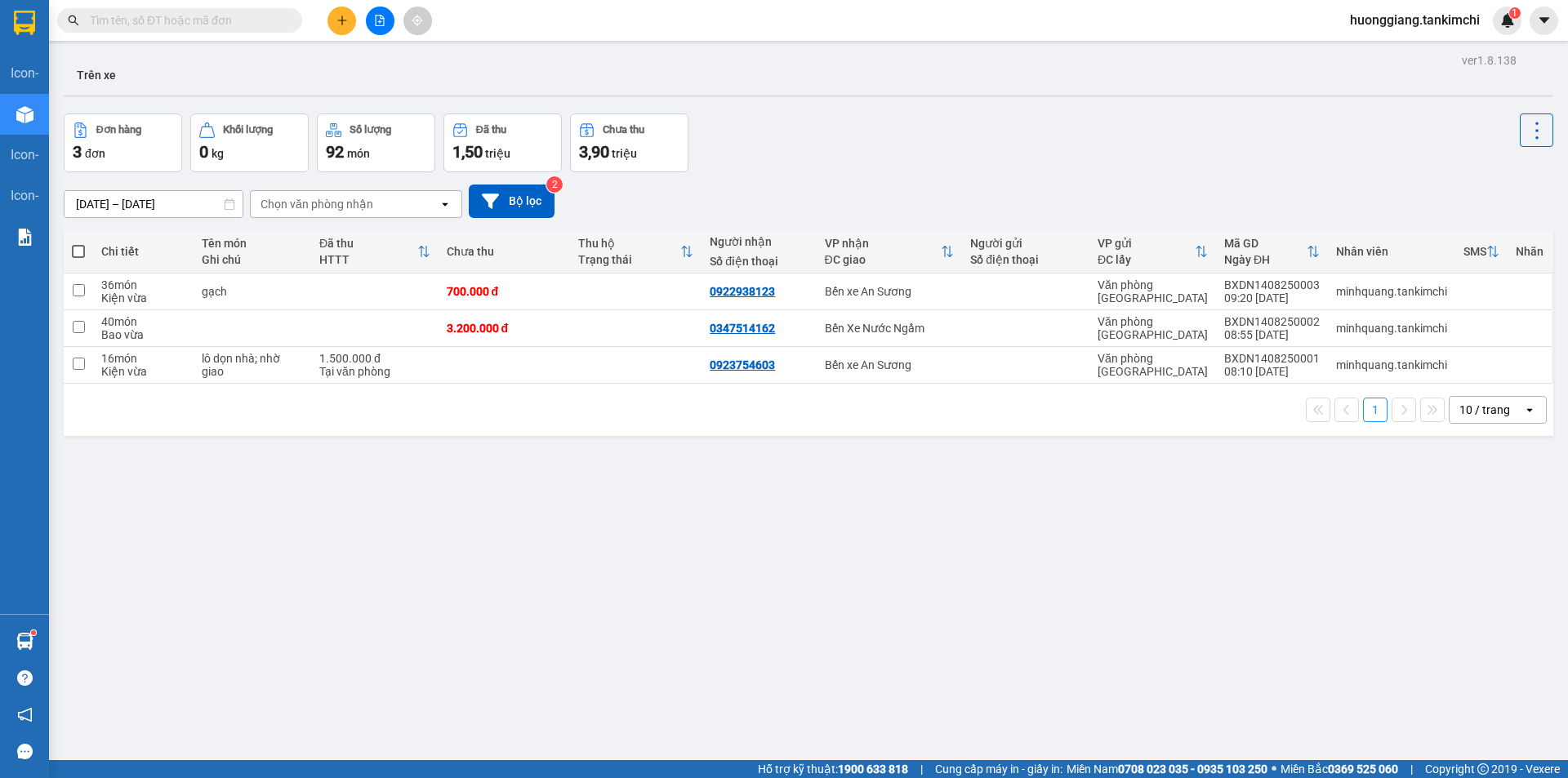
click at [176, 20] on input "text" at bounding box center [186, 20] width 193 height 18
click at [198, 23] on input "text" at bounding box center [186, 20] width 193 height 18
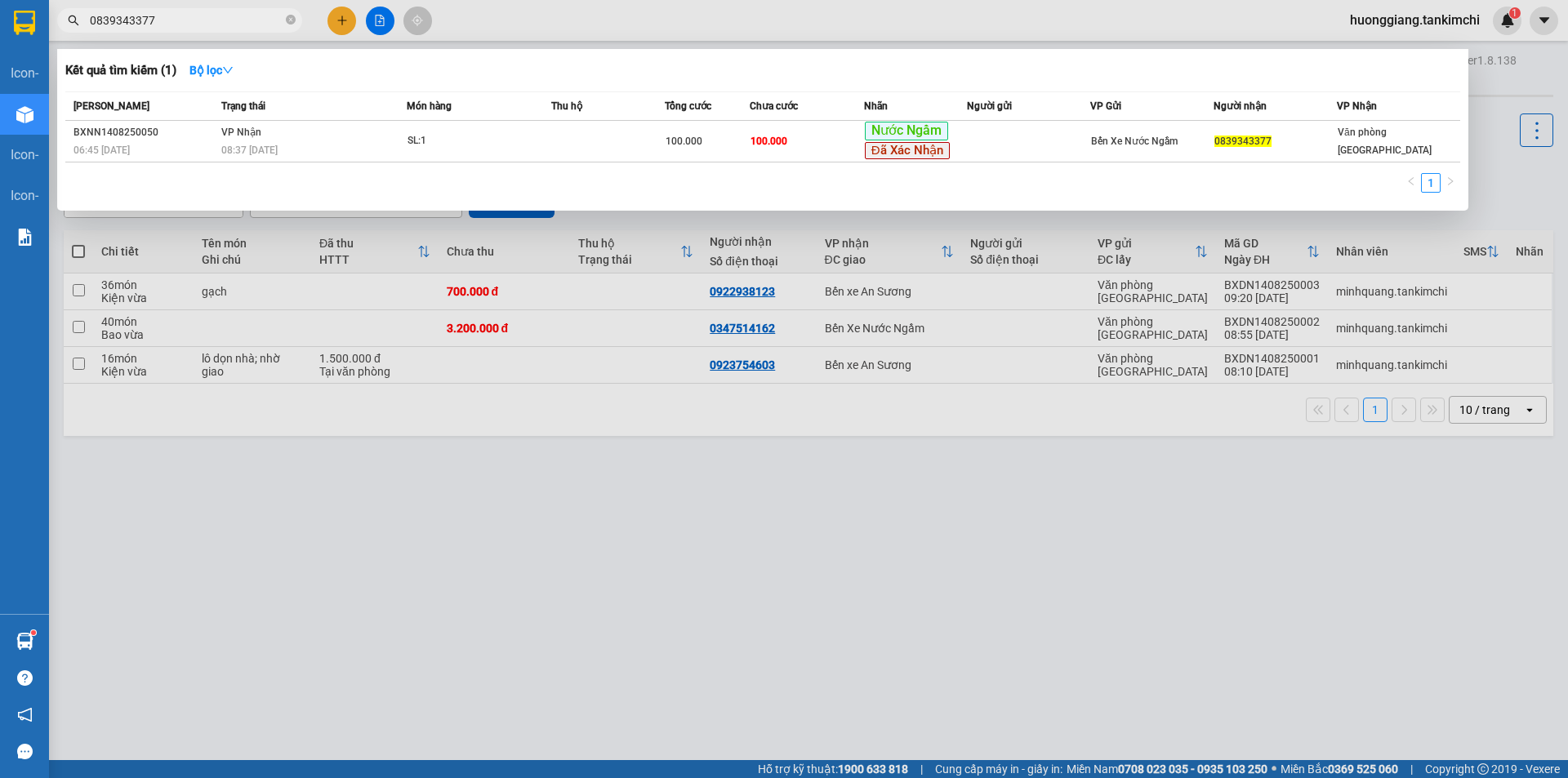
type input "0839343377"
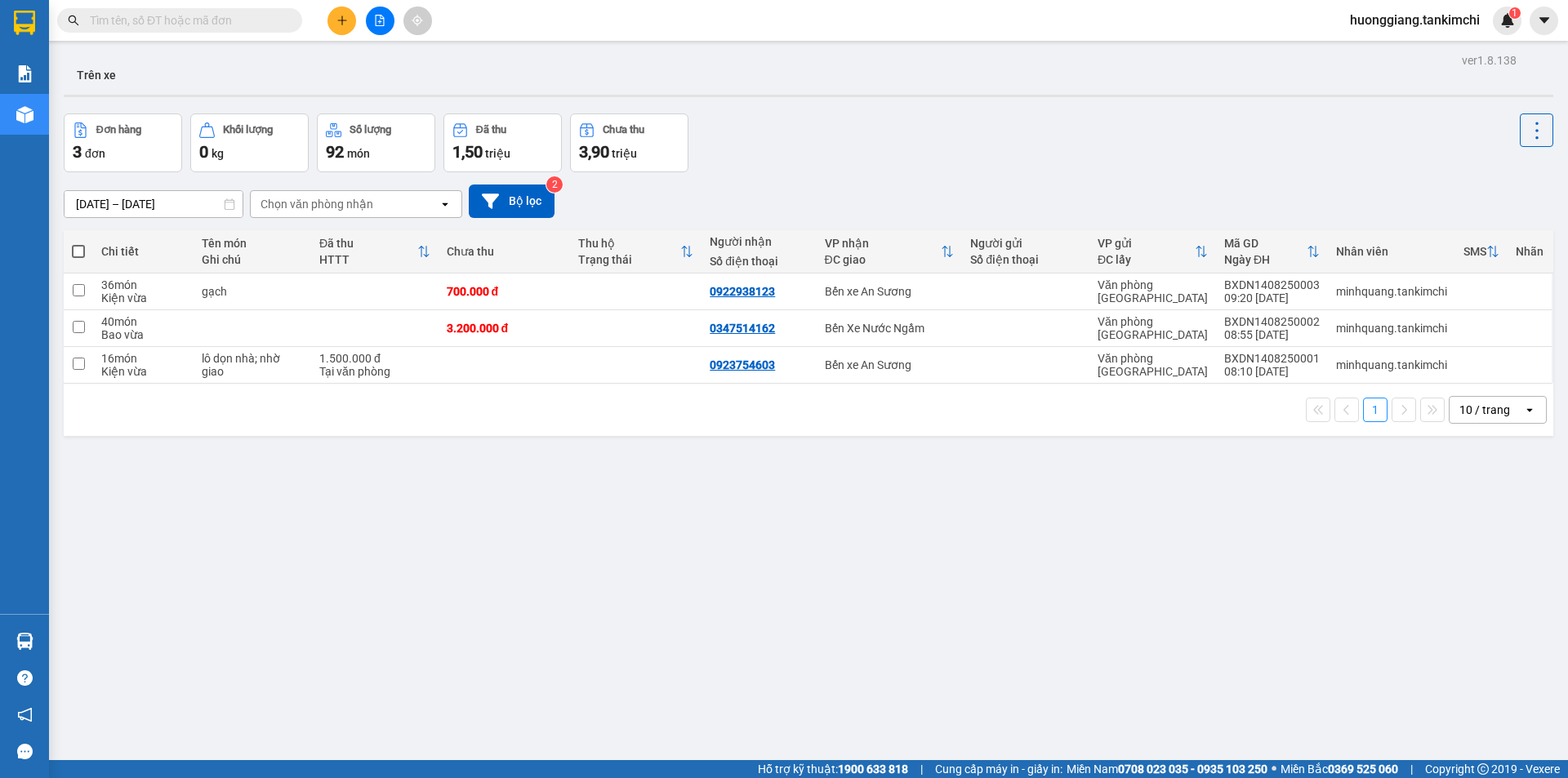
click at [1444, 23] on span "huonggiang.tankimchi" at bounding box center [1415, 20] width 156 height 20
click at [1392, 50] on span "Đăng xuất" at bounding box center [1420, 51] width 123 height 18
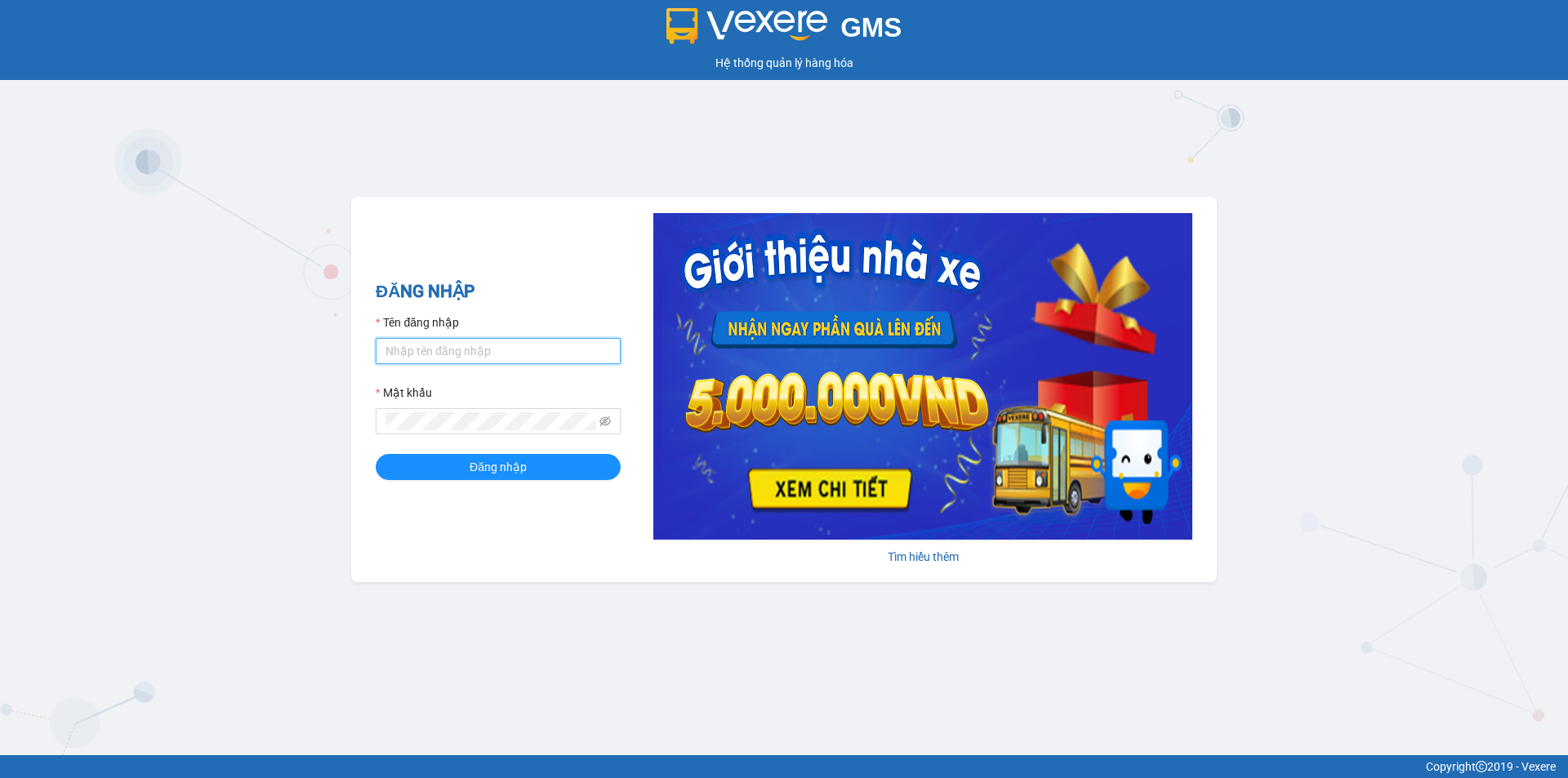
click at [487, 348] on input "Tên đăng nhập" at bounding box center [498, 351] width 245 height 26
type input "ngocdung.tankimchi"
click at [521, 465] on span "Đăng nhập" at bounding box center [497, 467] width 57 height 18
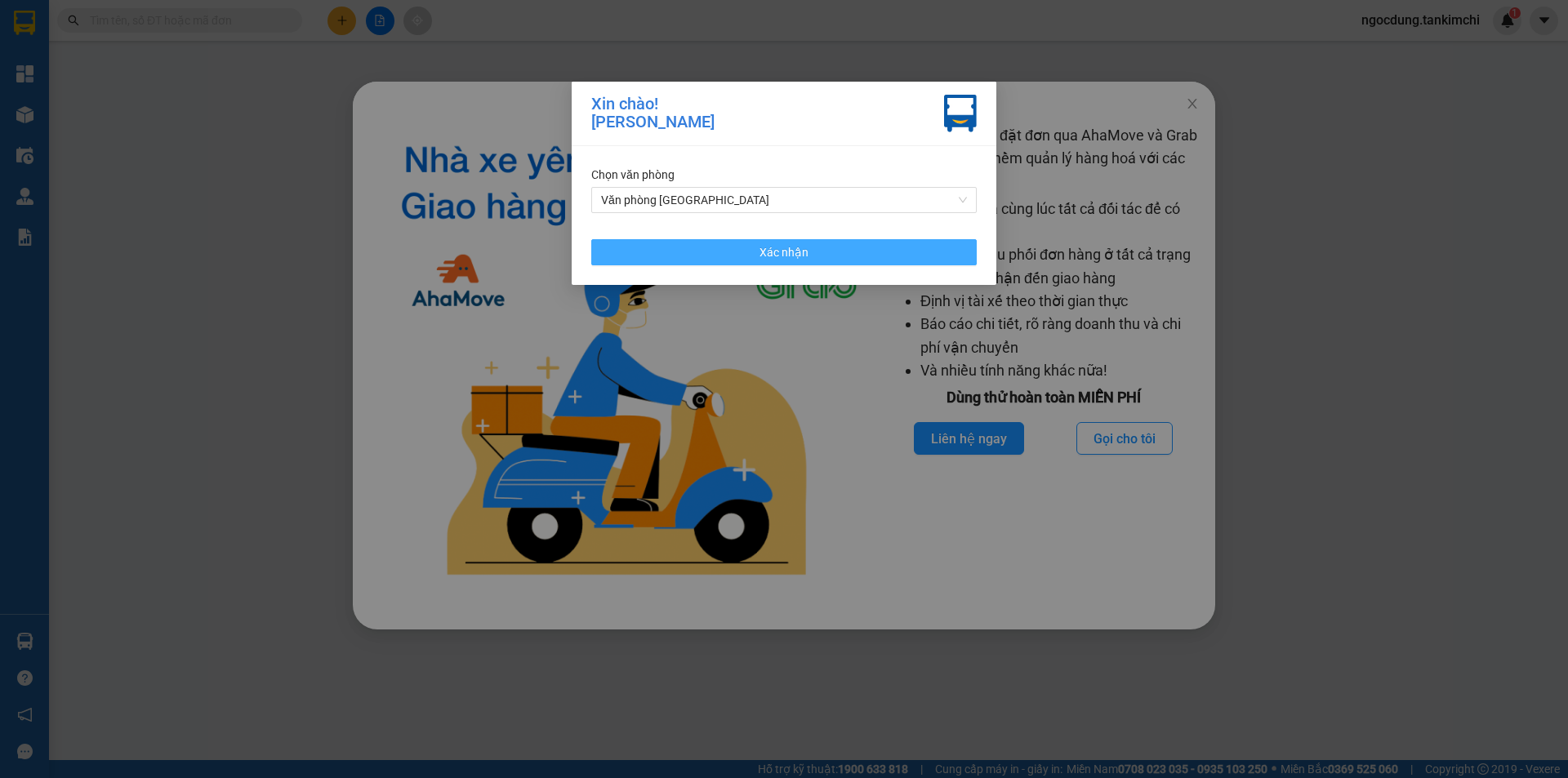
click at [822, 257] on button "Xác nhận" at bounding box center [783, 252] width 385 height 26
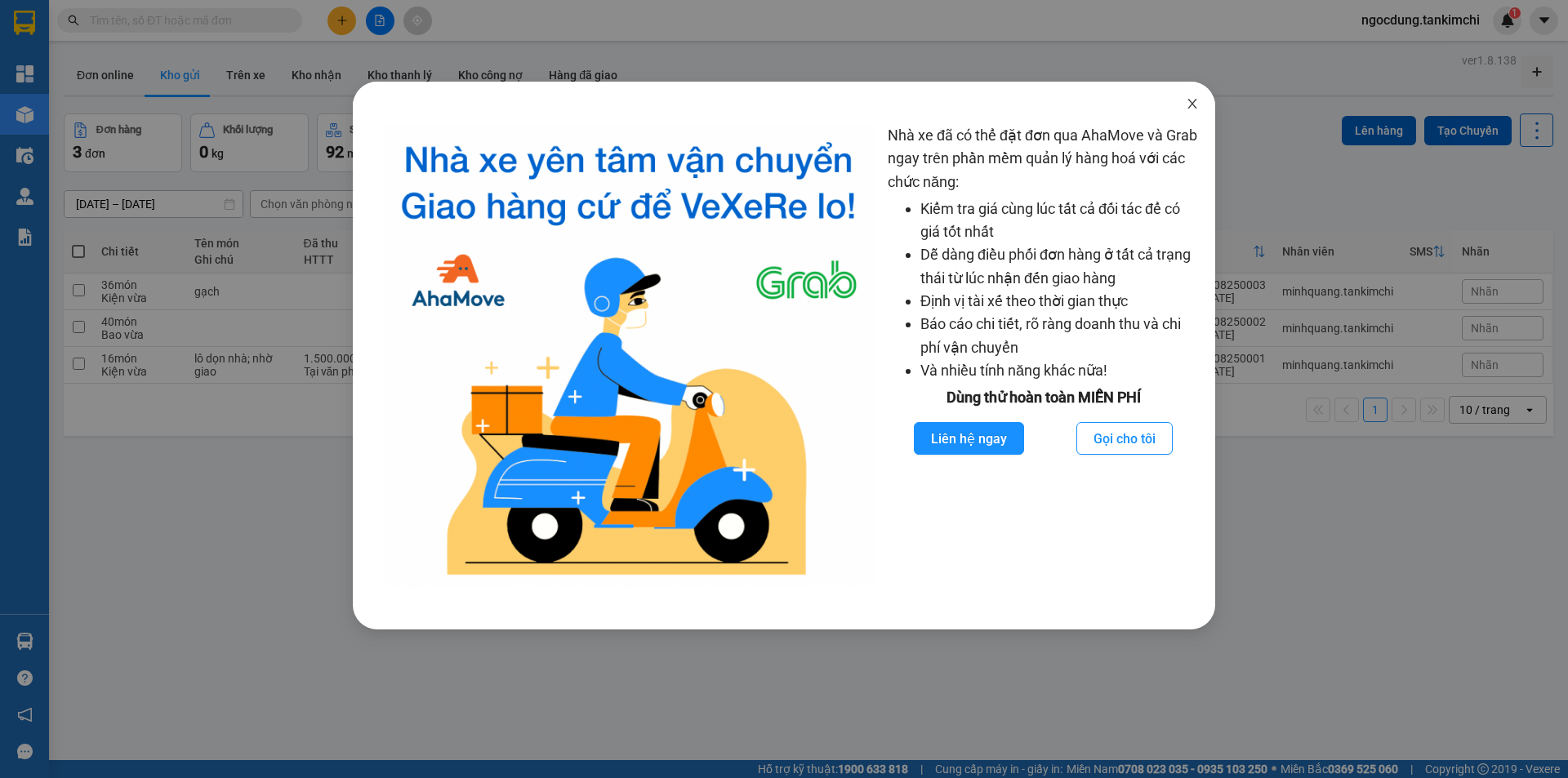
click at [1192, 105] on icon "close" at bounding box center [1191, 104] width 9 height 10
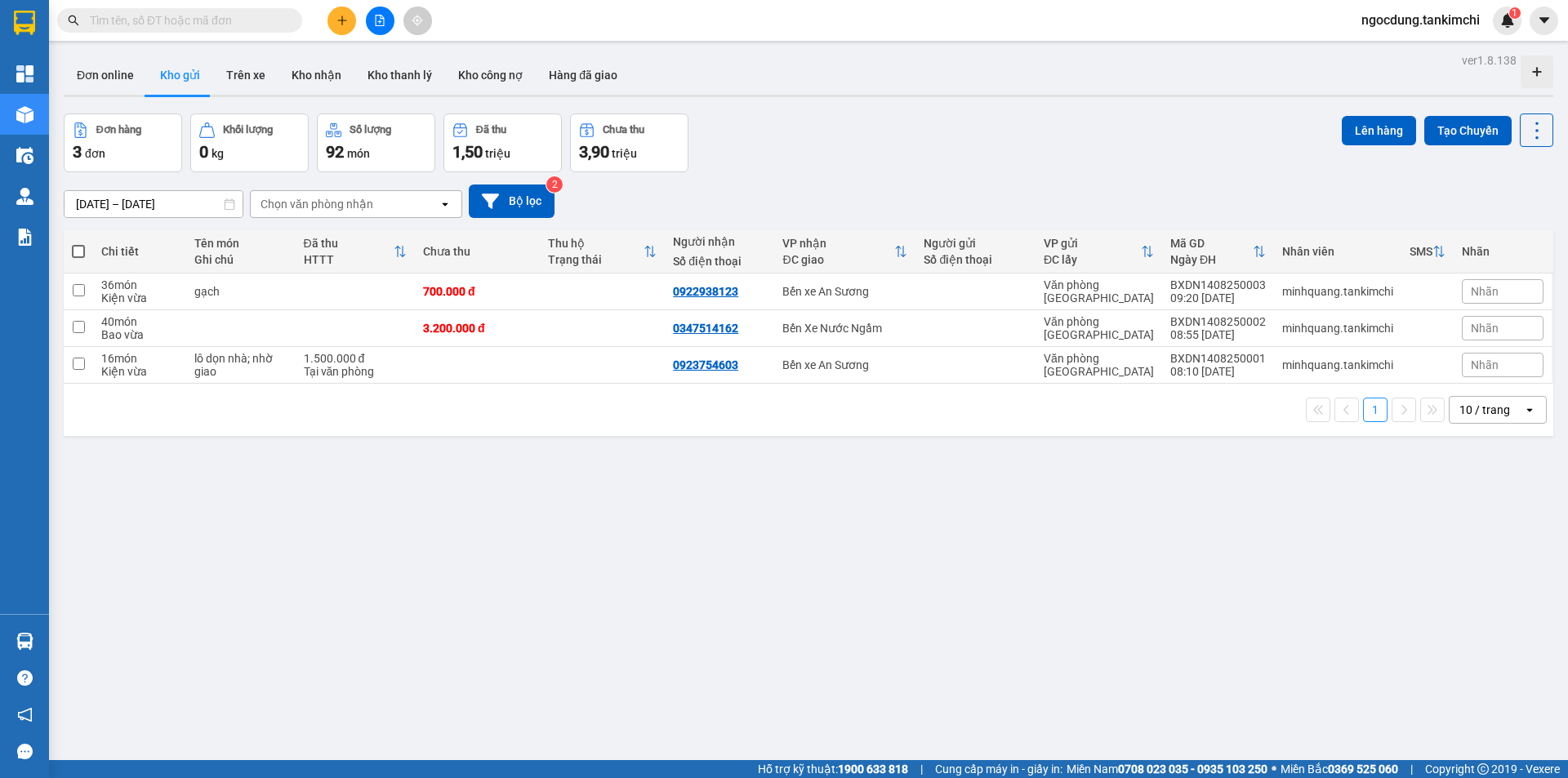
paste input "0969646801"
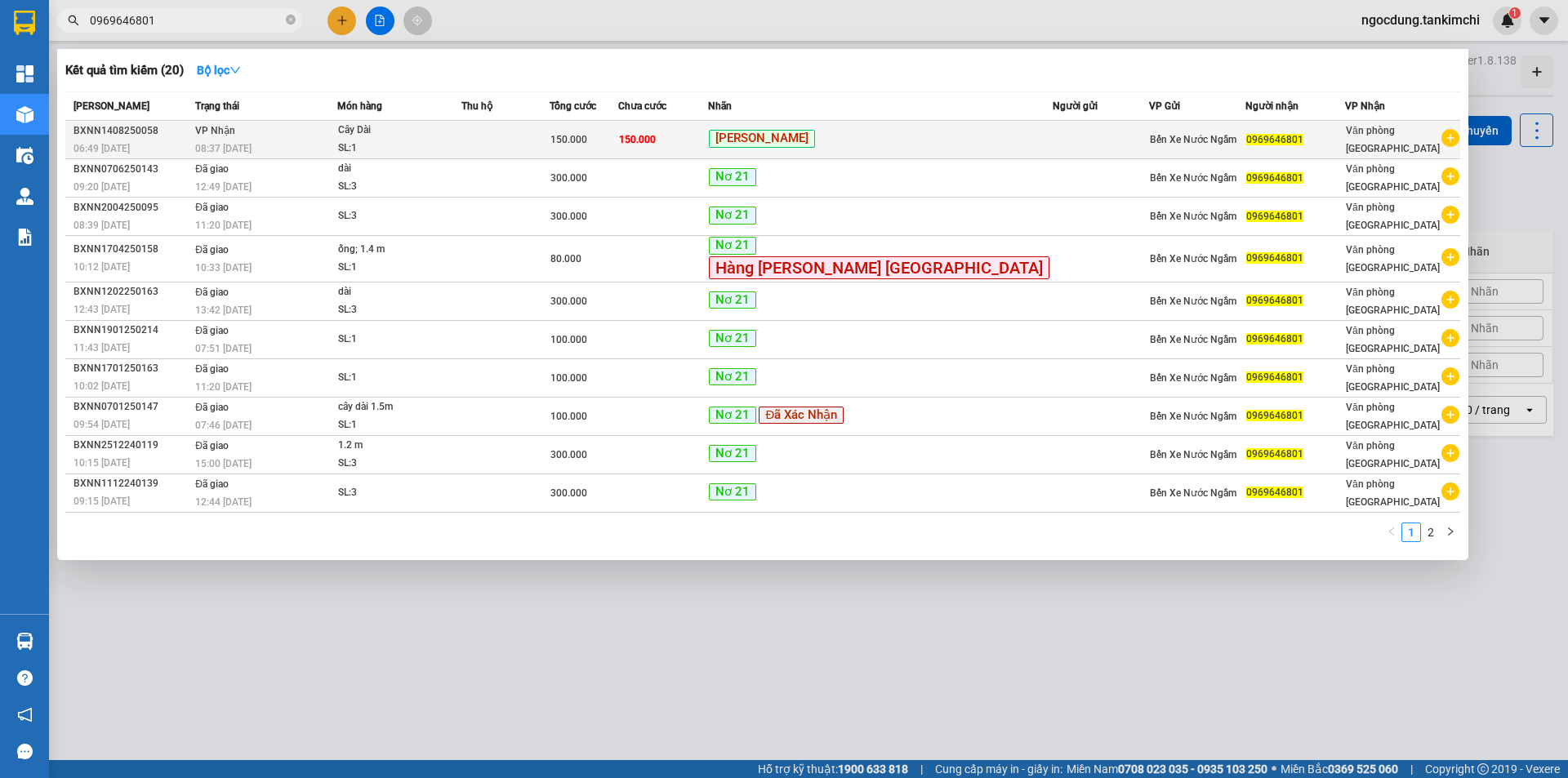
type input "0969646801"
click at [549, 139] on td at bounding box center [504, 140] width 87 height 38
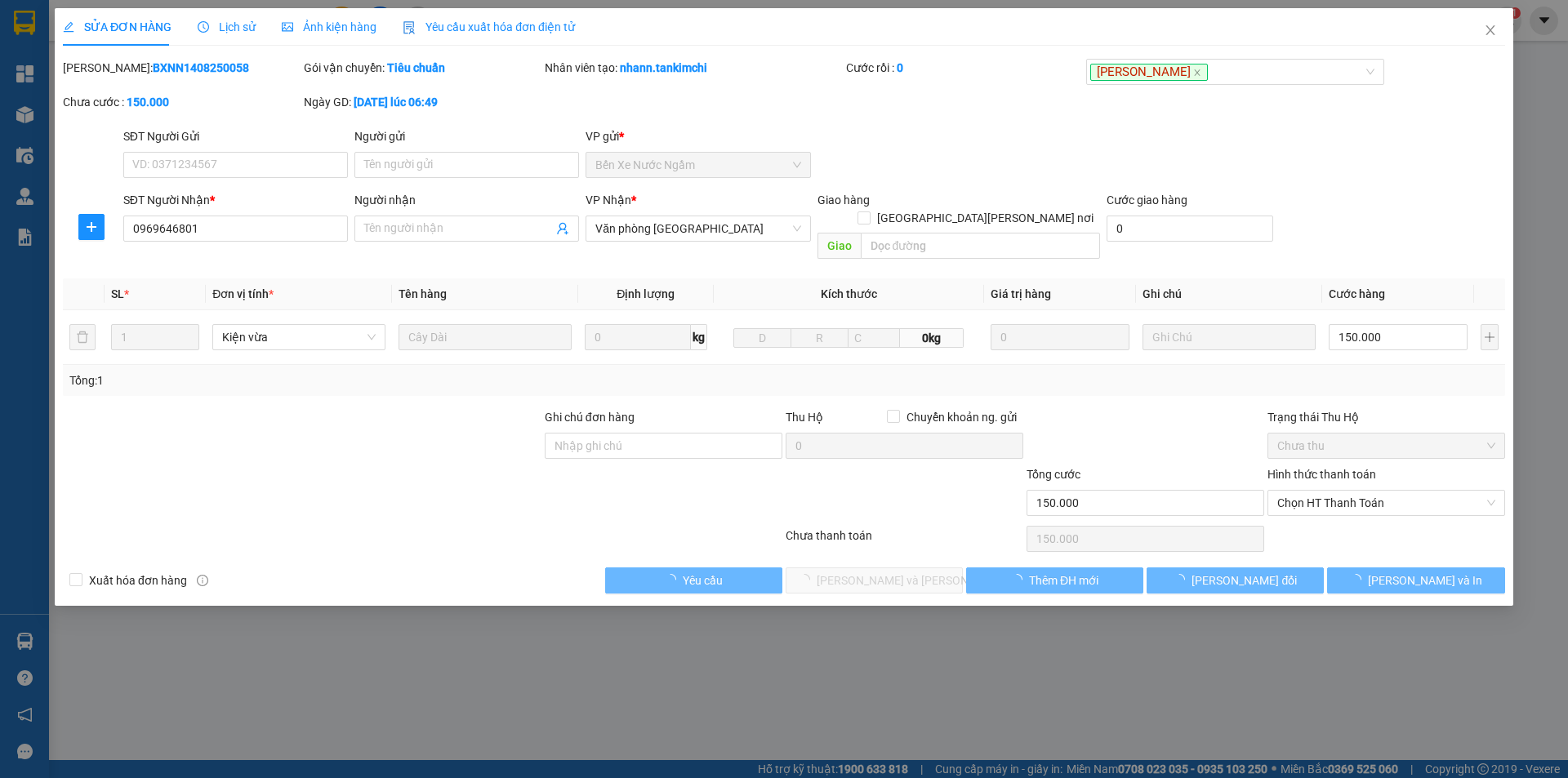
type input "0969646801"
type input "150.000"
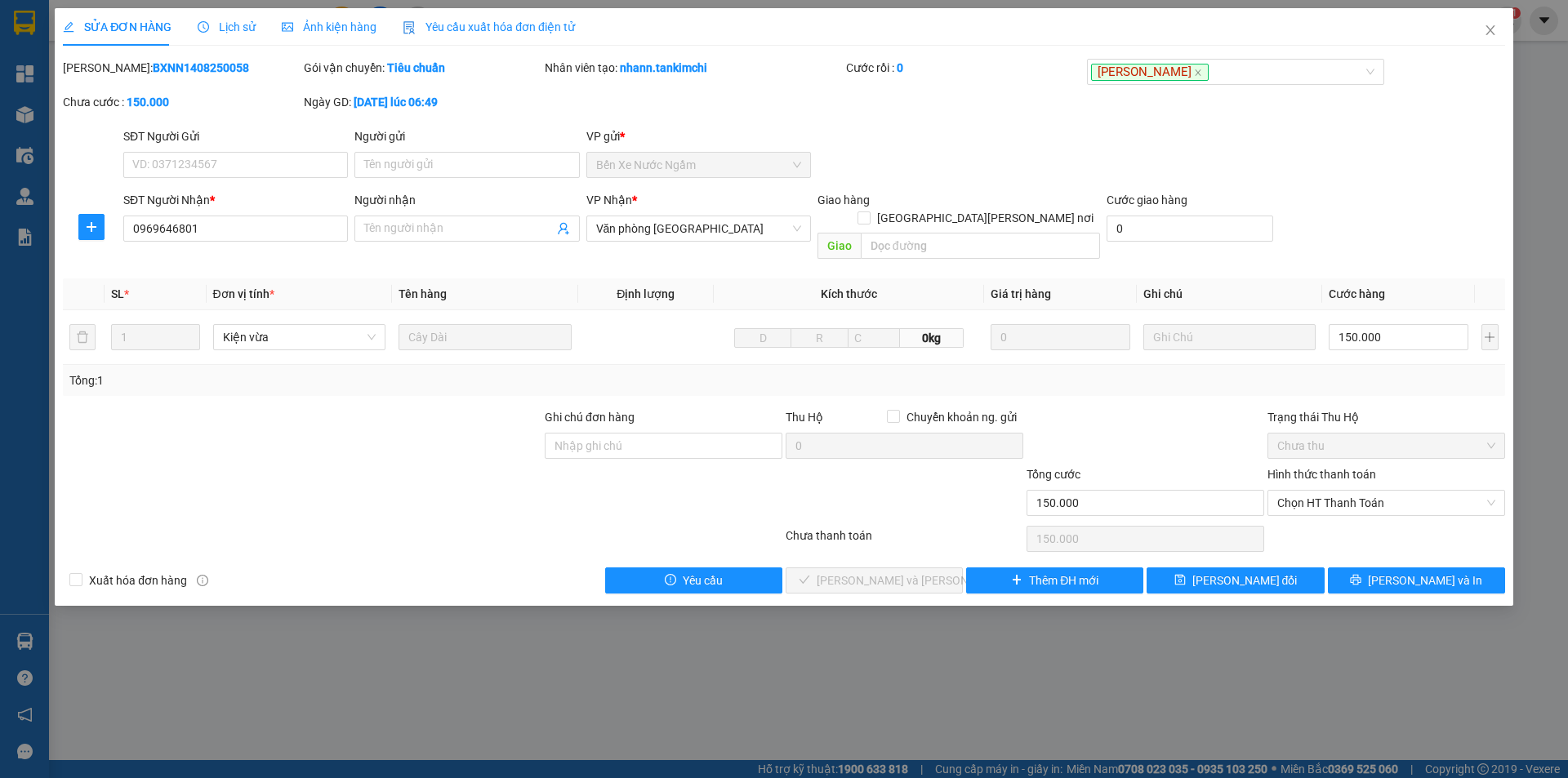
click at [239, 27] on span "Lịch sử" at bounding box center [227, 26] width 58 height 13
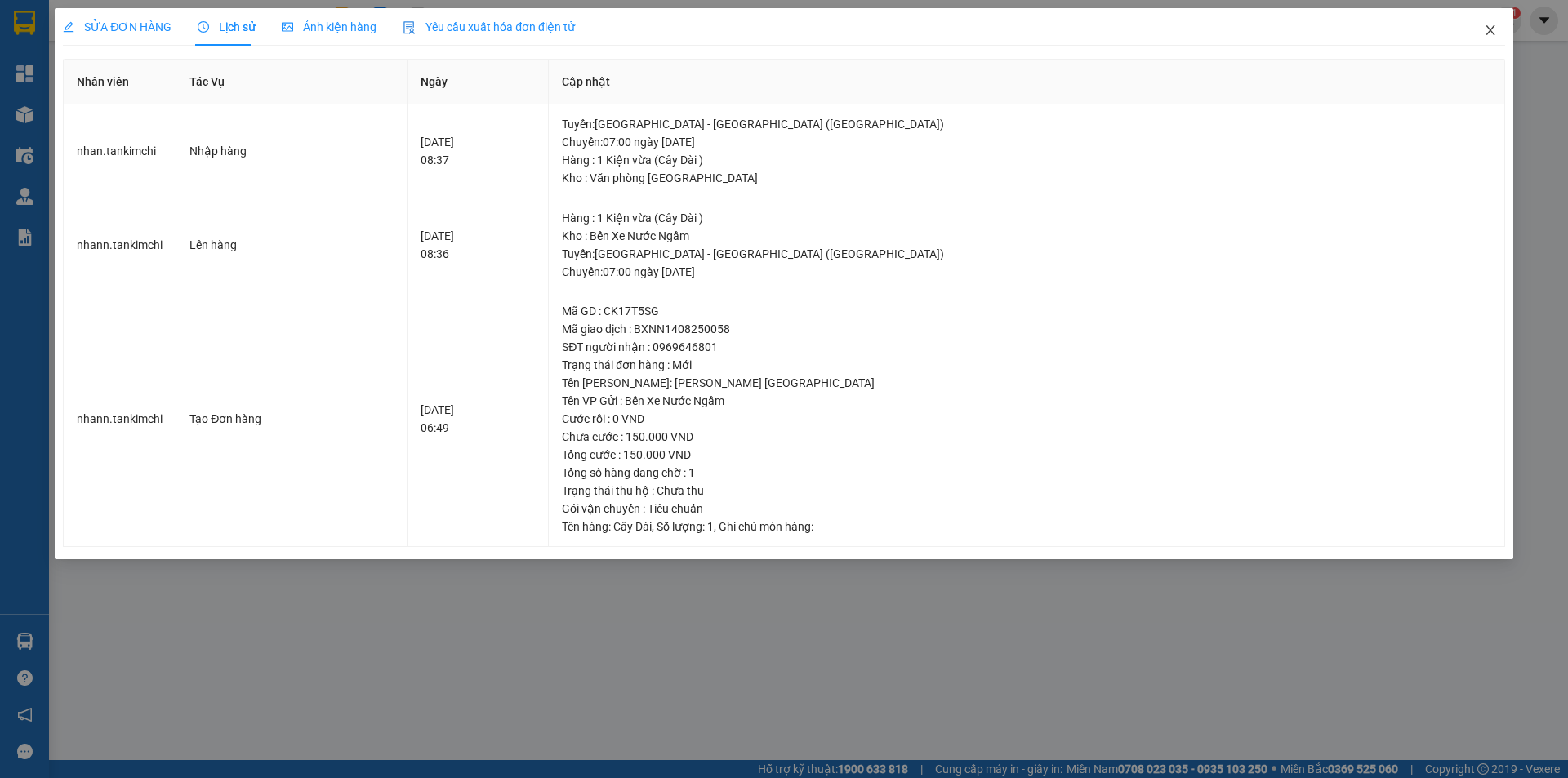
click at [1492, 31] on icon "close" at bounding box center [1489, 30] width 13 height 13
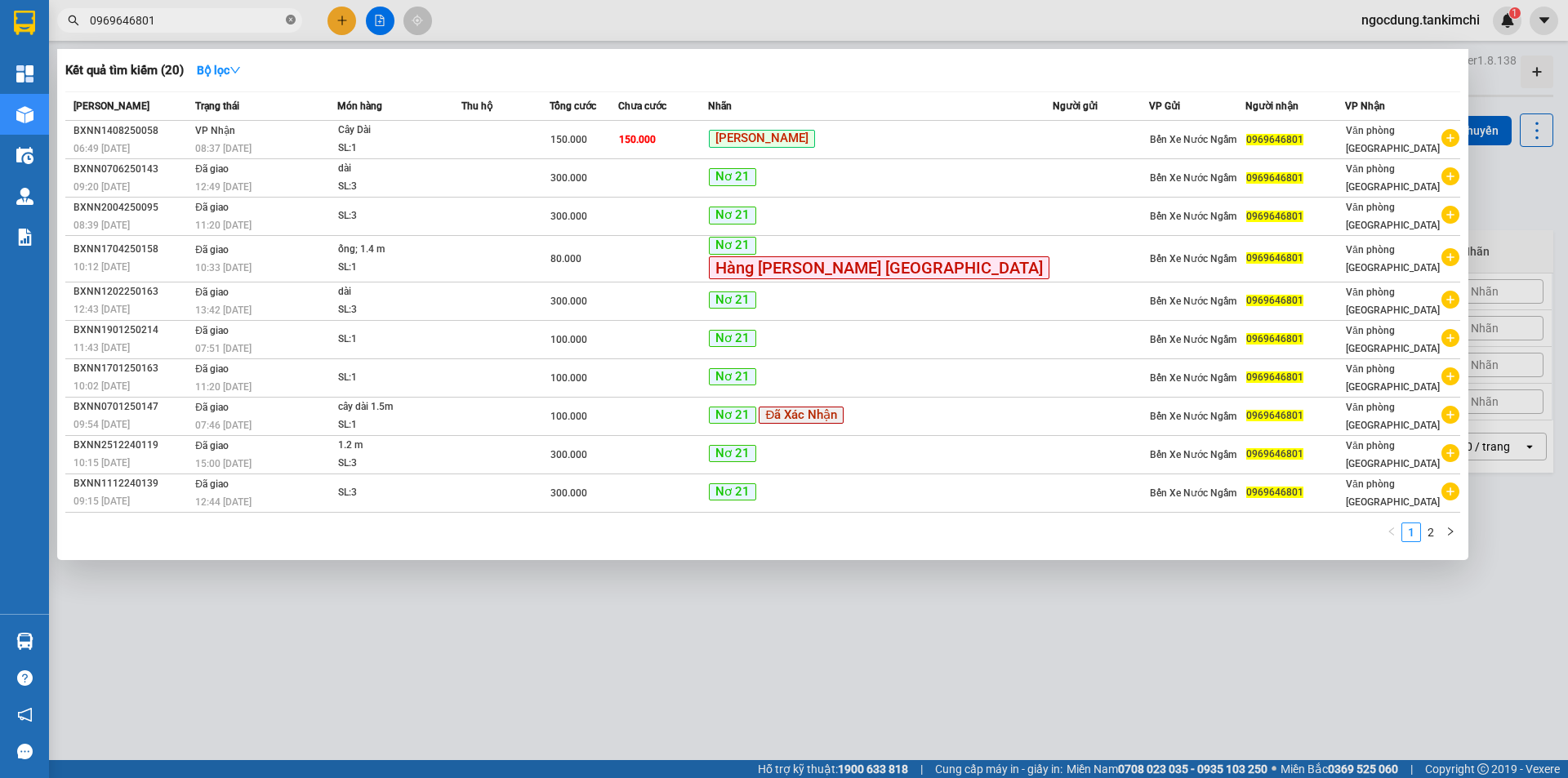
click at [292, 18] on icon "close-circle" at bounding box center [291, 20] width 10 height 10
